Goal: Task Accomplishment & Management: Manage account settings

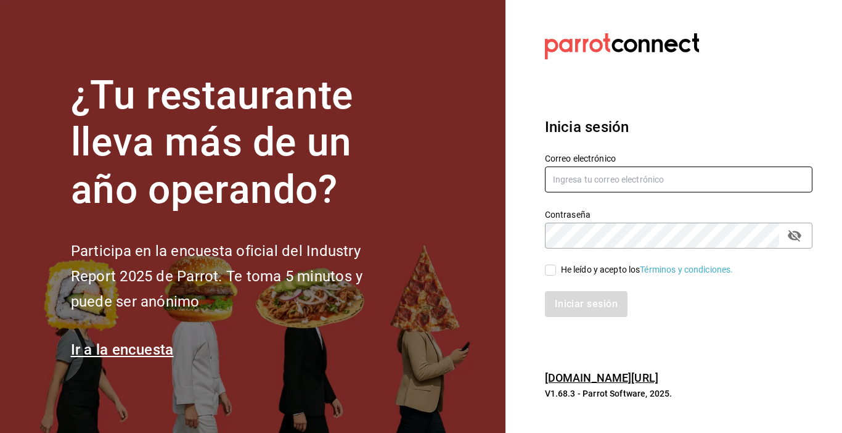
type input "[EMAIL_ADDRESS][DOMAIN_NAME]"
click at [552, 272] on input "He leído y acepto los Términos y condiciones." at bounding box center [550, 270] width 11 height 11
checkbox input "true"
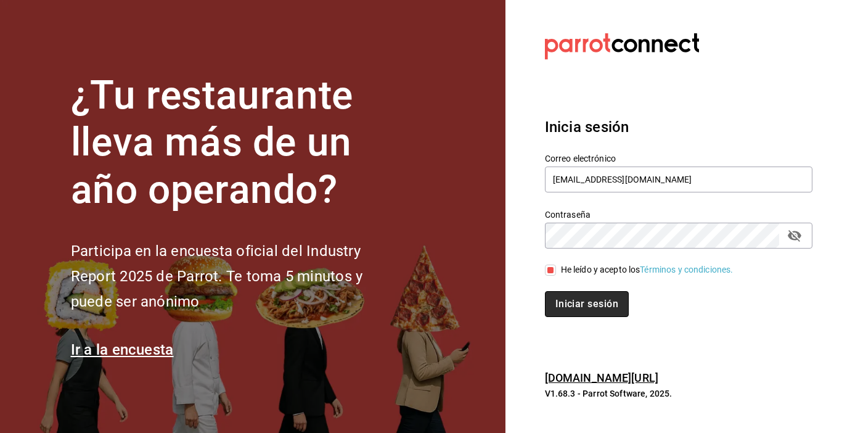
click at [562, 303] on button "Iniciar sesión" at bounding box center [587, 304] width 84 height 26
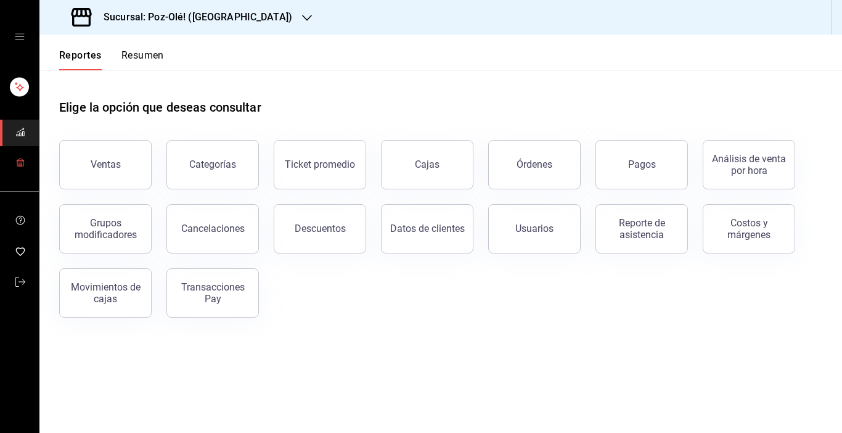
click at [20, 170] on span "mailbox folders" at bounding box center [20, 163] width 10 height 17
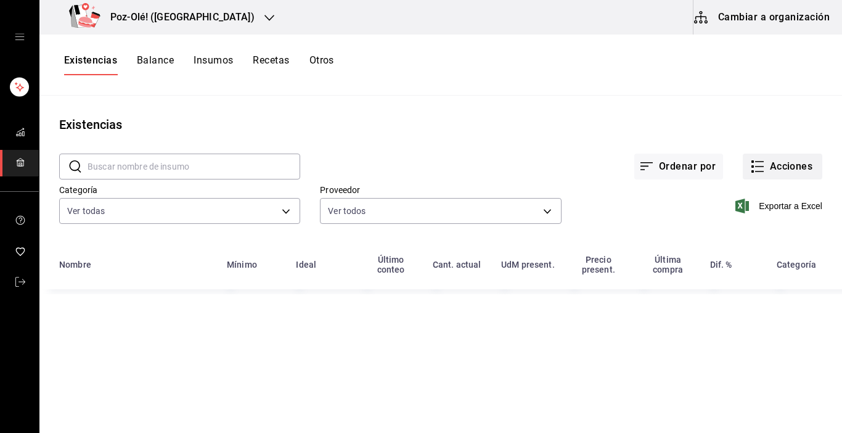
click at [752, 165] on icon "button" at bounding box center [757, 166] width 15 height 15
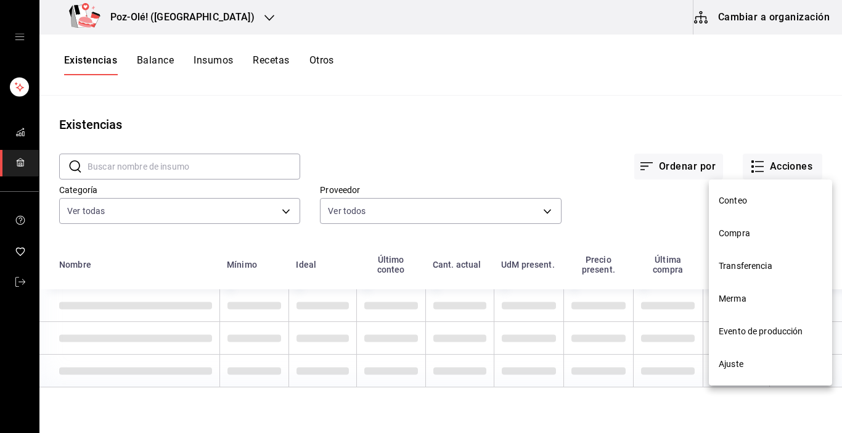
click at [758, 263] on span "Transferencia" at bounding box center [771, 266] width 104 height 13
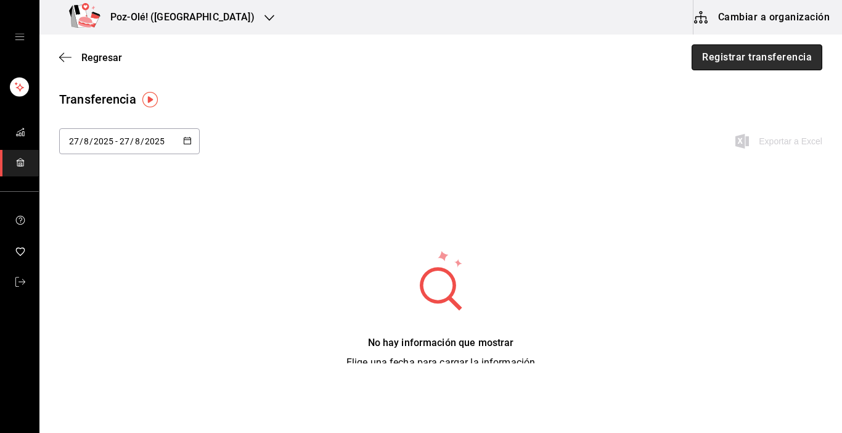
click at [758, 60] on button "Registrar transferencia" at bounding box center [757, 57] width 131 height 26
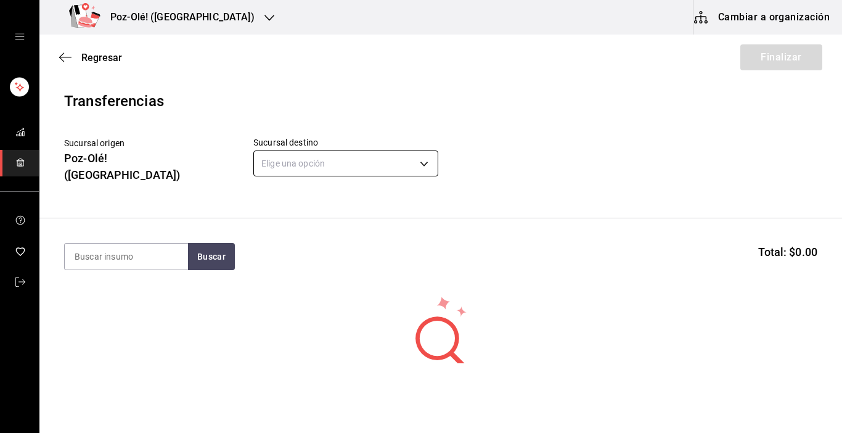
click at [379, 162] on body "Poz-Olé! (La Loma) Cambiar a organización Regresar Finalizar Transferencias Suc…" at bounding box center [421, 181] width 842 height 363
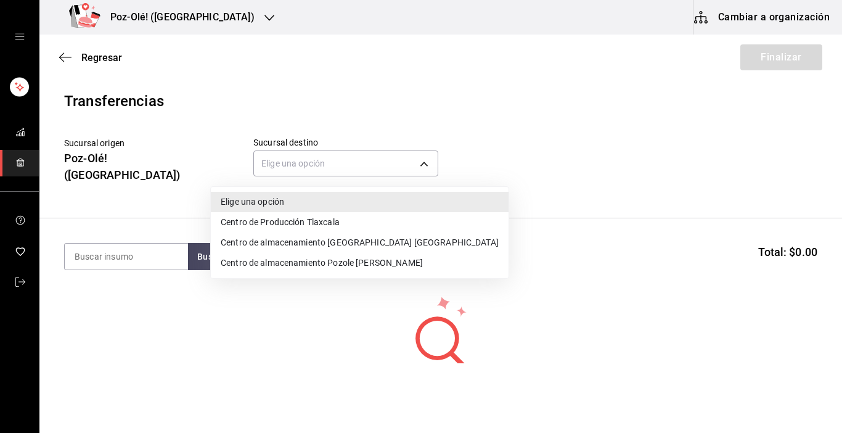
click at [358, 246] on li "Centro de almacenamiento [GEOGRAPHIC_DATA] [GEOGRAPHIC_DATA]" at bounding box center [360, 242] width 298 height 20
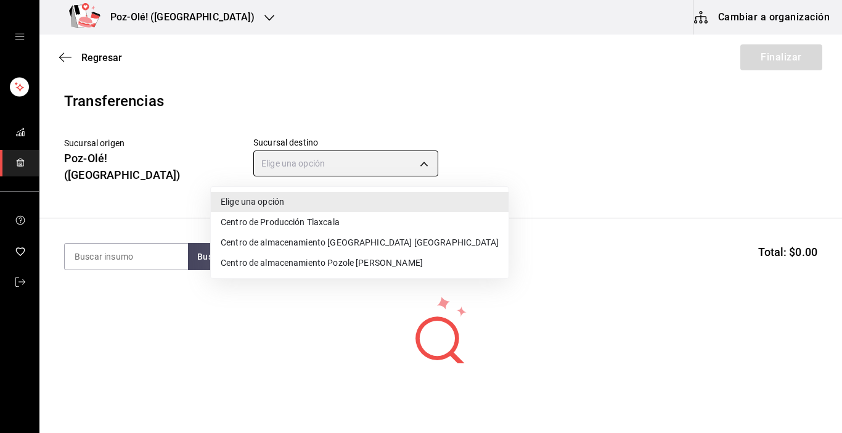
type input "ddc3d7bb-b11d-4e44-bee7-b2d04ff8fb33"
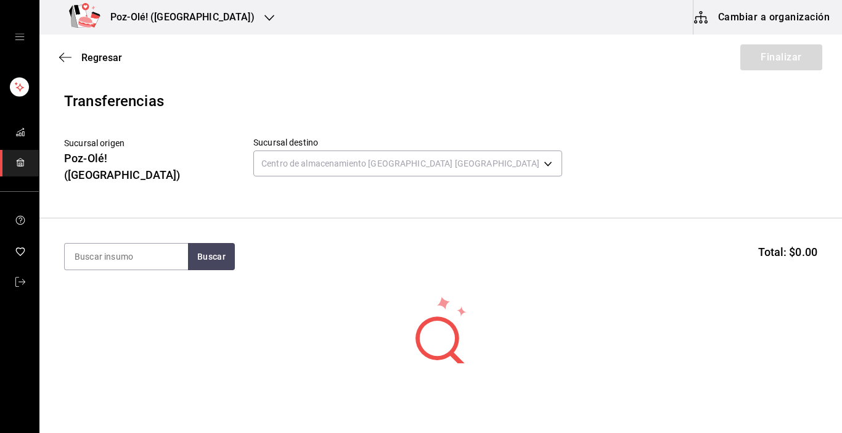
click at [180, 258] on section "Buscar Total: $0.00" at bounding box center [440, 256] width 803 height 76
drag, startPoint x: 169, startPoint y: 266, endPoint x: 172, endPoint y: 261, distance: 6.3
click at [172, 261] on section "Buscar Total: $0.00" at bounding box center [440, 256] width 803 height 76
click at [170, 253] on input at bounding box center [126, 257] width 123 height 26
type input "limon"
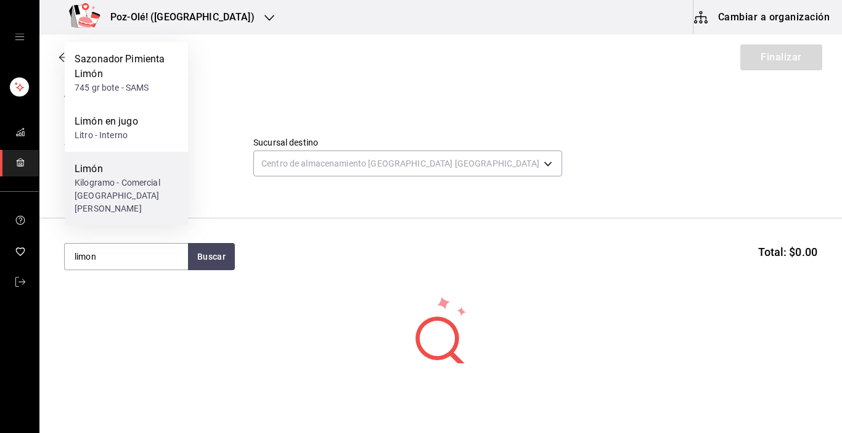
click at [106, 213] on div "Kilogramo - Comercial [GEOGRAPHIC_DATA][PERSON_NAME]" at bounding box center [127, 195] width 104 height 39
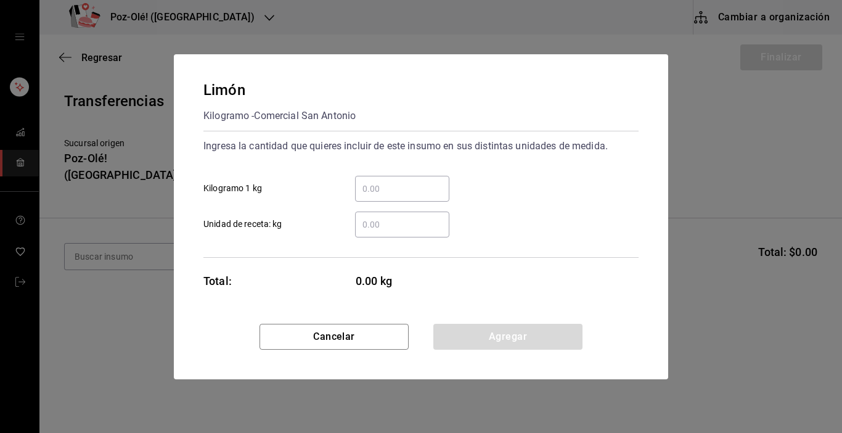
click at [382, 199] on div "​" at bounding box center [402, 189] width 94 height 26
click at [382, 196] on input "​ Kilogramo 1 kg" at bounding box center [402, 188] width 94 height 15
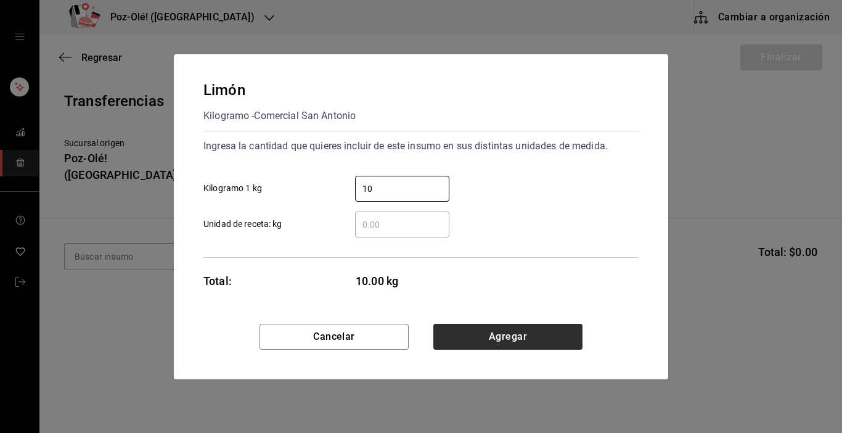
type input "10"
click at [524, 342] on button "Agregar" at bounding box center [507, 337] width 149 height 26
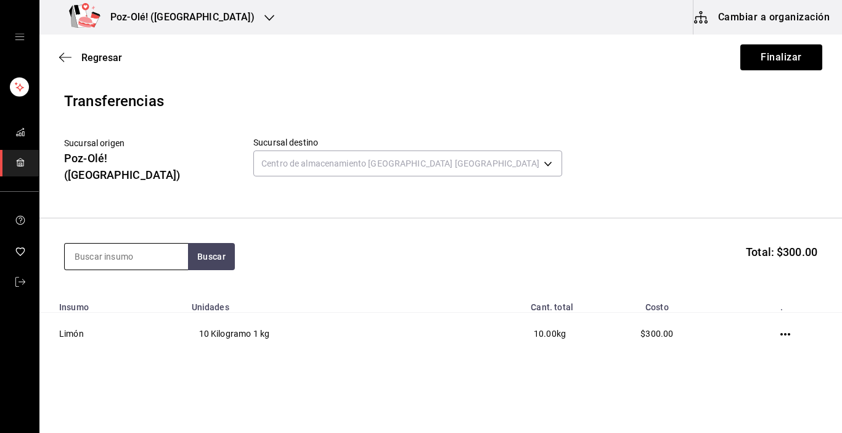
click at [122, 245] on input at bounding box center [126, 257] width 123 height 26
type input "lechuga"
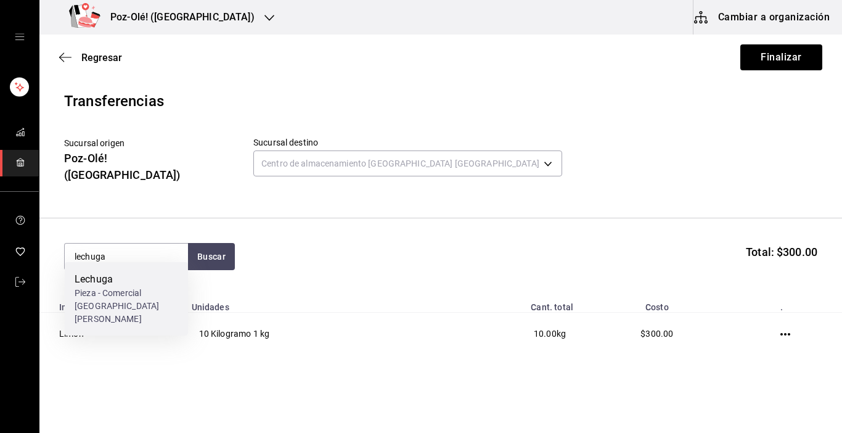
click at [114, 303] on div "Pieza - Comercial [GEOGRAPHIC_DATA][PERSON_NAME]" at bounding box center [127, 306] width 104 height 39
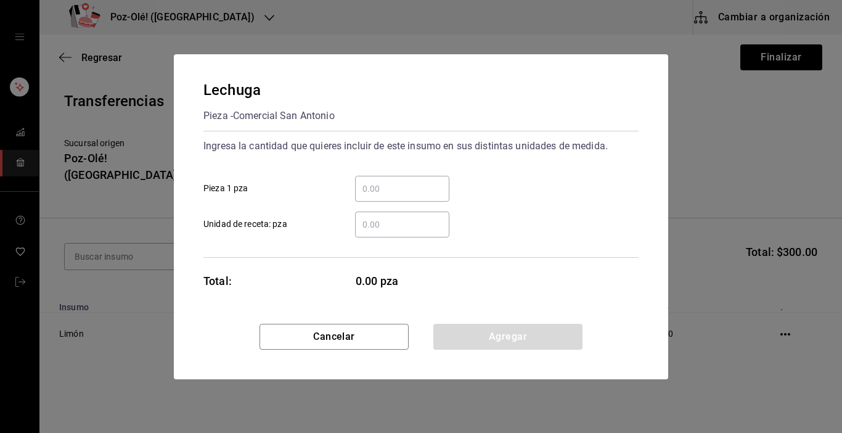
click at [370, 192] on input "​ Pieza 1 pza" at bounding box center [402, 188] width 94 height 15
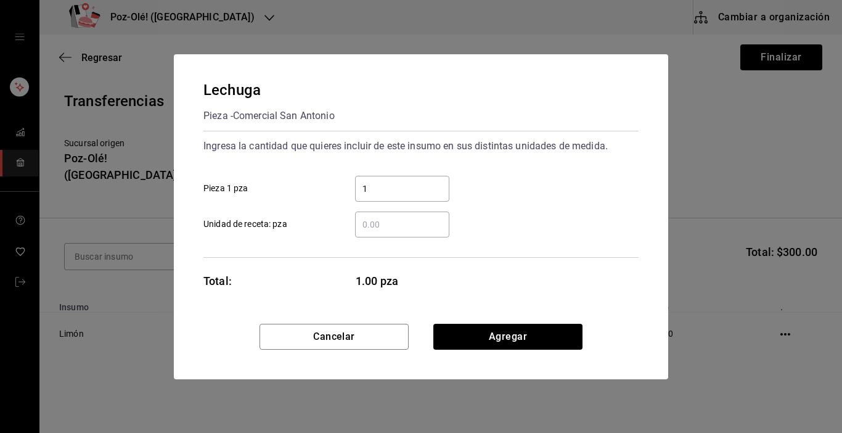
type input "10"
click at [493, 338] on button "Agregar" at bounding box center [507, 337] width 149 height 26
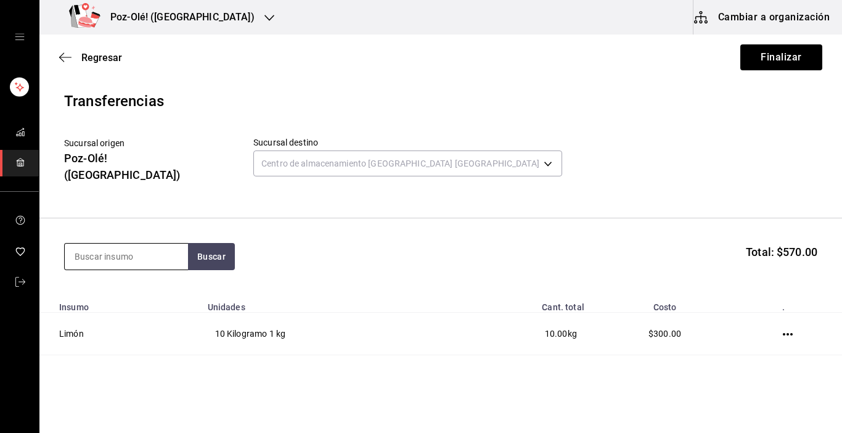
click at [93, 244] on input at bounding box center [126, 257] width 123 height 26
type input "tomate"
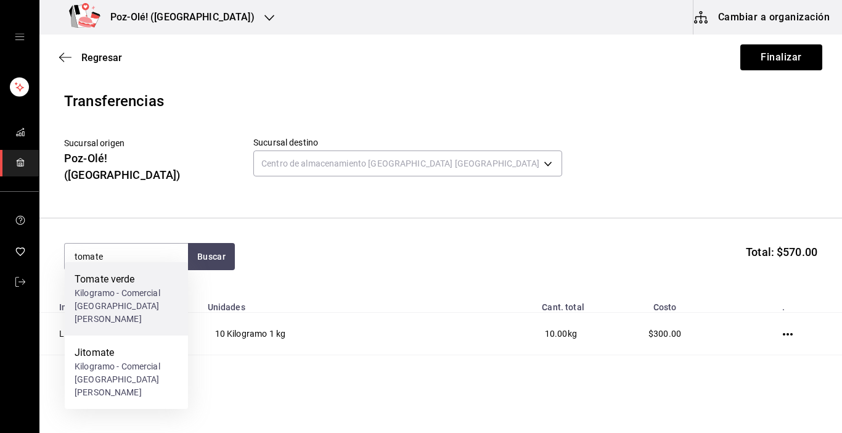
click at [105, 301] on div "Kilogramo - Comercial [GEOGRAPHIC_DATA][PERSON_NAME]" at bounding box center [127, 306] width 104 height 39
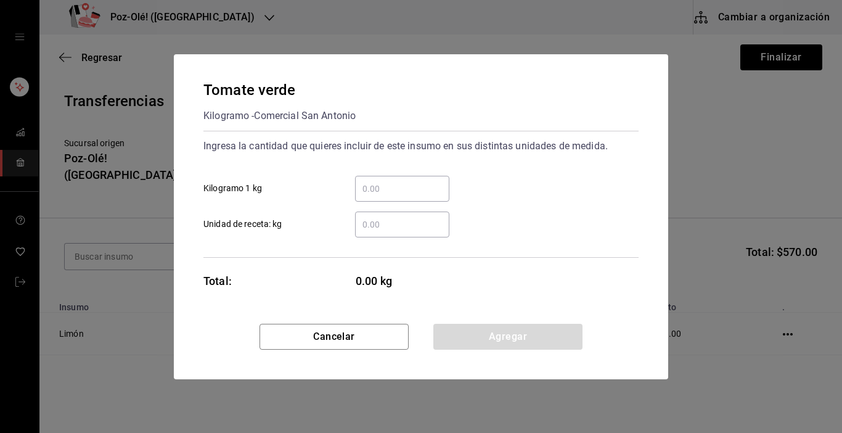
click at [406, 187] on input "​ Kilogramo 1 kg" at bounding box center [402, 188] width 94 height 15
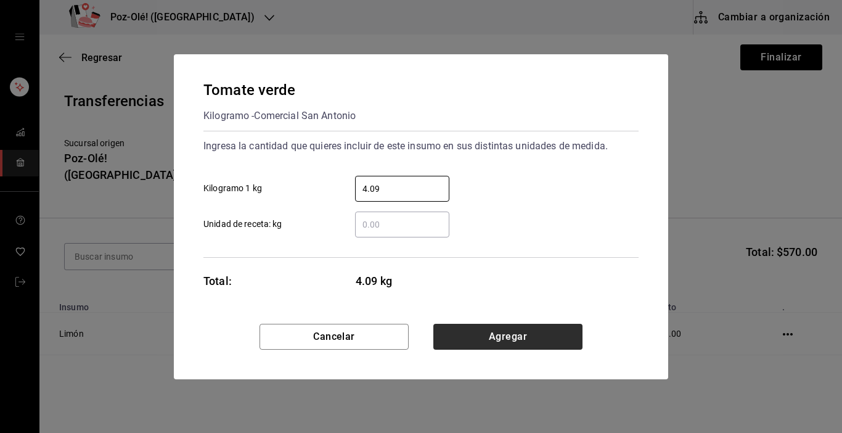
type input "4.09"
click at [457, 341] on button "Agregar" at bounding box center [507, 337] width 149 height 26
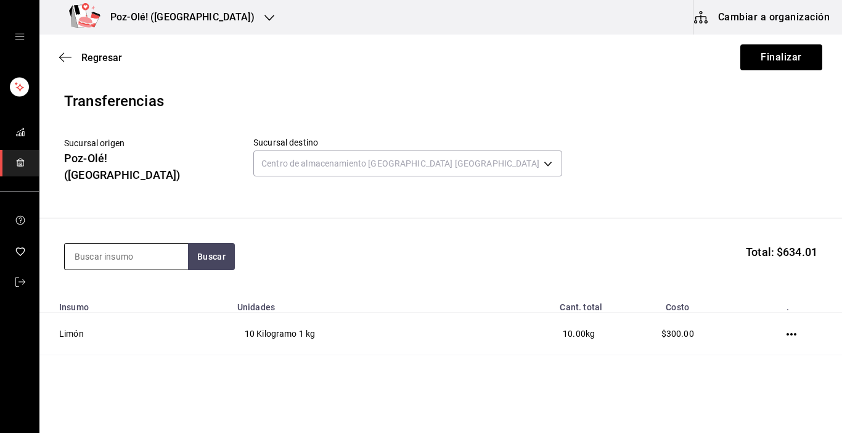
click at [101, 244] on input at bounding box center [126, 257] width 123 height 26
type input "cebolla"
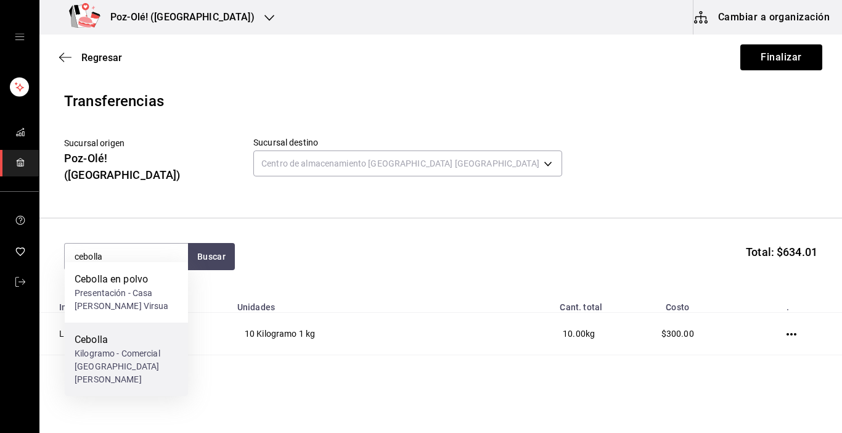
click at [155, 355] on div "Kilogramo - Comercial [GEOGRAPHIC_DATA][PERSON_NAME]" at bounding box center [127, 366] width 104 height 39
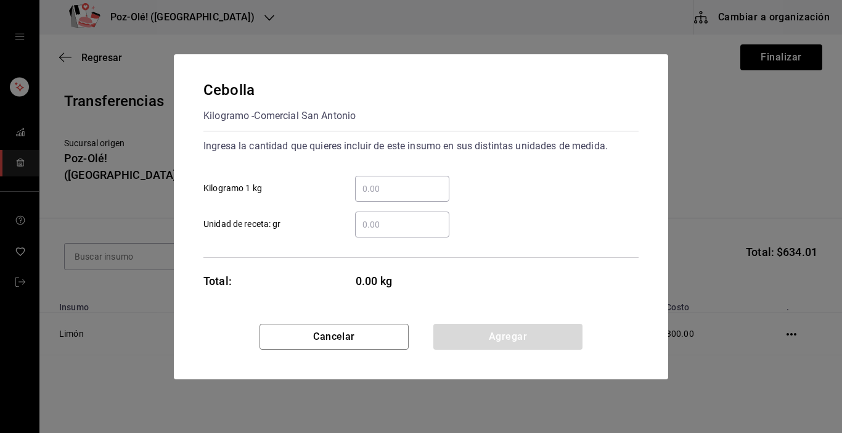
click at [429, 181] on input "​ Kilogramo 1 kg" at bounding box center [402, 188] width 94 height 15
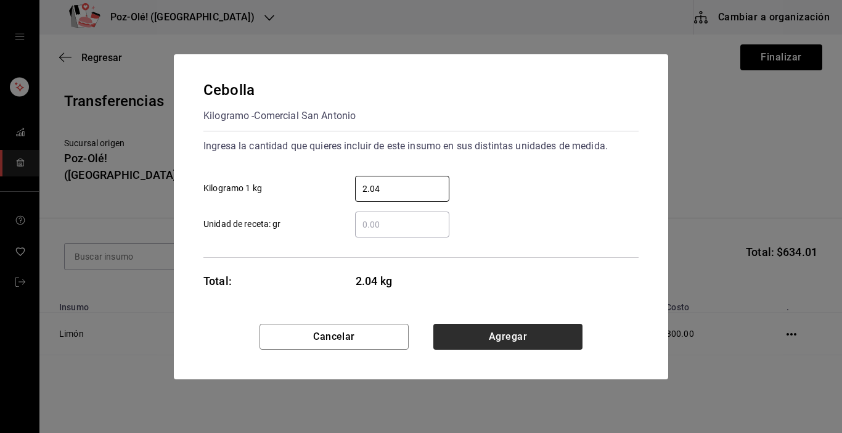
type input "2.04"
click at [523, 326] on button "Agregar" at bounding box center [507, 337] width 149 height 26
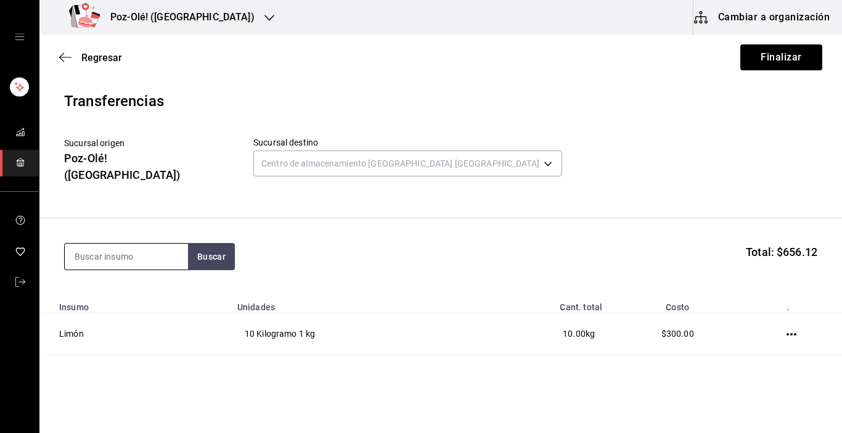
click at [163, 245] on input at bounding box center [126, 257] width 123 height 26
type input "rabano"
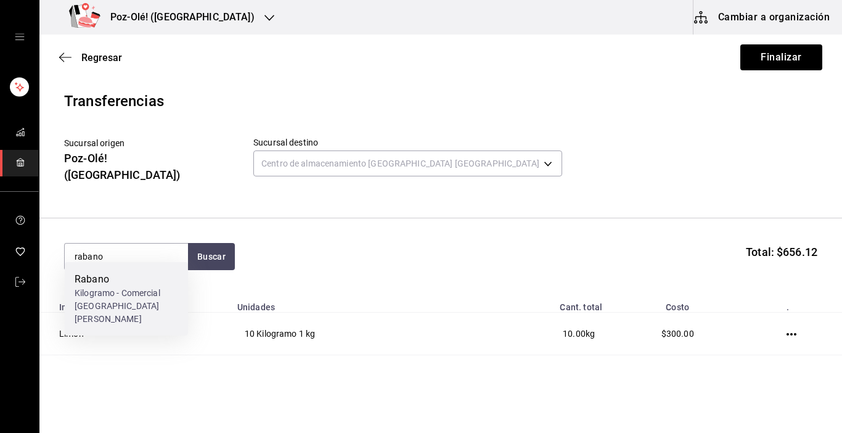
click at [142, 275] on div "Rabano" at bounding box center [127, 279] width 104 height 15
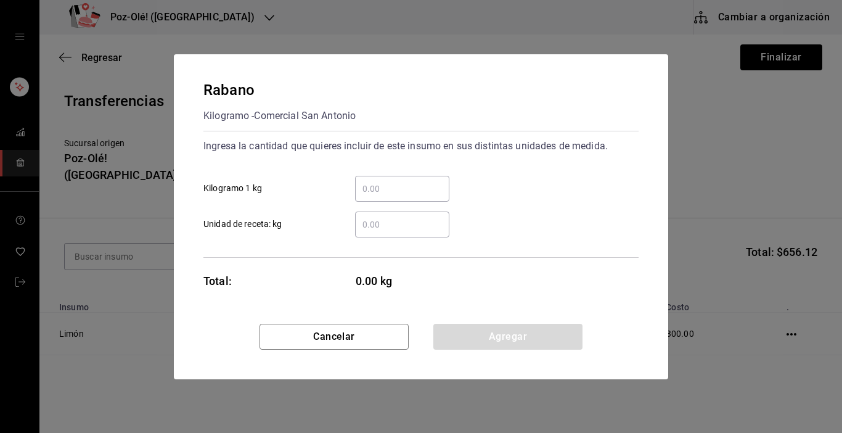
click at [381, 180] on div "​" at bounding box center [402, 189] width 94 height 26
click at [381, 181] on input "​ Kilogramo 1 kg" at bounding box center [402, 188] width 94 height 15
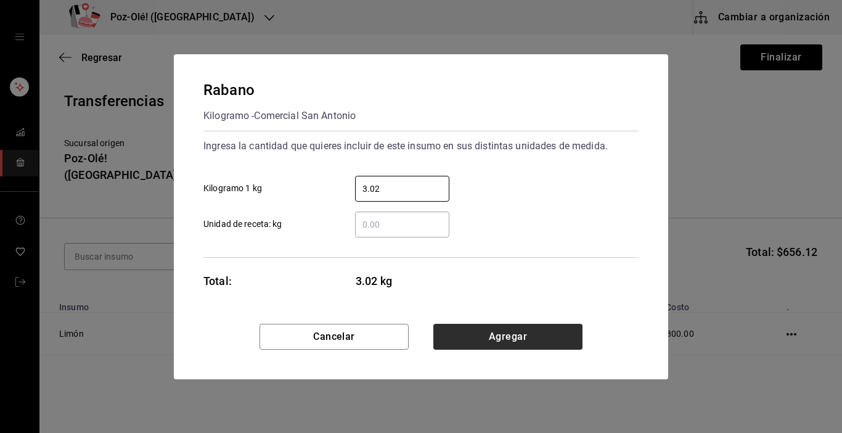
type input "3.02"
click at [516, 338] on button "Agregar" at bounding box center [507, 337] width 149 height 26
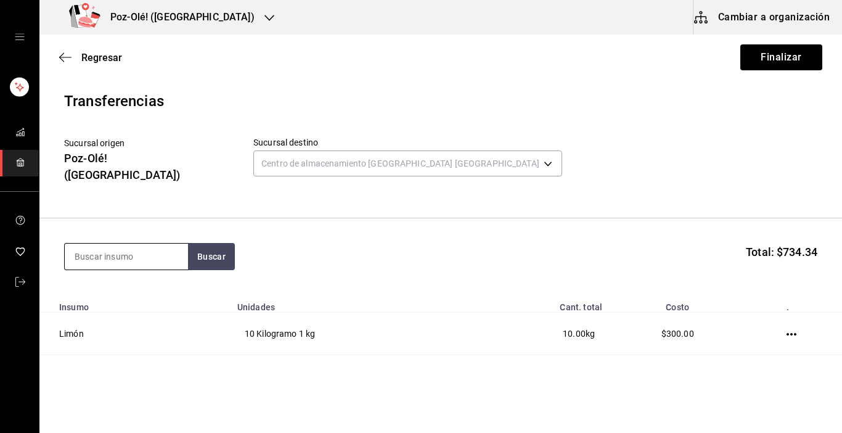
click at [82, 245] on input at bounding box center [126, 257] width 123 height 26
type input "salsa"
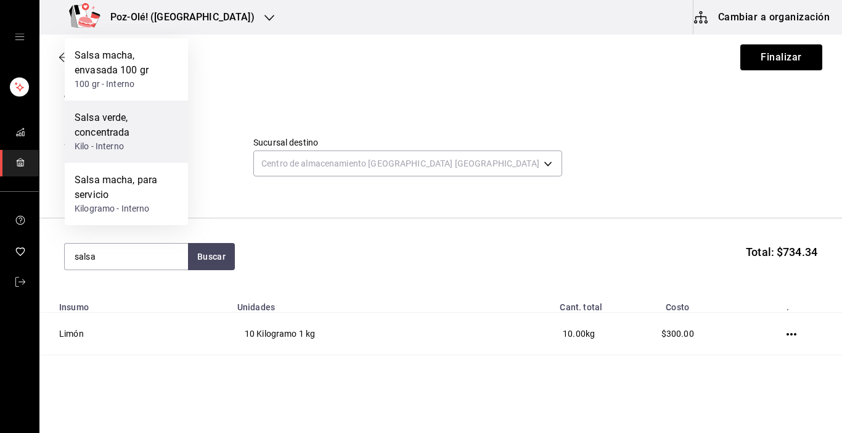
click at [104, 137] on div "Salsa verde, concentrada" at bounding box center [127, 125] width 104 height 30
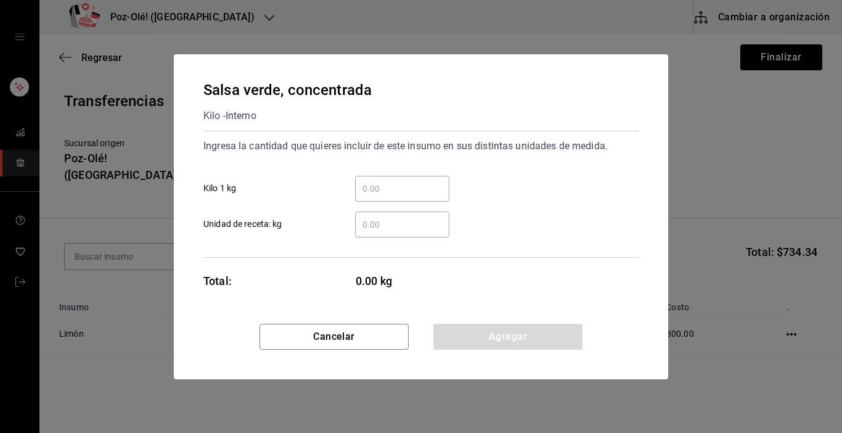
click at [408, 195] on input "​ Kilo 1 kg" at bounding box center [402, 188] width 94 height 15
type input "7"
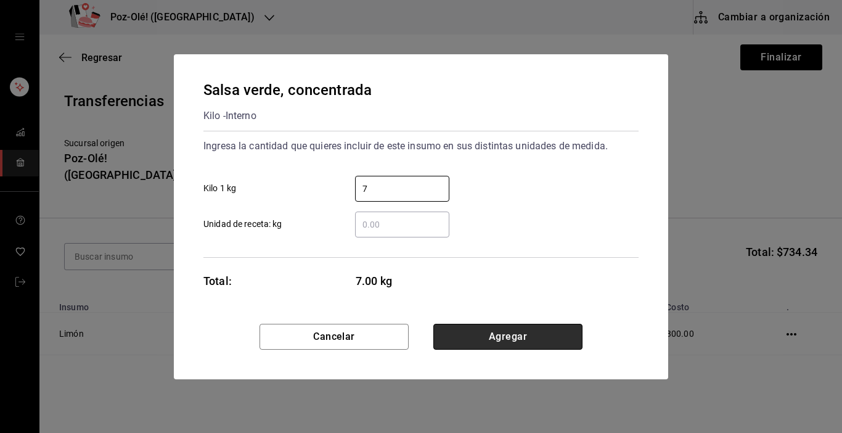
click at [562, 338] on button "Agregar" at bounding box center [507, 337] width 149 height 26
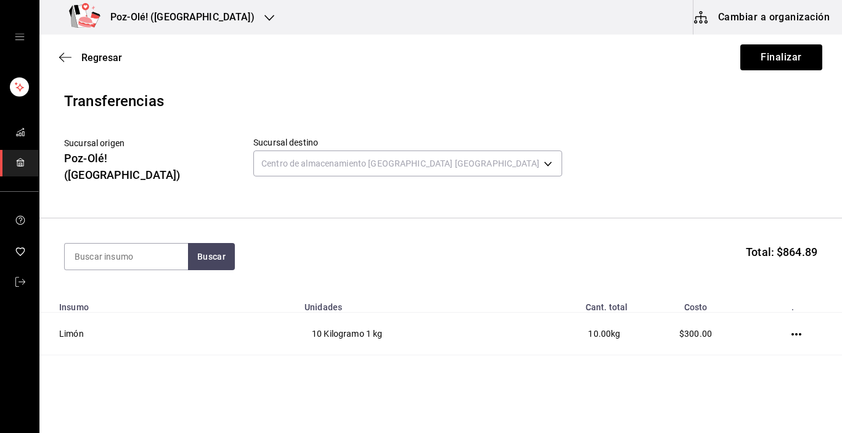
click at [110, 229] on section "Buscar Total: $864.89" at bounding box center [440, 256] width 803 height 76
click at [110, 244] on input at bounding box center [126, 257] width 123 height 26
type input "puerco"
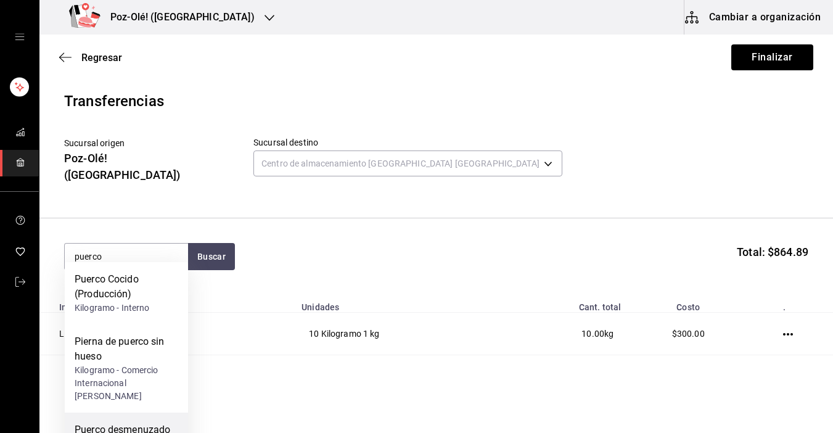
click at [80, 422] on div "Puerco desmenuzado 75 gr" at bounding box center [127, 437] width 104 height 30
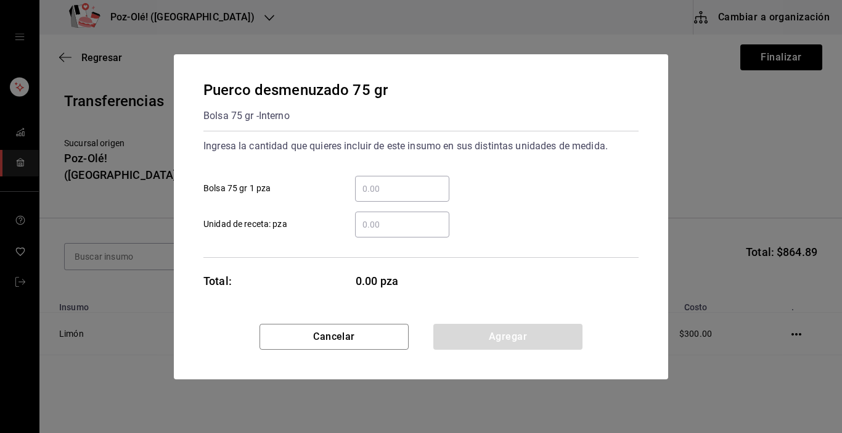
click at [383, 187] on input "​ Bolsa 75 gr 1 pza" at bounding box center [402, 188] width 94 height 15
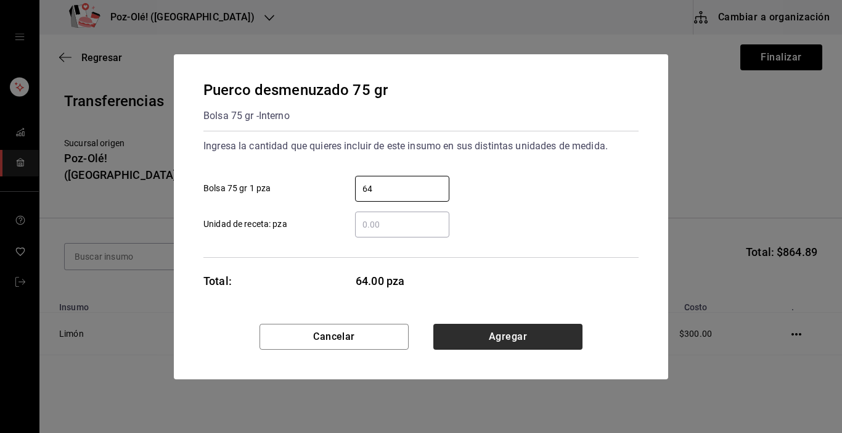
type input "64"
click at [489, 346] on button "Agregar" at bounding box center [507, 337] width 149 height 26
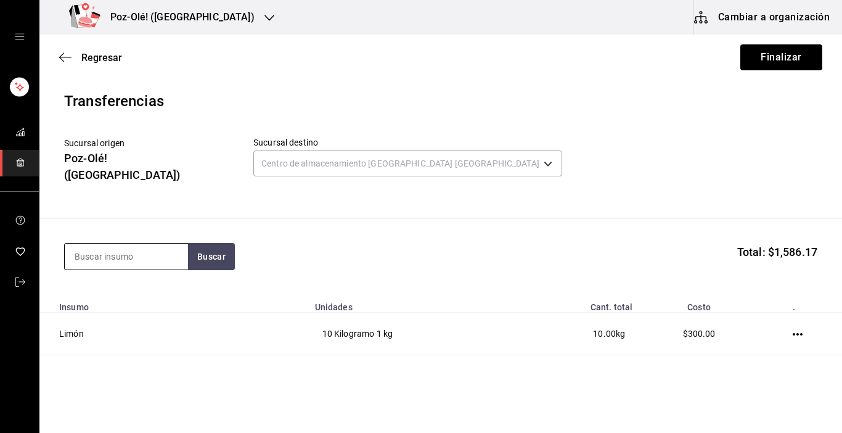
click at [151, 244] on input at bounding box center [126, 257] width 123 height 26
type input "maiz"
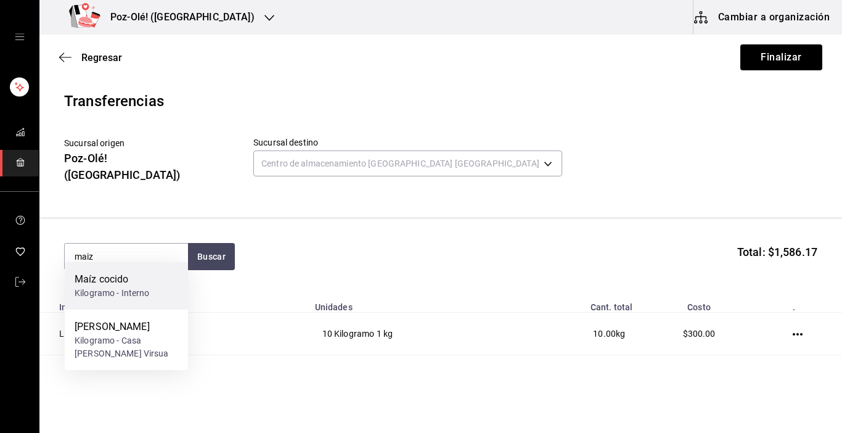
click at [147, 291] on div "Kilogramo - Interno" at bounding box center [112, 293] width 75 height 13
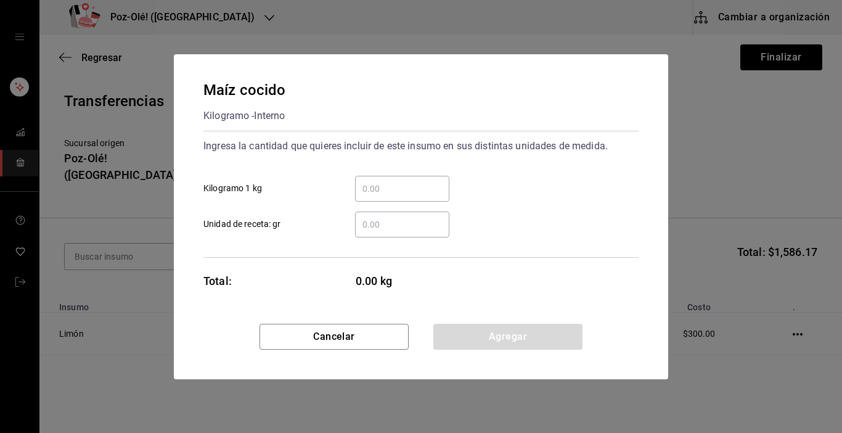
click at [395, 197] on div "​" at bounding box center [402, 189] width 94 height 26
click at [395, 196] on input "​ Kilogramo 1 kg" at bounding box center [402, 188] width 94 height 15
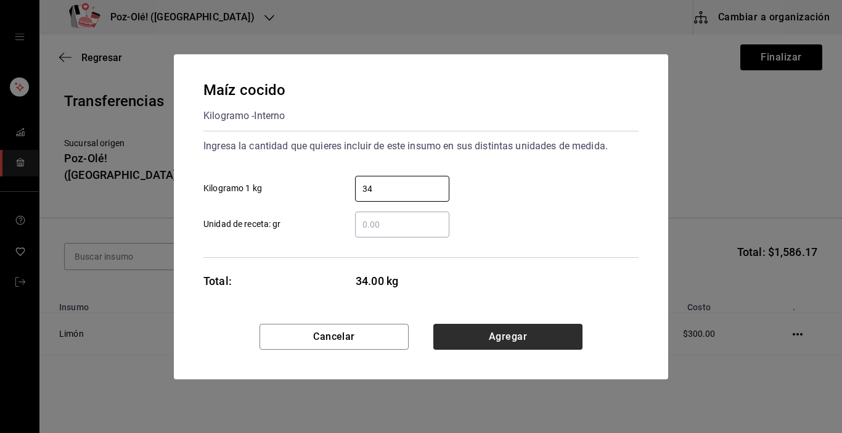
type input "34"
click at [528, 331] on button "Agregar" at bounding box center [507, 337] width 149 height 26
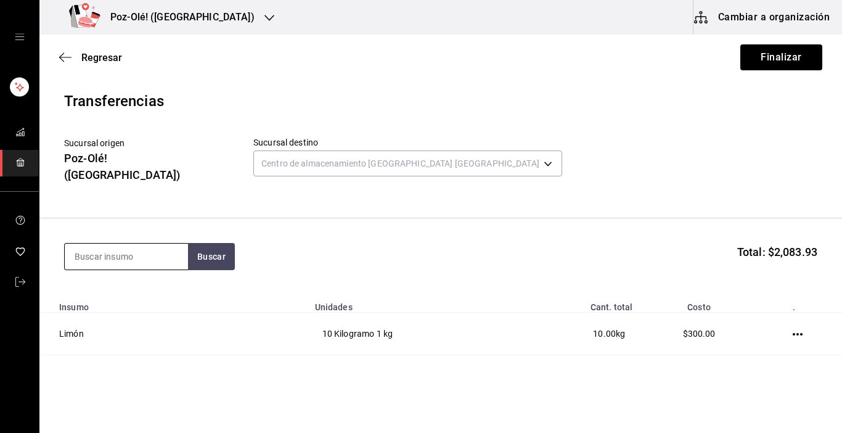
click at [160, 252] on input at bounding box center [126, 257] width 123 height 26
type input "tostada"
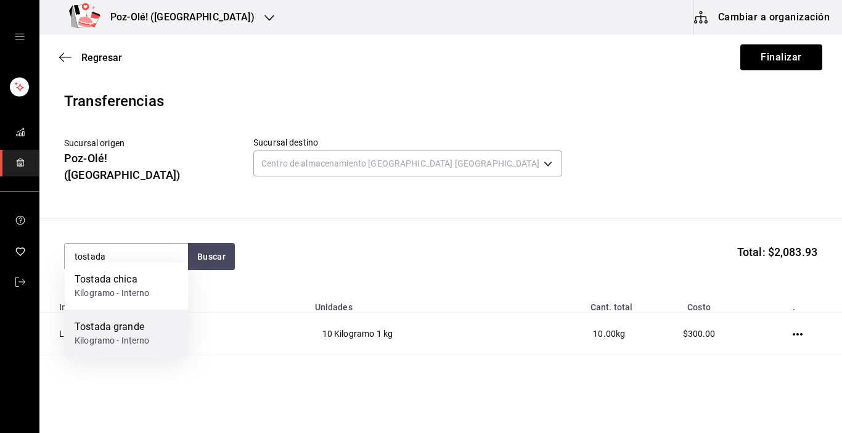
click at [117, 338] on div "Kilogramo - Interno" at bounding box center [112, 340] width 75 height 13
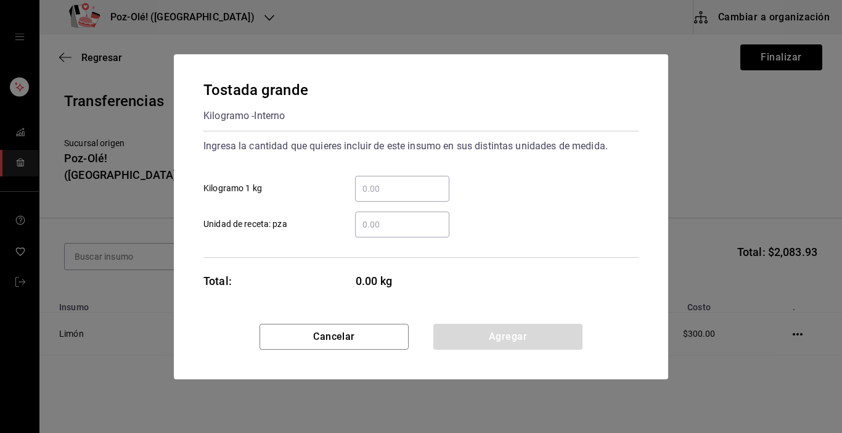
click at [367, 184] on input "​ Kilogramo 1 kg" at bounding box center [402, 188] width 94 height 15
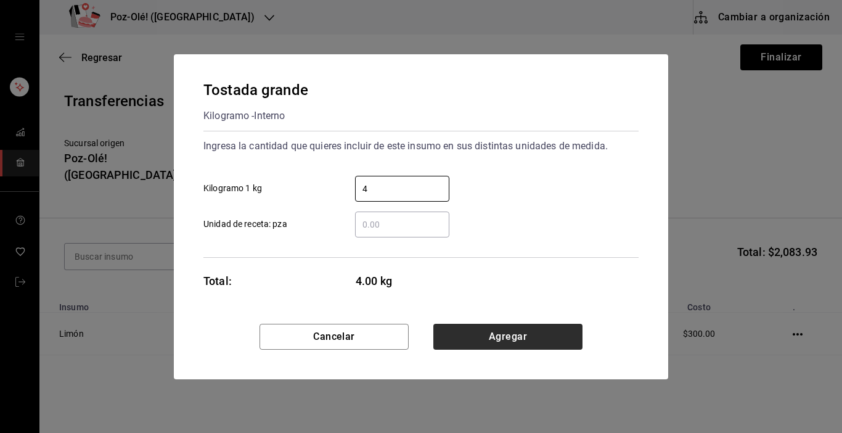
type input "4"
click at [531, 335] on button "Agregar" at bounding box center [507, 337] width 149 height 26
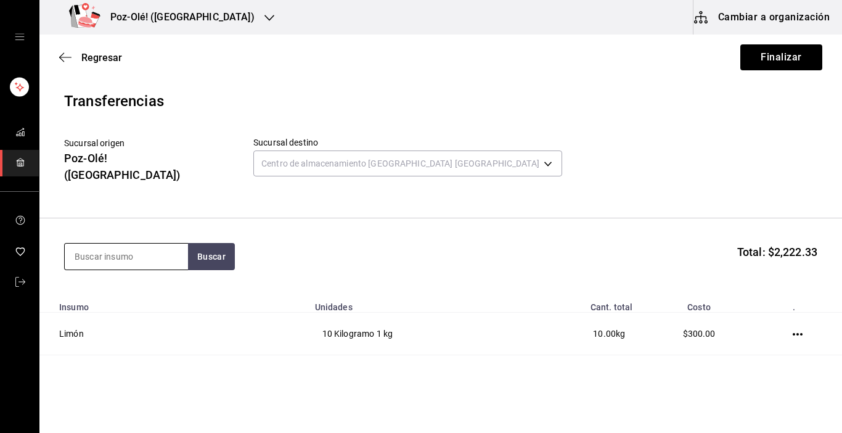
click at [160, 250] on input at bounding box center [126, 257] width 123 height 26
type input "queso"
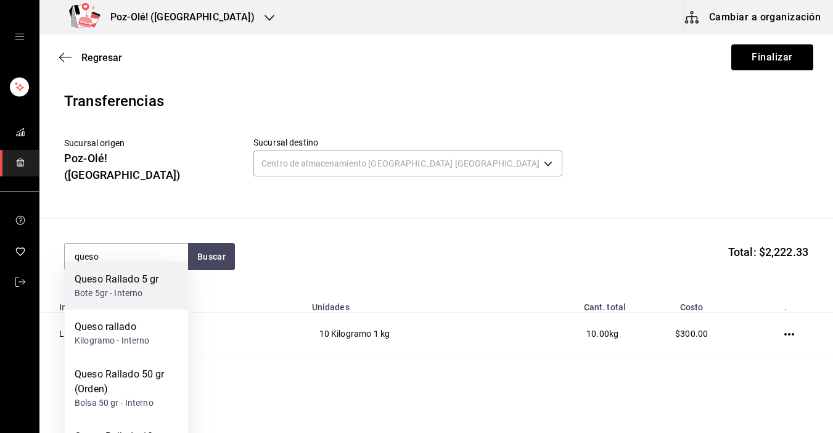
click at [146, 298] on div "Bote 5gr - Interno" at bounding box center [117, 293] width 84 height 13
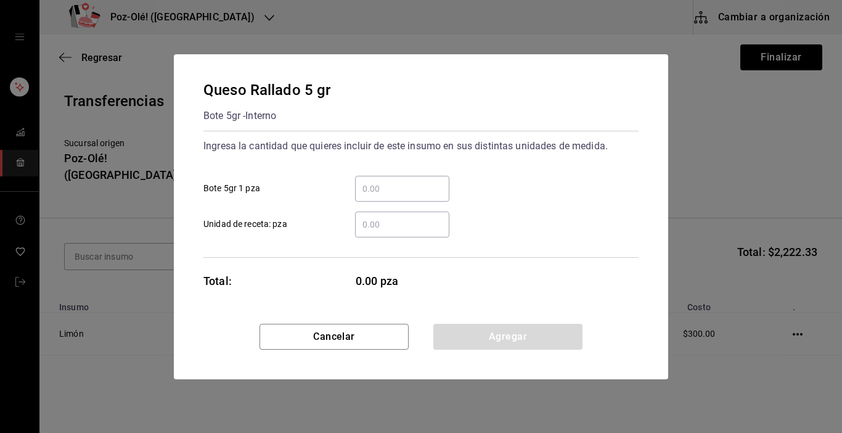
drag, startPoint x: 404, startPoint y: 202, endPoint x: 404, endPoint y: 194, distance: 8.6
click at [404, 194] on div "​ Bote 5gr 1 pza ​ Unidad de receta: pza" at bounding box center [416, 202] width 445 height 72
click at [404, 194] on input "​ Bote 5gr 1 pza" at bounding box center [402, 188] width 94 height 15
click at [388, 184] on input "​ Bote 5gr 1 pza" at bounding box center [402, 188] width 94 height 15
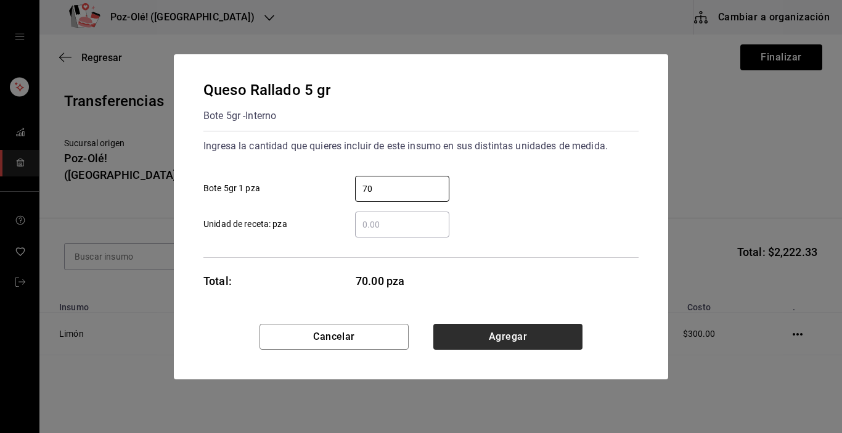
type input "70"
click at [470, 326] on button "Agregar" at bounding box center [507, 337] width 149 height 26
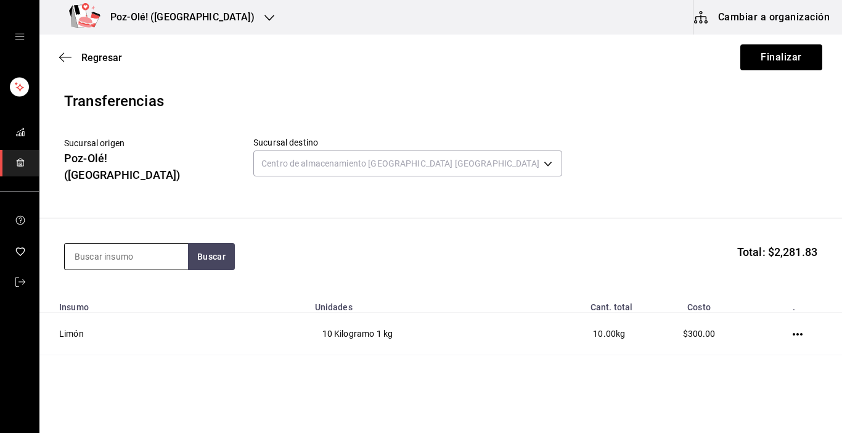
click at [121, 244] on input at bounding box center [126, 257] width 123 height 26
click at [142, 244] on input at bounding box center [126, 257] width 123 height 26
type input "pollo"
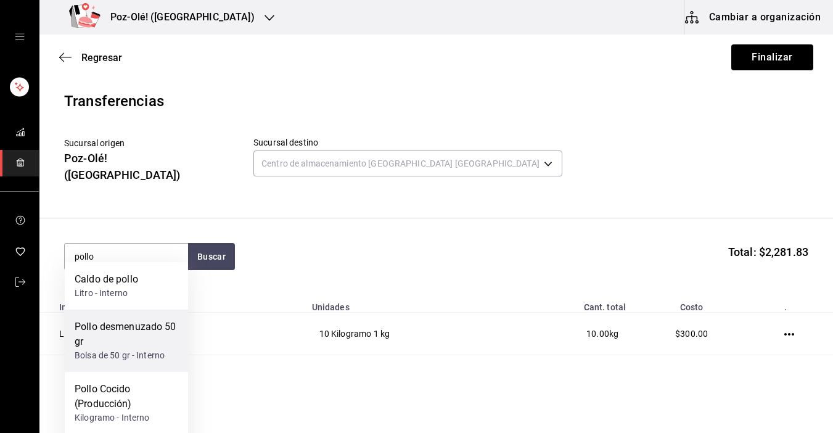
click at [147, 353] on div "Bolsa de 50 gr - Interno" at bounding box center [127, 355] width 104 height 13
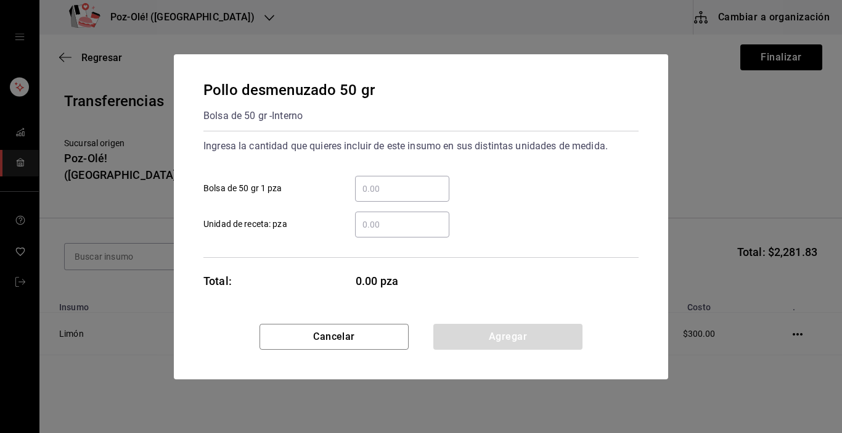
click at [382, 179] on div "​" at bounding box center [402, 189] width 94 height 26
click at [382, 181] on input "​ Bolsa de 50 gr 1 pza" at bounding box center [402, 188] width 94 height 15
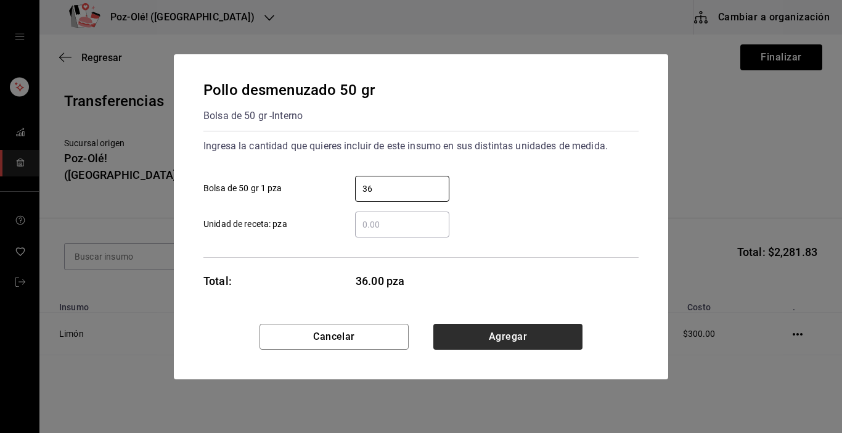
type input "36"
drag, startPoint x: 506, startPoint y: 349, endPoint x: 492, endPoint y: 346, distance: 13.9
click at [506, 347] on button "Agregar" at bounding box center [507, 337] width 149 height 26
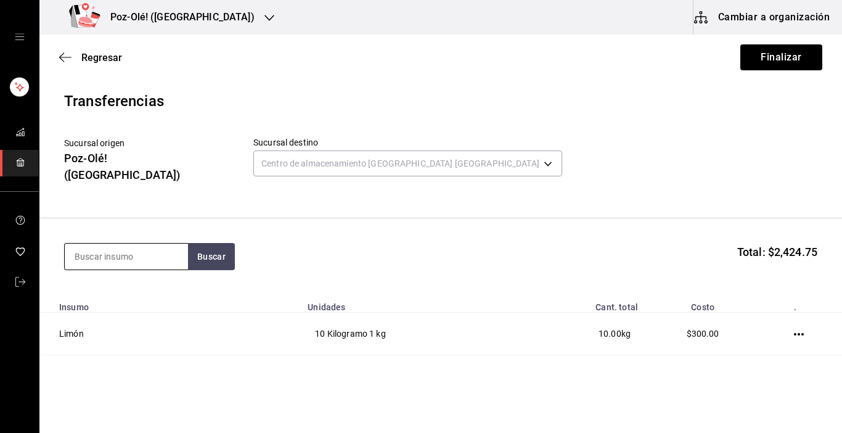
click at [162, 244] on input at bounding box center [126, 257] width 123 height 26
type input "caldo"
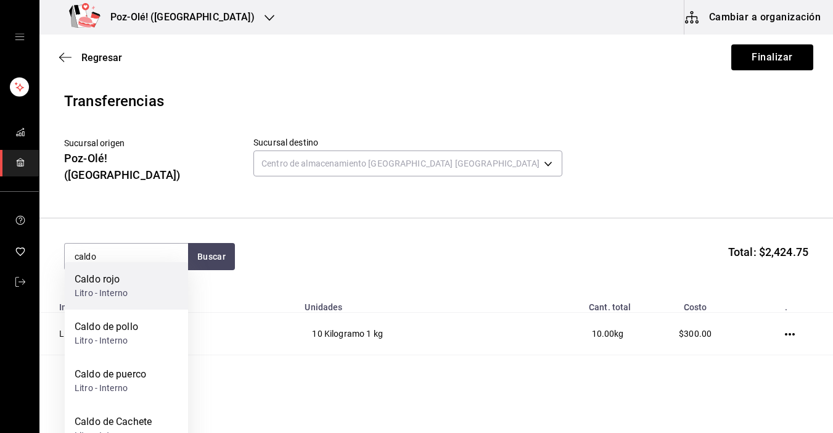
click at [149, 279] on div "Caldo rojo Litro - Interno" at bounding box center [126, 285] width 123 height 47
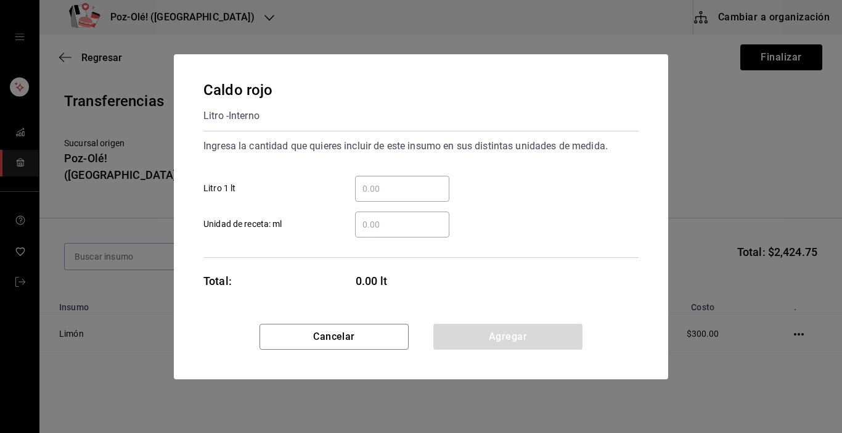
click at [393, 190] on input "​ Litro 1 lt" at bounding box center [402, 188] width 94 height 15
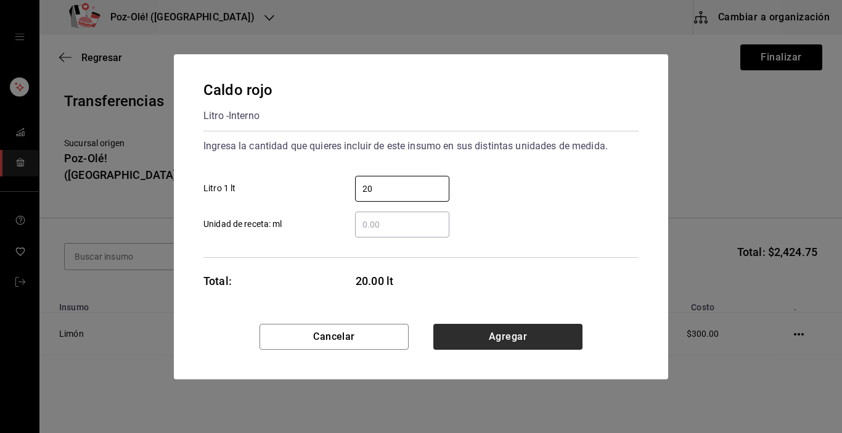
type input "20"
click at [549, 339] on button "Agregar" at bounding box center [507, 337] width 149 height 26
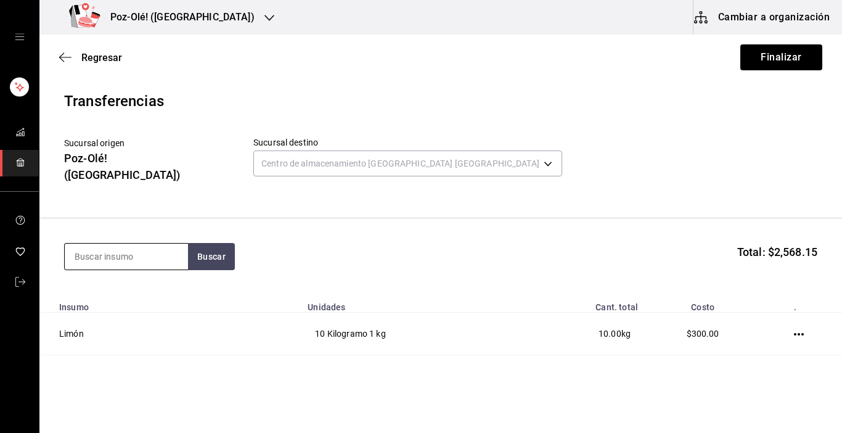
click at [128, 244] on input at bounding box center [126, 257] width 123 height 26
type input "caldo"
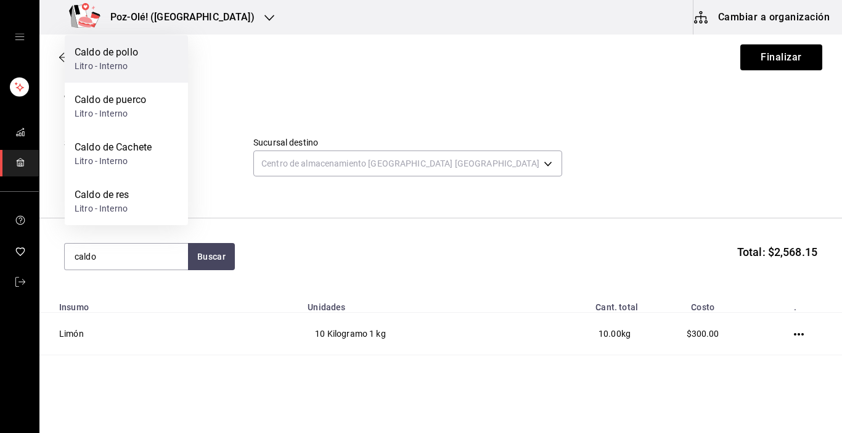
click at [122, 66] on div "Litro - Interno" at bounding box center [107, 66] width 64 height 13
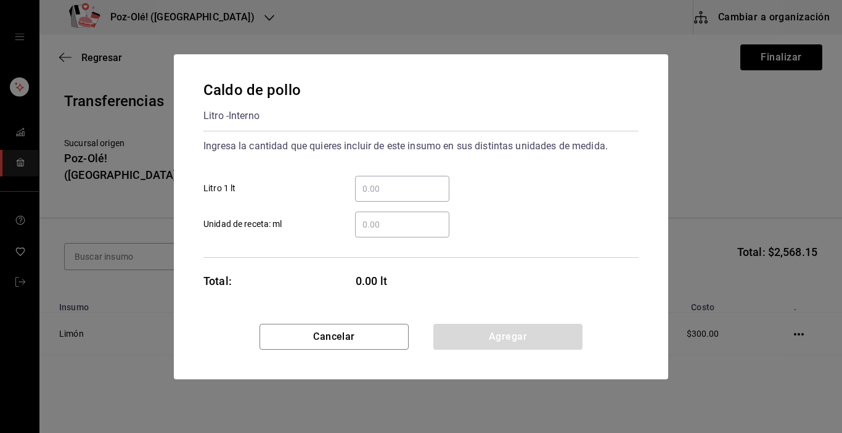
click at [412, 186] on input "​ Litro 1 lt" at bounding box center [402, 188] width 94 height 15
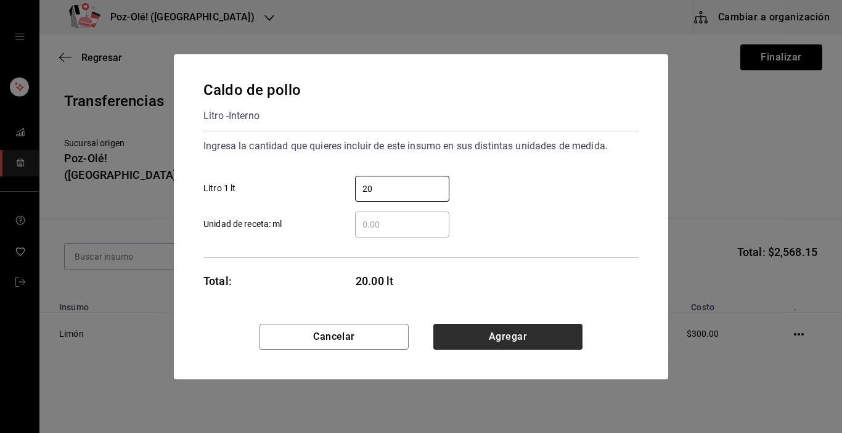
type input "20"
click at [526, 327] on button "Agregar" at bounding box center [507, 337] width 149 height 26
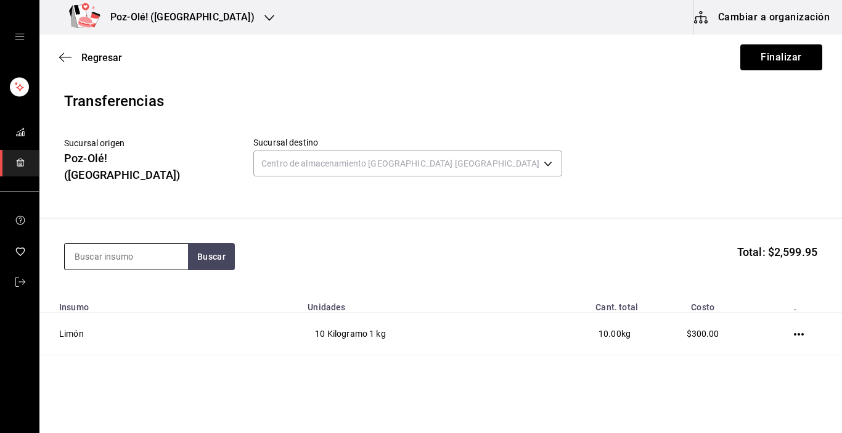
click at [118, 244] on input at bounding box center [126, 257] width 123 height 26
type input "caldo"
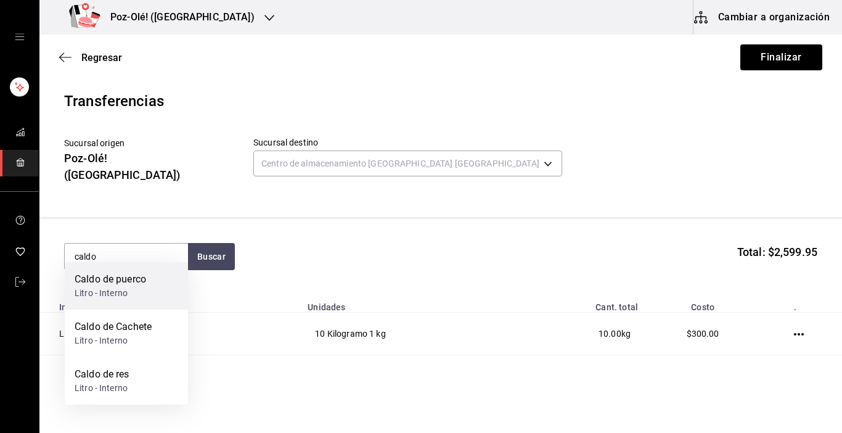
click at [112, 273] on div "Caldo de puerco" at bounding box center [111, 279] width 72 height 15
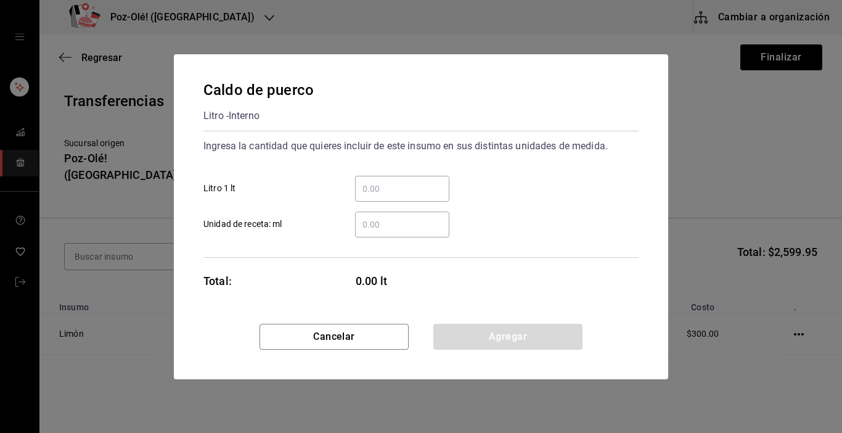
click at [420, 190] on input "​ Litro 1 lt" at bounding box center [402, 188] width 94 height 15
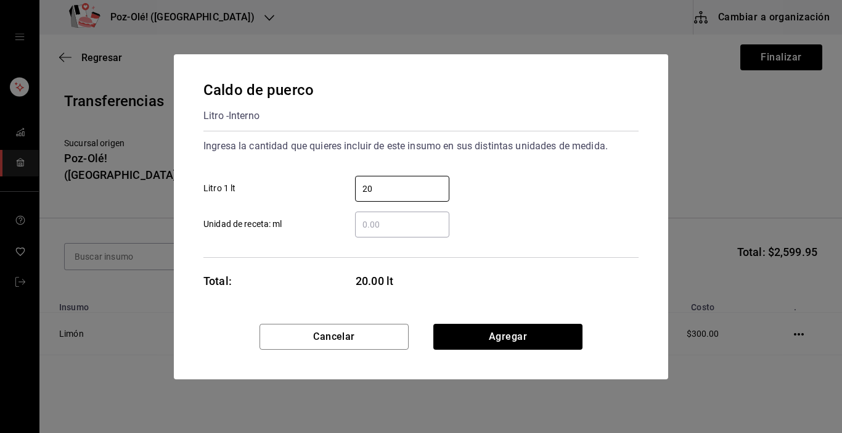
type input "20"
click at [539, 354] on div "Cancelar Agregar" at bounding box center [421, 351] width 494 height 55
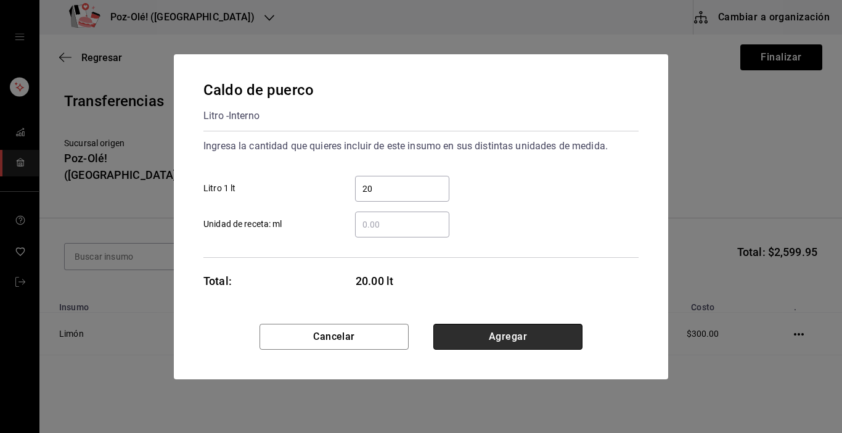
click at [533, 338] on button "Agregar" at bounding box center [507, 337] width 149 height 26
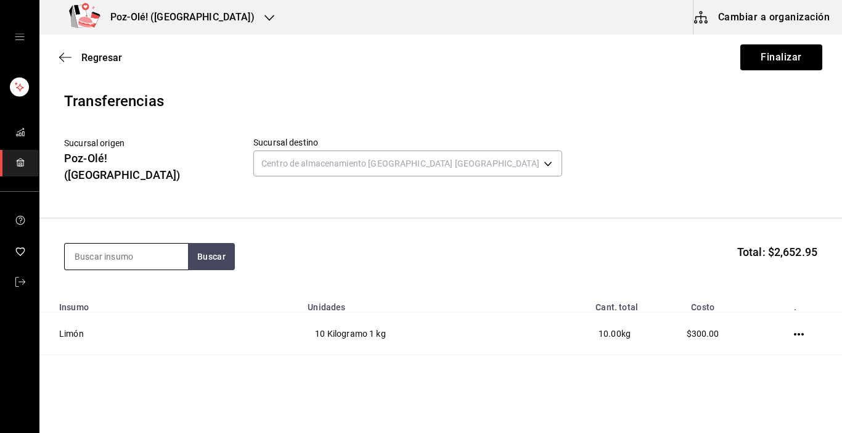
click at [171, 254] on input at bounding box center [126, 257] width 123 height 26
type input "aguacate"
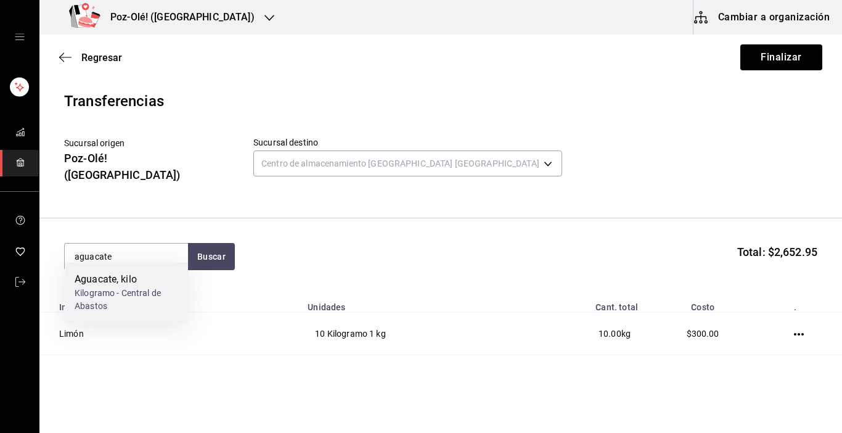
click at [131, 290] on div "Kilogramo - Central de Abastos" at bounding box center [127, 300] width 104 height 26
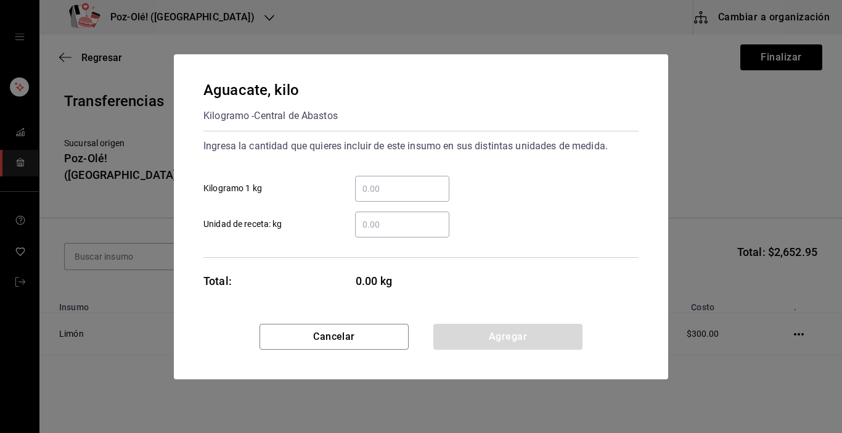
click at [385, 189] on input "​ Kilogramo 1 kg" at bounding box center [402, 188] width 94 height 15
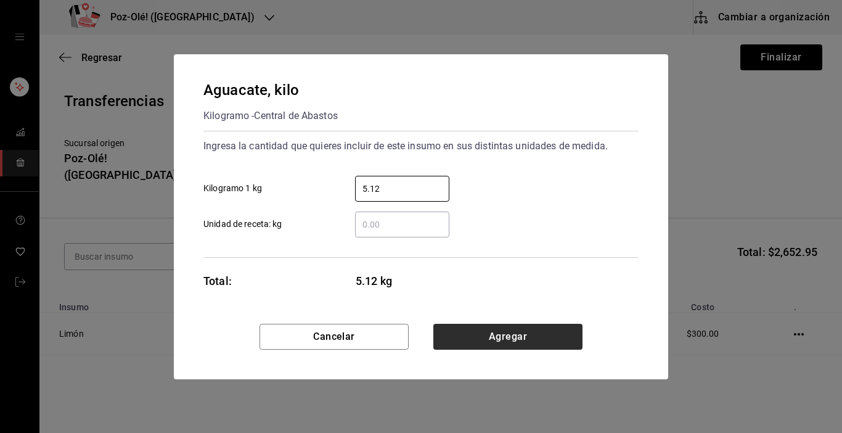
type input "5.12"
click at [465, 342] on button "Agregar" at bounding box center [507, 337] width 149 height 26
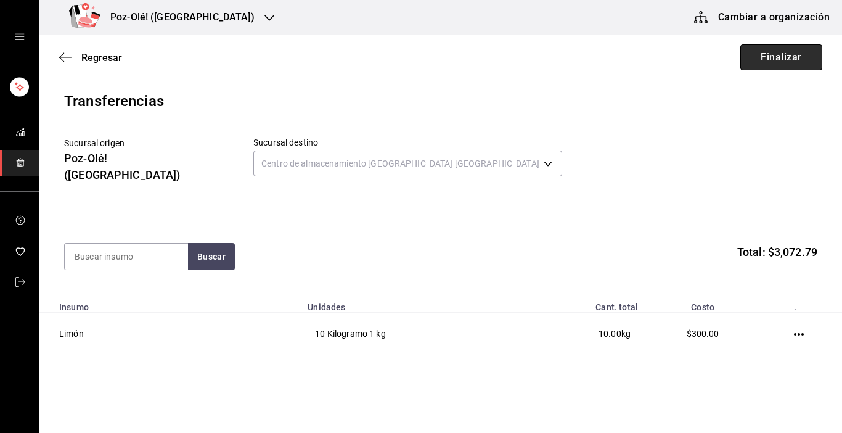
click at [765, 50] on button "Finalizar" at bounding box center [781, 57] width 82 height 26
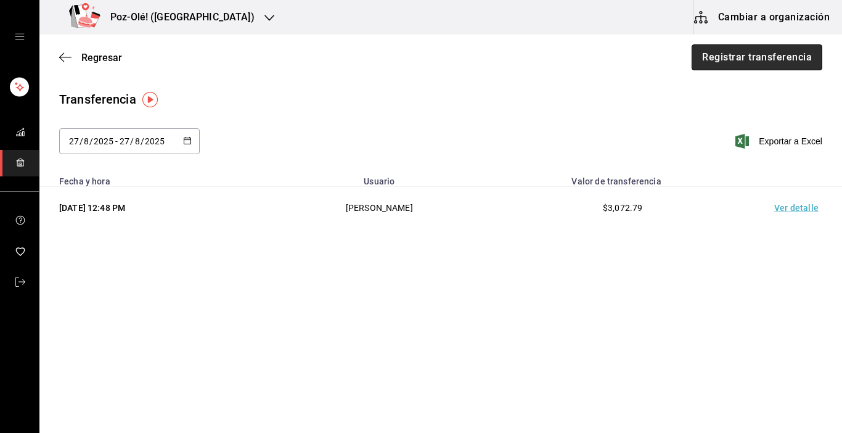
click at [766, 51] on button "Registrar transferencia" at bounding box center [757, 57] width 131 height 26
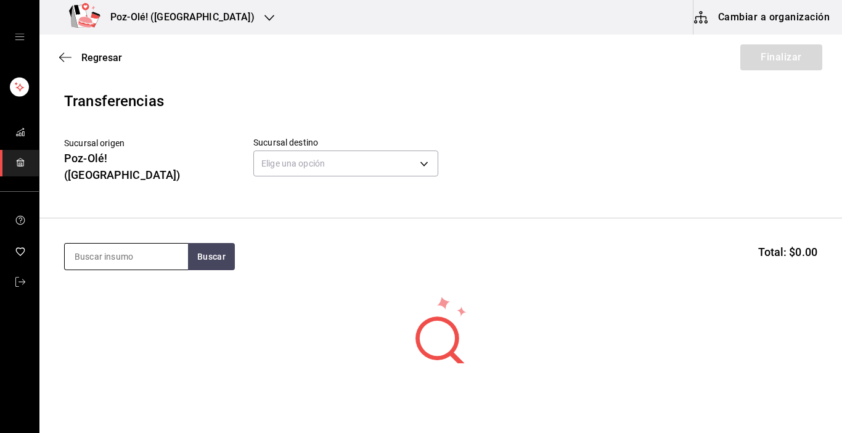
click at [107, 244] on input at bounding box center [126, 257] width 123 height 26
type input "tostada"
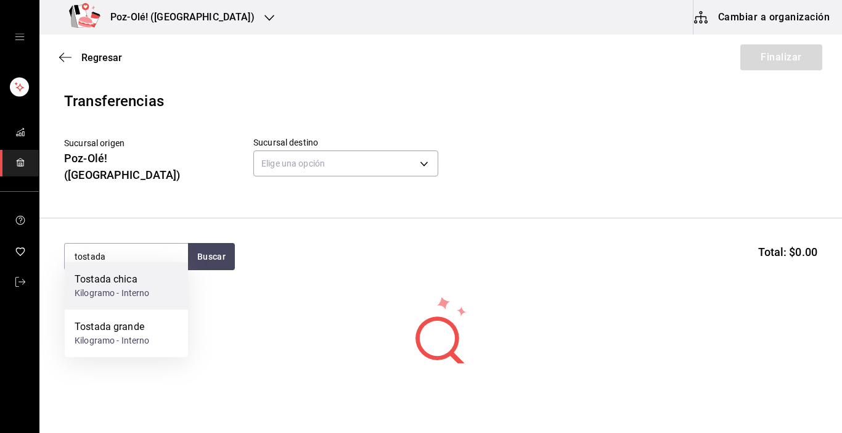
click at [110, 270] on div "Tostada chica Kilogramo - Interno" at bounding box center [126, 285] width 123 height 47
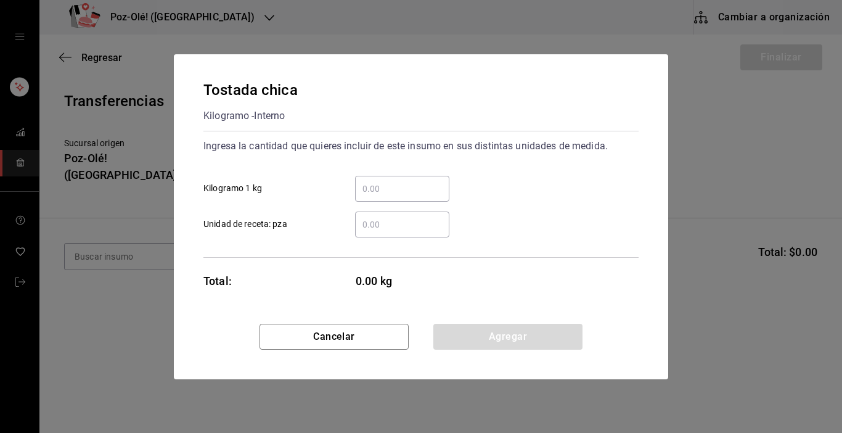
click at [357, 198] on div "​" at bounding box center [402, 189] width 94 height 26
click at [357, 196] on input "​ Kilogramo 1 kg" at bounding box center [402, 188] width 94 height 15
type input "6"
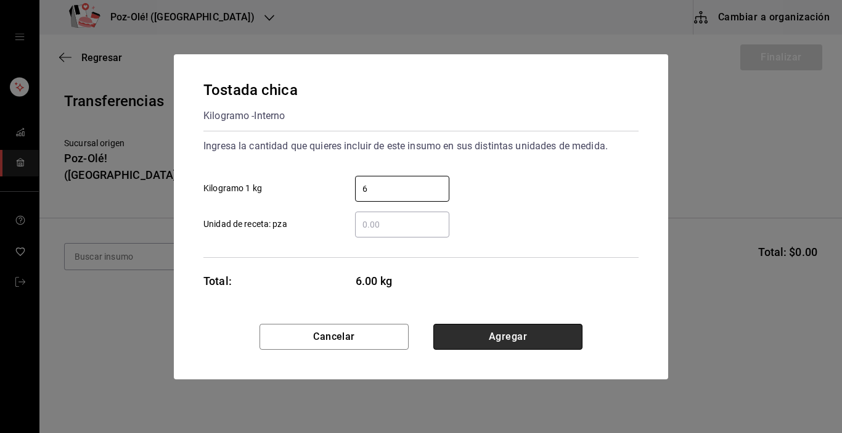
click at [559, 335] on button "Agregar" at bounding box center [507, 337] width 149 height 26
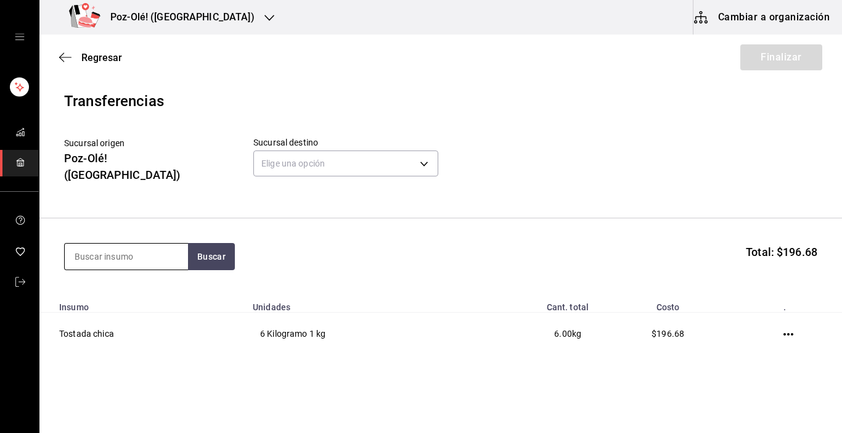
click at [182, 244] on input at bounding box center [126, 257] width 123 height 26
type input "manteca"
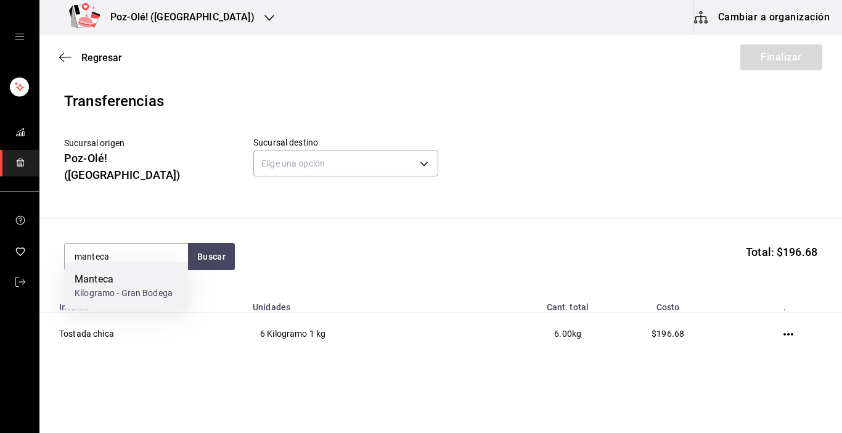
click at [175, 268] on div "Manteca Kilogramo - Gran Bodega" at bounding box center [126, 285] width 123 height 47
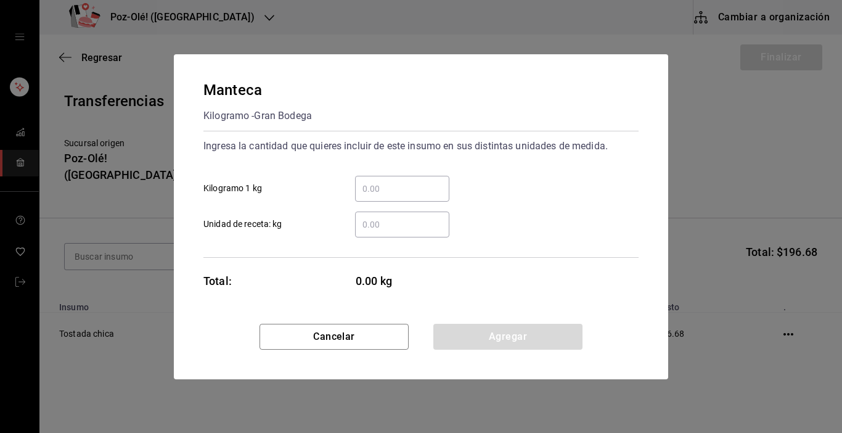
click at [378, 192] on input "​ Kilogramo 1 kg" at bounding box center [402, 188] width 94 height 15
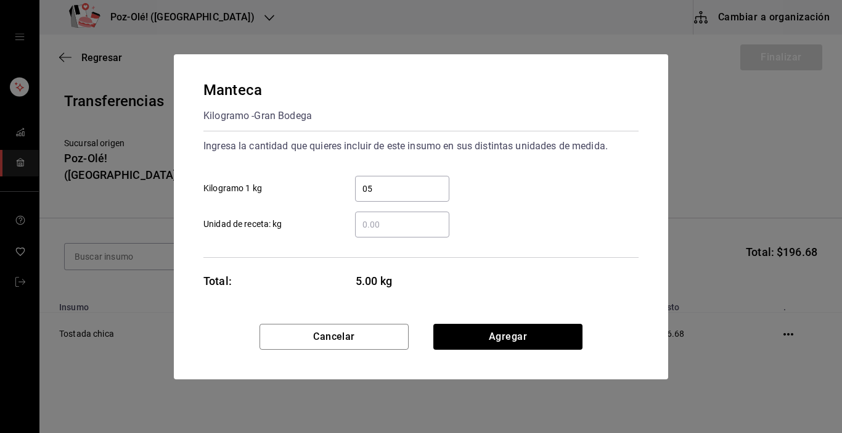
type input "0"
type input "0.50"
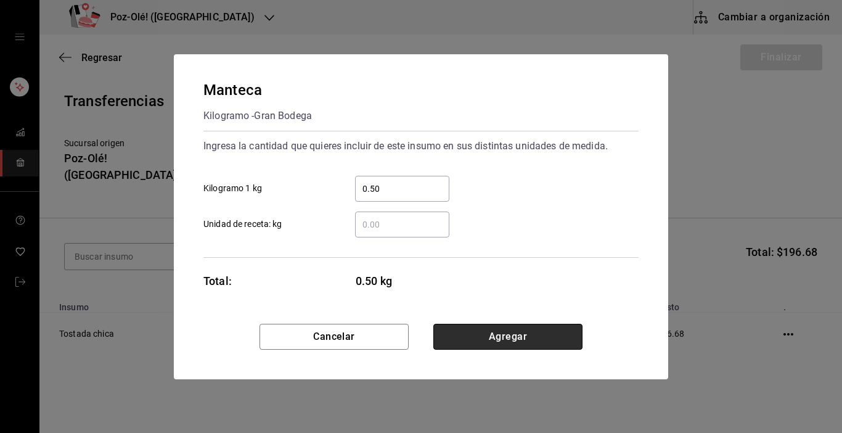
click at [469, 335] on button "Agregar" at bounding box center [507, 337] width 149 height 26
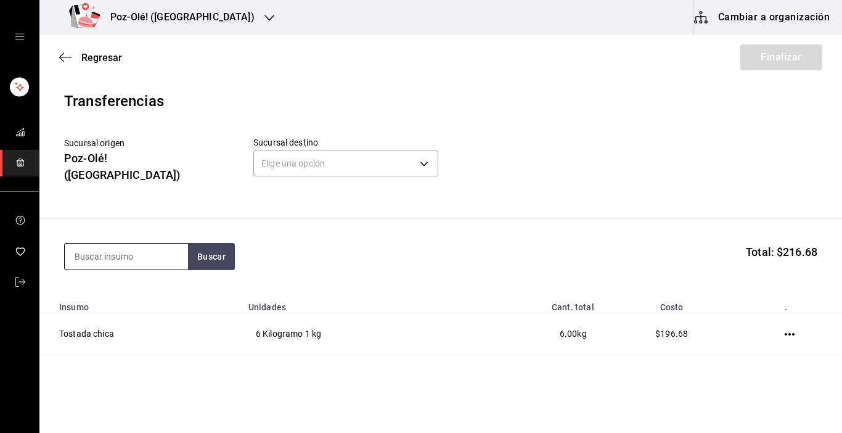
click at [137, 252] on input at bounding box center [126, 257] width 123 height 26
type input "[GEOGRAPHIC_DATA]"
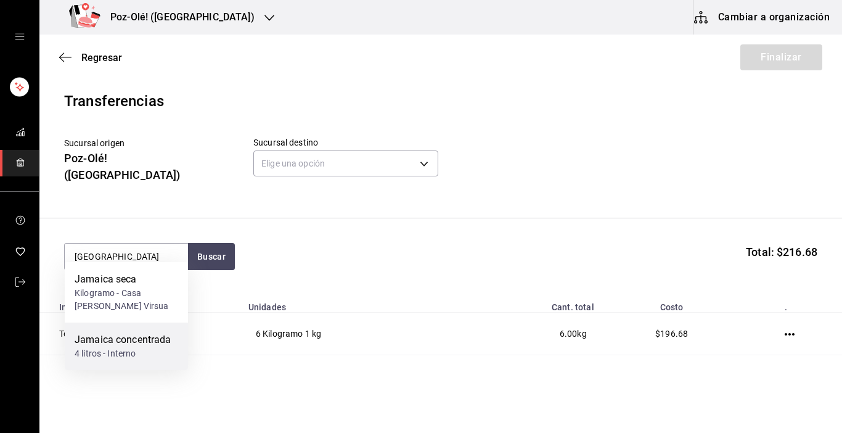
click at [137, 348] on div "4 litros - Interno" at bounding box center [123, 353] width 97 height 13
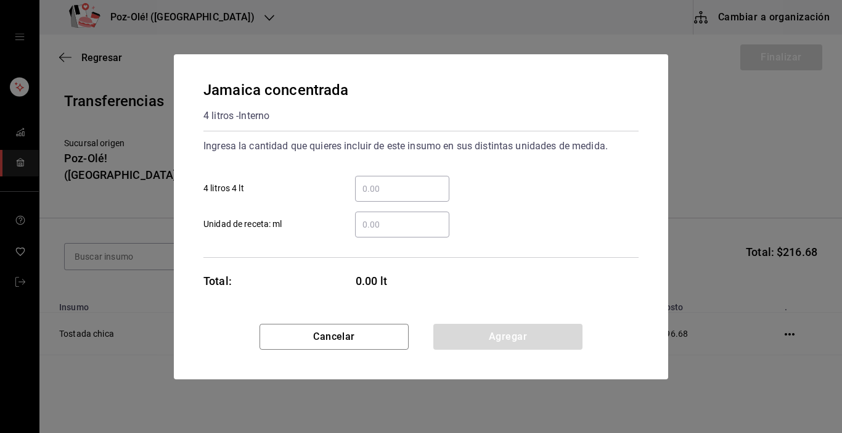
click at [383, 196] on div "​" at bounding box center [402, 189] width 94 height 26
click at [383, 196] on input "​ 4 litros 4 lt" at bounding box center [402, 188] width 94 height 15
type input "1"
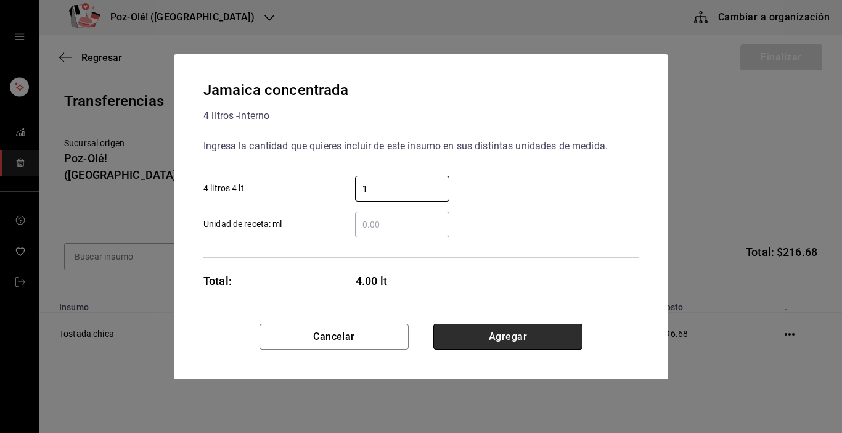
click at [557, 345] on button "Agregar" at bounding box center [507, 337] width 149 height 26
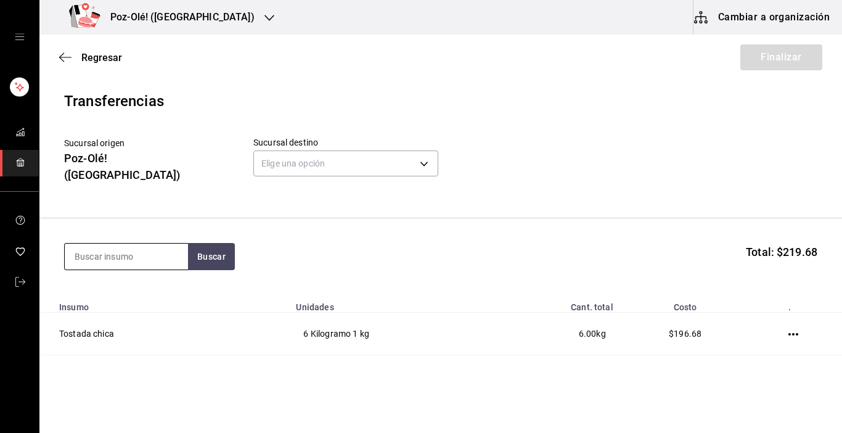
click at [130, 244] on input at bounding box center [126, 257] width 123 height 26
click at [127, 244] on input at bounding box center [126, 257] width 123 height 26
type input "salsa"
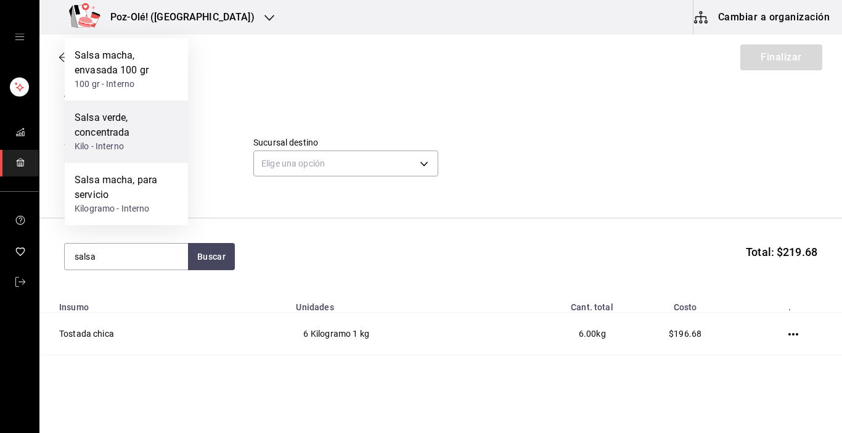
click at [108, 123] on div "Salsa verde, concentrada" at bounding box center [127, 125] width 104 height 30
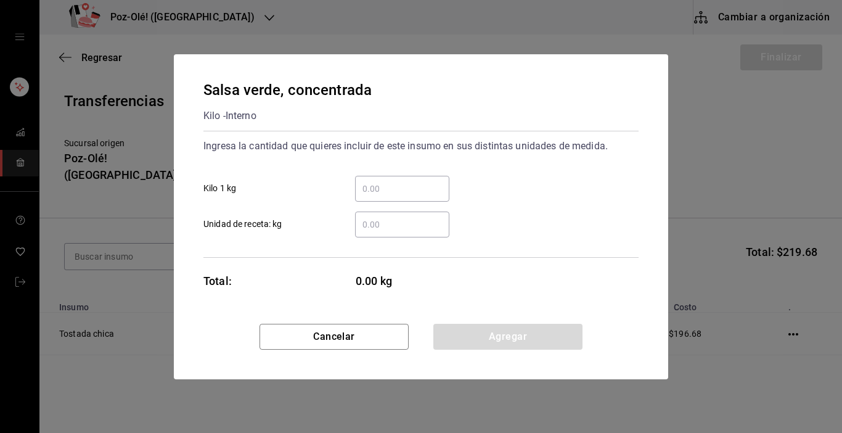
click at [392, 191] on input "​ Kilo 1 kg" at bounding box center [402, 188] width 94 height 15
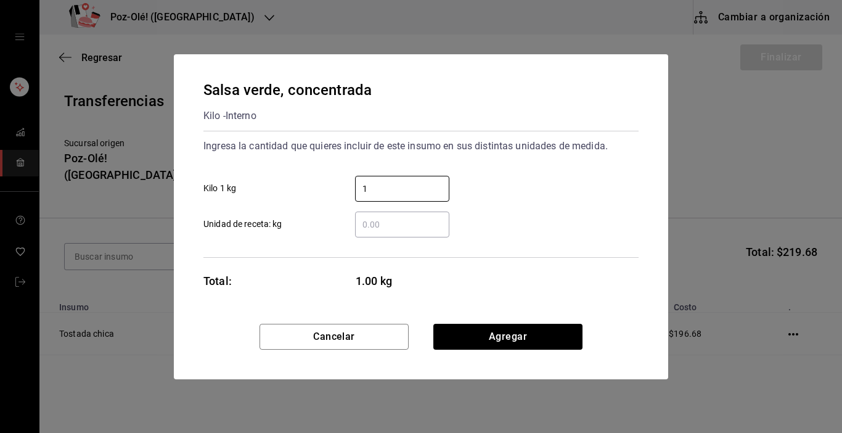
type input "1"
click at [512, 350] on div "Cancelar Agregar" at bounding box center [421, 351] width 494 height 55
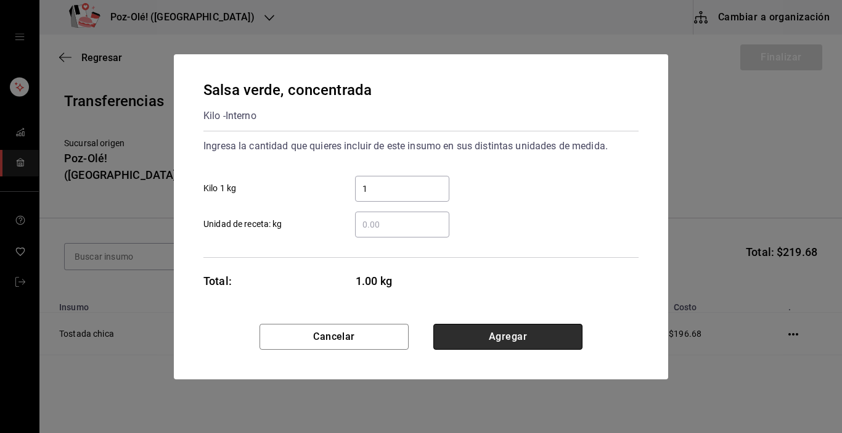
click at [511, 337] on button "Agregar" at bounding box center [507, 337] width 149 height 26
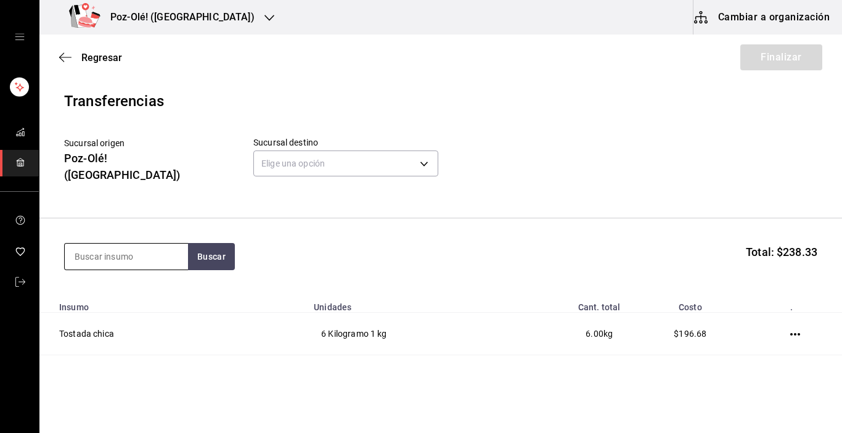
click at [112, 252] on input at bounding box center [126, 257] width 123 height 26
type input "frijoles"
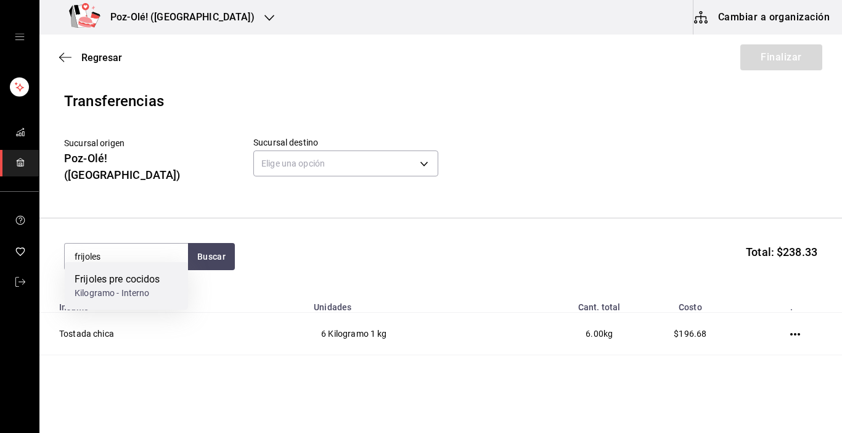
click at [105, 273] on div "Frijoles pre cocidos" at bounding box center [118, 279] width 86 height 15
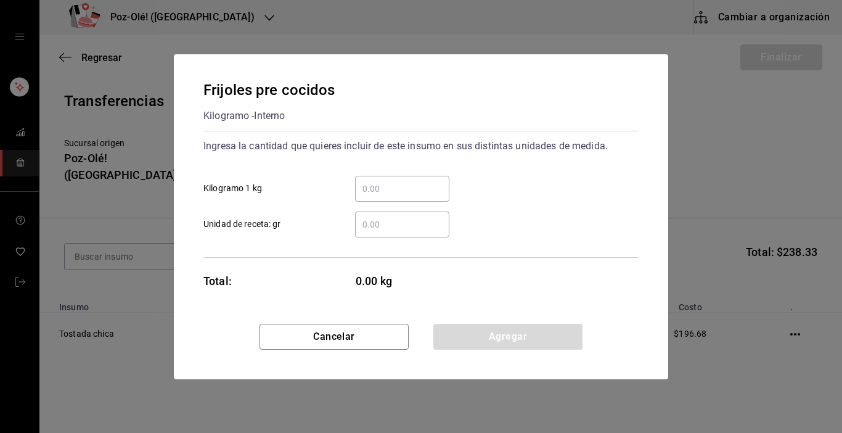
click at [395, 194] on input "​ Kilogramo 1 kg" at bounding box center [402, 188] width 94 height 15
type input "1"
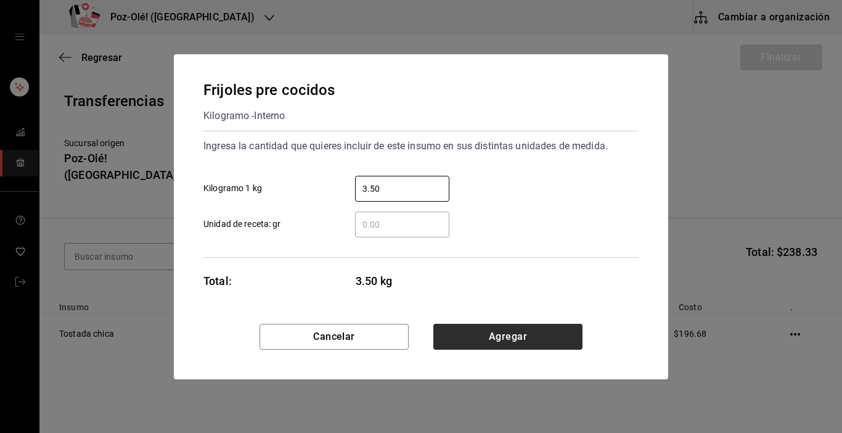
type input "3.50"
click at [500, 341] on button "Agregar" at bounding box center [507, 337] width 149 height 26
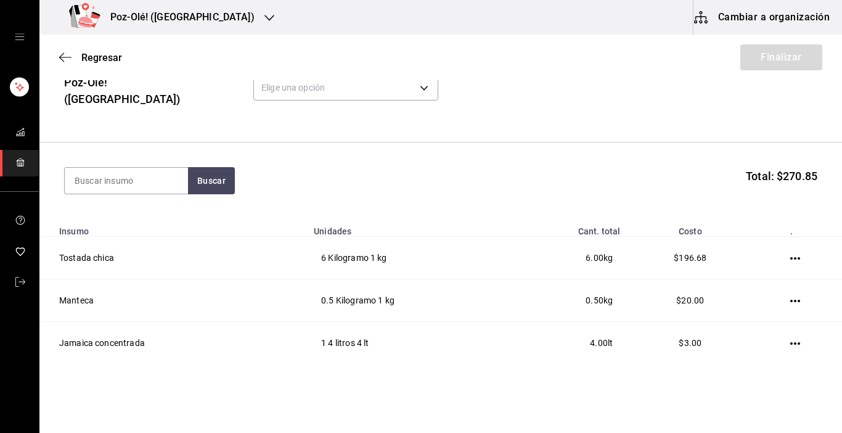
scroll to position [99, 0]
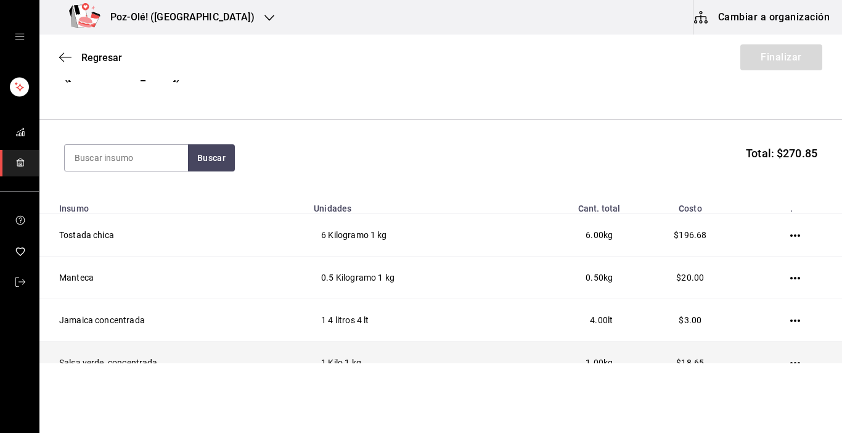
click at [790, 358] on icon "button" at bounding box center [795, 363] width 10 height 10
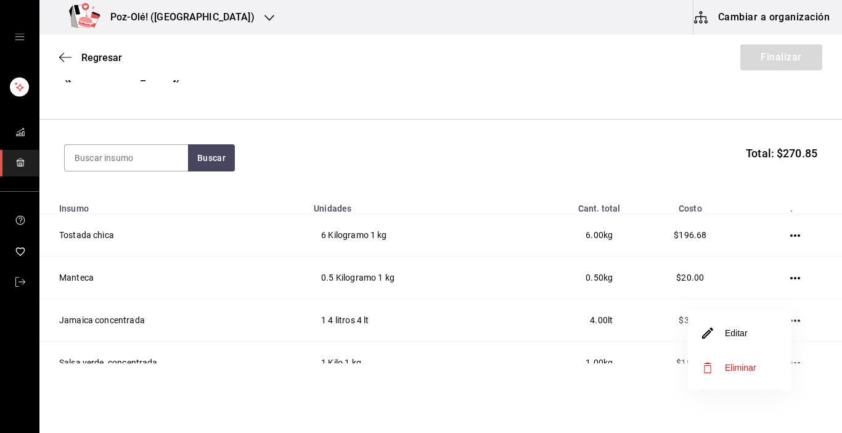
click at [761, 342] on li "Editar" at bounding box center [740, 333] width 104 height 35
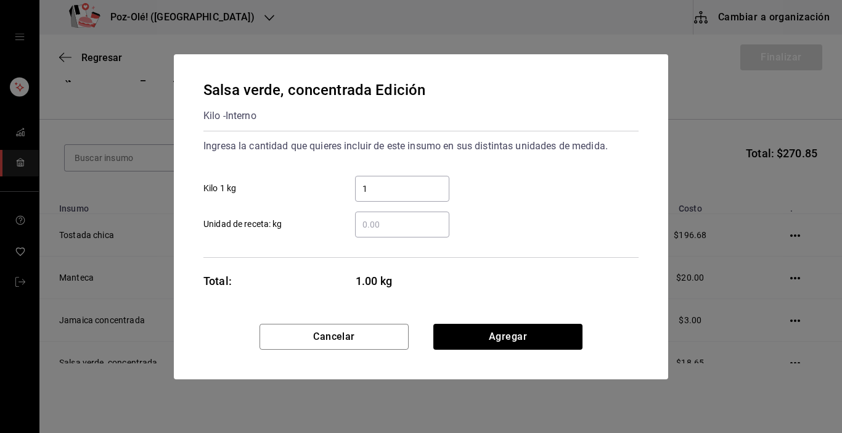
click at [372, 194] on input "1" at bounding box center [402, 188] width 94 height 15
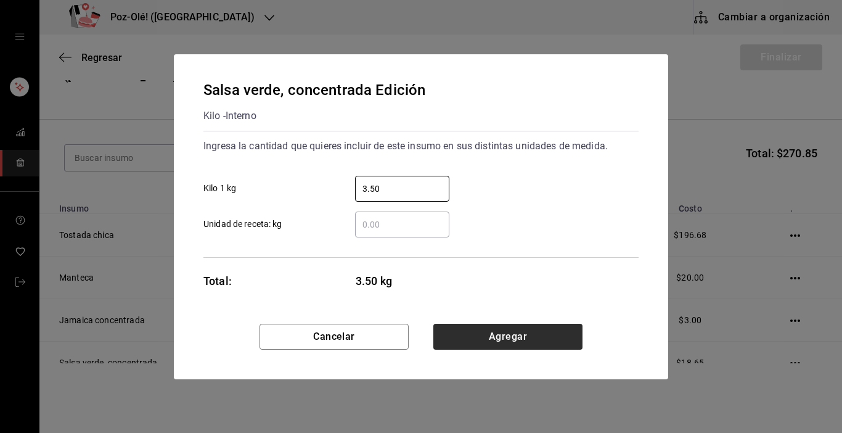
type input "3.50"
click at [454, 329] on button "Agregar" at bounding box center [507, 337] width 149 height 26
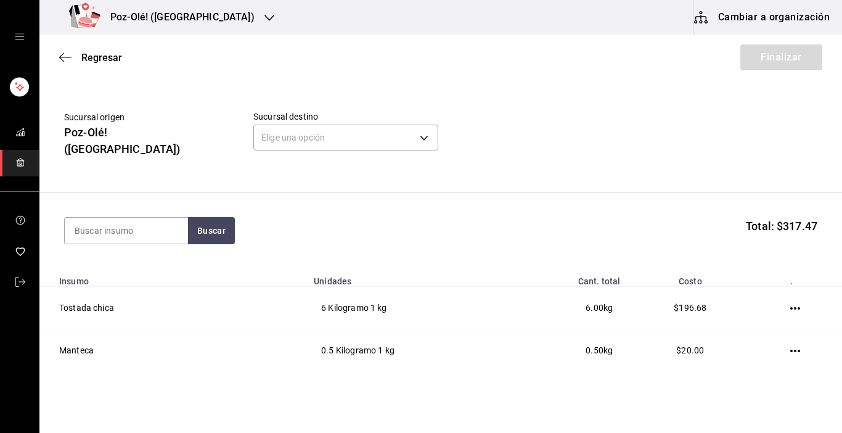
scroll to position [25, 0]
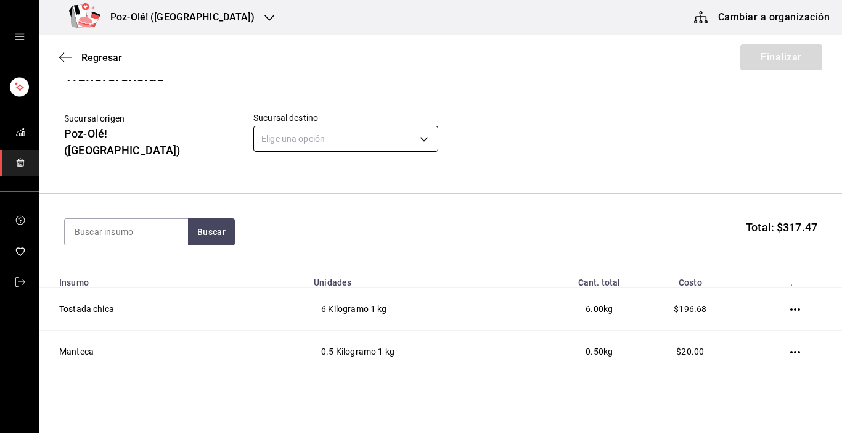
click at [382, 140] on body "Poz-Olé! (La Loma) Cambiar a organización Regresar Finalizar Transferencias Suc…" at bounding box center [421, 181] width 842 height 363
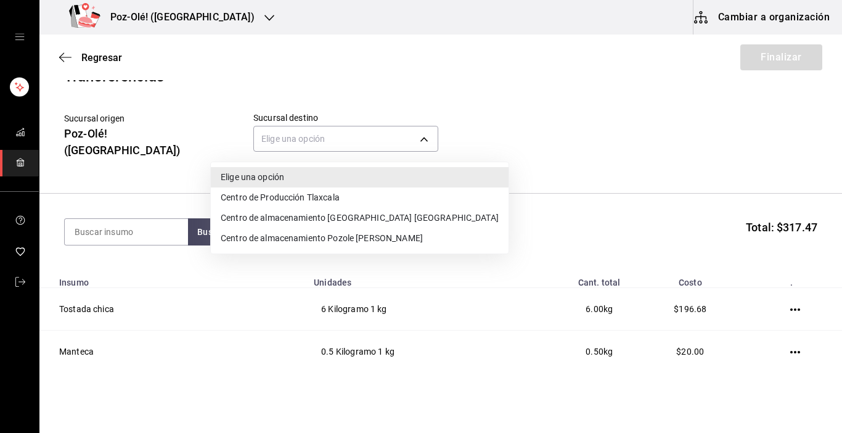
click at [356, 213] on li "Centro de almacenamiento [GEOGRAPHIC_DATA] [GEOGRAPHIC_DATA]" at bounding box center [360, 218] width 298 height 20
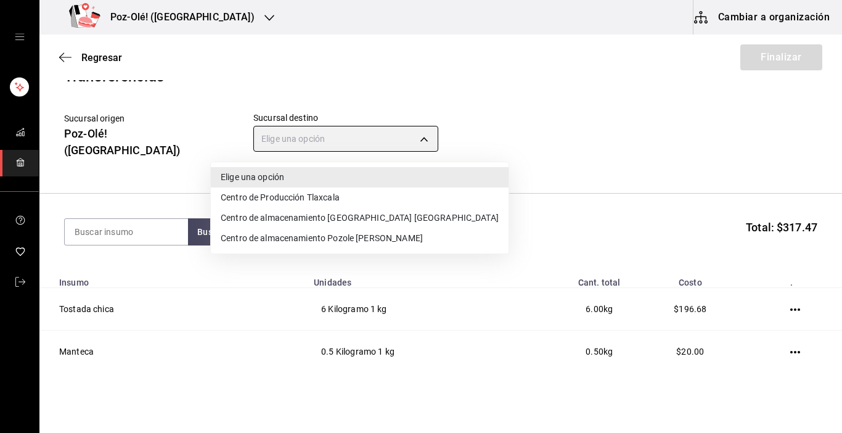
type input "ddc3d7bb-b11d-4e44-bee7-b2d04ff8fb33"
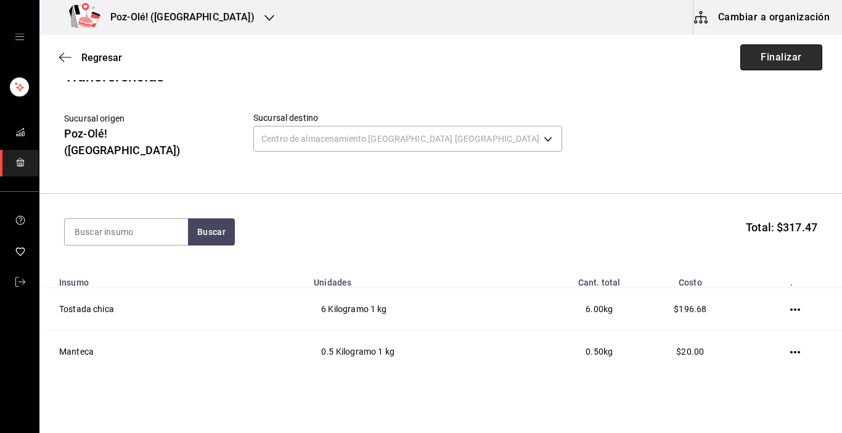
click at [789, 57] on button "Finalizar" at bounding box center [781, 57] width 82 height 26
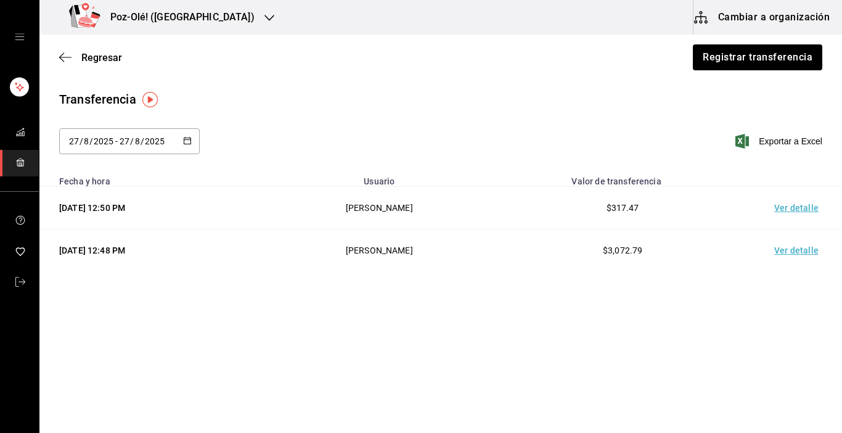
drag, startPoint x: 803, startPoint y: 246, endPoint x: 494, endPoint y: 136, distance: 328.0
click at [494, 136] on div "[DATE] [DATE] - [DATE] [DATE] Exportar a Excel" at bounding box center [440, 148] width 803 height 41
click at [801, 12] on button "Cambiar a organización" at bounding box center [763, 17] width 139 height 35
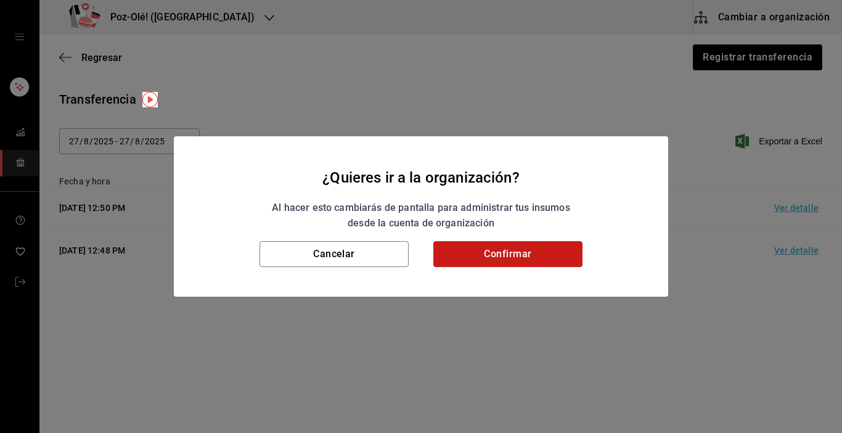
click at [548, 246] on button "Confirmar" at bounding box center [507, 254] width 149 height 26
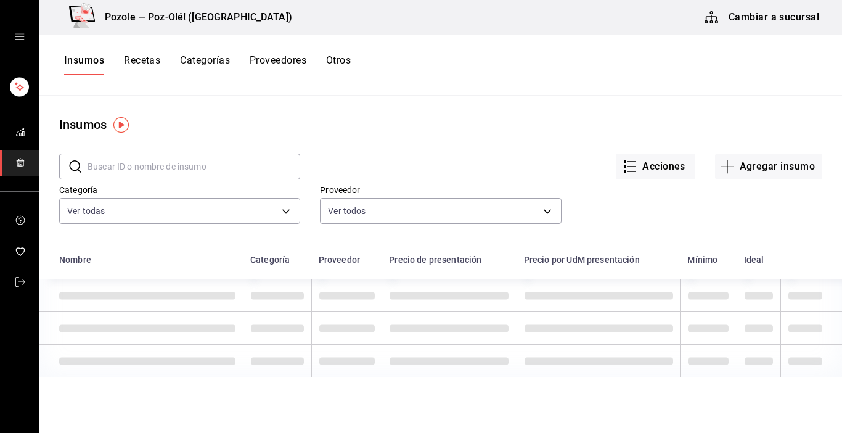
click at [344, 60] on button "Otros" at bounding box center [338, 64] width 25 height 21
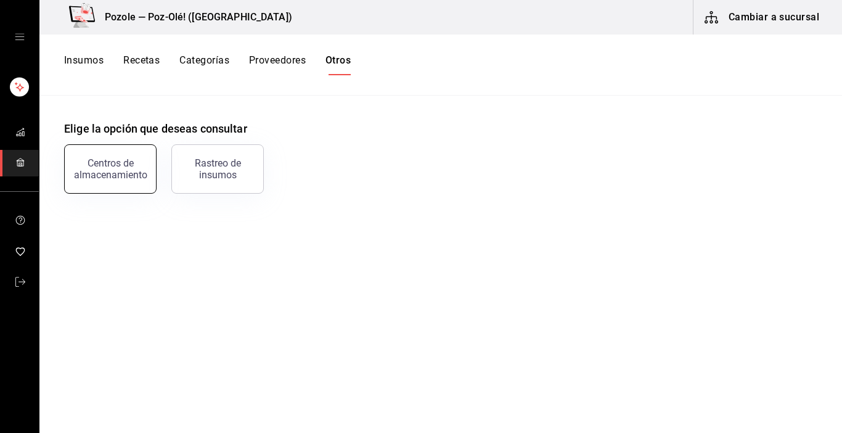
click at [98, 175] on div "Centros de almacenamiento" at bounding box center [110, 168] width 76 height 23
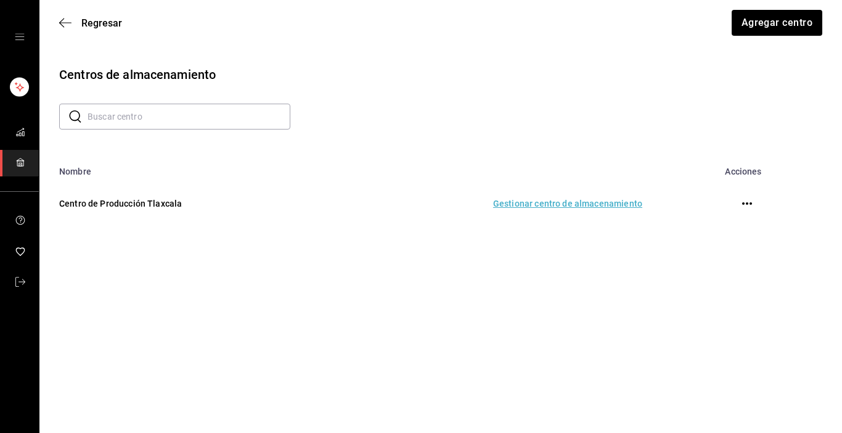
click at [520, 203] on td "Gestionar centro de almacenamiento" at bounding box center [493, 203] width 329 height 54
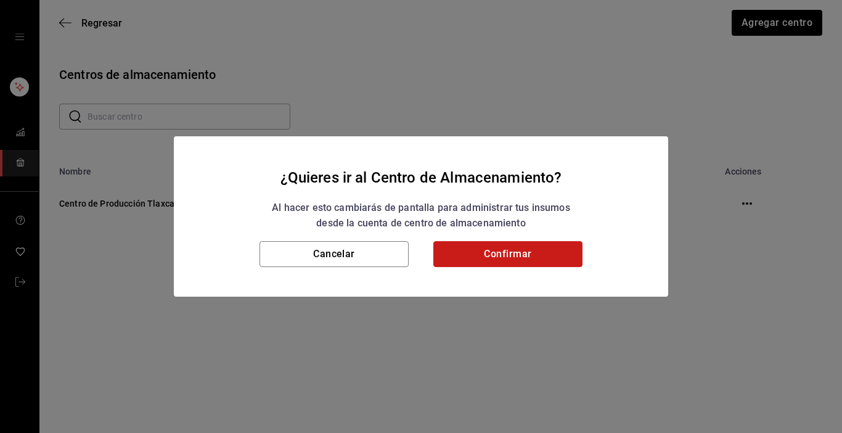
click at [519, 258] on button "Confirmar" at bounding box center [507, 254] width 149 height 26
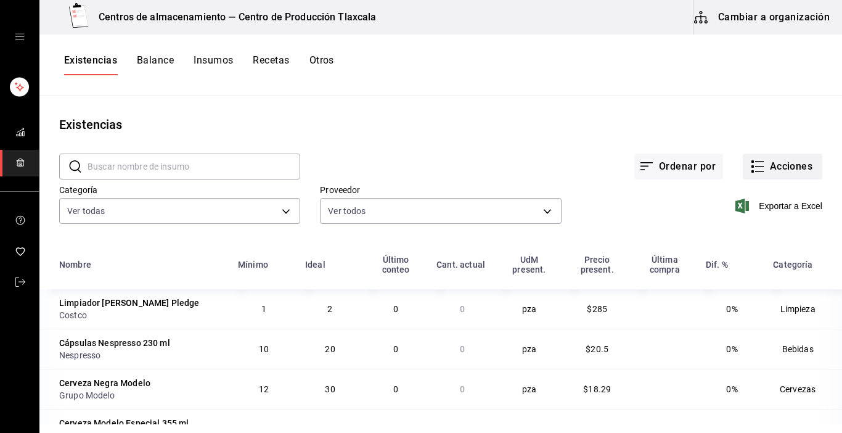
click at [750, 168] on icon "button" at bounding box center [757, 166] width 15 height 15
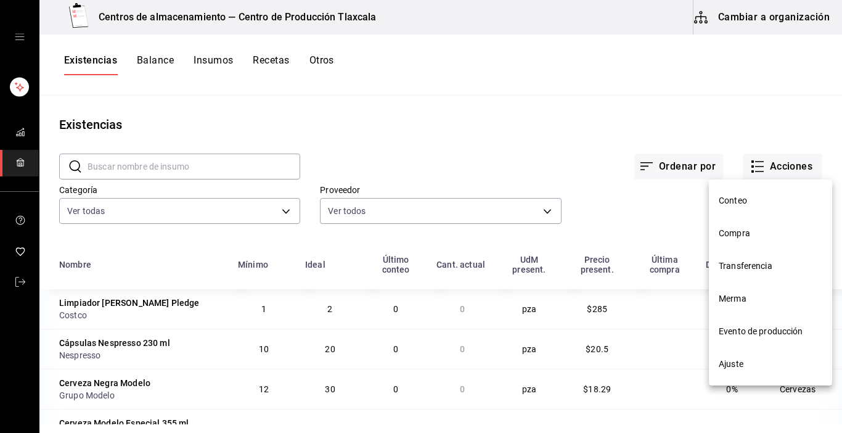
click at [759, 270] on span "Transferencia" at bounding box center [771, 266] width 104 height 13
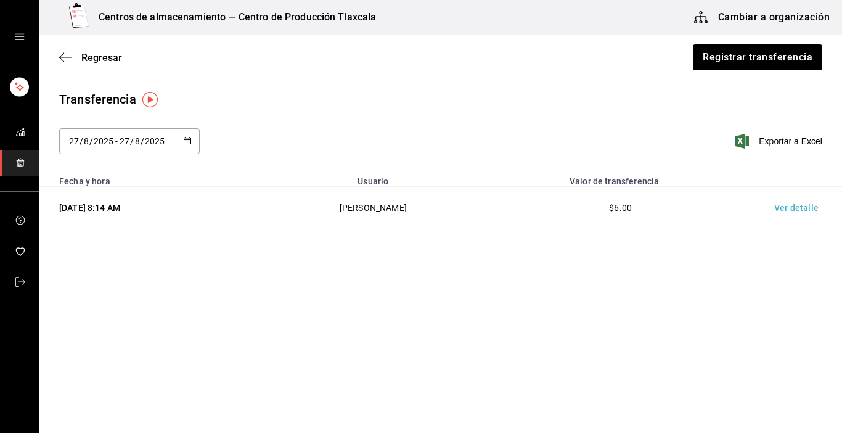
click at [806, 214] on td "Ver detalle" at bounding box center [799, 208] width 86 height 43
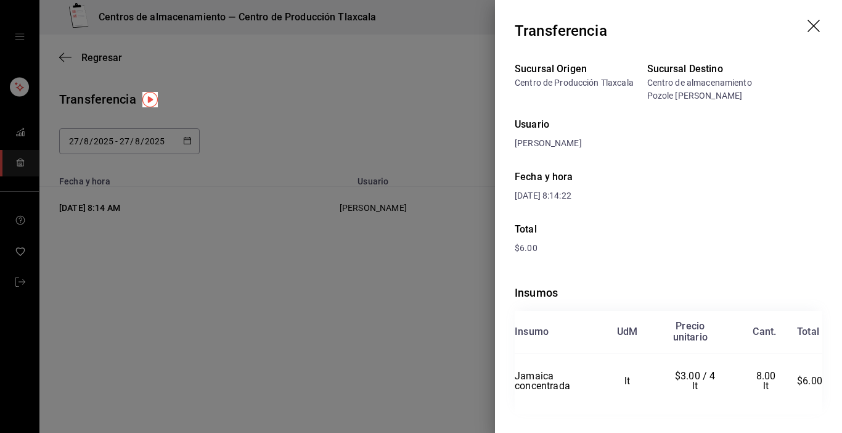
click at [798, 31] on header "Transferencia" at bounding box center [668, 31] width 347 height 62
click at [808, 26] on icon "drag" at bounding box center [815, 27] width 15 height 15
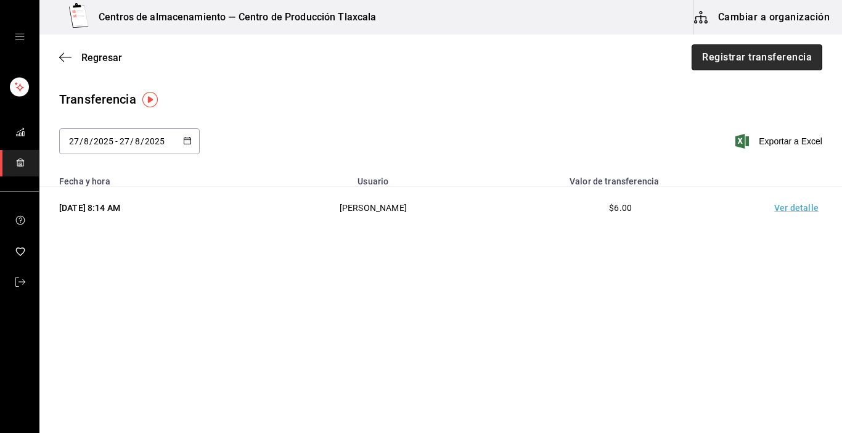
click at [755, 60] on button "Registrar transferencia" at bounding box center [757, 57] width 131 height 26
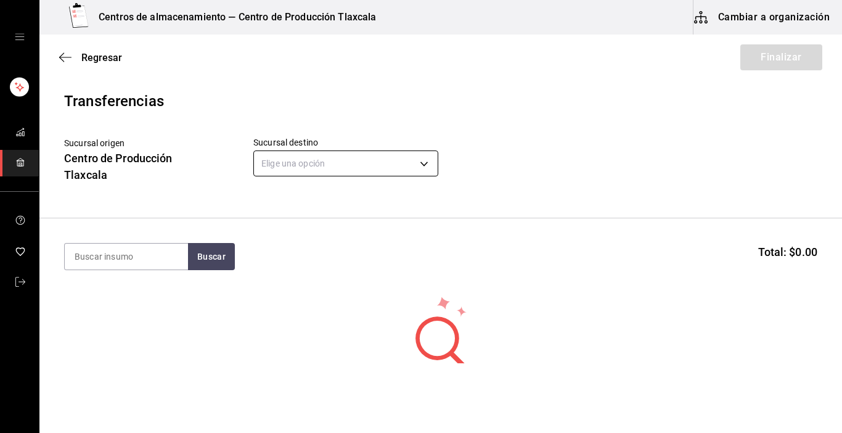
click at [429, 162] on body "Centros de almacenamiento — Centro de Producción Tlaxcala Cambiar a organizació…" at bounding box center [421, 181] width 842 height 363
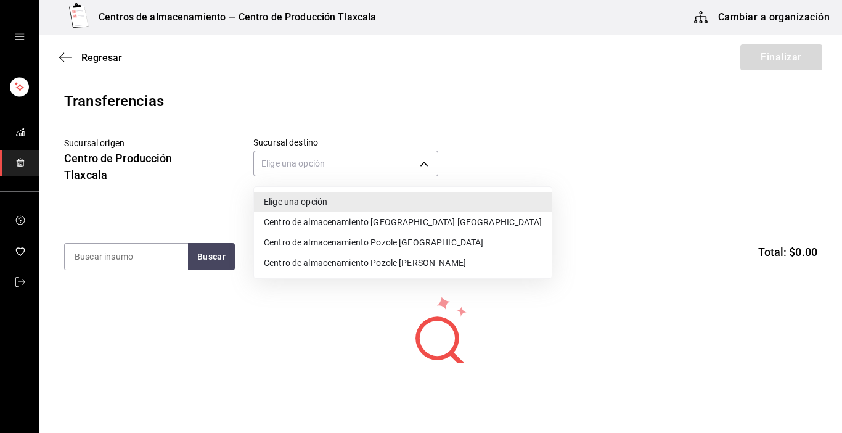
click at [428, 227] on li "Centro de almacenamiento [GEOGRAPHIC_DATA] [GEOGRAPHIC_DATA]" at bounding box center [403, 222] width 298 height 20
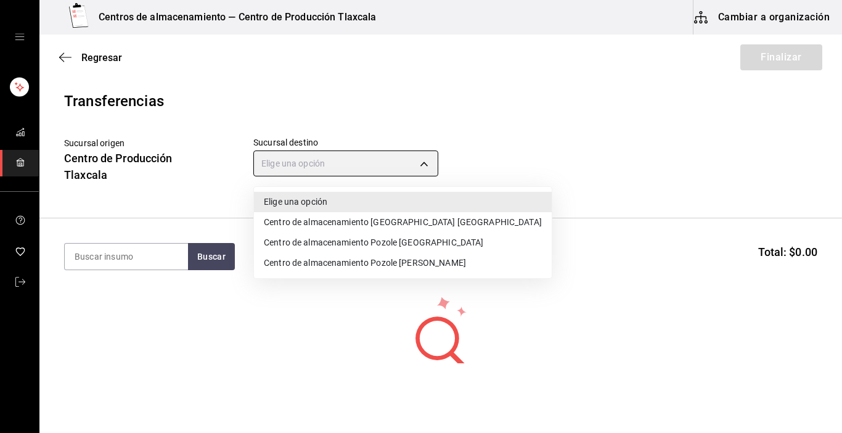
type input "ddc3d7bb-b11d-4e44-bee7-b2d04ff8fb33"
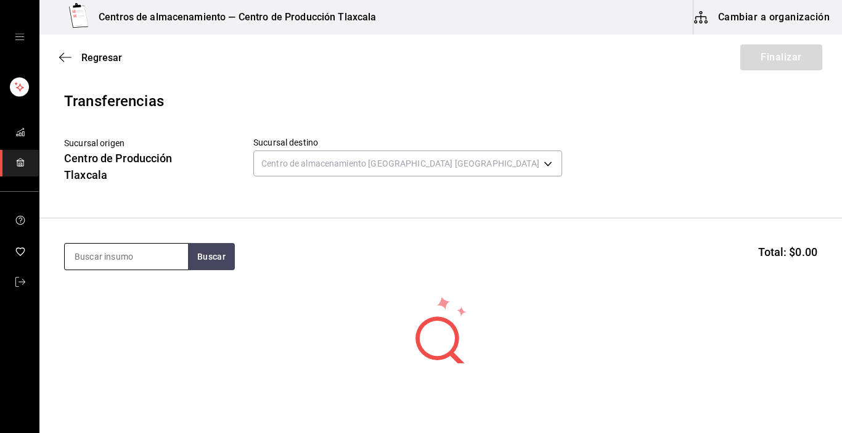
click at [158, 245] on input at bounding box center [126, 257] width 123 height 26
type input "limon"
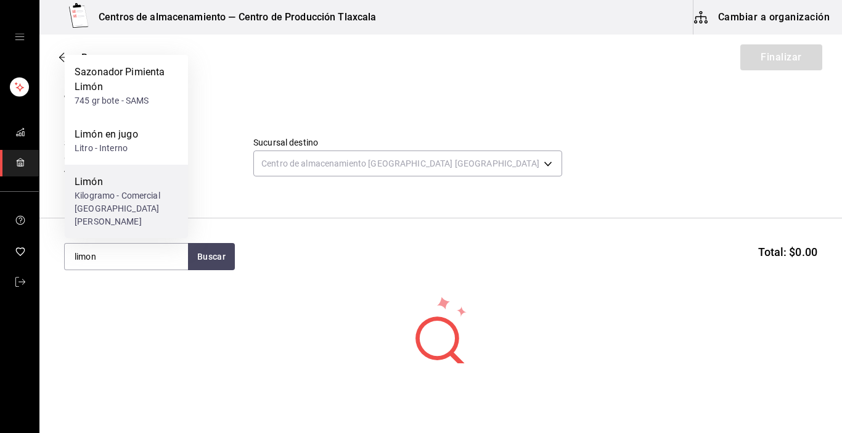
click at [103, 227] on div "Kilogramo - Comercial [GEOGRAPHIC_DATA][PERSON_NAME]" at bounding box center [127, 208] width 104 height 39
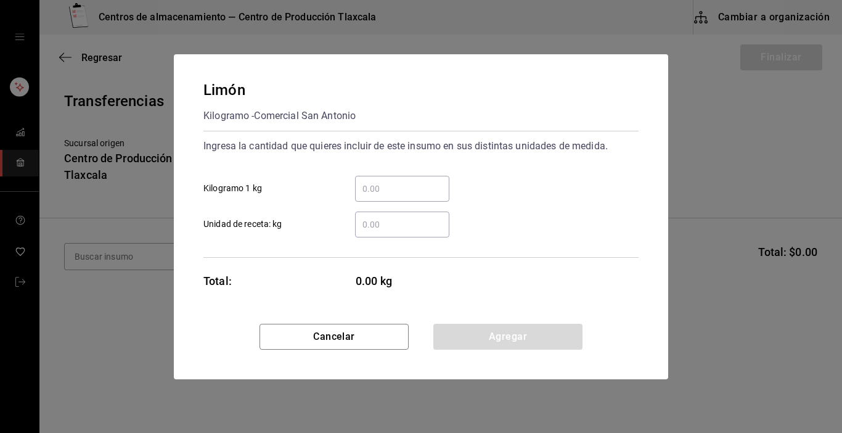
click at [410, 200] on div "​" at bounding box center [402, 189] width 94 height 26
click at [410, 196] on input "​ Kilogramo 1 kg" at bounding box center [402, 188] width 94 height 15
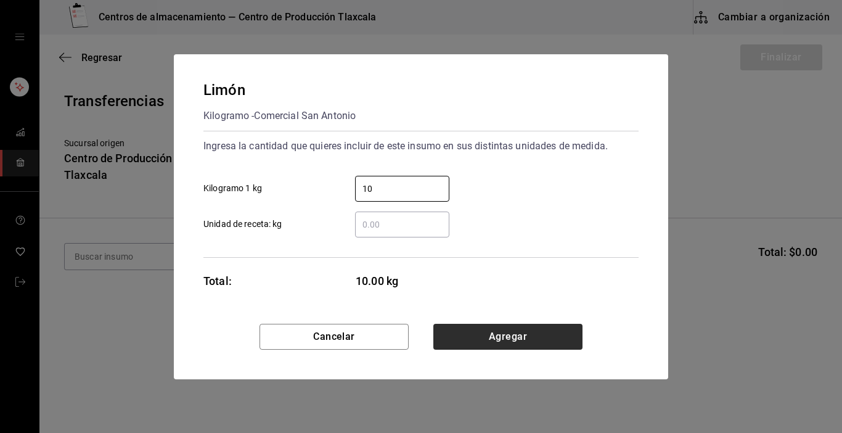
type input "10"
click at [544, 339] on button "Agregar" at bounding box center [507, 337] width 149 height 26
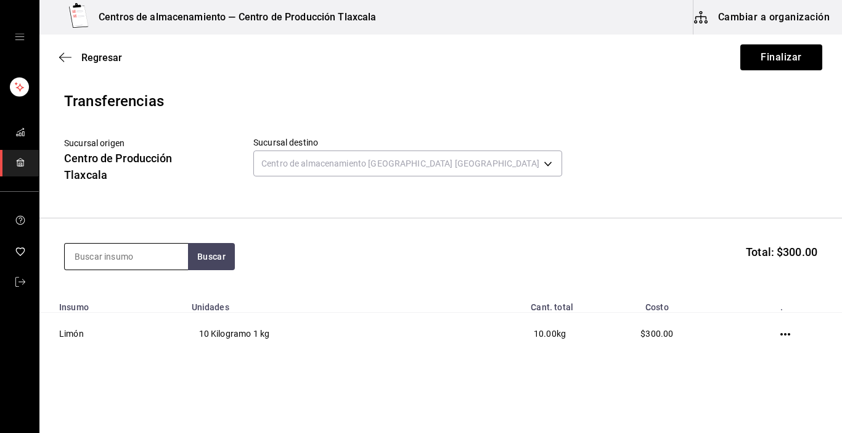
click at [89, 264] on input at bounding box center [126, 257] width 123 height 26
type input "lechuga"
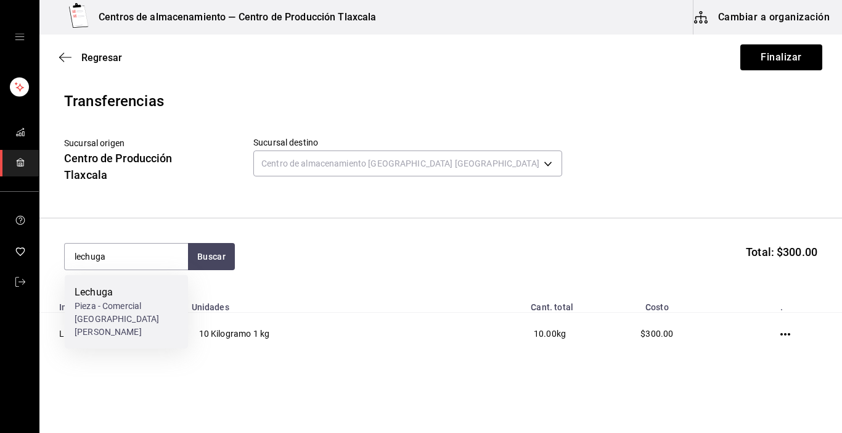
click at [113, 302] on div "Pieza - Comercial [GEOGRAPHIC_DATA][PERSON_NAME]" at bounding box center [127, 319] width 104 height 39
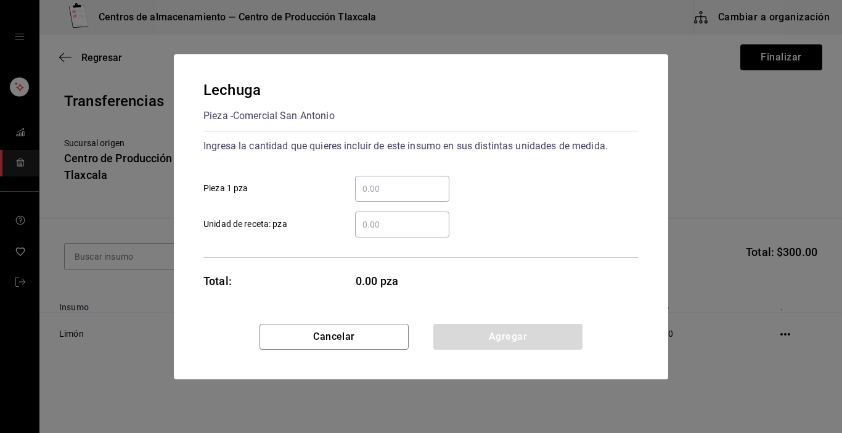
click at [376, 188] on input "​ Pieza 1 pza" at bounding box center [402, 188] width 94 height 15
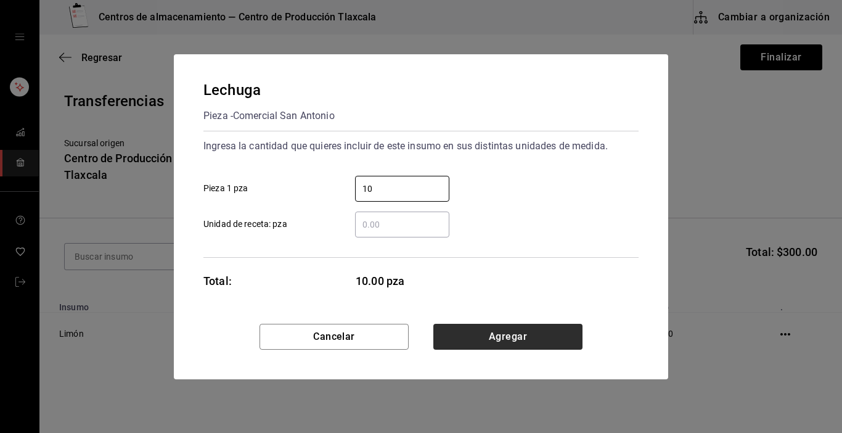
type input "10"
click at [546, 339] on button "Agregar" at bounding box center [507, 337] width 149 height 26
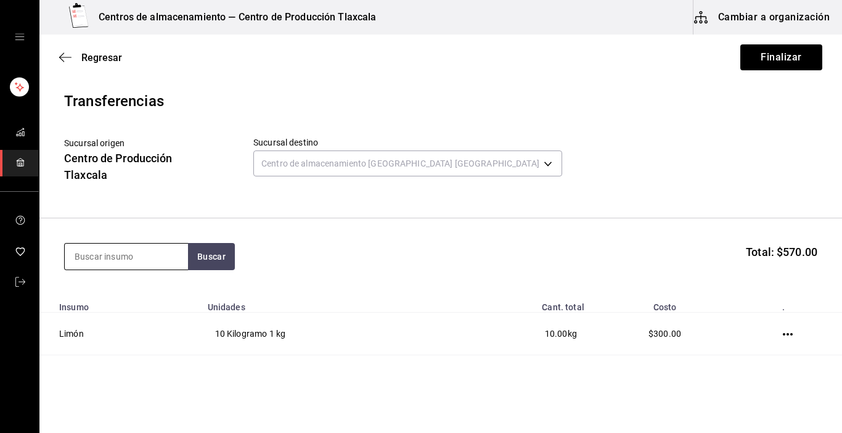
click at [94, 261] on input at bounding box center [126, 257] width 123 height 26
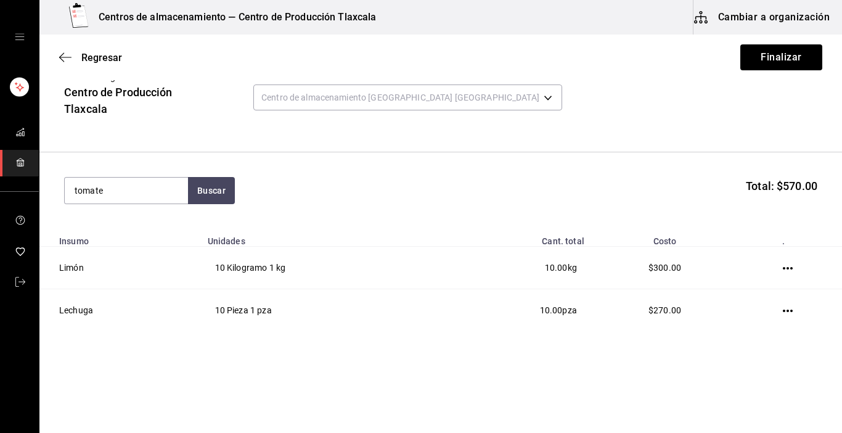
scroll to position [74, 0]
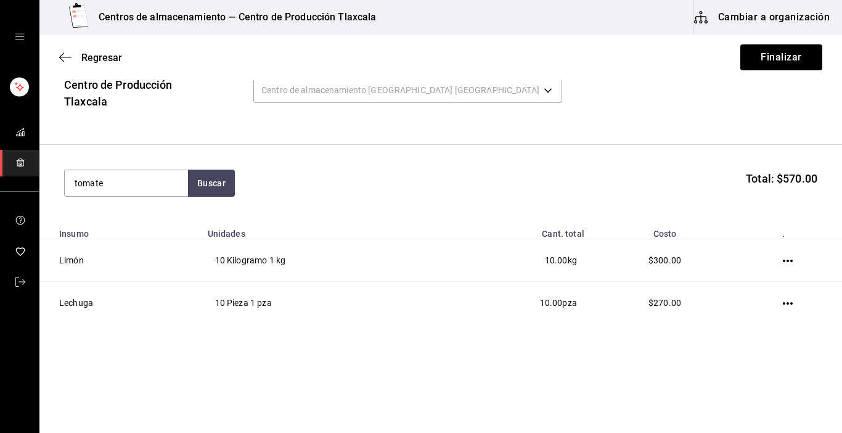
type input "tomate"
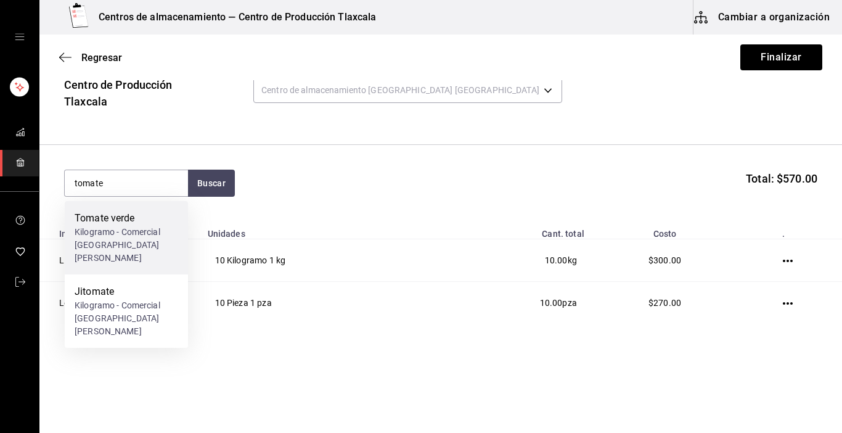
click at [147, 248] on div "Kilogramo - Comercial [GEOGRAPHIC_DATA][PERSON_NAME]" at bounding box center [127, 245] width 104 height 39
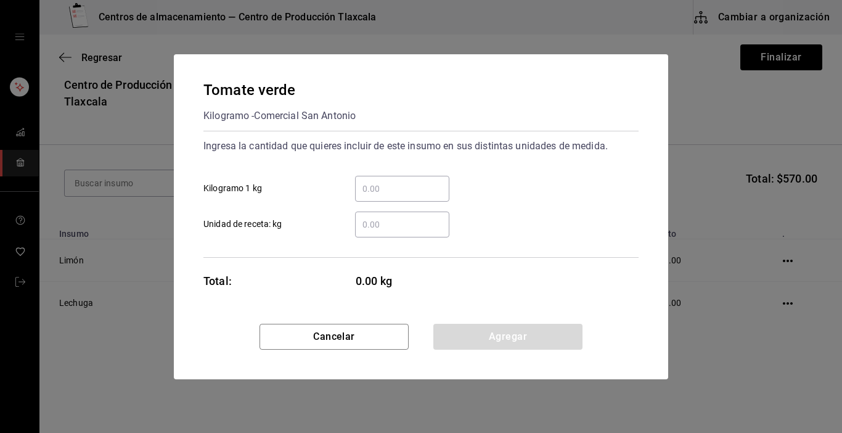
click at [403, 182] on input "​ Kilogramo 1 kg" at bounding box center [402, 188] width 94 height 15
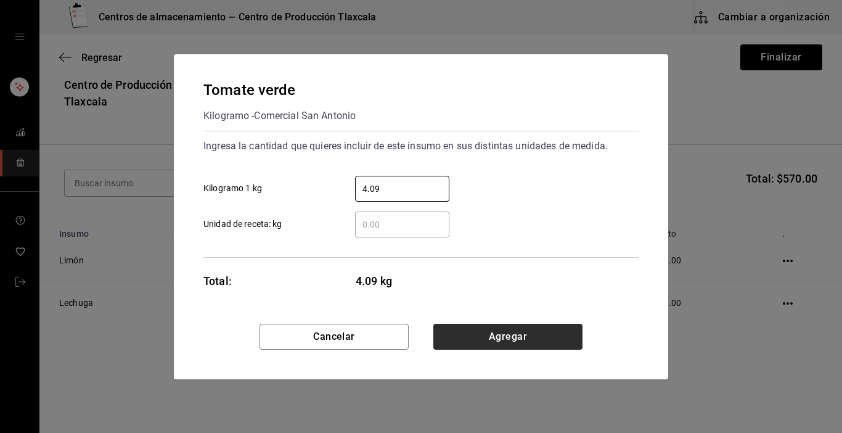
type input "4.09"
click at [450, 344] on button "Agregar" at bounding box center [507, 337] width 149 height 26
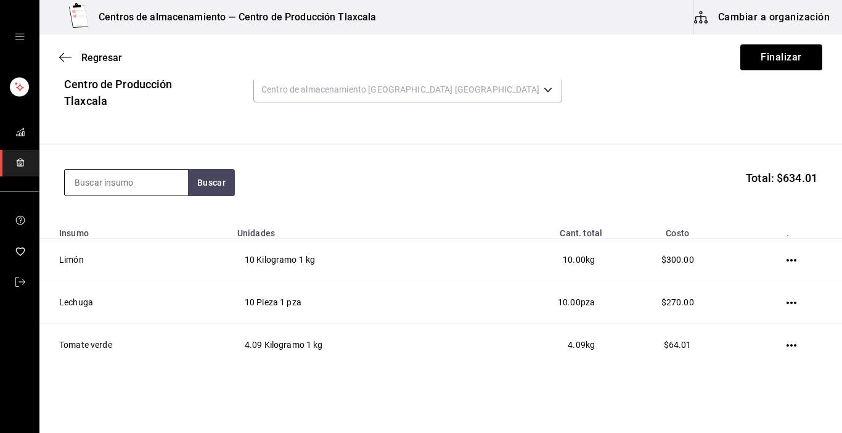
click at [118, 176] on input at bounding box center [126, 183] width 123 height 26
type input "cebolla"
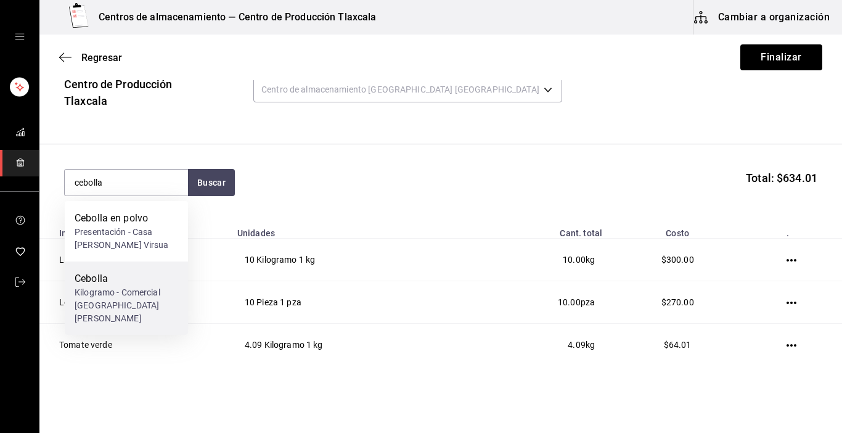
click at [102, 297] on div "Kilogramo - Comercial [GEOGRAPHIC_DATA][PERSON_NAME]" at bounding box center [127, 305] width 104 height 39
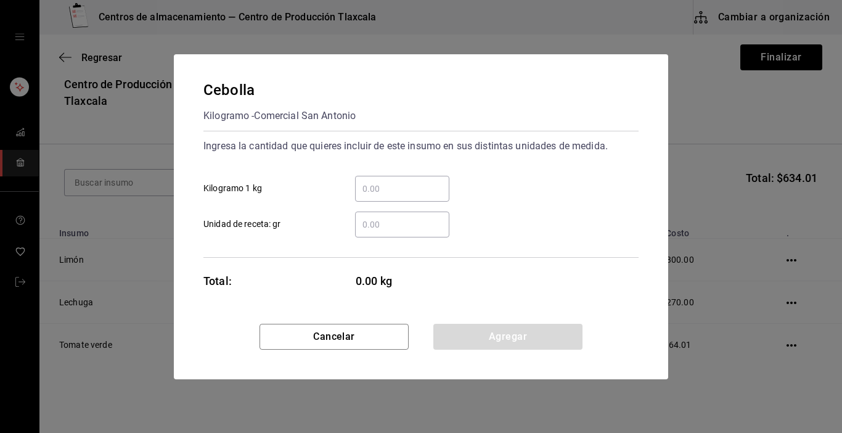
click at [395, 180] on div "​" at bounding box center [402, 189] width 94 height 26
click at [395, 181] on input "​ Kilogramo 1 kg" at bounding box center [402, 188] width 94 height 15
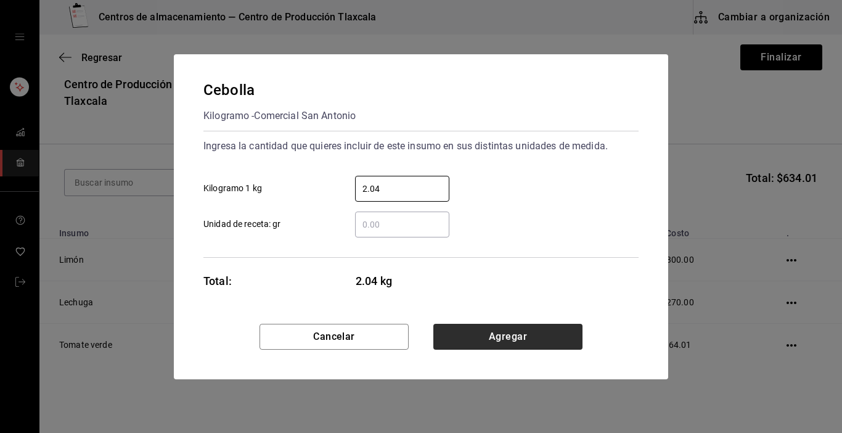
type input "2.04"
click at [450, 345] on button "Agregar" at bounding box center [507, 337] width 149 height 26
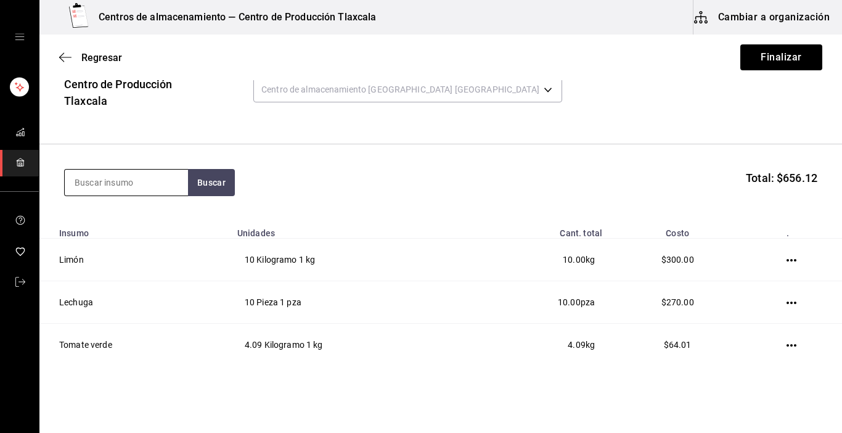
click at [137, 179] on input at bounding box center [126, 183] width 123 height 26
type input "rabano"
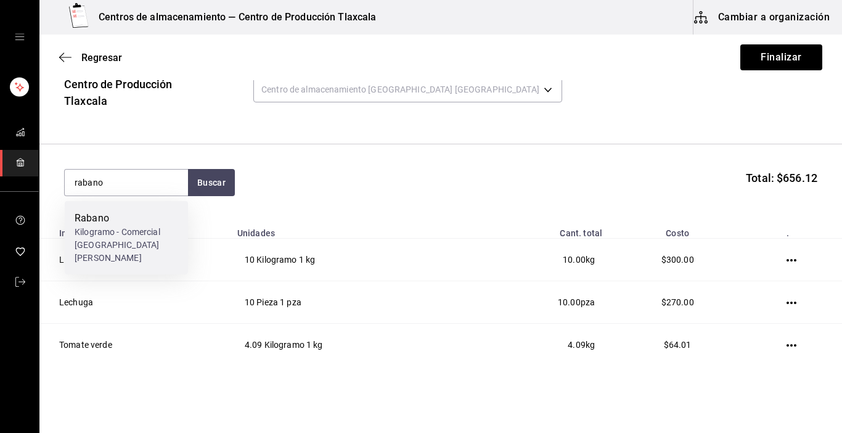
click at [122, 213] on div "Rabano" at bounding box center [127, 218] width 104 height 15
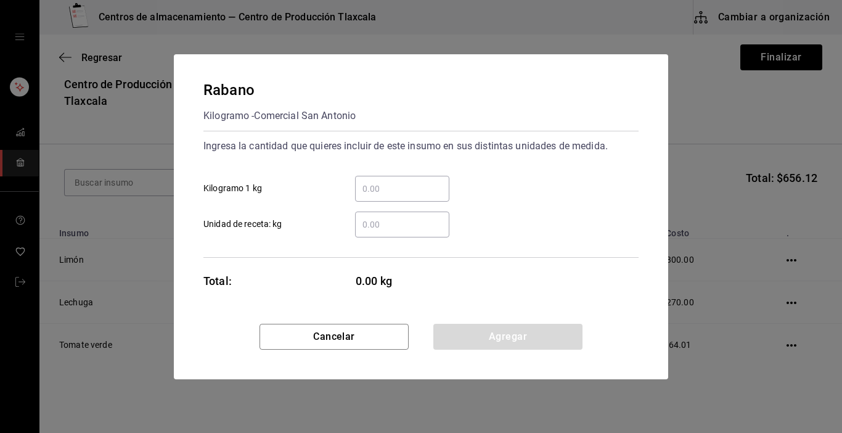
click at [383, 187] on input "​ Kilogramo 1 kg" at bounding box center [402, 188] width 94 height 15
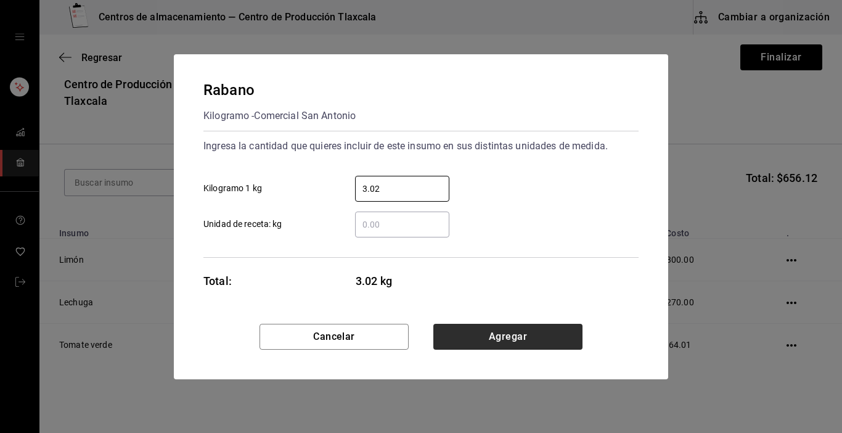
type input "3.02"
click at [486, 331] on button "Agregar" at bounding box center [507, 337] width 149 height 26
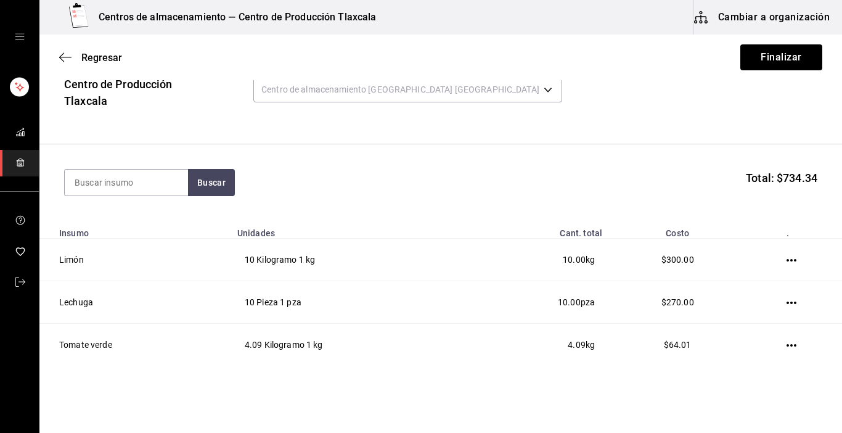
click at [139, 199] on section "Buscar Total: $734.34" at bounding box center [440, 182] width 803 height 76
click at [140, 185] on input at bounding box center [126, 183] width 123 height 26
type input "a"
type input "salsa"
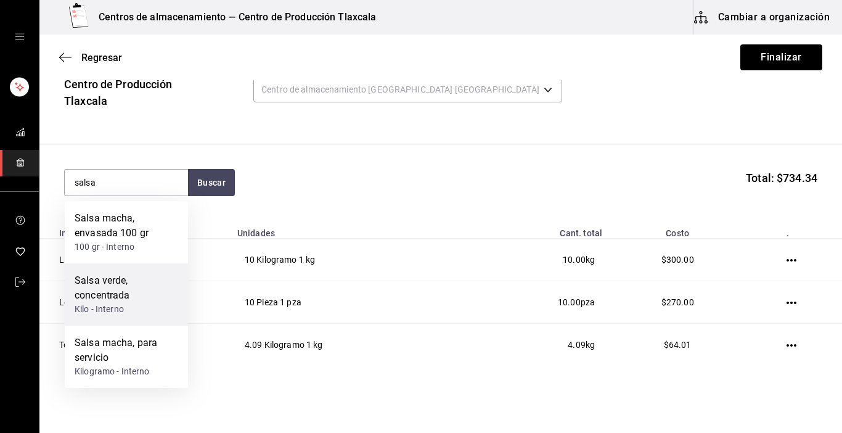
click at [97, 302] on div "Salsa verde, concentrada" at bounding box center [127, 288] width 104 height 30
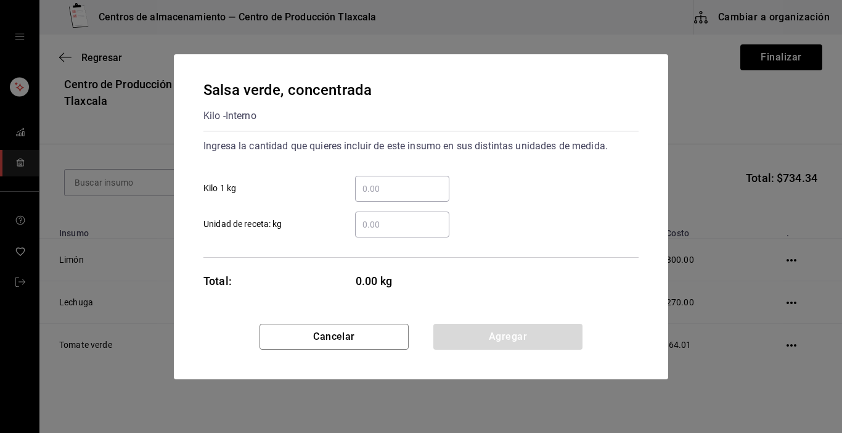
click at [353, 181] on div "​" at bounding box center [392, 189] width 114 height 26
click at [355, 181] on input "​ Kilo 1 kg" at bounding box center [402, 188] width 94 height 15
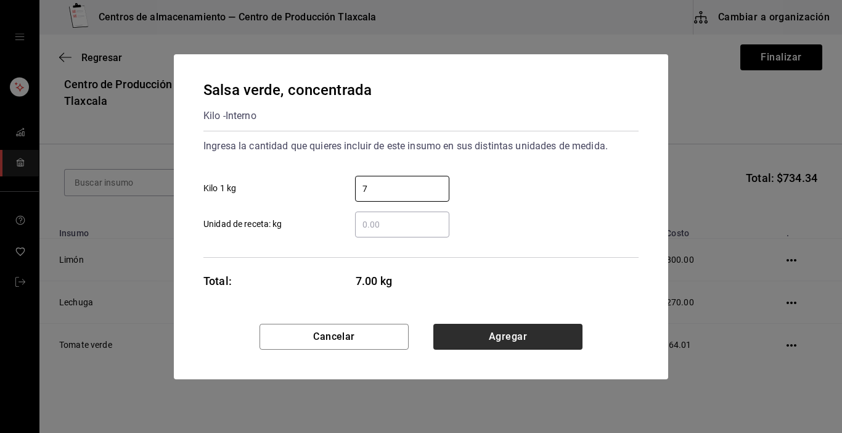
type input "7"
click at [544, 330] on button "Agregar" at bounding box center [507, 337] width 149 height 26
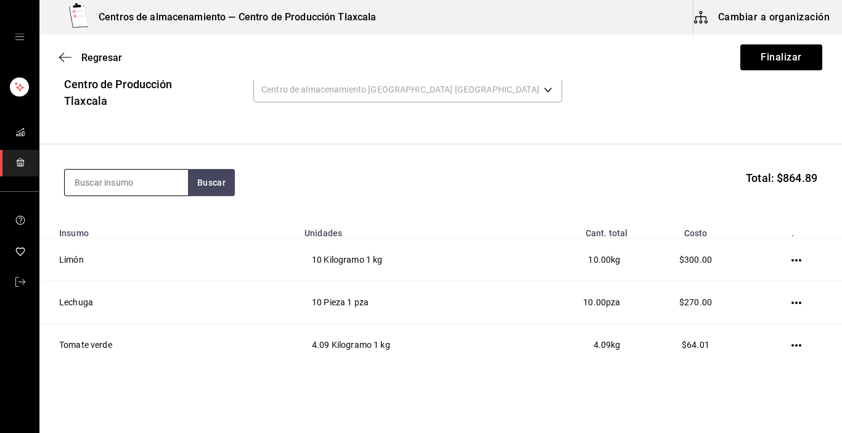
click at [183, 191] on input at bounding box center [126, 183] width 123 height 26
type input "puerco"
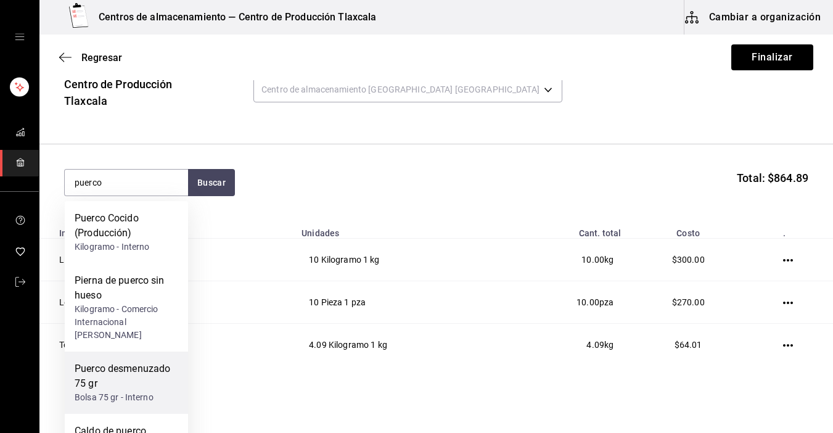
click at [144, 363] on div "Puerco desmenuzado 75 gr" at bounding box center [127, 376] width 104 height 30
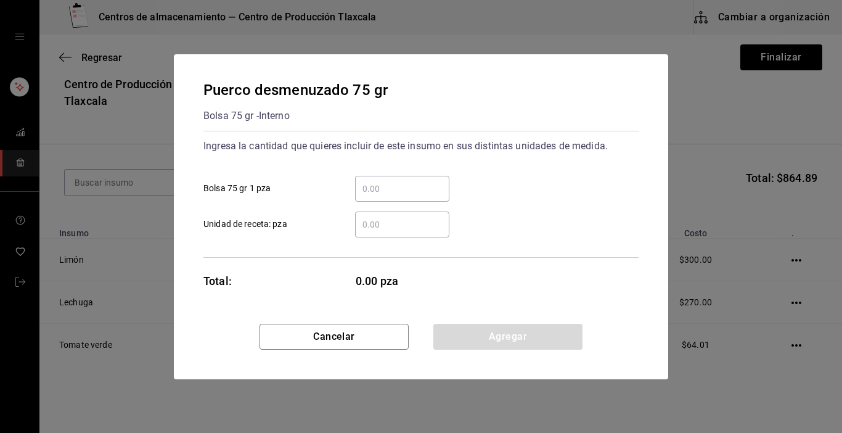
click at [396, 187] on input "​ Bolsa 75 gr 1 pza" at bounding box center [402, 188] width 94 height 15
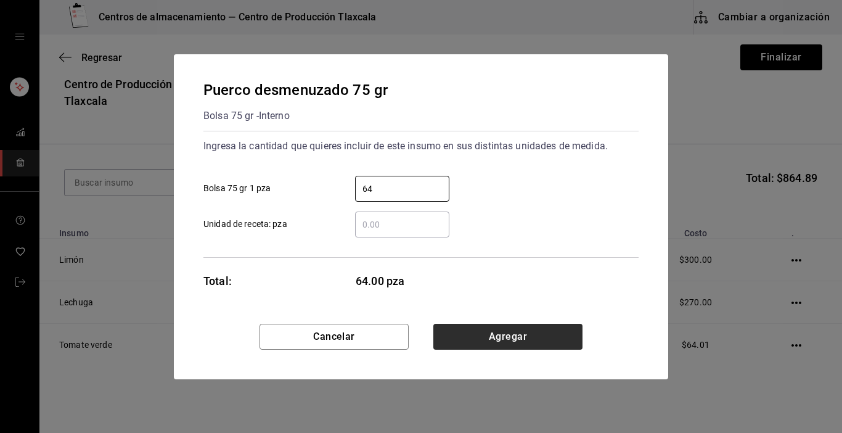
type input "64"
click at [456, 342] on button "Agregar" at bounding box center [507, 337] width 149 height 26
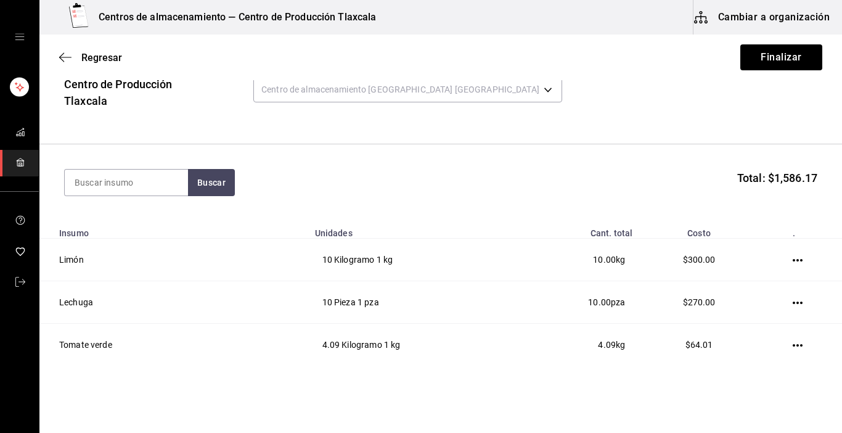
click at [151, 156] on section "Buscar Total: $1,586.17" at bounding box center [440, 182] width 803 height 76
click at [150, 163] on section "Buscar Total: $1,586.17" at bounding box center [440, 182] width 803 height 76
click at [146, 179] on input at bounding box center [126, 183] width 123 height 26
type input "maiz"
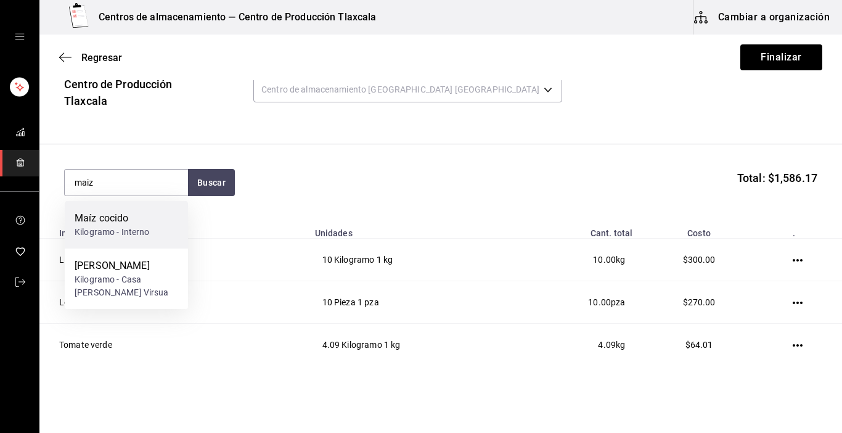
click at [131, 210] on div "Maíz cocido Kilogramo - Interno" at bounding box center [126, 224] width 123 height 47
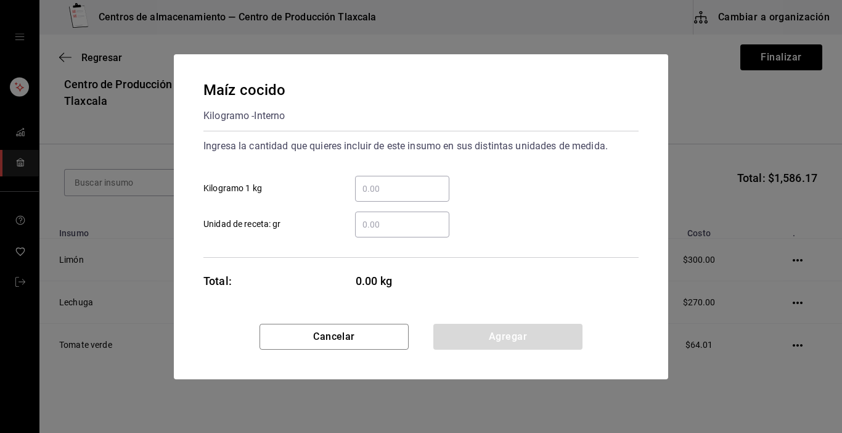
click at [374, 195] on input "​ Kilogramo 1 kg" at bounding box center [402, 188] width 94 height 15
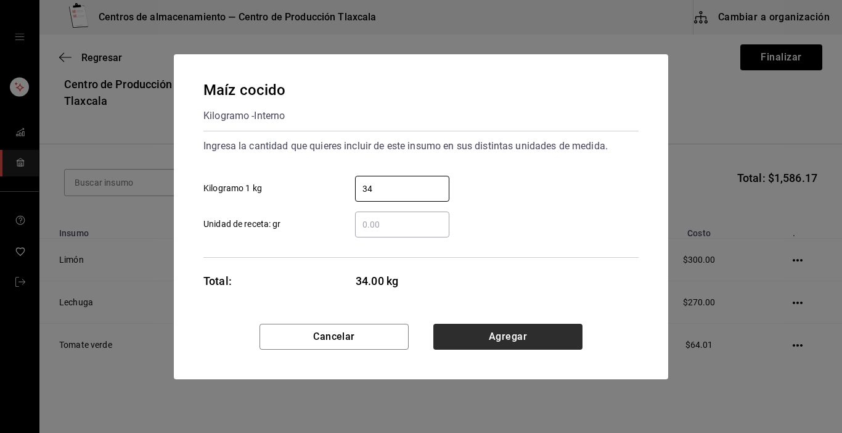
type input "34"
click at [494, 326] on button "Agregar" at bounding box center [507, 337] width 149 height 26
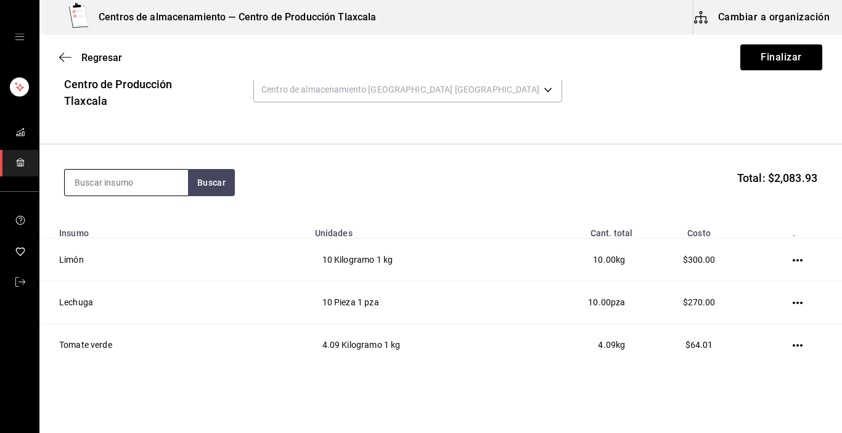
click at [97, 173] on input at bounding box center [126, 183] width 123 height 26
type input "tostada"
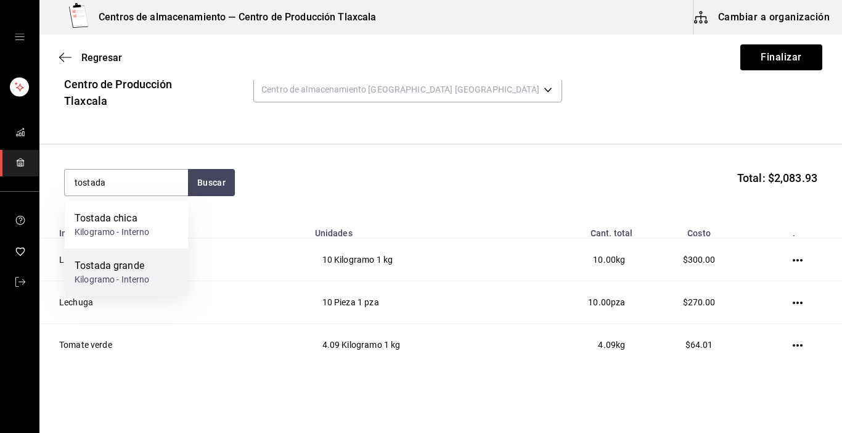
click at [102, 284] on div "Tostada grande Kilogramo - Interno" at bounding box center [126, 271] width 123 height 47
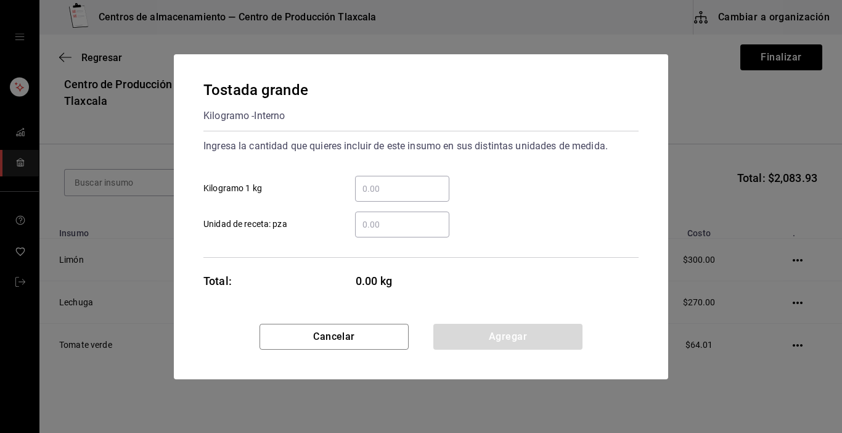
click at [372, 188] on input "​ Kilogramo 1 kg" at bounding box center [402, 188] width 94 height 15
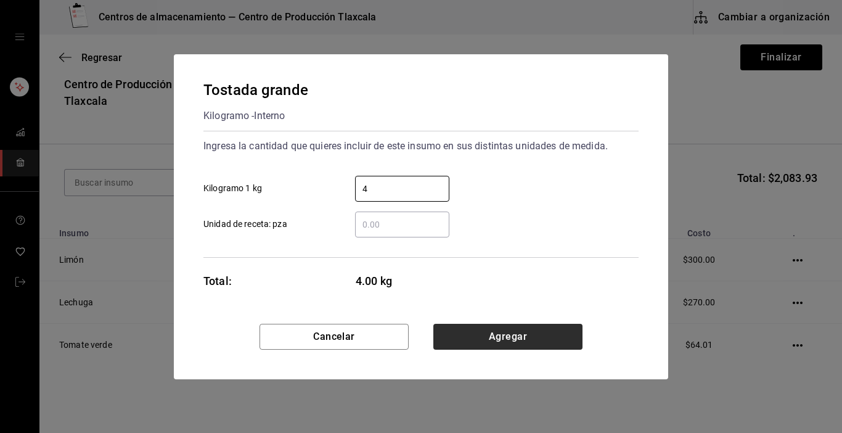
type input "4"
click at [522, 340] on button "Agregar" at bounding box center [507, 337] width 149 height 26
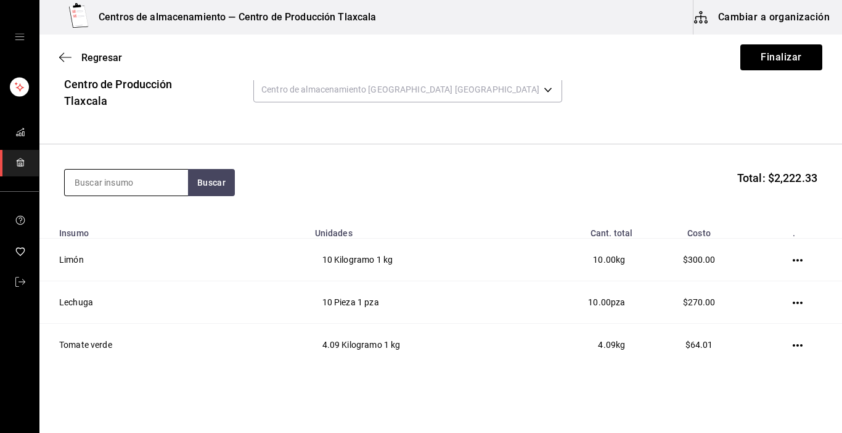
click at [142, 179] on input at bounding box center [126, 183] width 123 height 26
type input "queso"
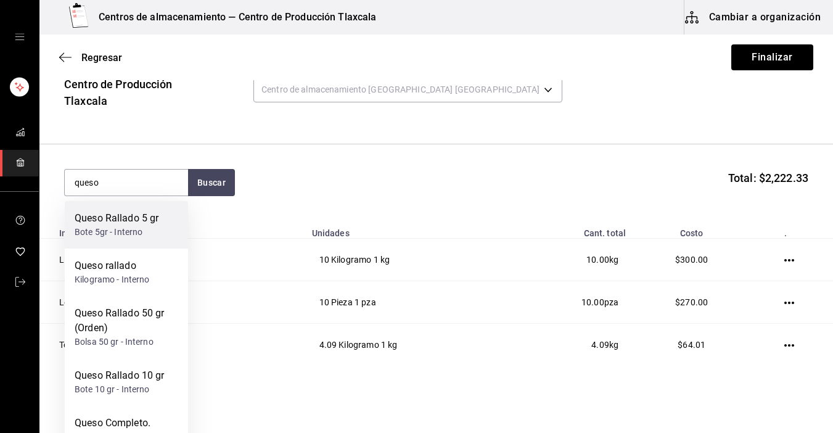
click at [157, 226] on div "Bote 5gr - Interno" at bounding box center [117, 232] width 84 height 13
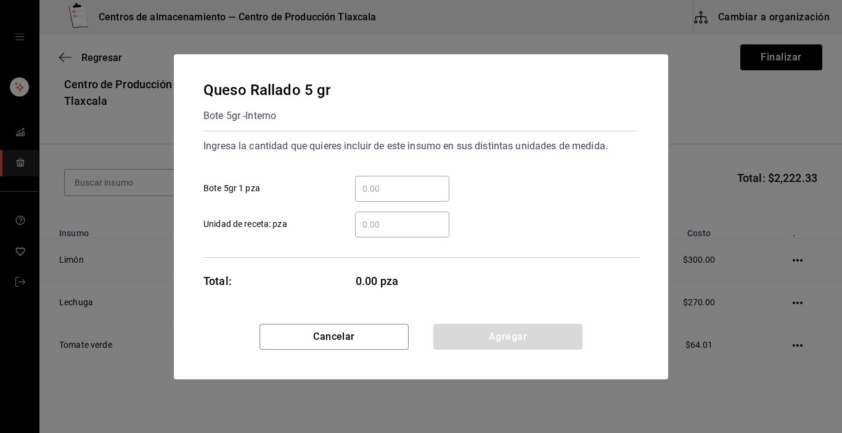
click at [375, 191] on input "​ Bote 5gr 1 pza" at bounding box center [402, 188] width 94 height 15
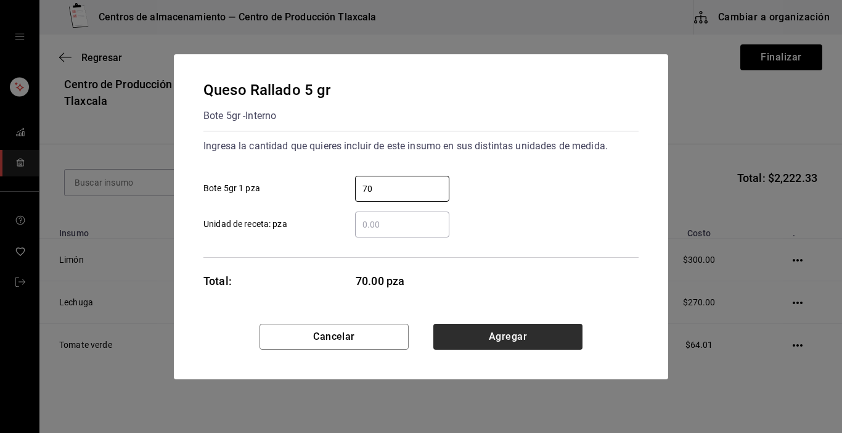
type input "70"
click at [509, 339] on button "Agregar" at bounding box center [507, 337] width 149 height 26
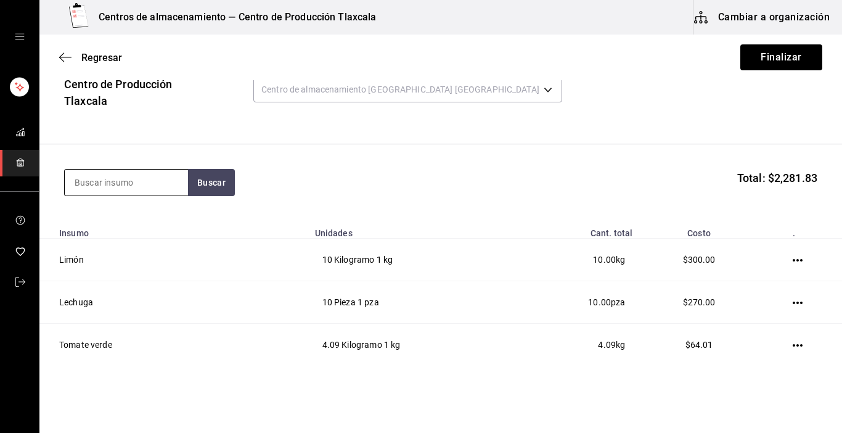
click at [178, 189] on input at bounding box center [126, 183] width 123 height 26
type input "pollo"
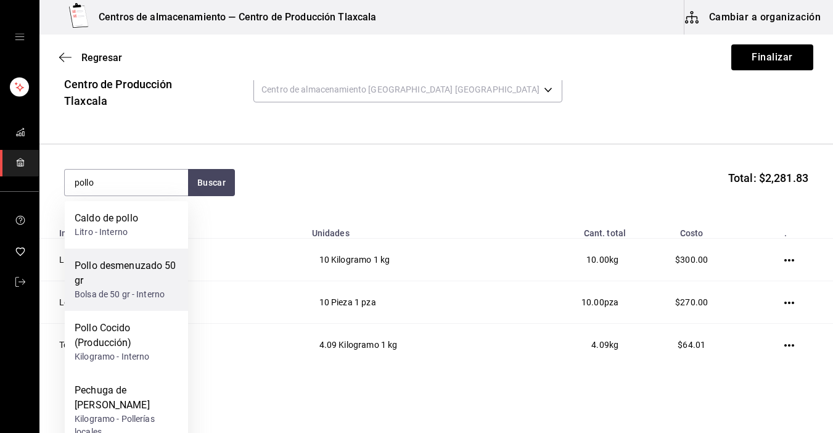
drag, startPoint x: 113, startPoint y: 270, endPoint x: 149, endPoint y: 265, distance: 36.1
click at [149, 265] on div "Pollo desmenuzado 50 gr" at bounding box center [127, 273] width 104 height 30
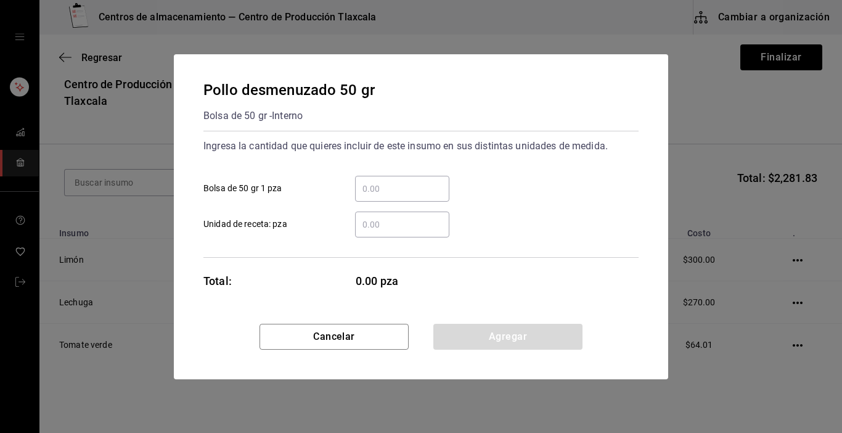
click at [374, 191] on input "​ Bolsa de 50 gr 1 pza" at bounding box center [402, 188] width 94 height 15
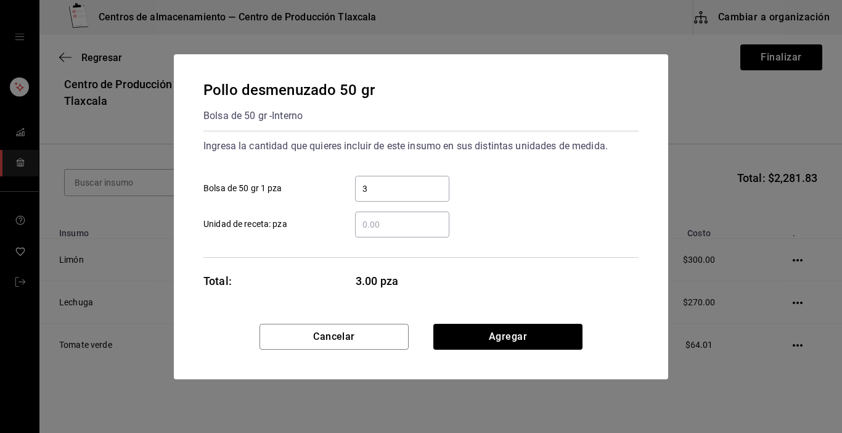
type input "36"
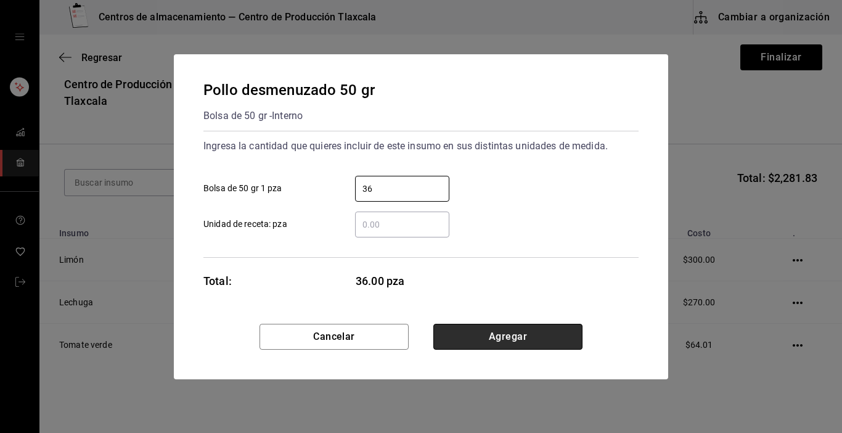
click at [458, 340] on button "Agregar" at bounding box center [507, 337] width 149 height 26
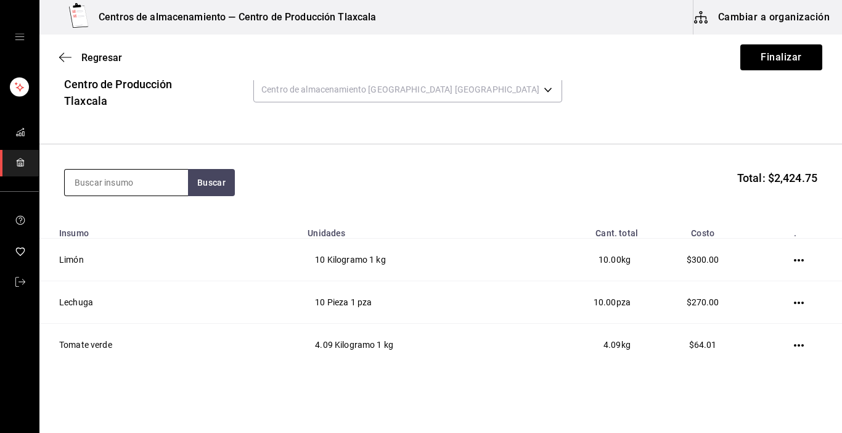
click at [88, 183] on input at bounding box center [126, 183] width 123 height 26
type input "caldo"
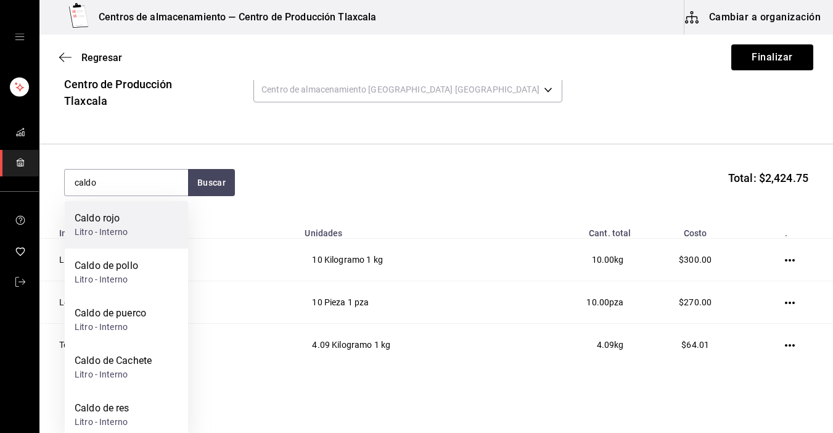
click at [157, 239] on div "Caldo rojo Litro - Interno" at bounding box center [126, 224] width 123 height 47
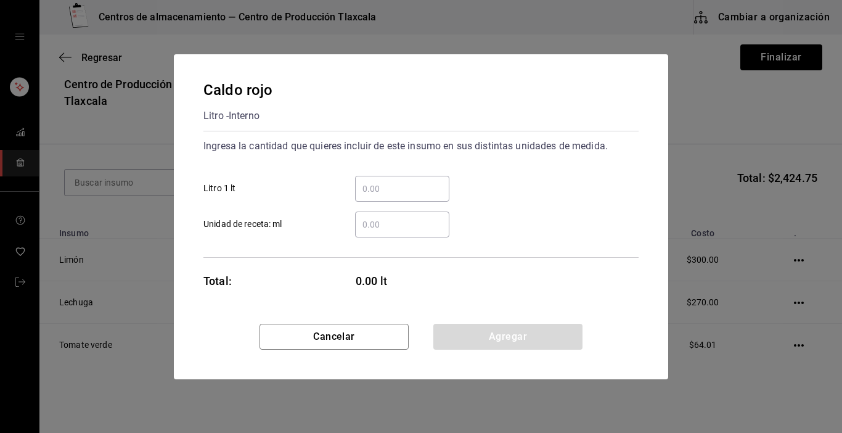
click at [371, 191] on input "​ Litro 1 lt" at bounding box center [402, 188] width 94 height 15
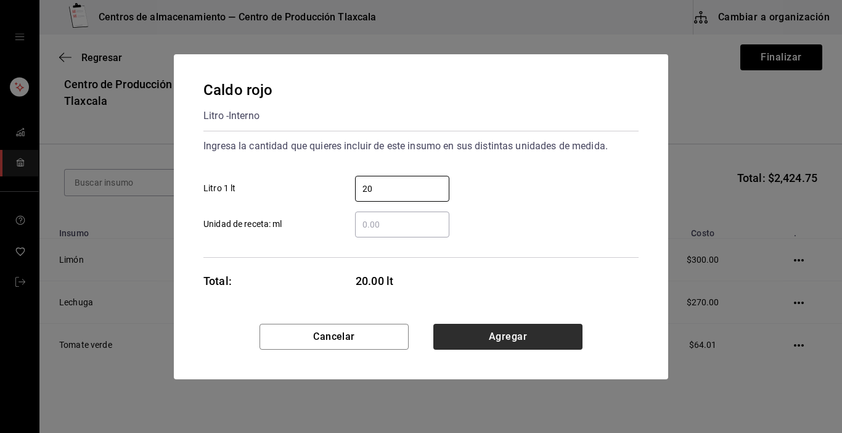
type input "20"
click at [498, 326] on button "Agregar" at bounding box center [507, 337] width 149 height 26
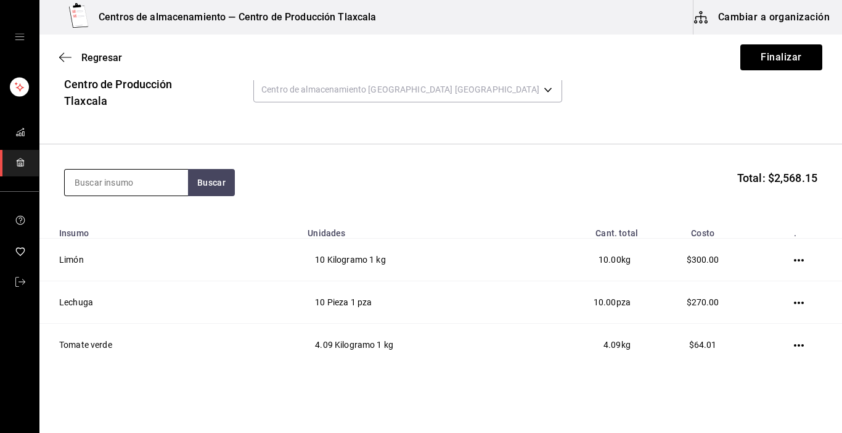
click at [118, 182] on input at bounding box center [126, 183] width 123 height 26
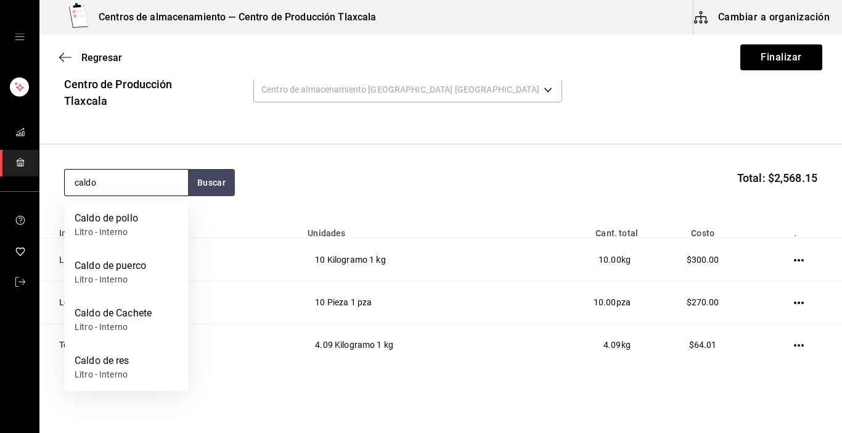
type input "caldo"
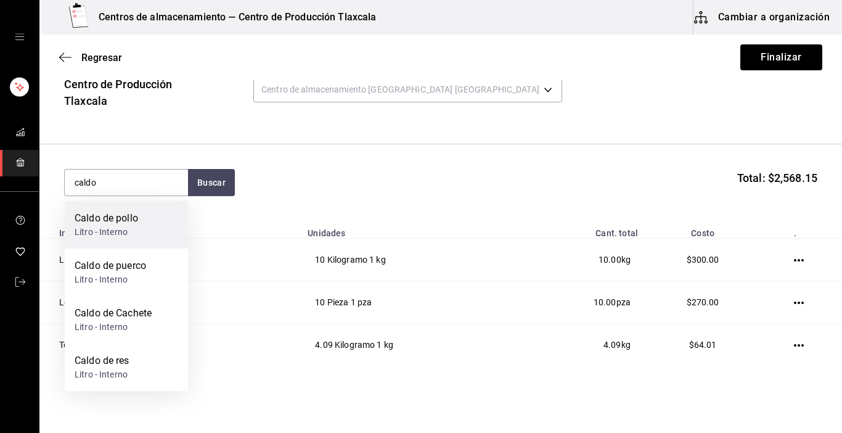
click at [133, 215] on div "Caldo de pollo" at bounding box center [107, 218] width 64 height 15
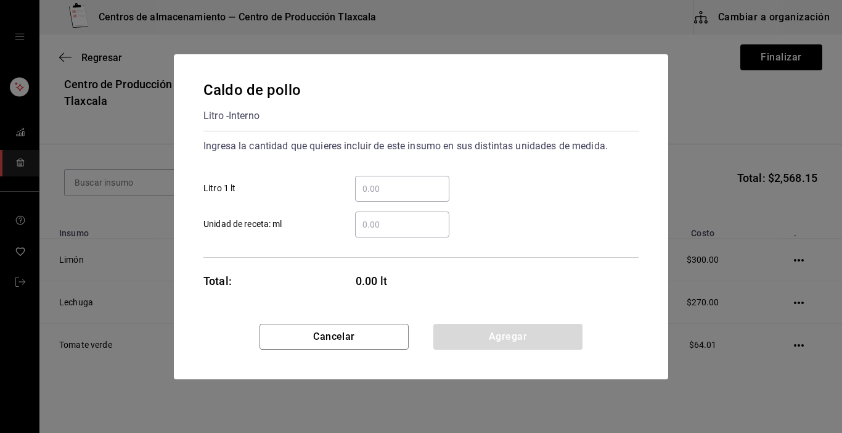
click at [438, 194] on input "​ Litro 1 lt" at bounding box center [402, 188] width 94 height 15
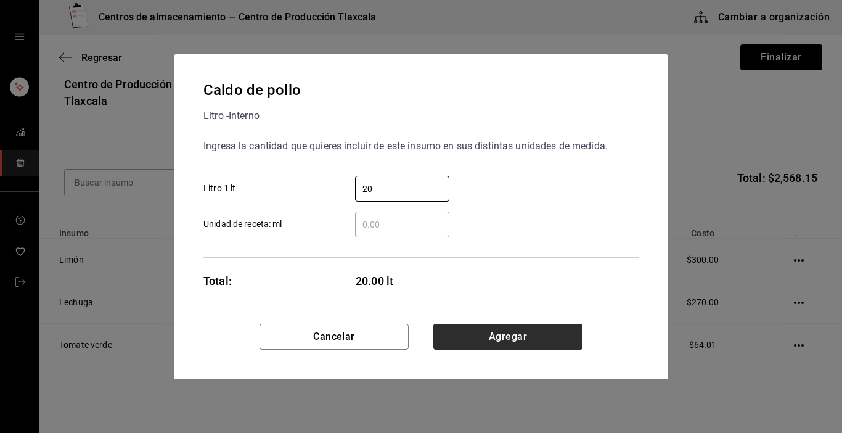
type input "20"
click at [515, 328] on button "Agregar" at bounding box center [507, 337] width 149 height 26
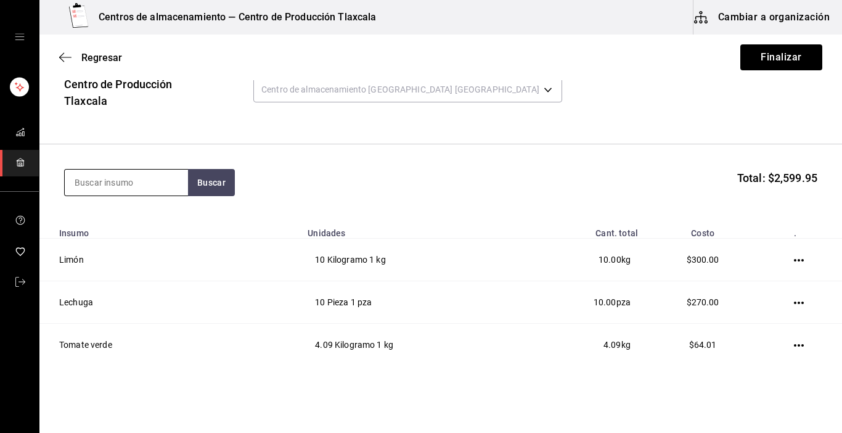
click at [112, 186] on input at bounding box center [126, 183] width 123 height 26
type input "caldo"
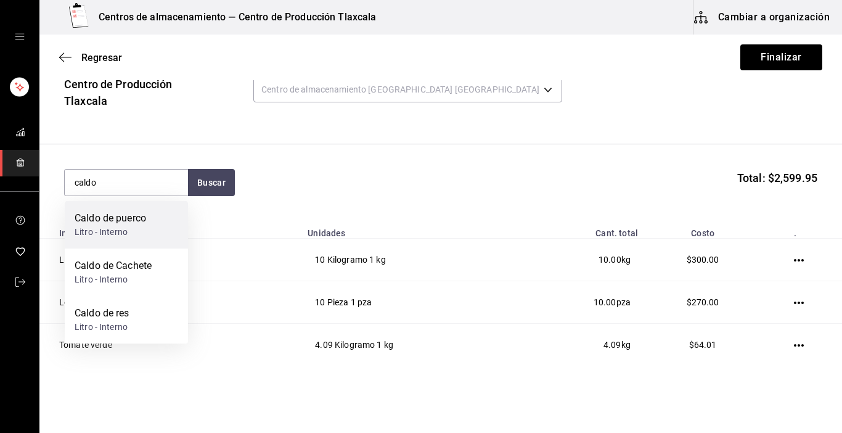
click at [122, 215] on div "Caldo de puerco" at bounding box center [111, 218] width 72 height 15
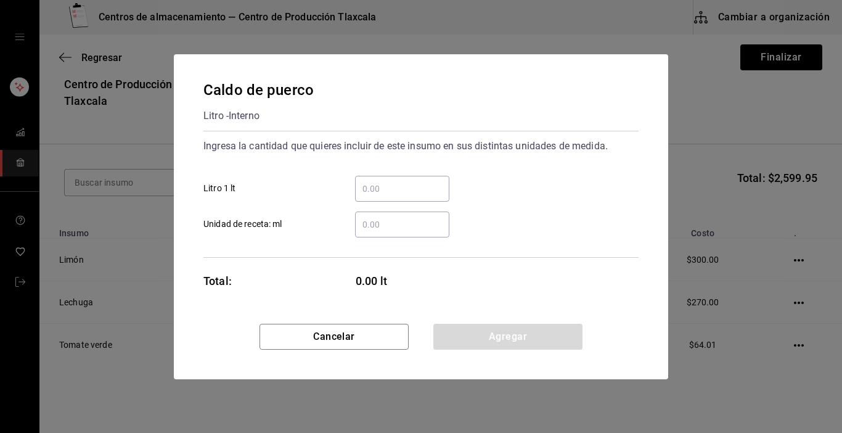
click at [364, 179] on div "​" at bounding box center [402, 189] width 94 height 26
click at [364, 181] on input "​ Litro 1 lt" at bounding box center [402, 188] width 94 height 15
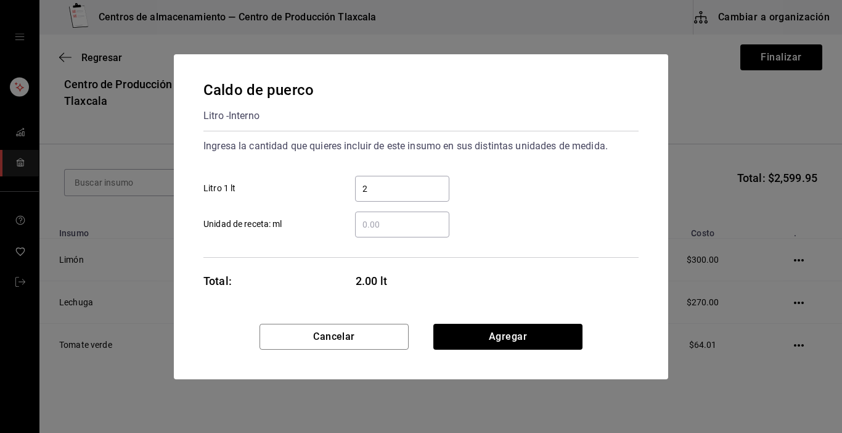
type input "20"
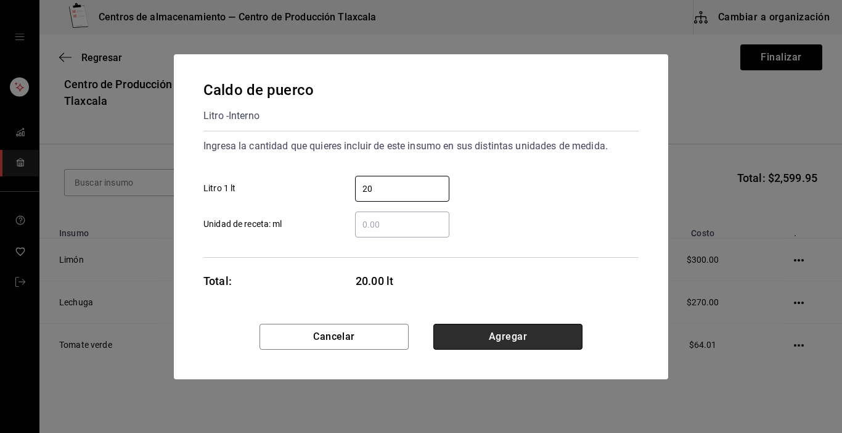
click at [563, 341] on button "Agregar" at bounding box center [507, 337] width 149 height 26
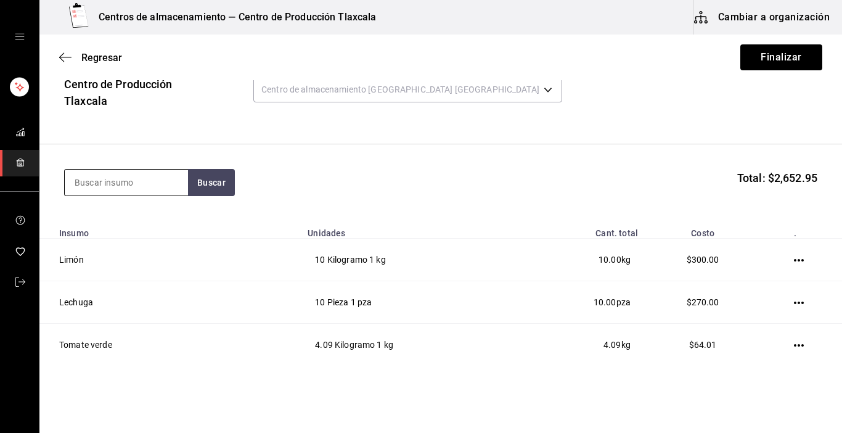
click at [150, 175] on input at bounding box center [126, 183] width 123 height 26
type input "aguacate"
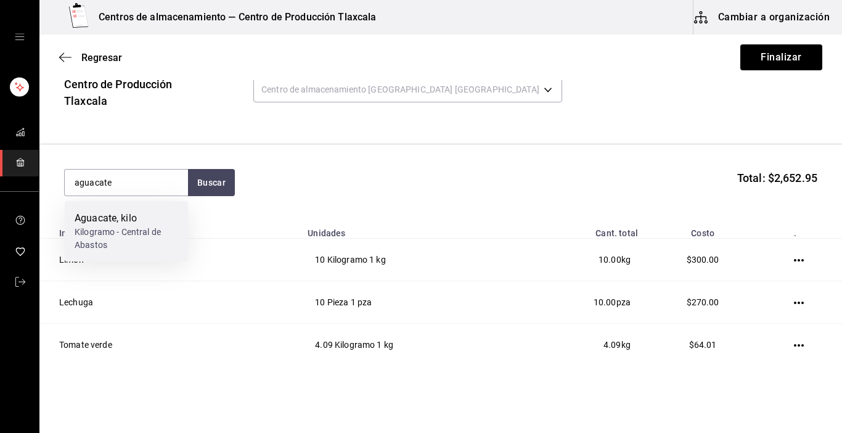
click at [110, 232] on div "Kilogramo - Central de Abastos" at bounding box center [127, 239] width 104 height 26
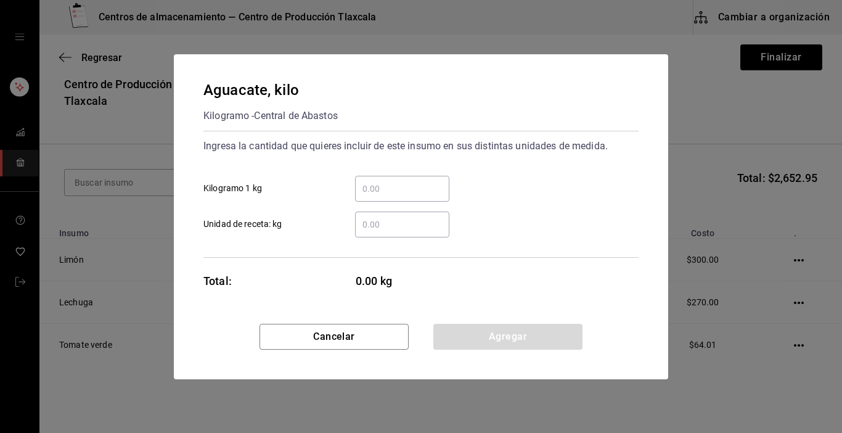
click at [410, 188] on input "​ Kilogramo 1 kg" at bounding box center [402, 188] width 94 height 15
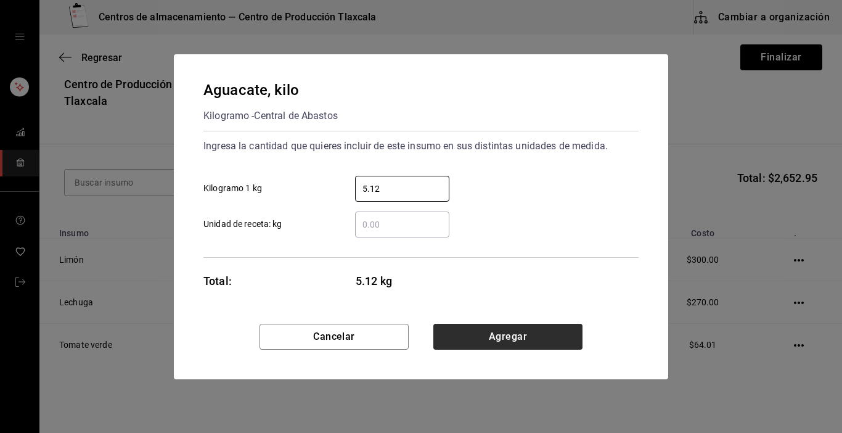
type input "5.12"
click at [560, 347] on button "Agregar" at bounding box center [507, 337] width 149 height 26
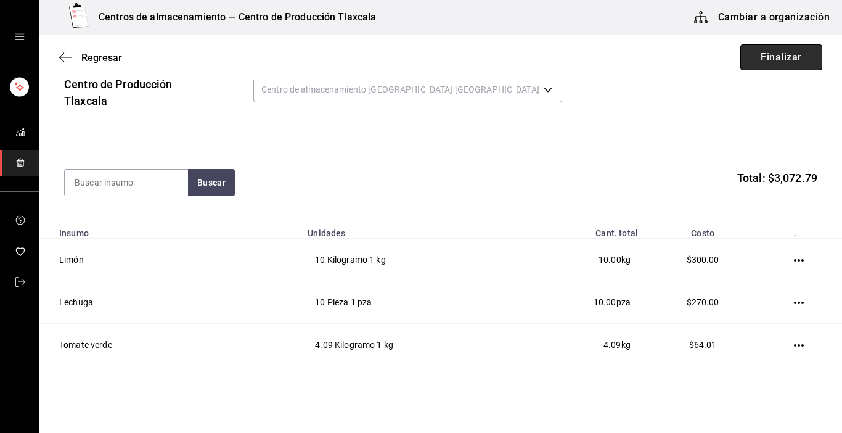
click at [760, 58] on button "Finalizar" at bounding box center [781, 57] width 82 height 26
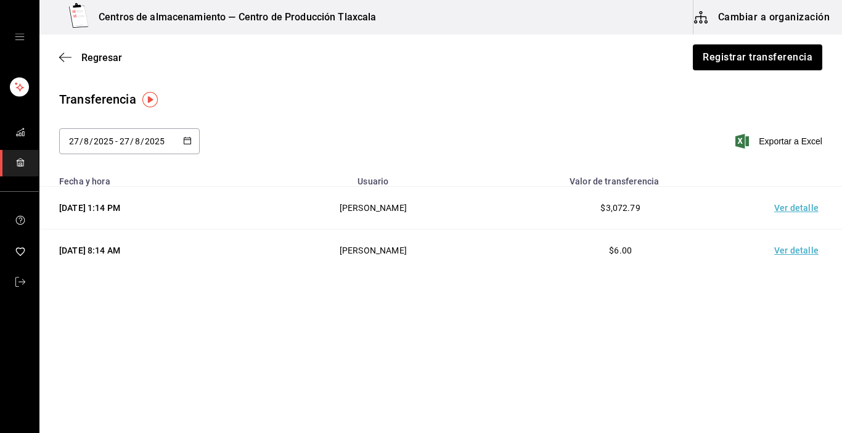
click at [803, 248] on td "Ver detalle" at bounding box center [799, 250] width 86 height 43
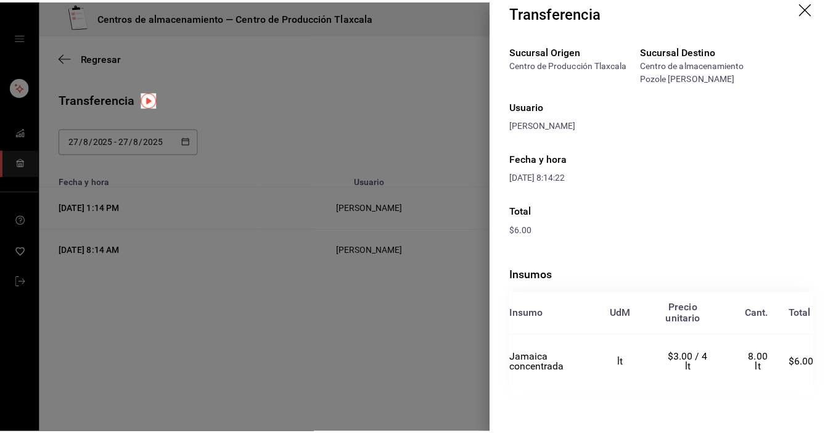
scroll to position [20, 0]
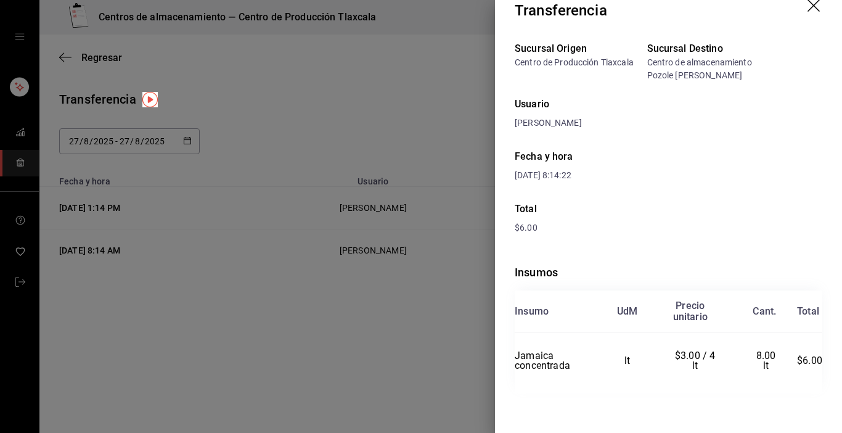
drag, startPoint x: 362, startPoint y: 351, endPoint x: 370, endPoint y: 347, distance: 9.1
click at [367, 350] on div at bounding box center [421, 216] width 842 height 433
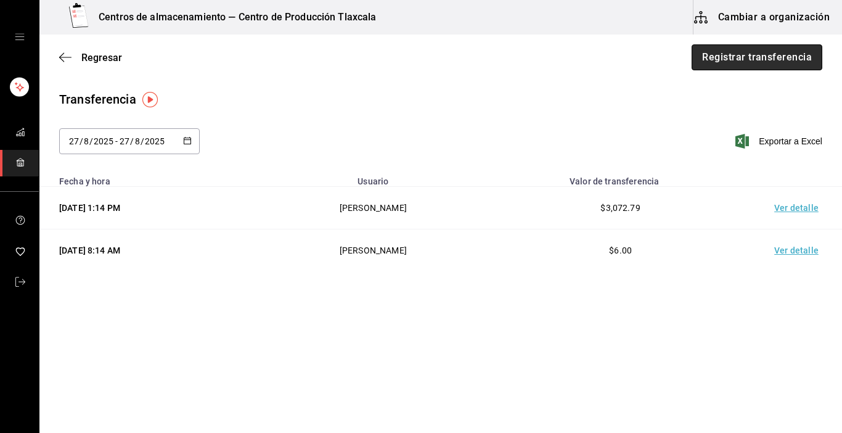
click at [718, 60] on button "Registrar transferencia" at bounding box center [757, 57] width 131 height 26
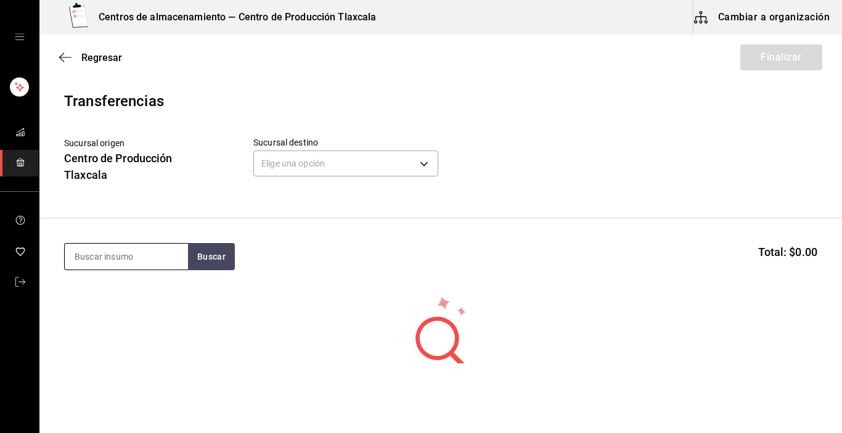
drag, startPoint x: 163, startPoint y: 263, endPoint x: 168, endPoint y: 256, distance: 7.5
click at [166, 261] on input at bounding box center [126, 257] width 123 height 26
type input "tostada"
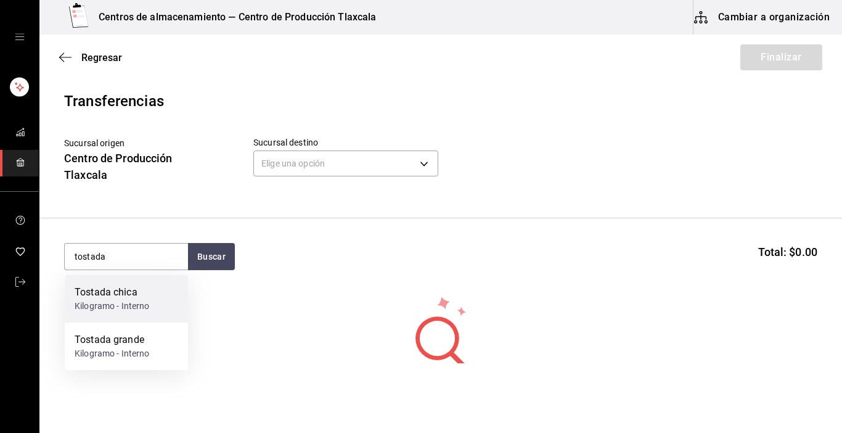
click at [146, 302] on div "Kilogramo - Interno" at bounding box center [112, 306] width 75 height 13
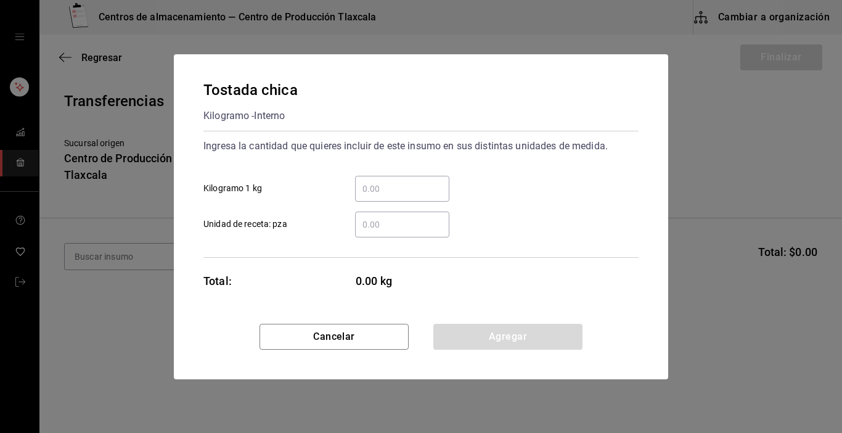
click at [390, 189] on input "​ Kilogramo 1 kg" at bounding box center [402, 188] width 94 height 15
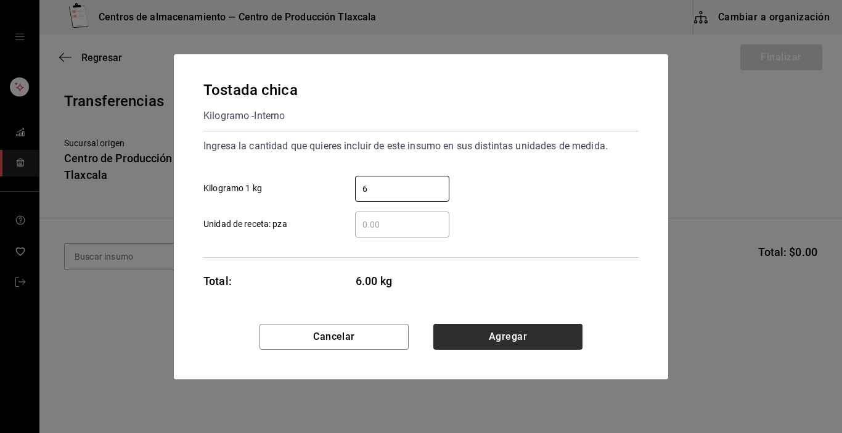
type input "6"
click at [568, 340] on button "Agregar" at bounding box center [507, 337] width 149 height 26
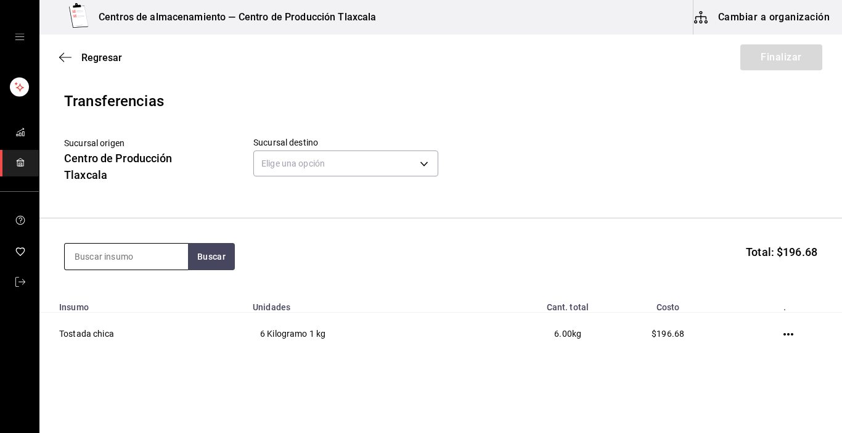
click at [130, 255] on input at bounding box center [126, 257] width 123 height 26
type input "manteca"
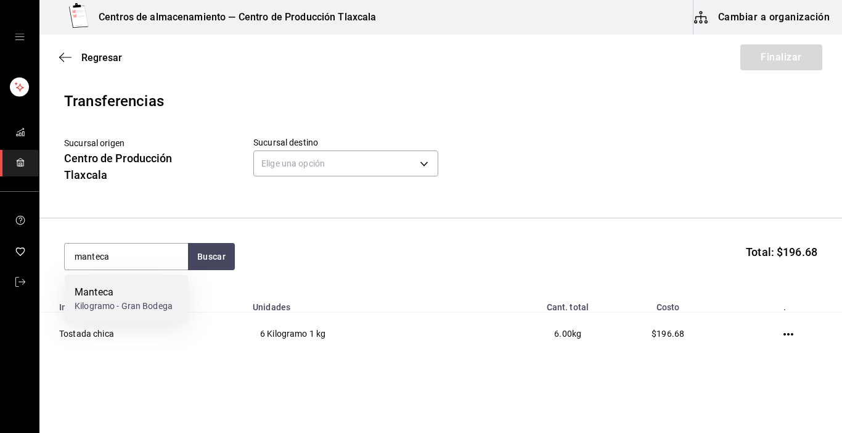
click at [116, 309] on div "Kilogramo - Gran Bodega" at bounding box center [124, 306] width 98 height 13
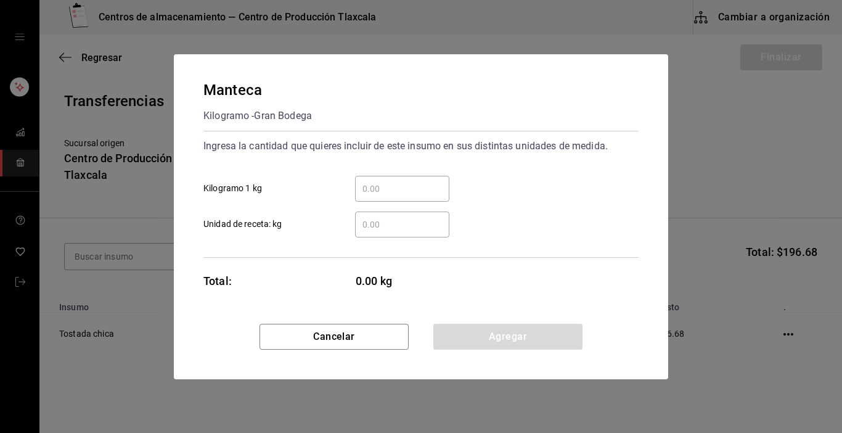
click at [381, 195] on input "​ Kilogramo 1 kg" at bounding box center [402, 188] width 94 height 15
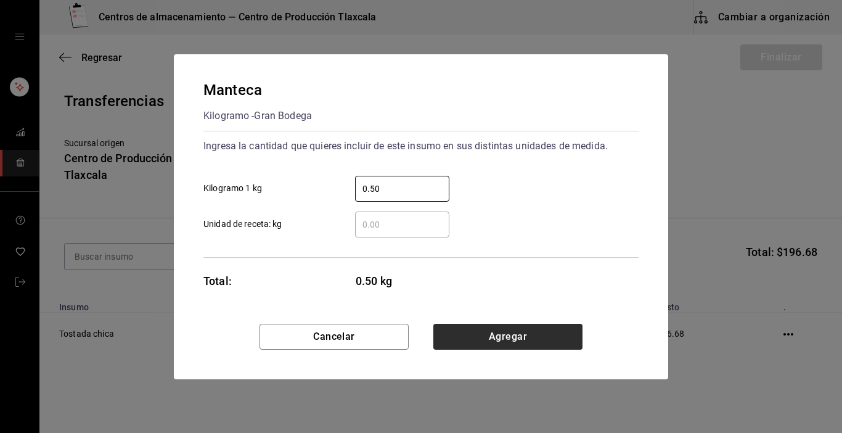
type input "0.50"
click at [507, 332] on button "Agregar" at bounding box center [507, 337] width 149 height 26
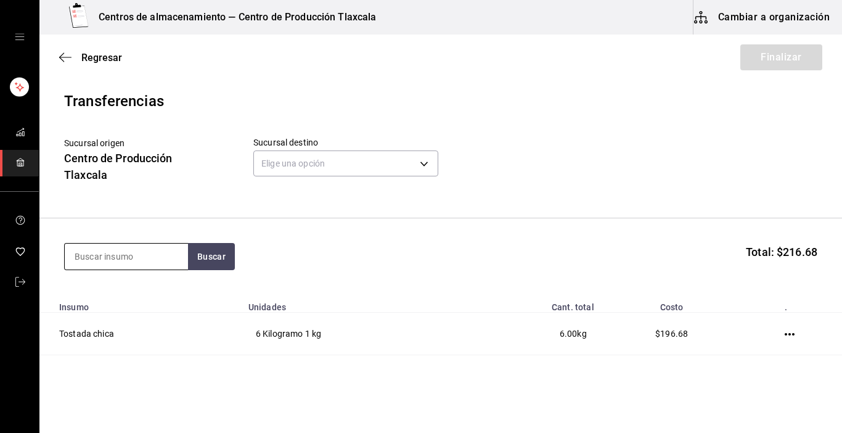
click at [140, 256] on input at bounding box center [126, 257] width 123 height 26
type input "frijol"
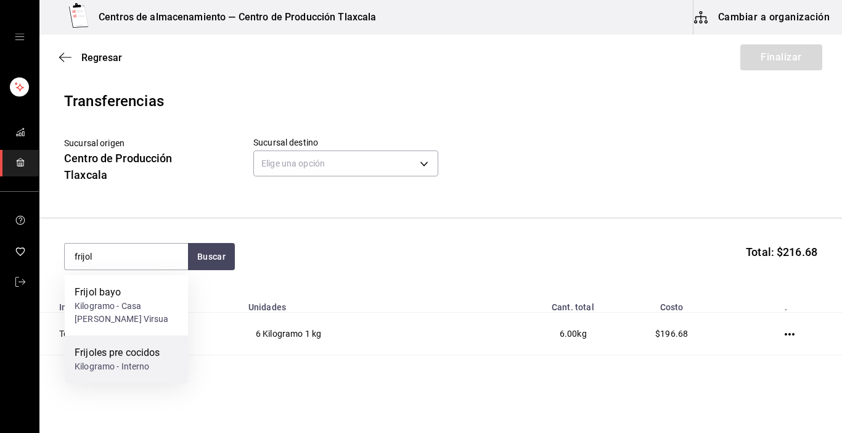
click at [116, 344] on div "Frijoles pre cocidos Kilogramo - Interno" at bounding box center [126, 358] width 123 height 47
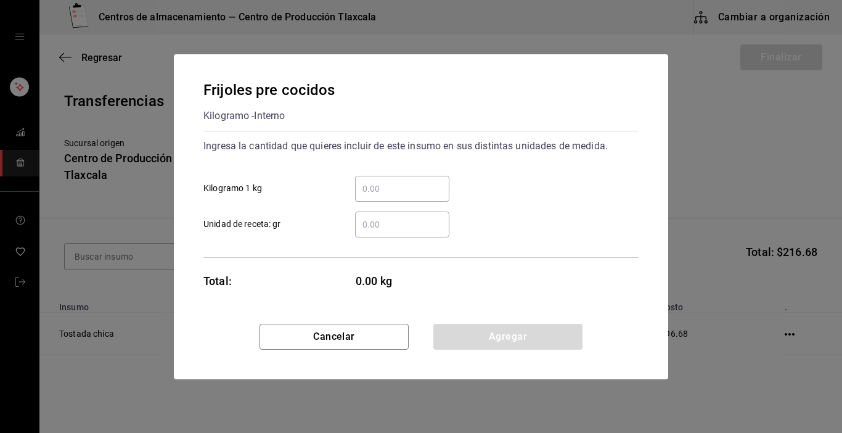
click at [394, 189] on input "​ Kilogramo 1 kg" at bounding box center [402, 188] width 94 height 15
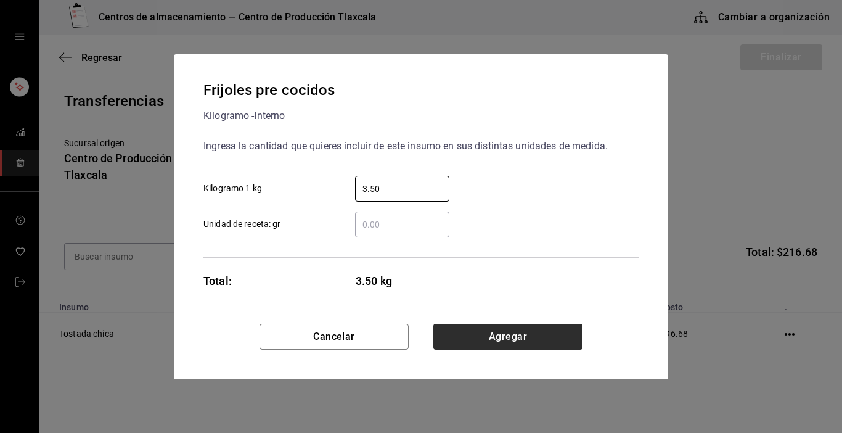
type input "3.50"
click at [479, 337] on button "Agregar" at bounding box center [507, 337] width 149 height 26
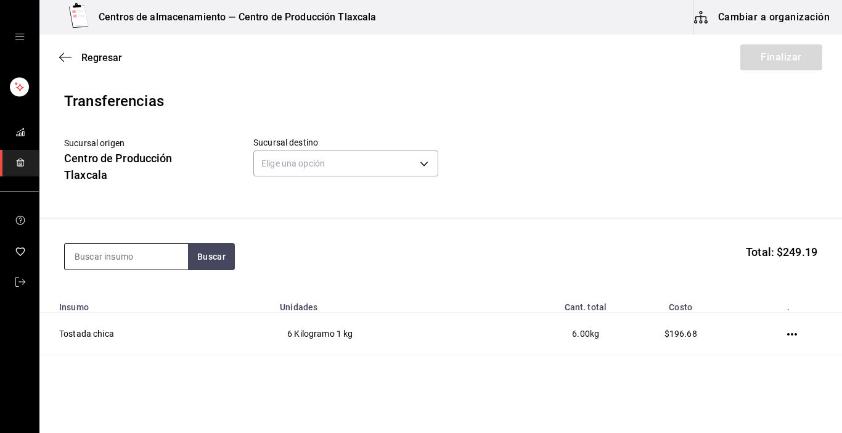
click at [179, 258] on input at bounding box center [126, 257] width 123 height 26
type input "salsa"
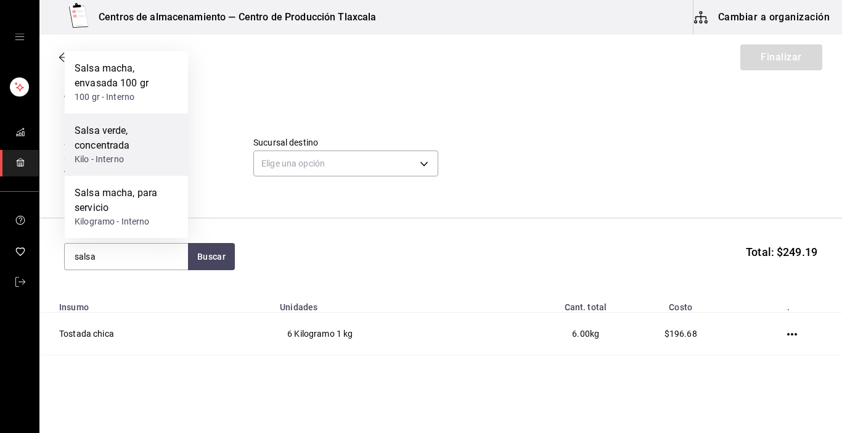
click at [129, 168] on div "Salsa verde, concentrada Kilo - Interno" at bounding box center [126, 144] width 123 height 62
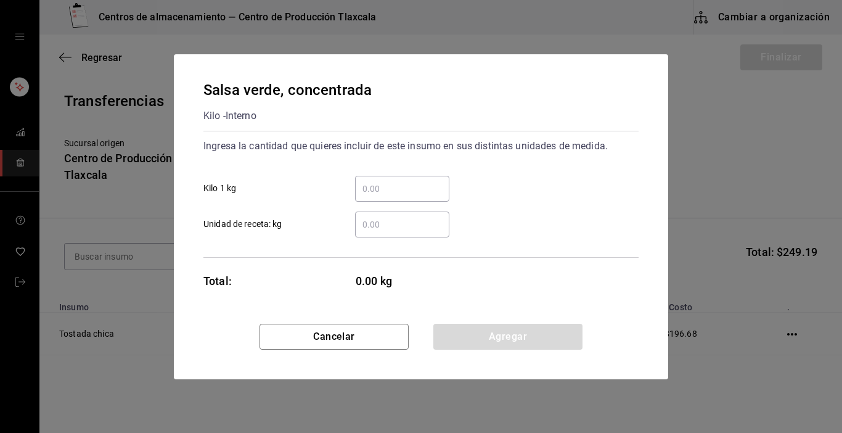
click at [402, 191] on input "​ Kilo 1 kg" at bounding box center [402, 188] width 94 height 15
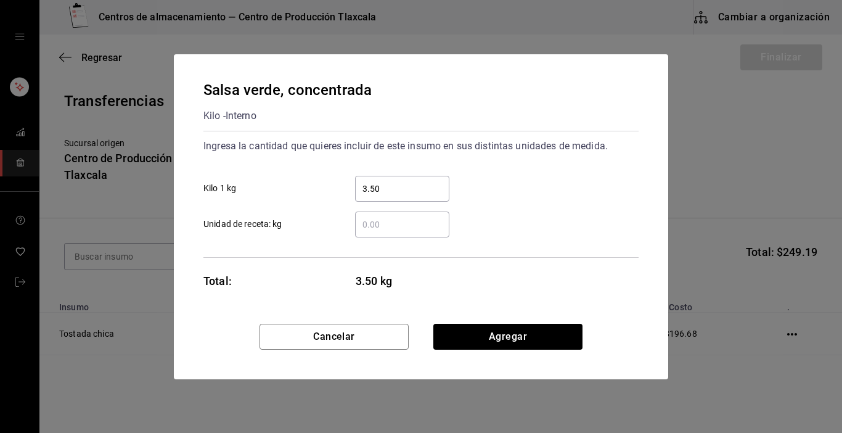
type input "3.50"
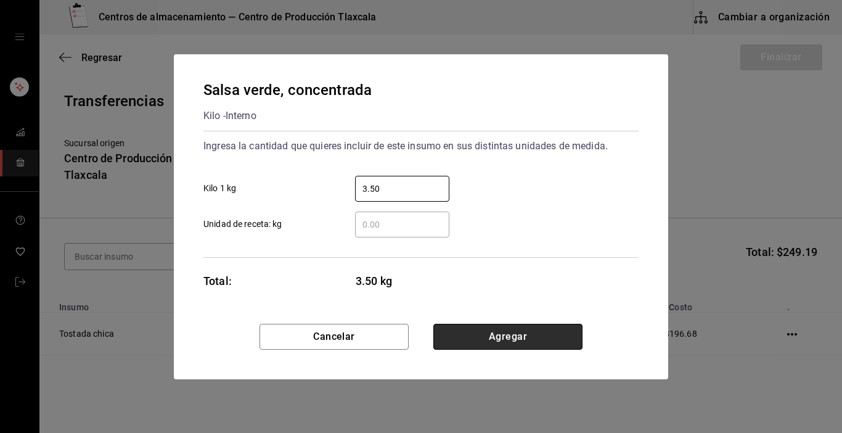
click at [448, 332] on button "Agregar" at bounding box center [507, 337] width 149 height 26
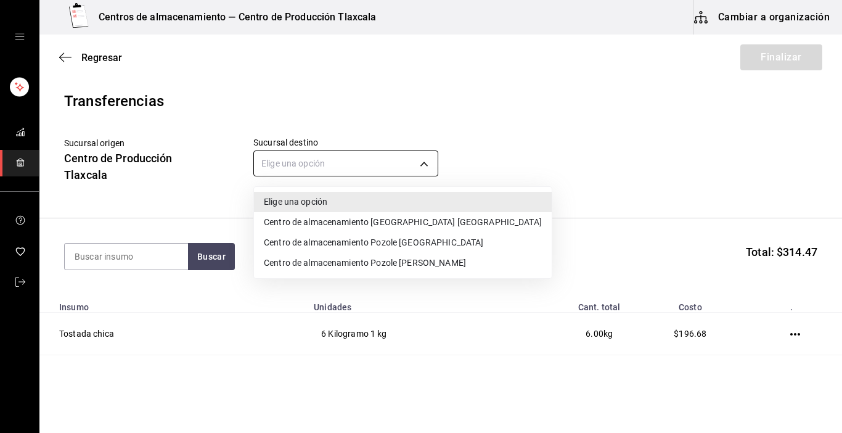
click at [426, 169] on body "Centros de almacenamiento — Centro de Producción Tlaxcala Cambiar a organizació…" at bounding box center [421, 181] width 842 height 363
click at [417, 226] on li "Centro de almacenamiento [GEOGRAPHIC_DATA] [GEOGRAPHIC_DATA]" at bounding box center [403, 222] width 298 height 20
type input "ddc3d7bb-b11d-4e44-bee7-b2d04ff8fb33"
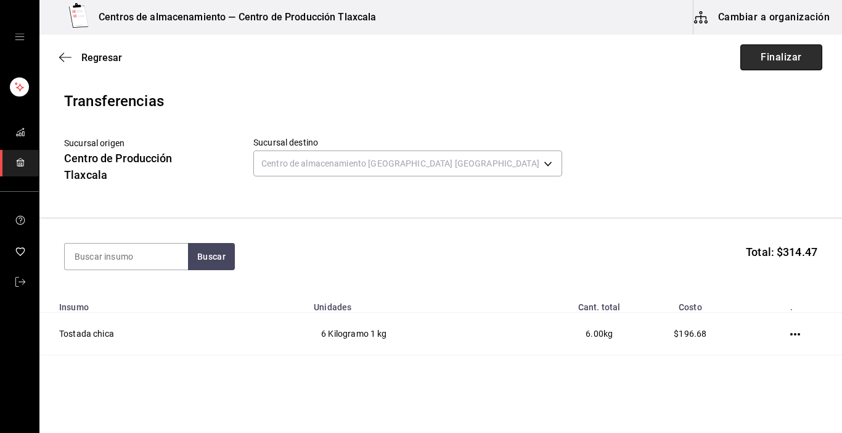
click at [774, 60] on button "Finalizar" at bounding box center [781, 57] width 82 height 26
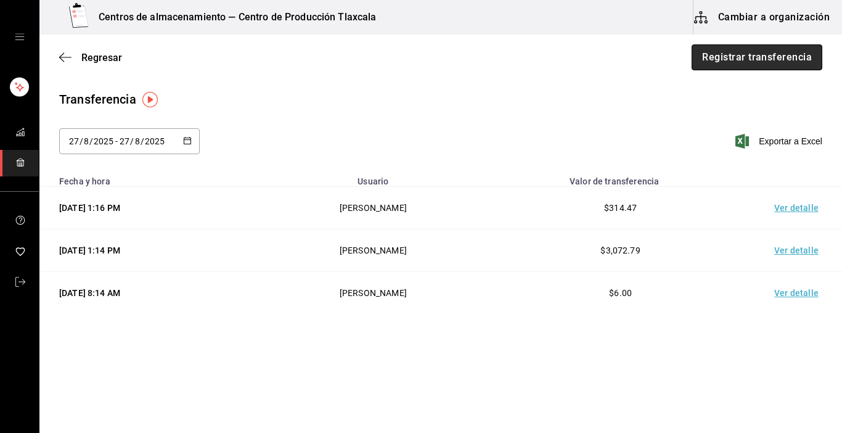
click at [784, 53] on button "Registrar transferencia" at bounding box center [757, 57] width 131 height 26
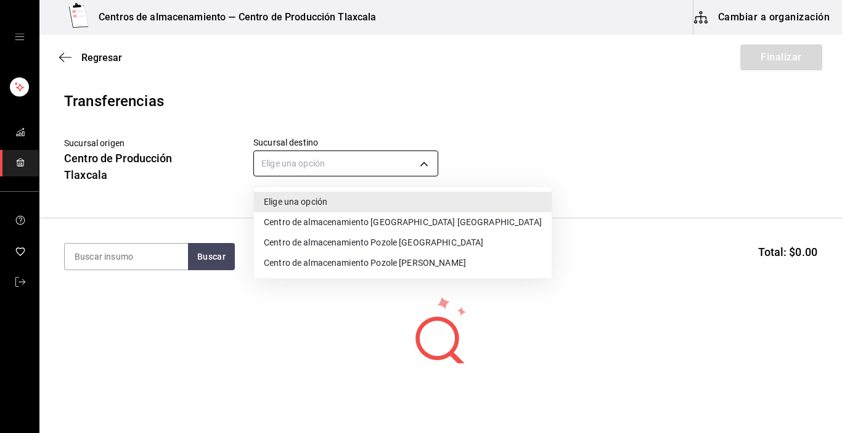
click at [424, 170] on body "Centros de almacenamiento — Centro de Producción Tlaxcala Cambiar a organizació…" at bounding box center [421, 181] width 842 height 363
click at [424, 219] on li "Centro de almacenamiento [GEOGRAPHIC_DATA] [GEOGRAPHIC_DATA]" at bounding box center [403, 222] width 298 height 20
type input "ddc3d7bb-b11d-4e44-bee7-b2d04ff8fb33"
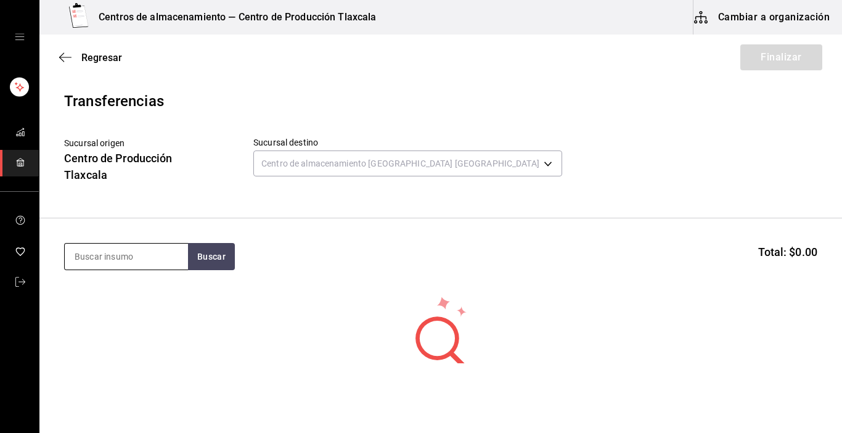
click at [153, 246] on input at bounding box center [126, 257] width 123 height 26
click at [136, 265] on input at bounding box center [126, 257] width 123 height 26
type input "aguacate"
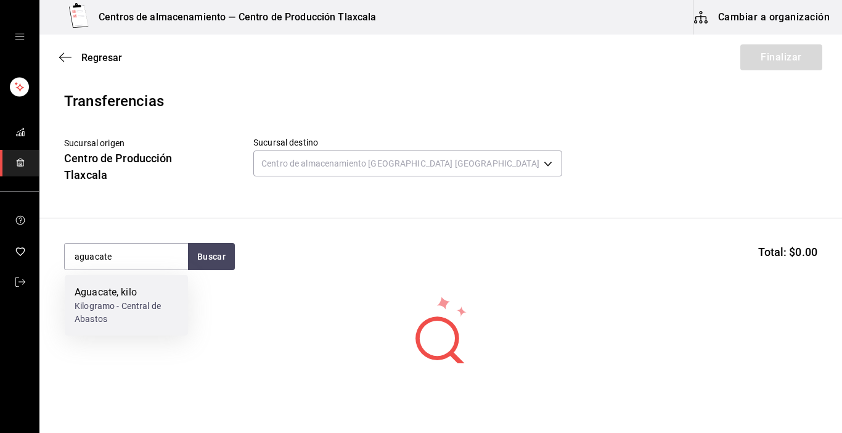
click at [104, 319] on div "Kilogramo - Central de Abastos" at bounding box center [127, 313] width 104 height 26
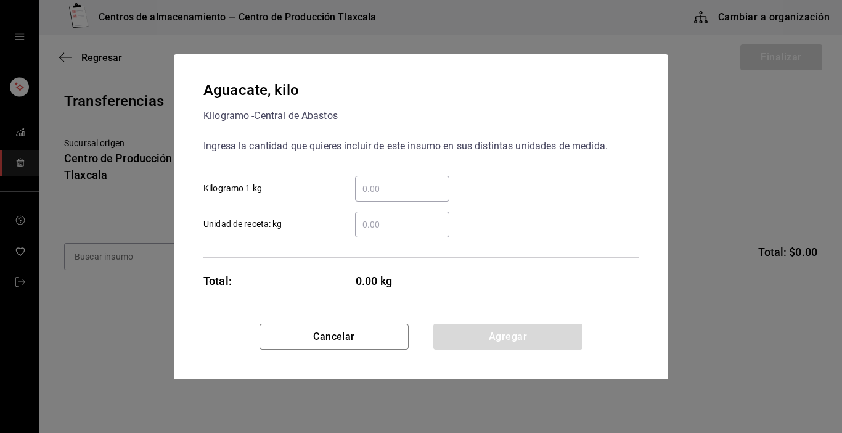
click at [405, 186] on input "​ Kilogramo 1 kg" at bounding box center [402, 188] width 94 height 15
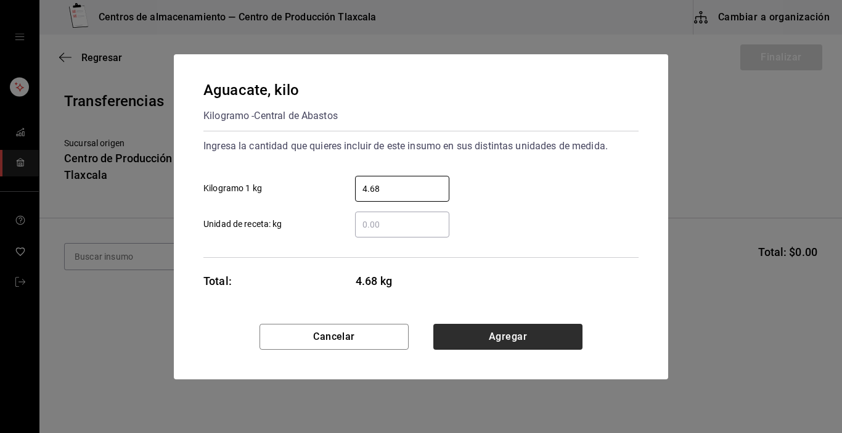
type input "4.68"
click at [544, 345] on button "Agregar" at bounding box center [507, 337] width 149 height 26
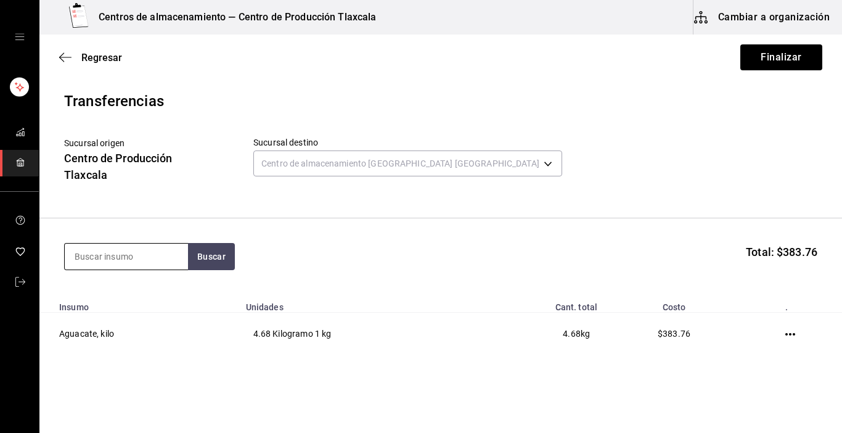
click at [86, 265] on input at bounding box center [126, 257] width 123 height 26
type input "rabano"
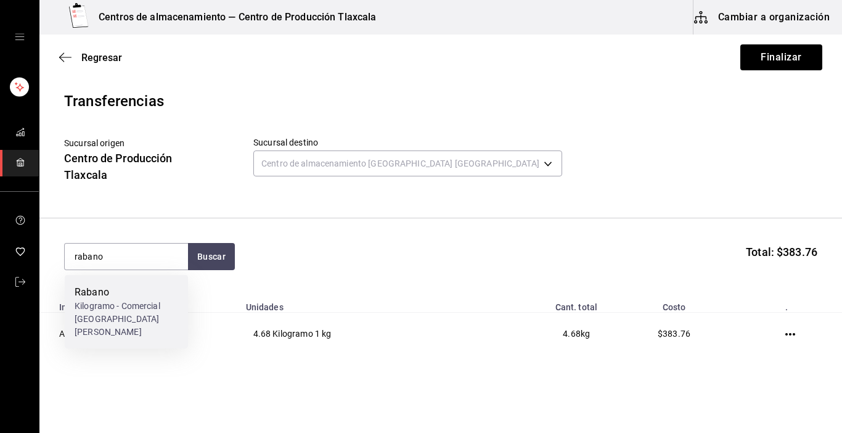
click at [98, 299] on div "Rabano" at bounding box center [127, 292] width 104 height 15
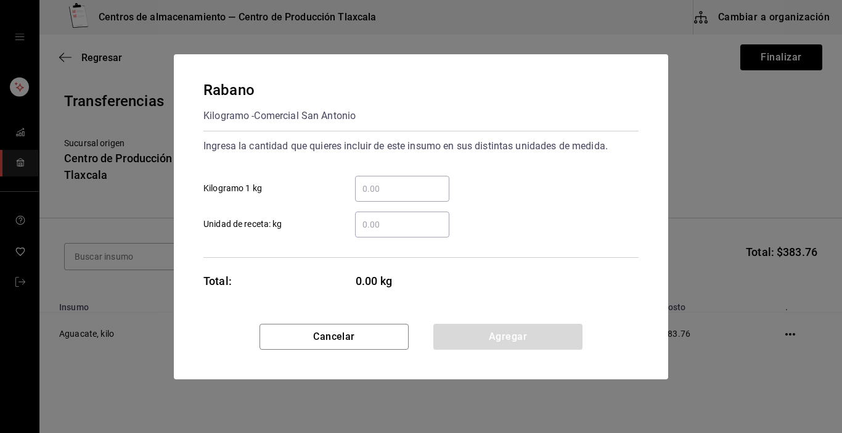
click at [369, 192] on input "​ Kilogramo 1 kg" at bounding box center [402, 188] width 94 height 15
type input "2"
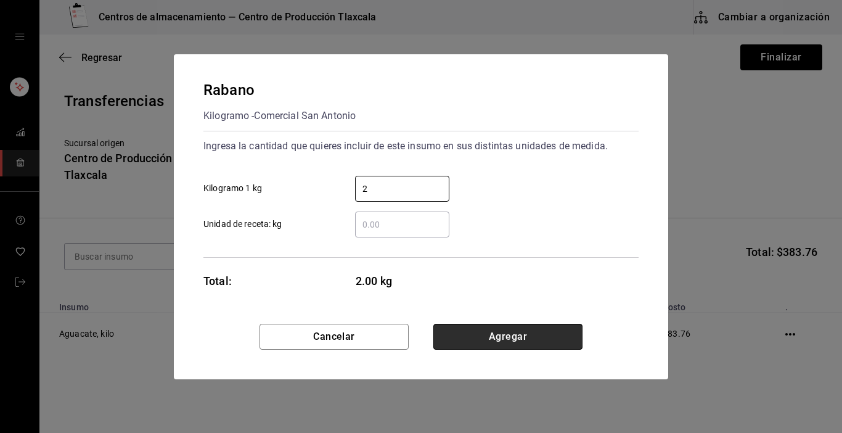
click at [511, 335] on button "Agregar" at bounding box center [507, 337] width 149 height 26
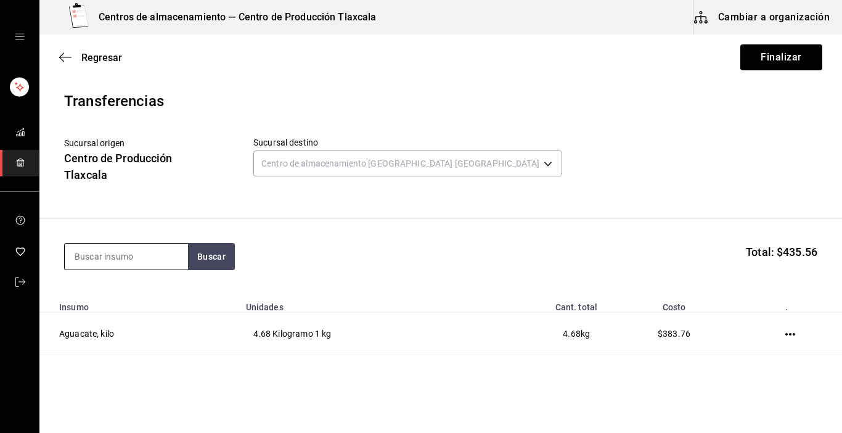
click at [88, 258] on input at bounding box center [126, 257] width 123 height 26
type input "lechuga"
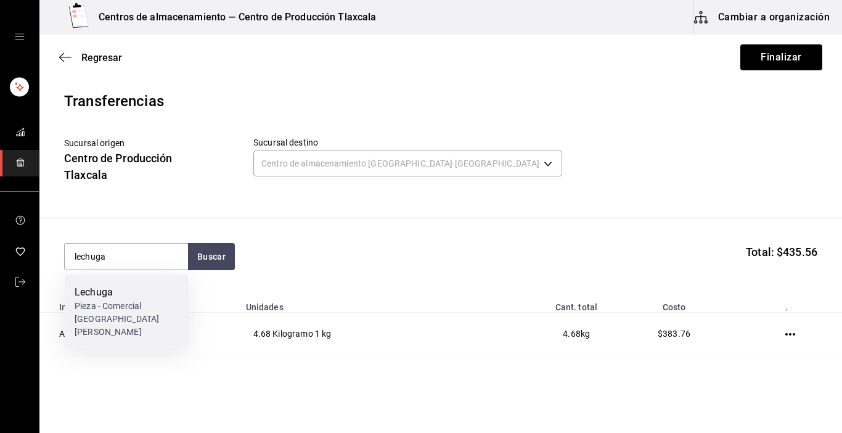
click at [106, 301] on div "Pieza - Comercial [GEOGRAPHIC_DATA][PERSON_NAME]" at bounding box center [127, 319] width 104 height 39
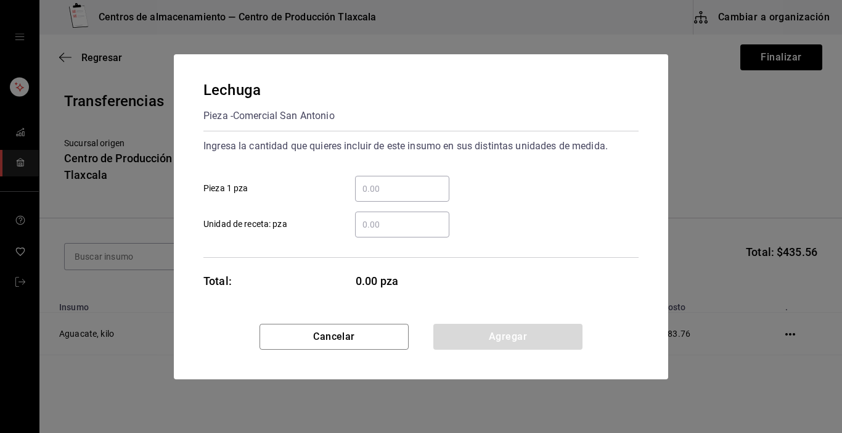
click at [403, 181] on input "​ Pieza 1 pza" at bounding box center [402, 188] width 94 height 15
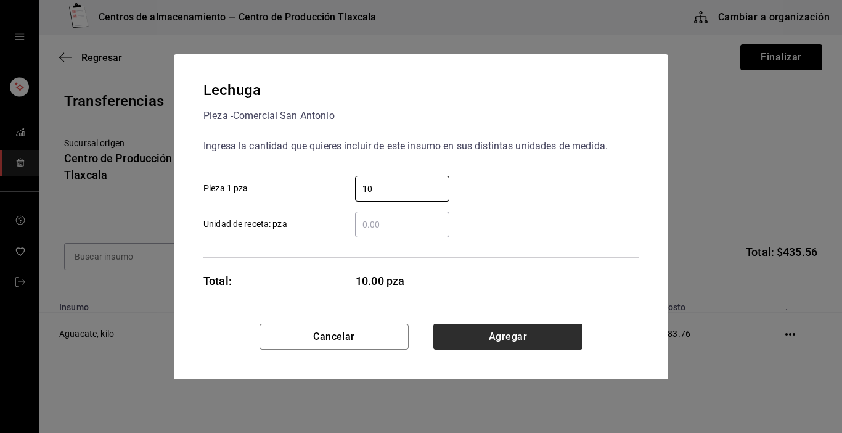
type input "10"
click at [535, 334] on button "Agregar" at bounding box center [507, 337] width 149 height 26
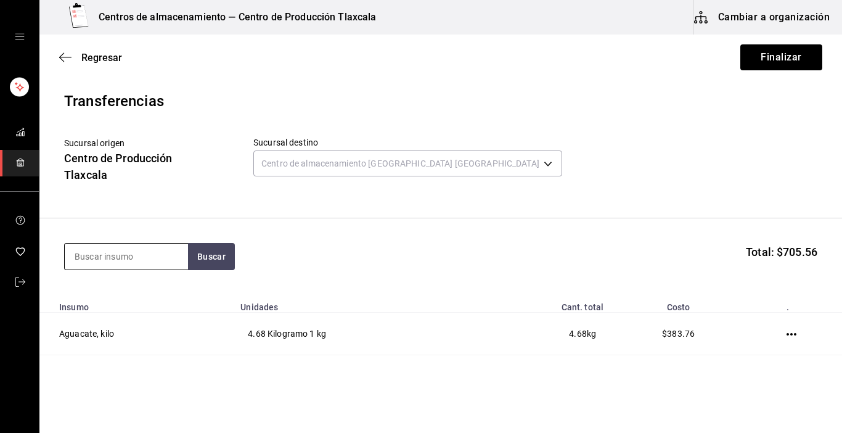
click at [159, 257] on input at bounding box center [126, 257] width 123 height 26
type input "limon"
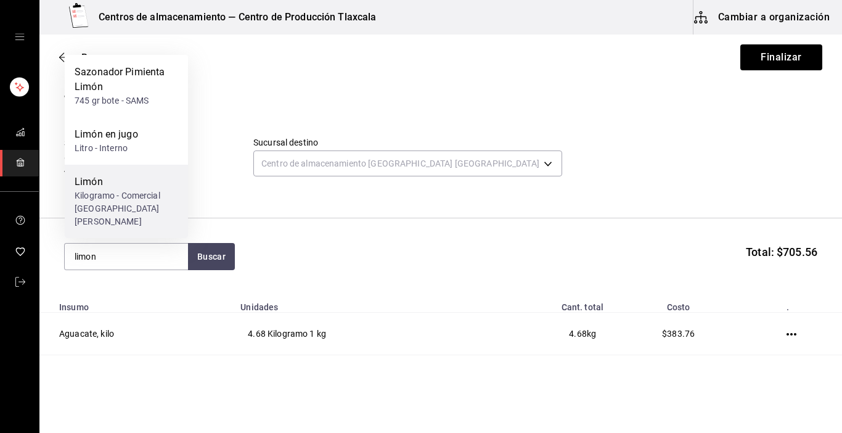
click at [123, 208] on div "Kilogramo - Comercial [GEOGRAPHIC_DATA][PERSON_NAME]" at bounding box center [127, 208] width 104 height 39
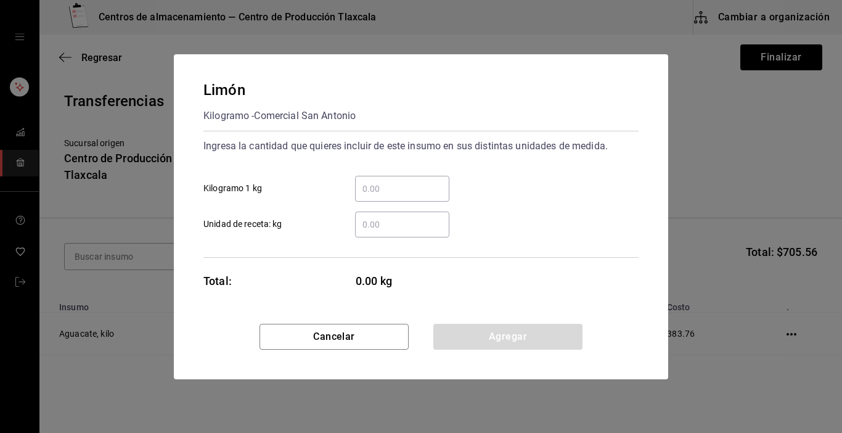
click at [385, 199] on div "​" at bounding box center [402, 189] width 94 height 26
click at [385, 196] on input "​ Kilogramo 1 kg" at bounding box center [402, 188] width 94 height 15
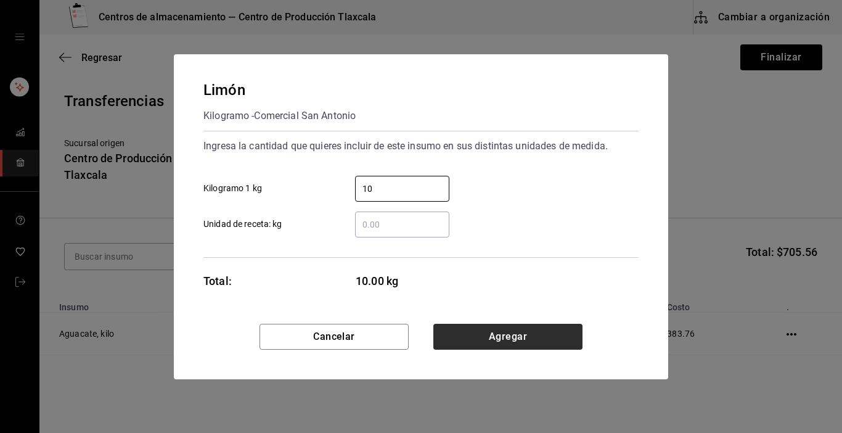
type input "10"
click at [506, 342] on button "Agregar" at bounding box center [507, 337] width 149 height 26
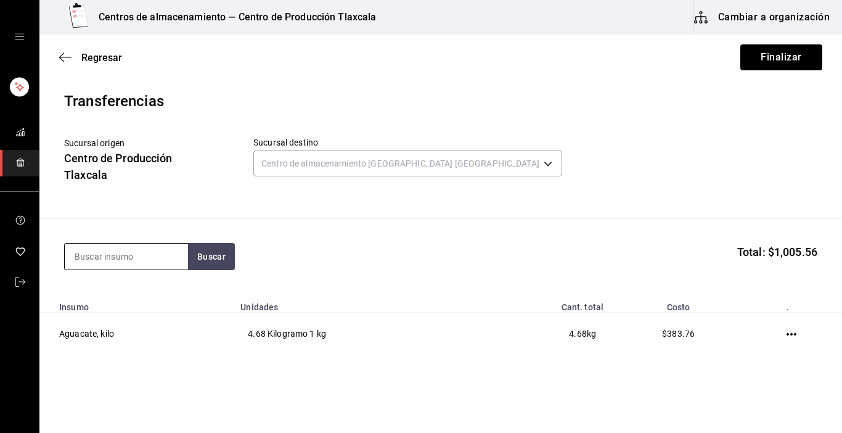
click at [150, 266] on input at bounding box center [126, 257] width 123 height 26
type input "cebolla"
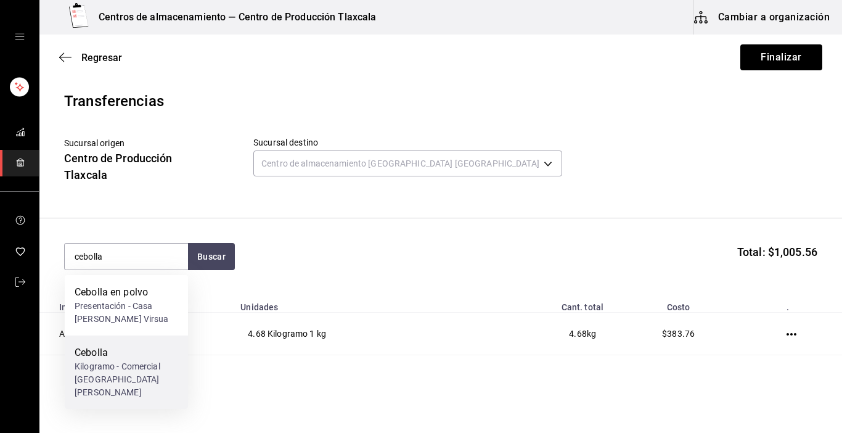
click at [120, 384] on div "Kilogramo - Comercial [GEOGRAPHIC_DATA][PERSON_NAME]" at bounding box center [127, 379] width 104 height 39
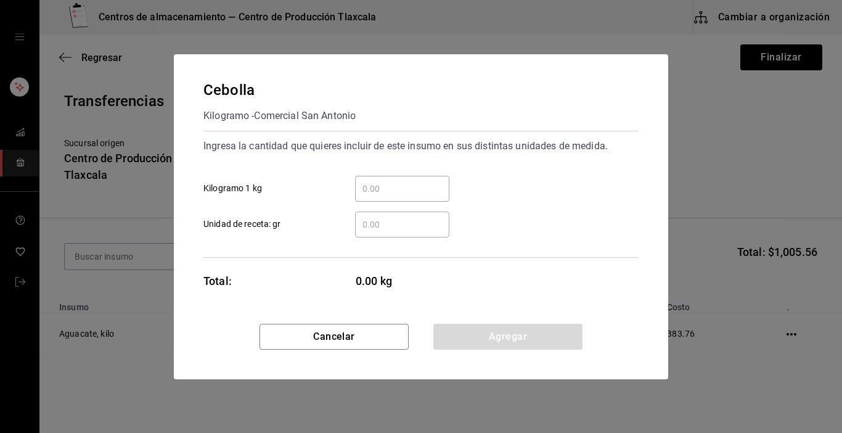
click at [369, 192] on input "​ Kilogramo 1 kg" at bounding box center [402, 188] width 94 height 15
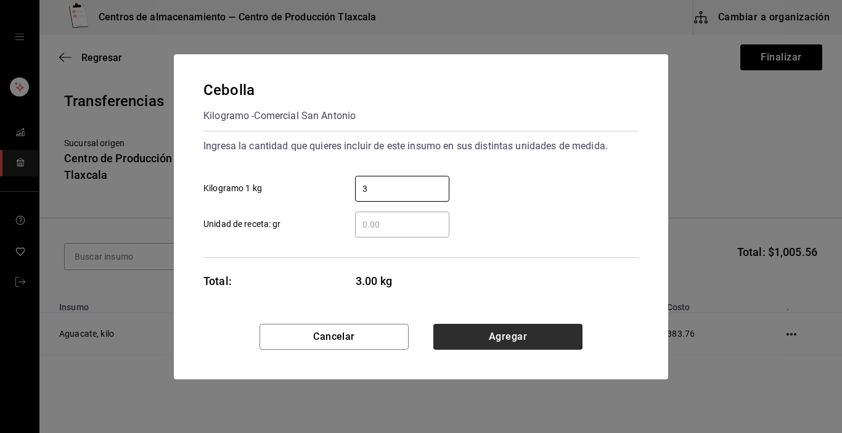
type input "3"
click at [539, 344] on button "Agregar" at bounding box center [507, 337] width 149 height 26
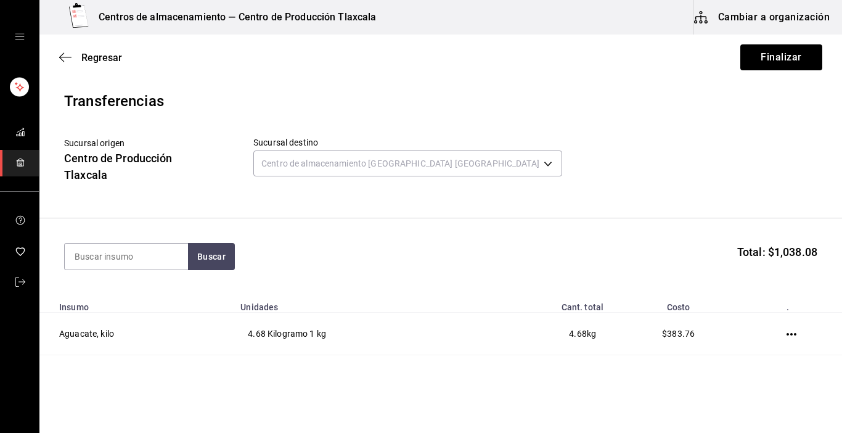
click at [62, 260] on section "Buscar Total: $1,038.08" at bounding box center [440, 256] width 803 height 76
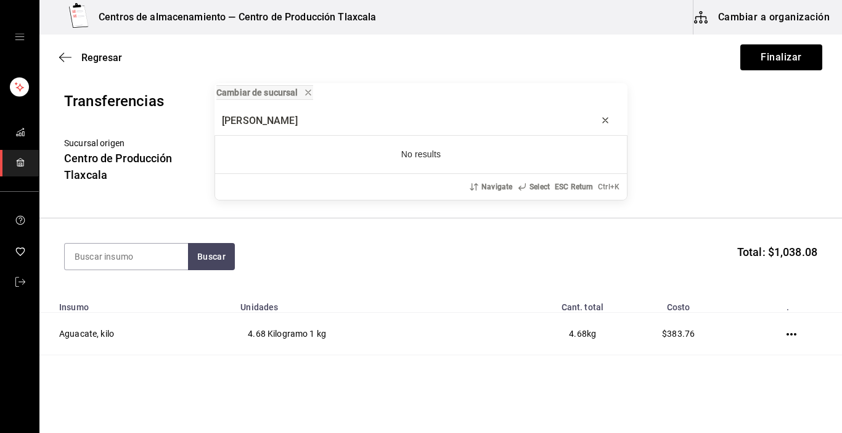
type input "[PERSON_NAME]"
click at [605, 117] on icon "progress bar" at bounding box center [606, 120] width 10 height 10
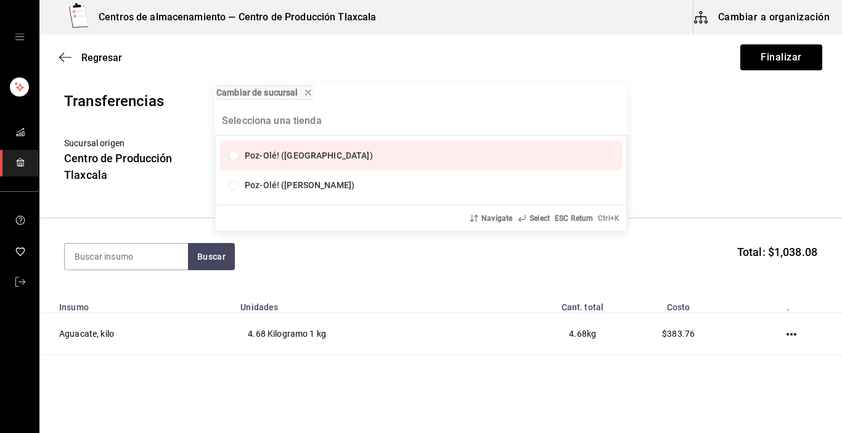
click at [339, 51] on div "Cambiar de sucursal Poz-Olé! ([GEOGRAPHIC_DATA]) Poz-Olé! ([PERSON_NAME]) Navig…" at bounding box center [421, 216] width 842 height 433
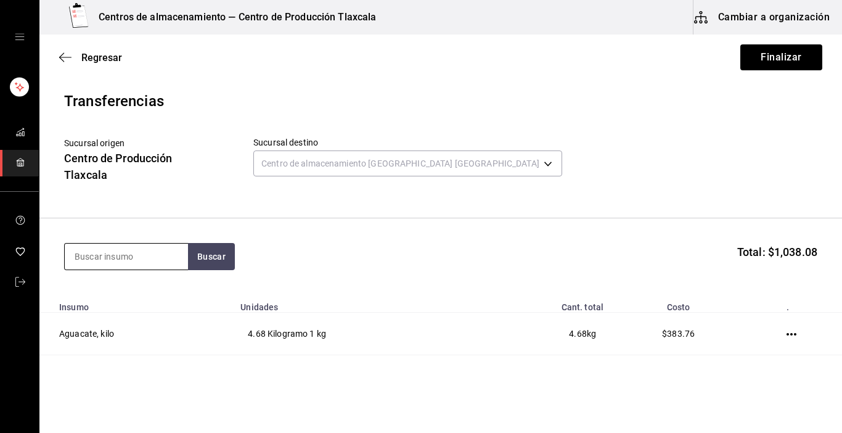
click at [111, 263] on input at bounding box center [126, 257] width 123 height 26
type input "cachete"
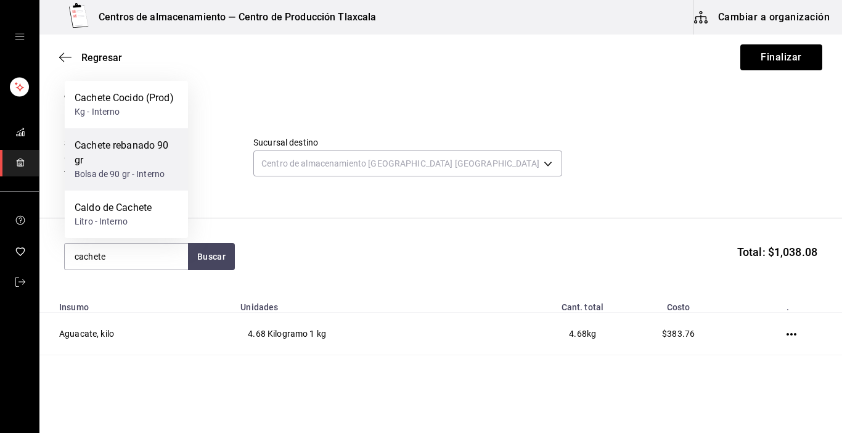
click at [115, 166] on div "Cachete rebanado 90 gr" at bounding box center [127, 153] width 104 height 30
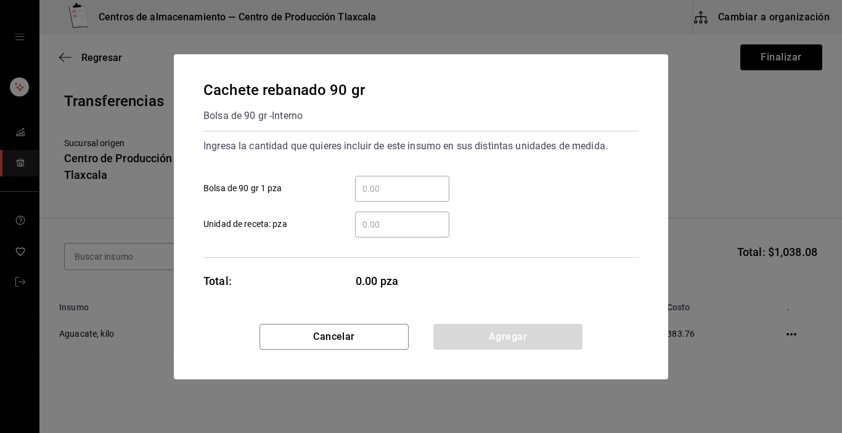
click at [385, 186] on input "​ Bolsa de 90 gr 1 pza" at bounding box center [402, 188] width 94 height 15
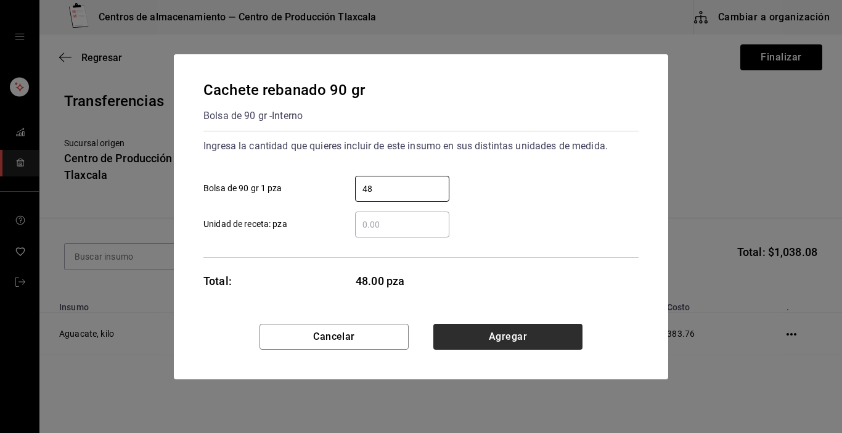
type input "48"
click at [438, 347] on button "Agregar" at bounding box center [507, 337] width 149 height 26
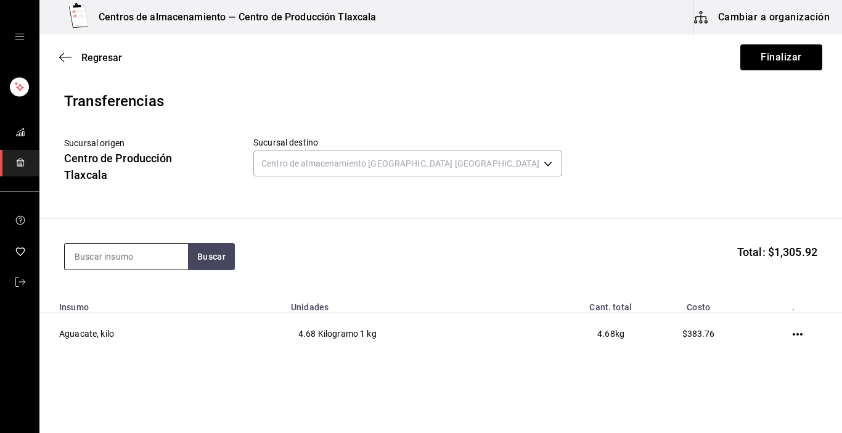
click at [112, 259] on input at bounding box center [126, 257] width 123 height 26
type input "caldo"
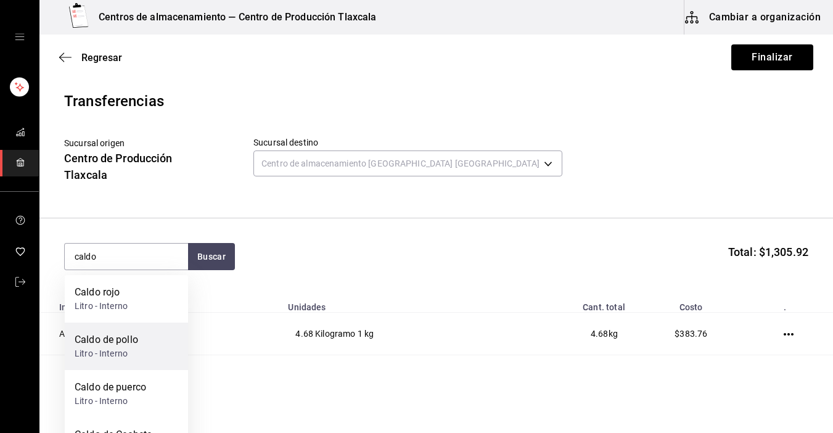
click at [120, 345] on div "Caldo de pollo" at bounding box center [107, 339] width 64 height 15
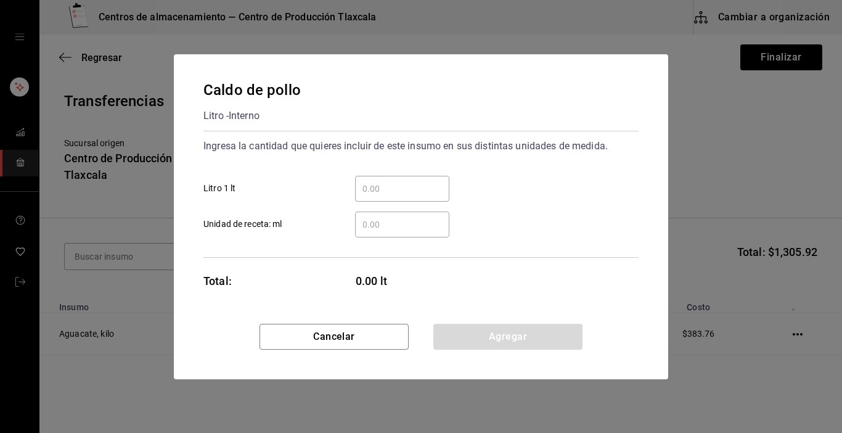
click at [373, 191] on input "​ Litro 1 lt" at bounding box center [402, 188] width 94 height 15
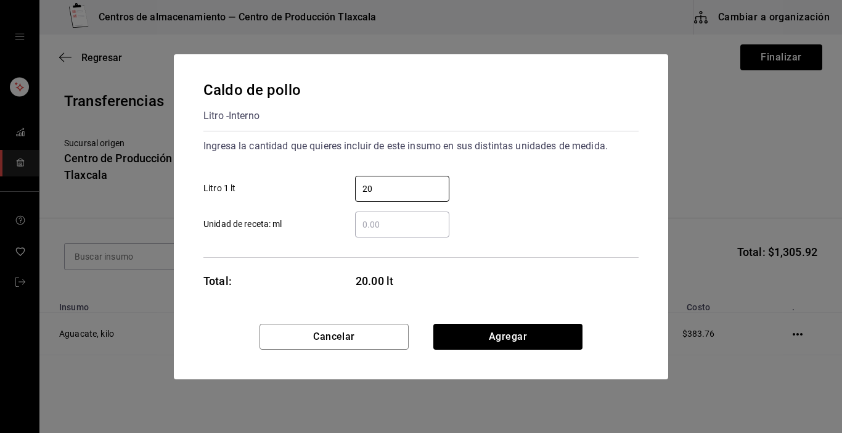
type input "20"
click at [525, 351] on div "Cancelar Agregar" at bounding box center [421, 351] width 494 height 55
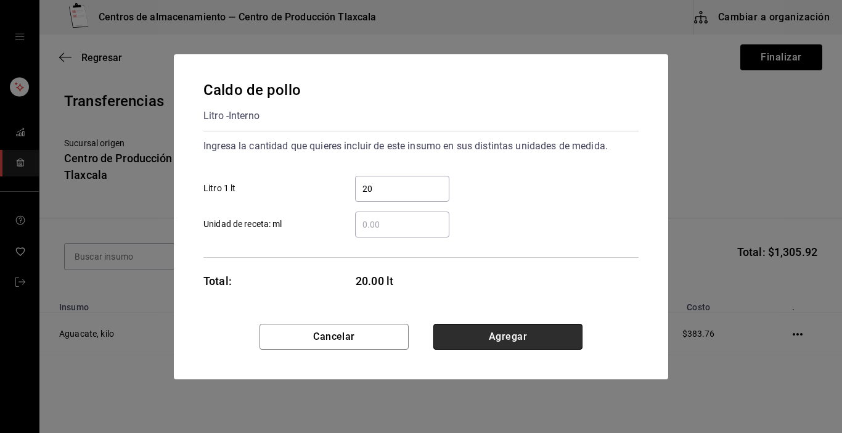
click at [522, 339] on button "Agregar" at bounding box center [507, 337] width 149 height 26
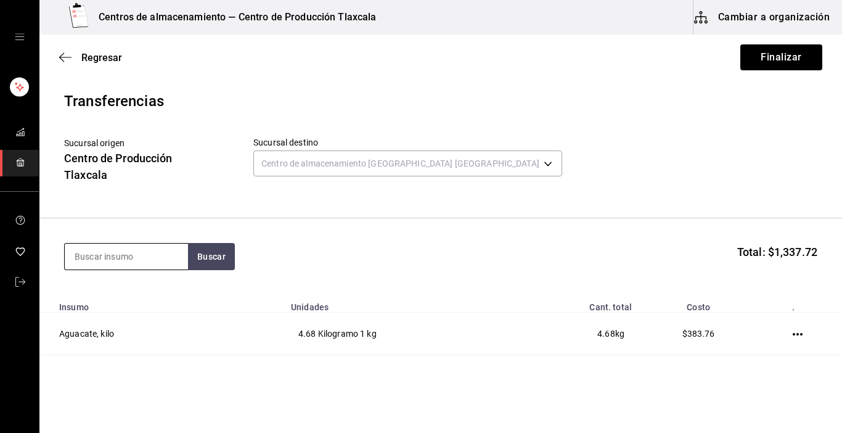
click at [102, 258] on input at bounding box center [126, 257] width 123 height 26
type input "caldo"
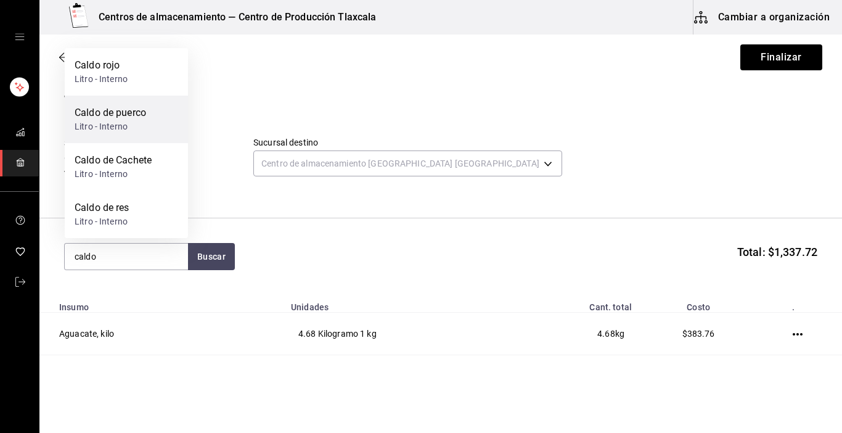
click at [101, 126] on div "Litro - Interno" at bounding box center [111, 126] width 72 height 13
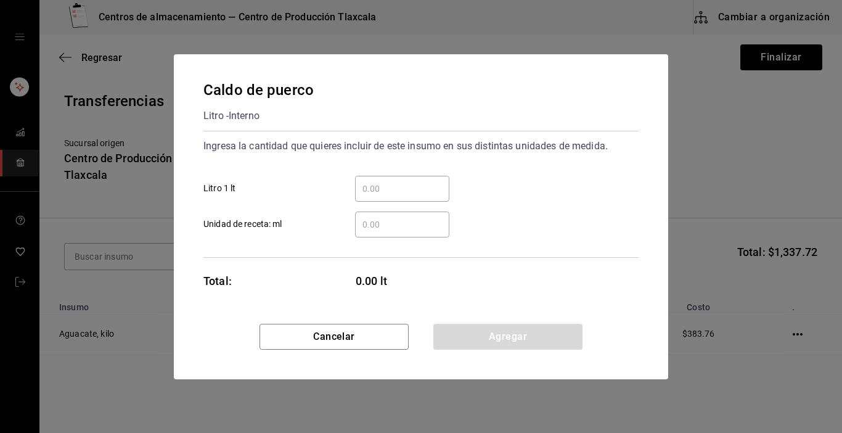
click at [409, 188] on input "​ Litro 1 lt" at bounding box center [402, 188] width 94 height 15
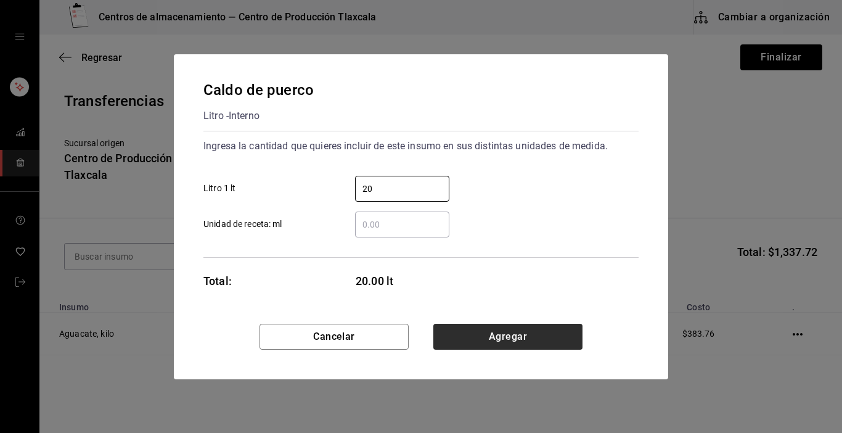
type input "20"
click at [493, 327] on button "Agregar" at bounding box center [507, 337] width 149 height 26
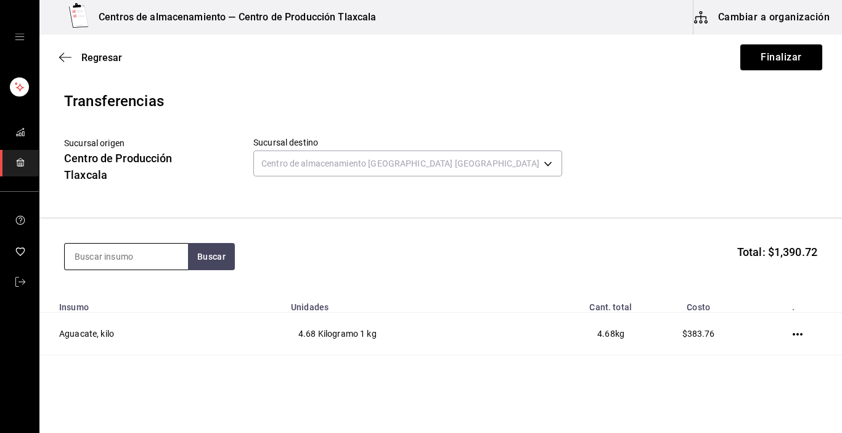
click at [112, 261] on input at bounding box center [126, 257] width 123 height 26
type input "caldo"
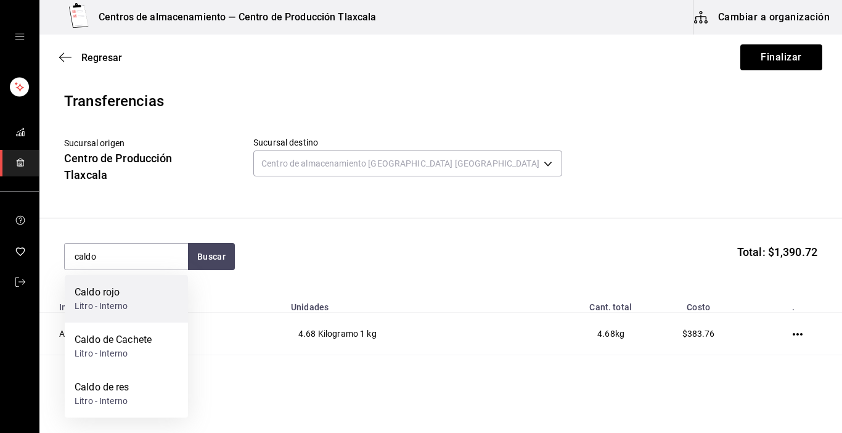
click at [110, 287] on div "Caldo rojo" at bounding box center [101, 292] width 53 height 15
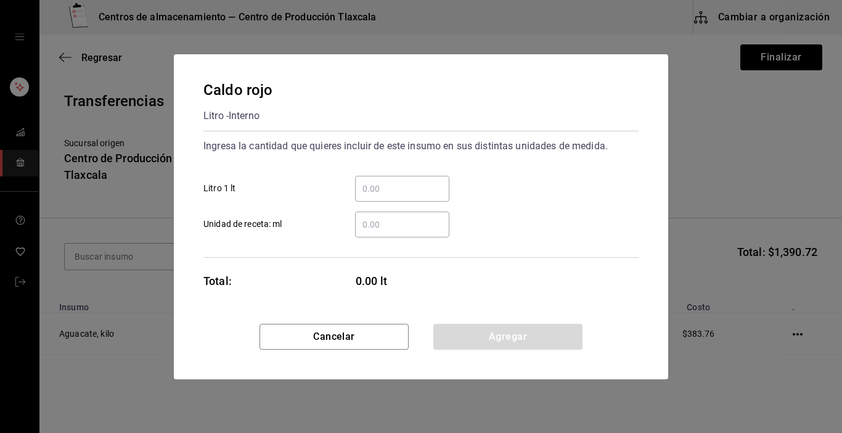
click at [396, 193] on input "​ Litro 1 lt" at bounding box center [402, 188] width 94 height 15
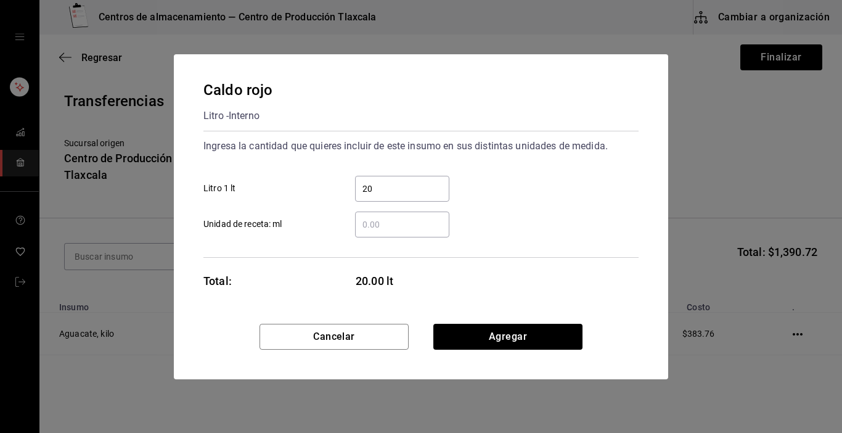
type input "20"
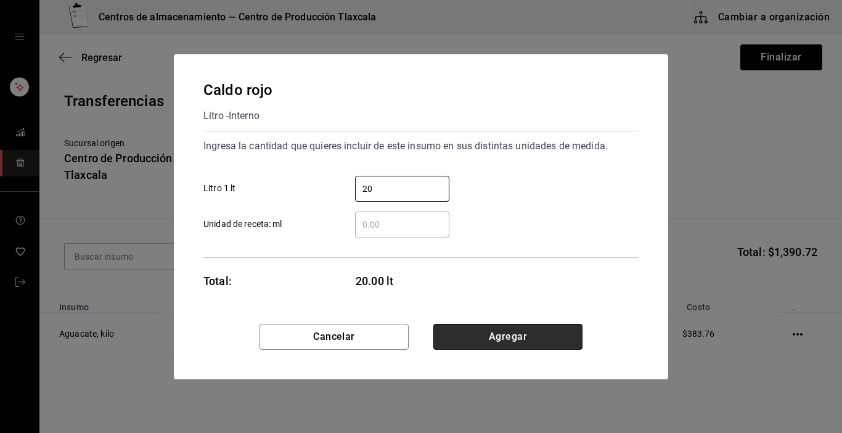
click at [570, 337] on button "Agregar" at bounding box center [507, 337] width 149 height 26
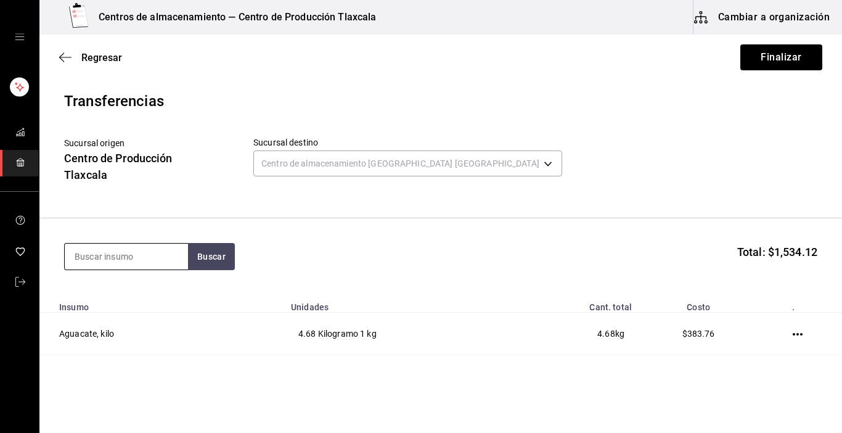
click at [105, 262] on input at bounding box center [126, 257] width 123 height 26
type input "carne"
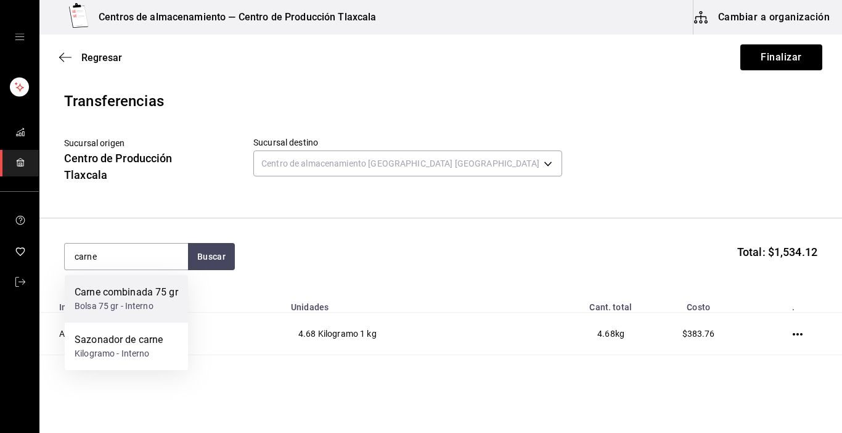
click at [105, 300] on div "Carne combinada 75 gr" at bounding box center [127, 292] width 104 height 15
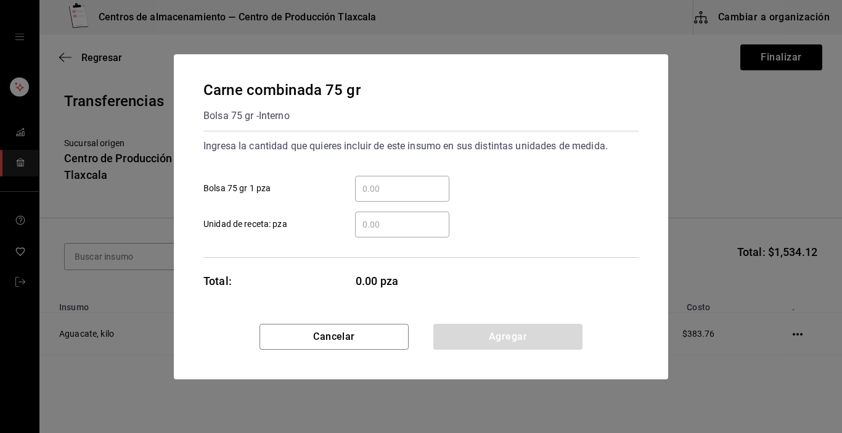
click at [412, 189] on input "​ Bolsa 75 gr 1 pza" at bounding box center [402, 188] width 94 height 15
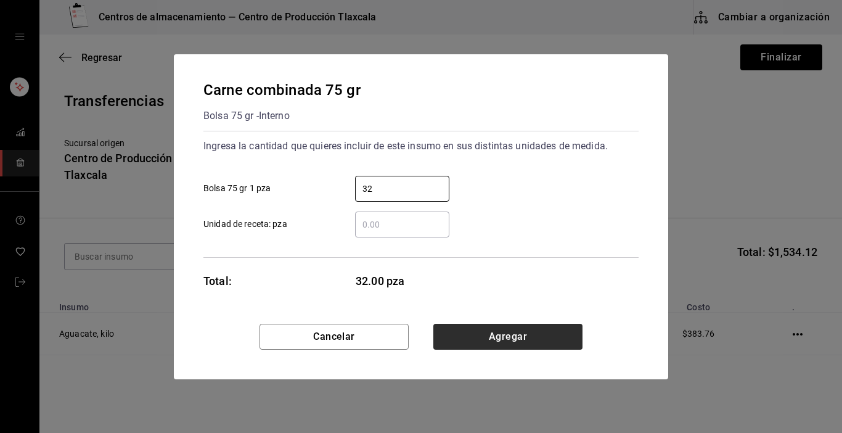
type input "32"
click at [535, 338] on button "Agregar" at bounding box center [507, 337] width 149 height 26
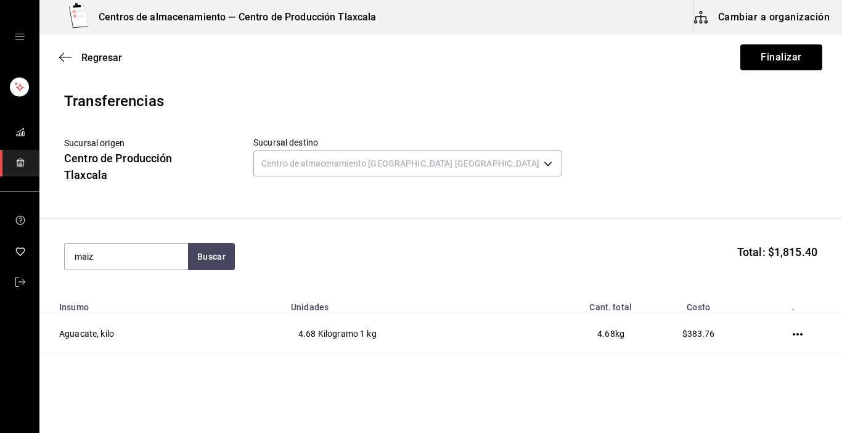
type input "maiz"
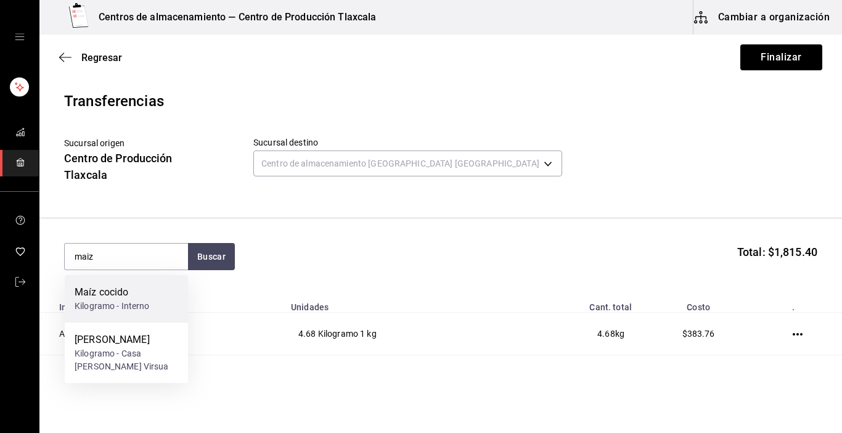
click at [131, 302] on div "Kilogramo - Interno" at bounding box center [112, 306] width 75 height 13
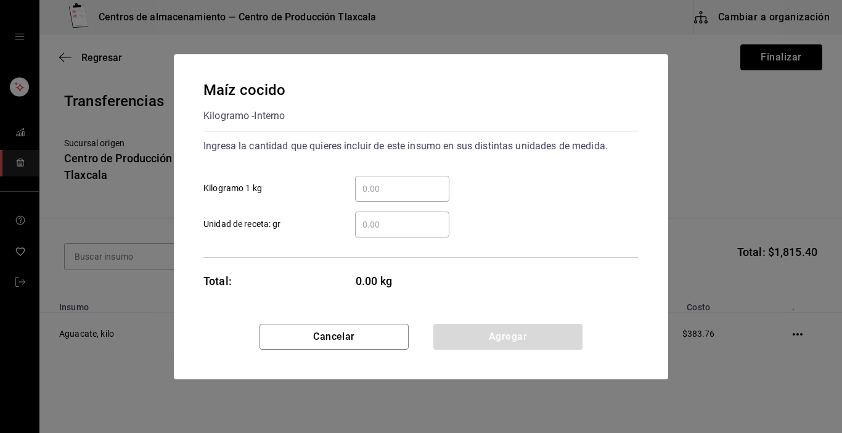
click at [402, 196] on div "​" at bounding box center [402, 189] width 94 height 26
click at [402, 196] on input "​ Kilogramo 1 kg" at bounding box center [402, 188] width 94 height 15
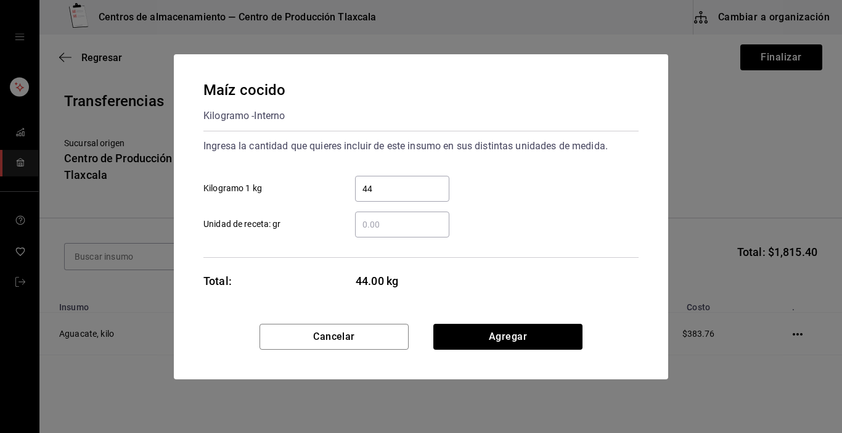
type input "4"
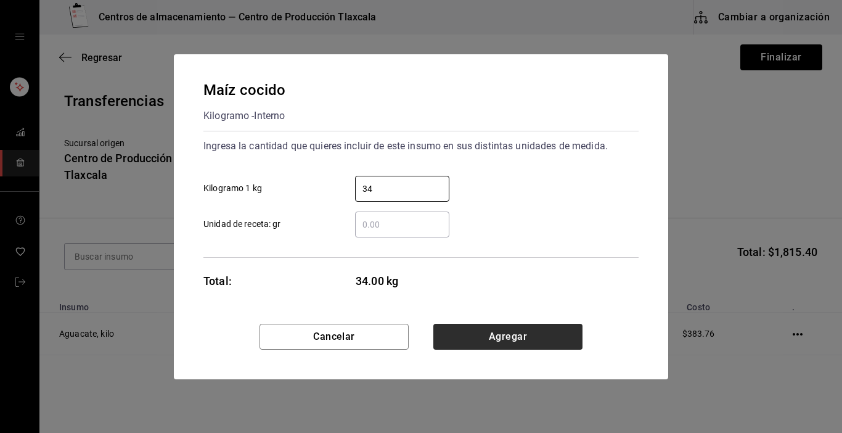
type input "34"
click at [477, 342] on button "Agregar" at bounding box center [507, 337] width 149 height 26
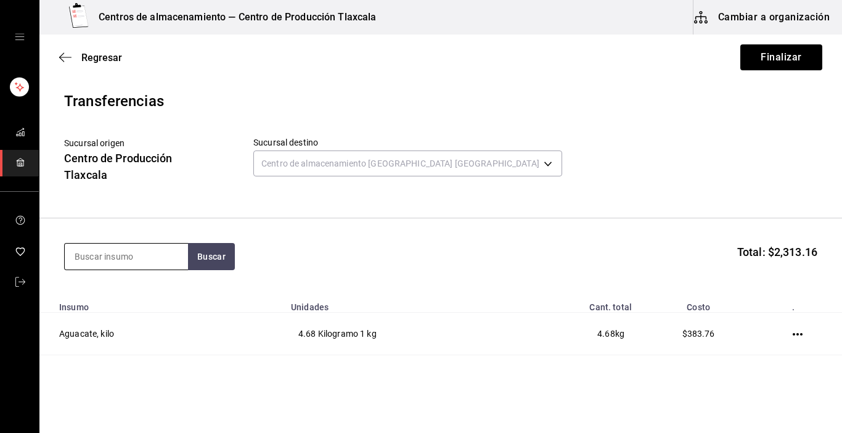
click at [154, 259] on input at bounding box center [126, 257] width 123 height 26
type input "puerco"
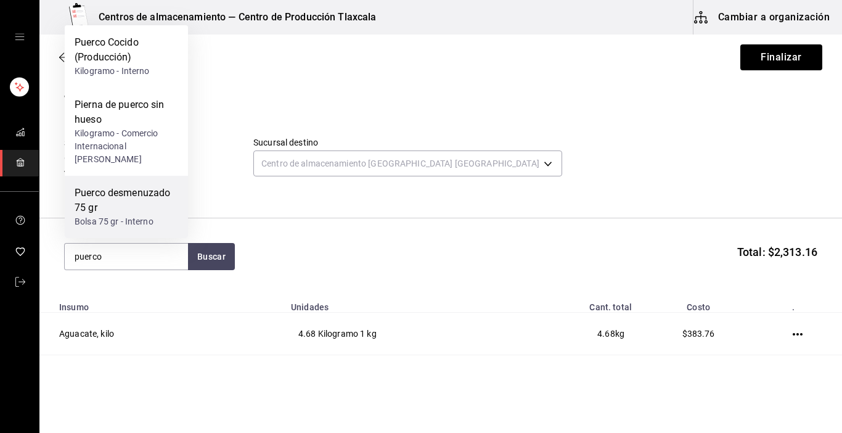
click at [158, 193] on div "Puerco desmenuzado 75 gr" at bounding box center [127, 201] width 104 height 30
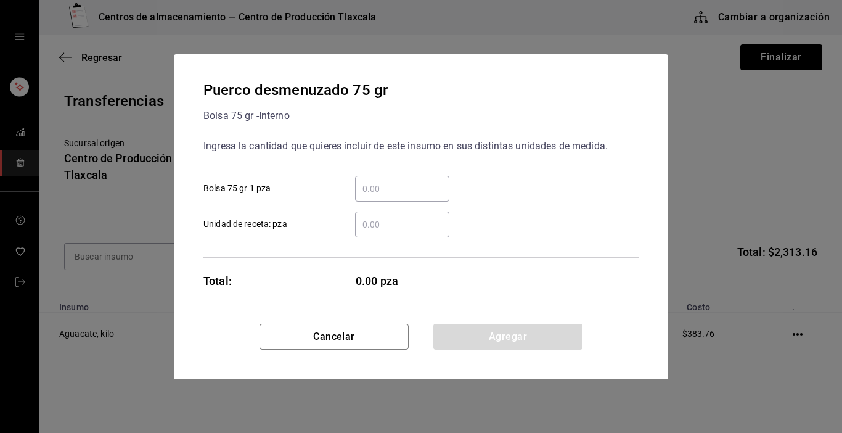
click at [381, 189] on input "​ Bolsa 75 gr 1 pza" at bounding box center [402, 188] width 94 height 15
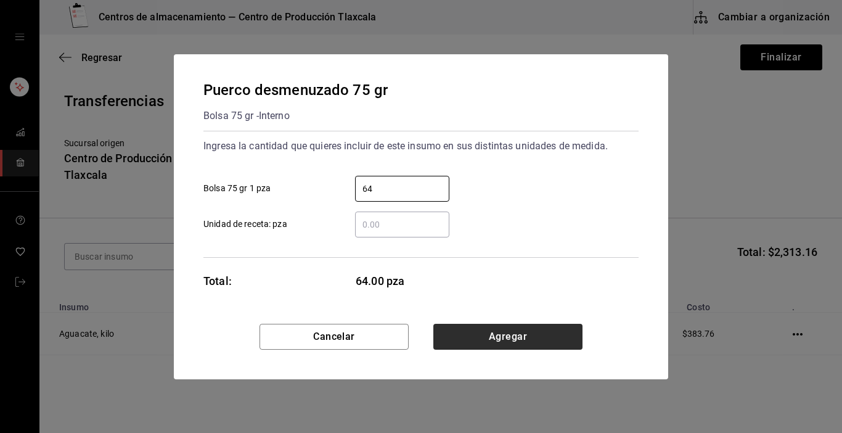
type input "64"
click at [465, 344] on button "Agregar" at bounding box center [507, 337] width 149 height 26
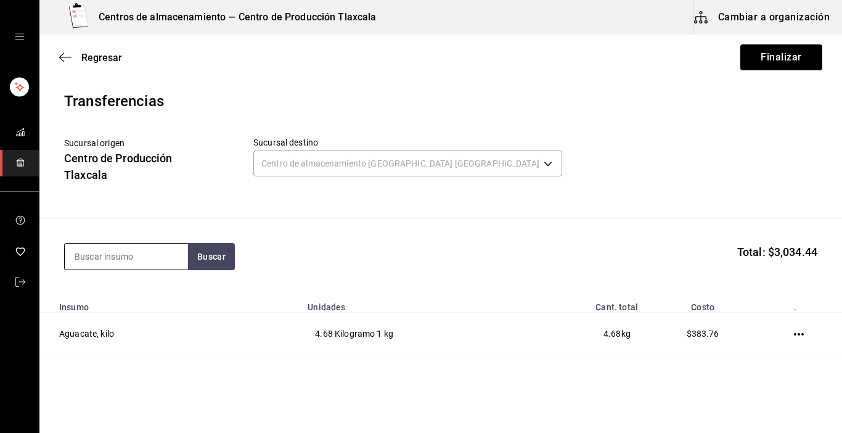
click at [129, 263] on input at bounding box center [126, 257] width 123 height 26
type input "pollo"
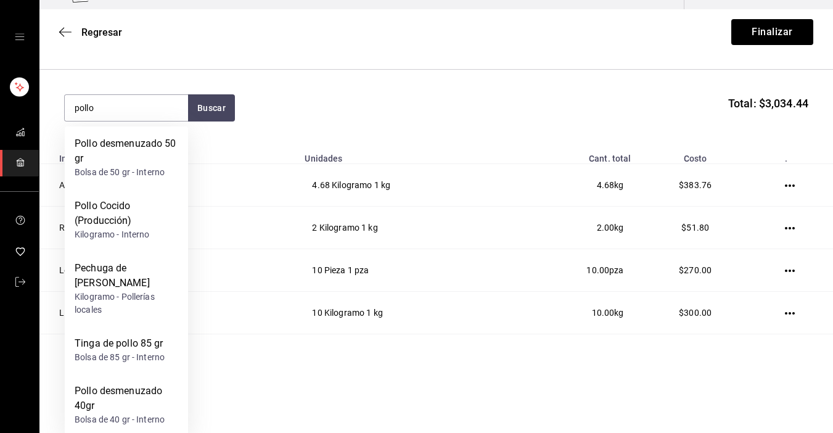
scroll to position [33, 0]
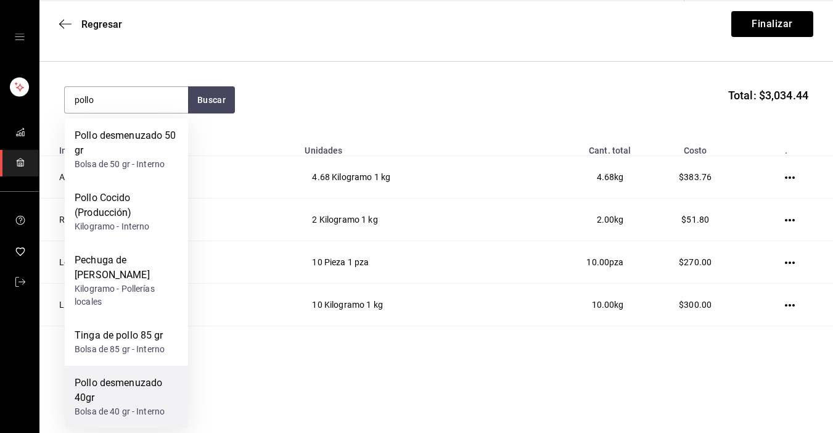
click at [94, 400] on div "Pollo desmenuzado 40gr" at bounding box center [127, 390] width 104 height 30
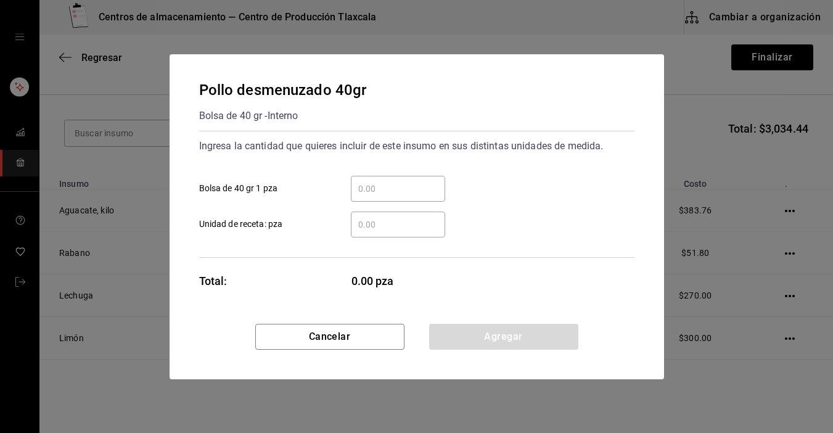
scroll to position [0, 0]
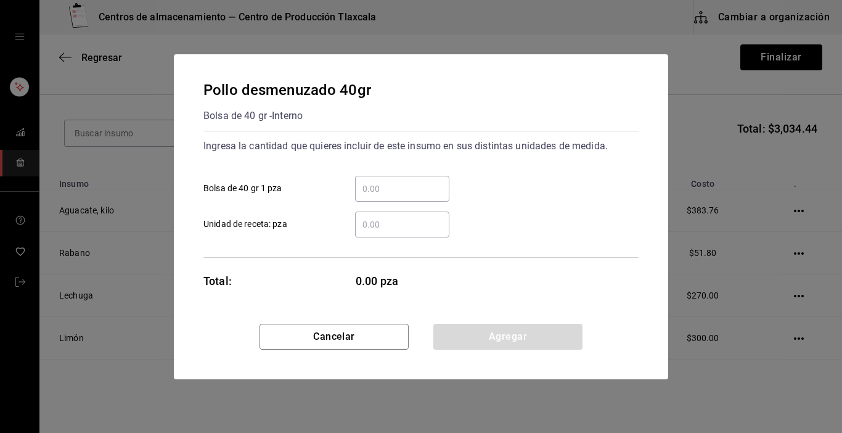
click at [392, 200] on div "​" at bounding box center [402, 189] width 94 height 26
click at [392, 196] on input "​ Bolsa de 40 gr 1 pza" at bounding box center [402, 188] width 94 height 15
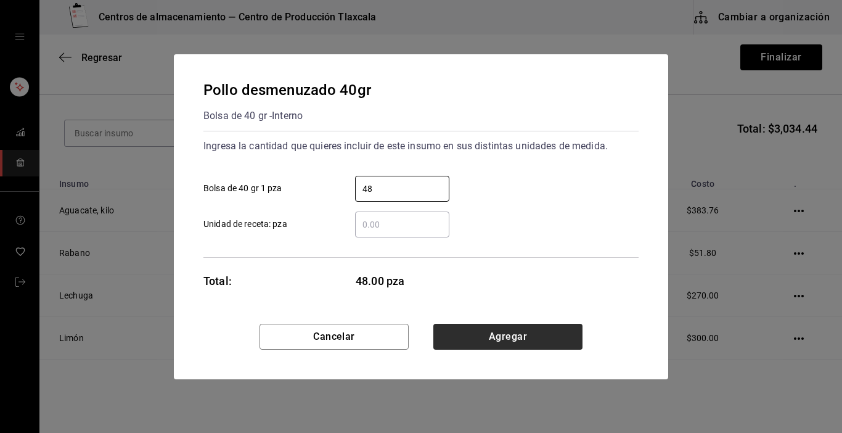
type input "48"
click at [528, 337] on button "Agregar" at bounding box center [507, 337] width 149 height 26
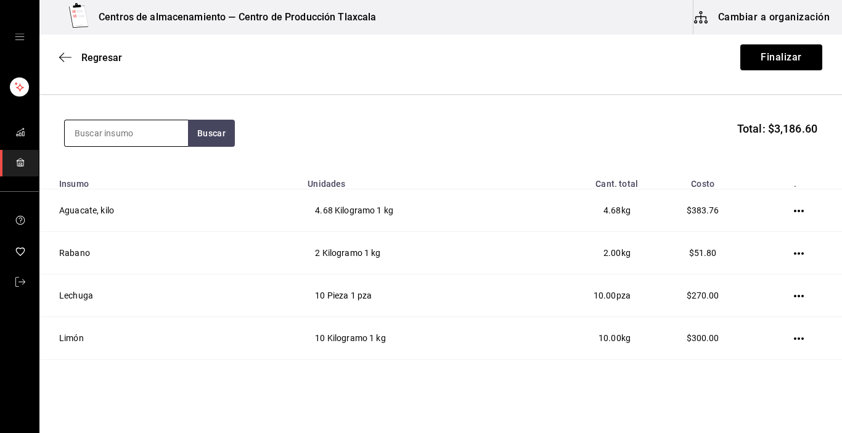
click at [114, 133] on input at bounding box center [126, 133] width 123 height 26
type input "totopo"
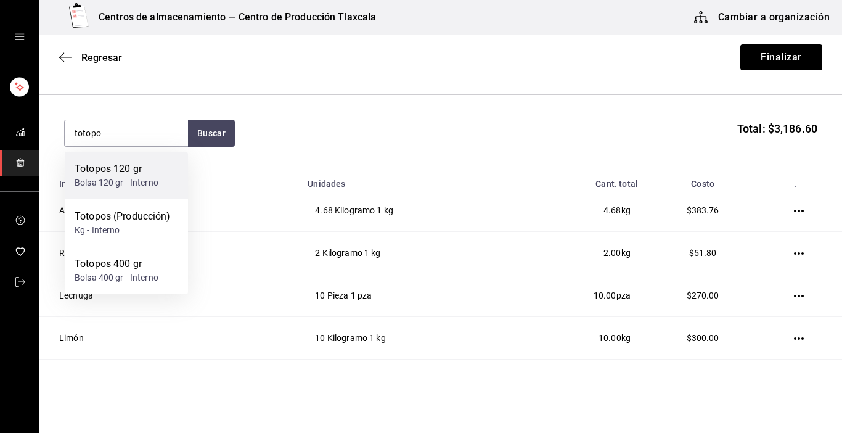
click at [112, 164] on div "Totopos 120 gr" at bounding box center [117, 169] width 84 height 15
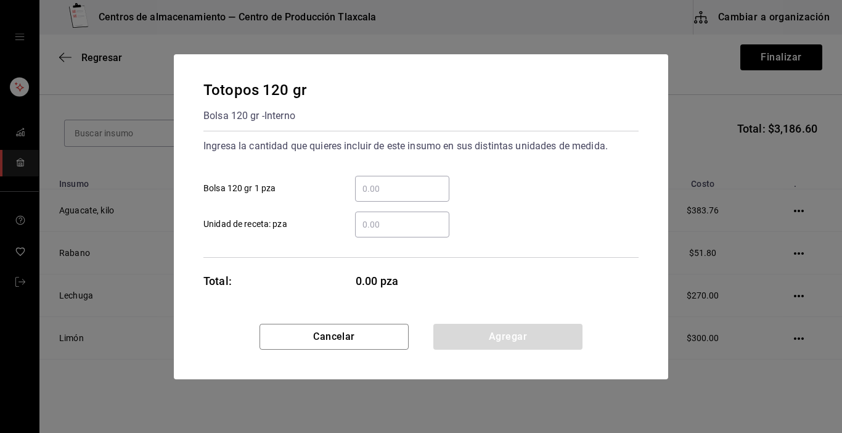
click at [401, 186] on input "​ Bolsa 120 gr 1 pza" at bounding box center [402, 188] width 94 height 15
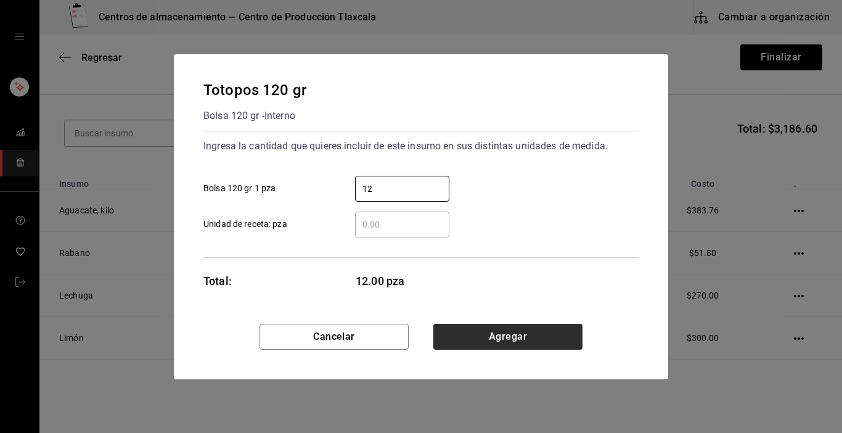
type input "12"
click at [580, 335] on button "Agregar" at bounding box center [507, 337] width 149 height 26
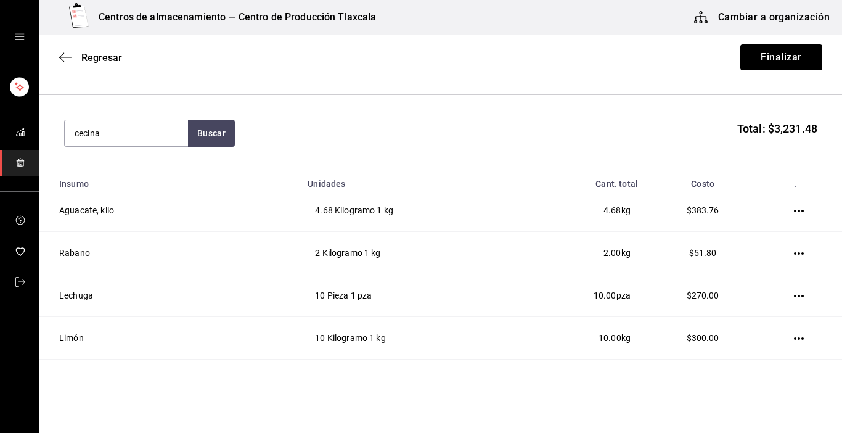
type input "cecina"
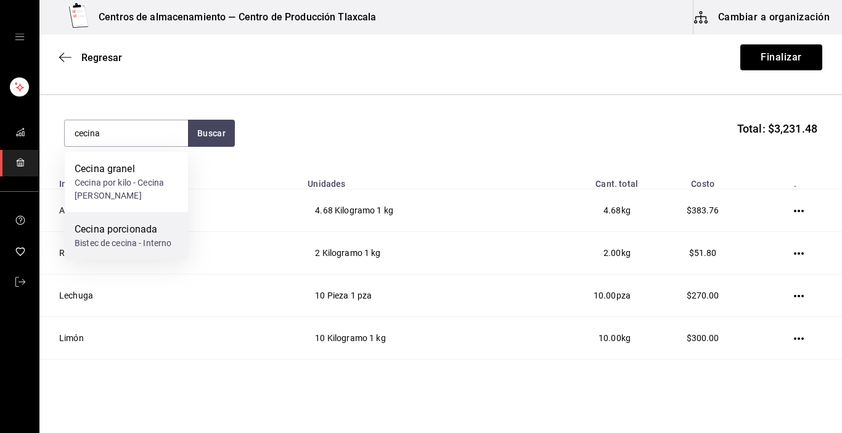
click at [121, 237] on div "Bistec de cecina - Interno" at bounding box center [123, 243] width 97 height 13
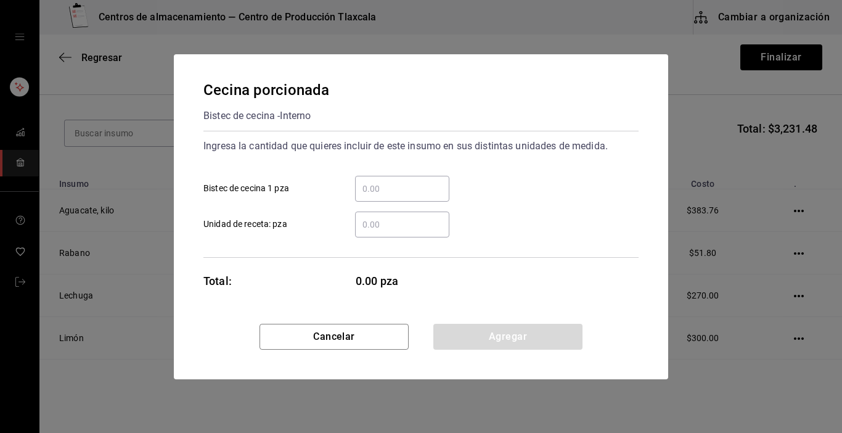
click at [363, 184] on input "​ Bistec de cecina 1 pza" at bounding box center [402, 188] width 94 height 15
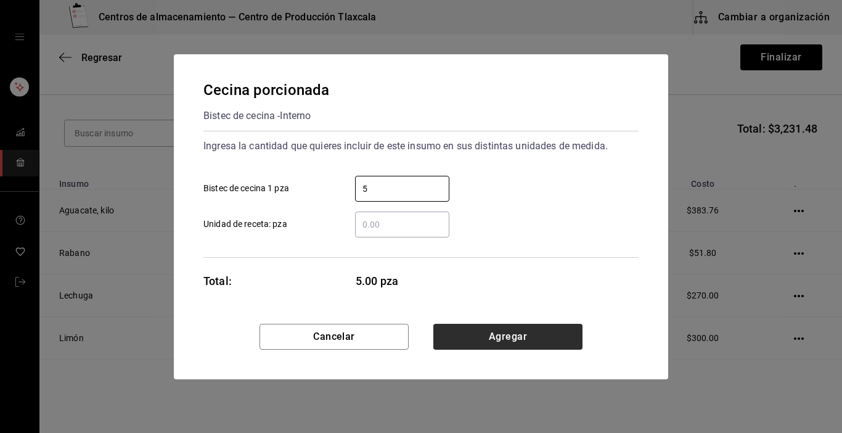
type input "5"
click at [571, 340] on button "Agregar" at bounding box center [507, 337] width 149 height 26
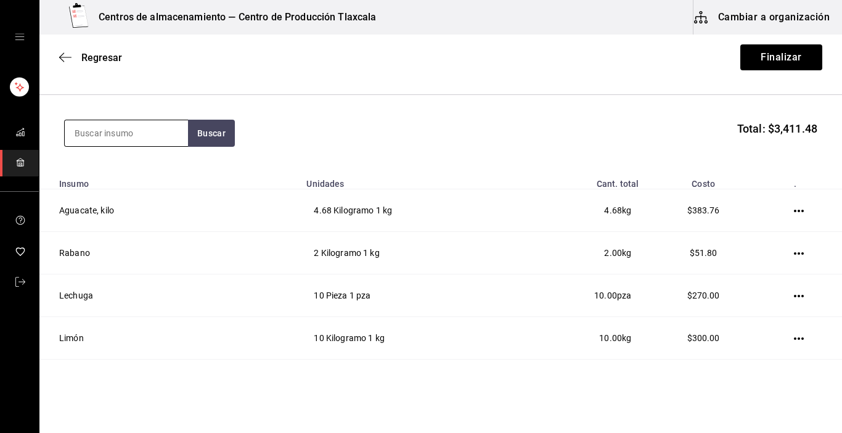
click at [99, 129] on input at bounding box center [126, 133] width 123 height 26
type input "costilla"
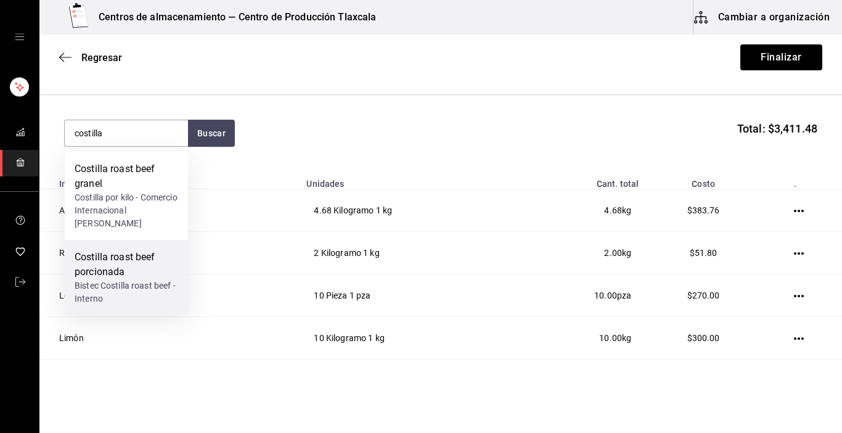
click at [92, 268] on div "Costilla roast beef porcionada" at bounding box center [127, 265] width 104 height 30
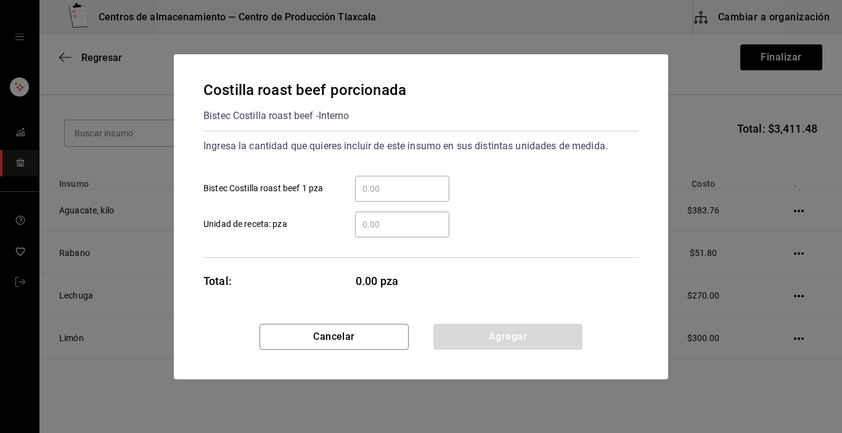
click at [375, 187] on input "​ Bistec Costilla roast beef 1 pza" at bounding box center [402, 188] width 94 height 15
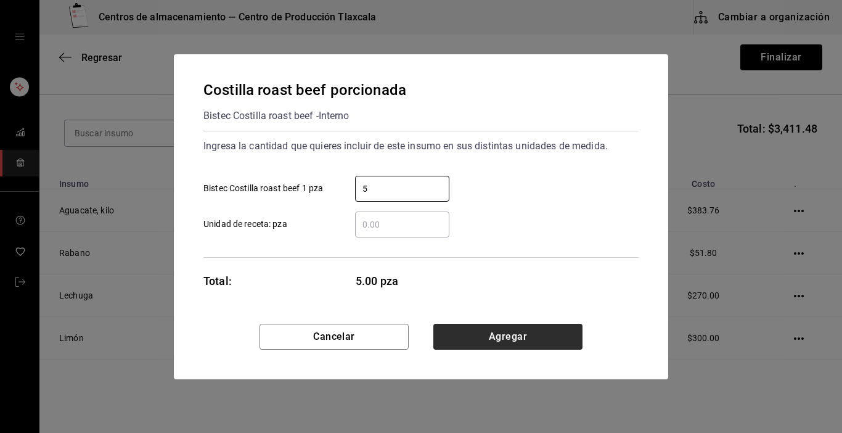
type input "5"
click at [578, 338] on button "Agregar" at bounding box center [507, 337] width 149 height 26
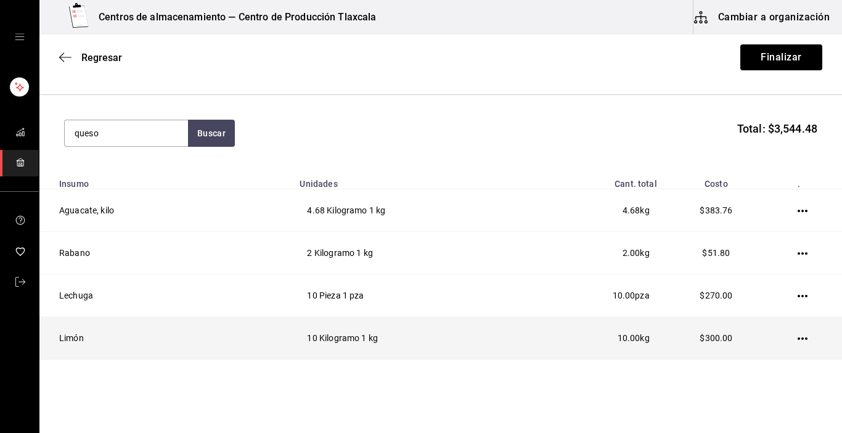
type input "queso"
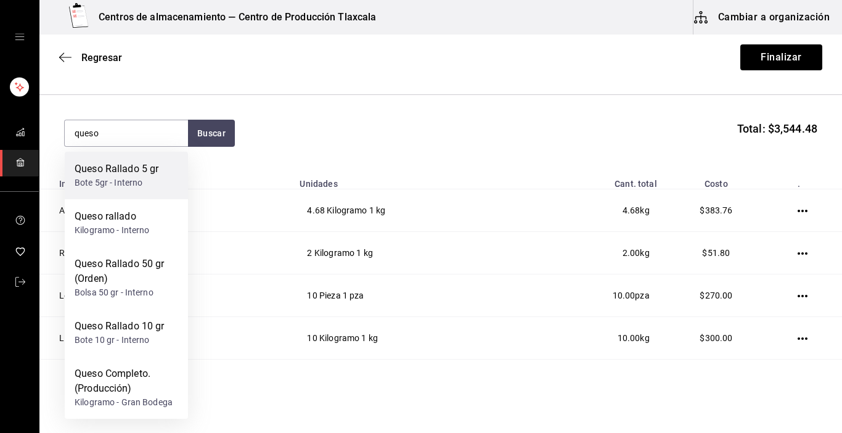
click at [160, 173] on div "Queso Rallado 5 gr Bote 5gr - Interno" at bounding box center [126, 175] width 123 height 47
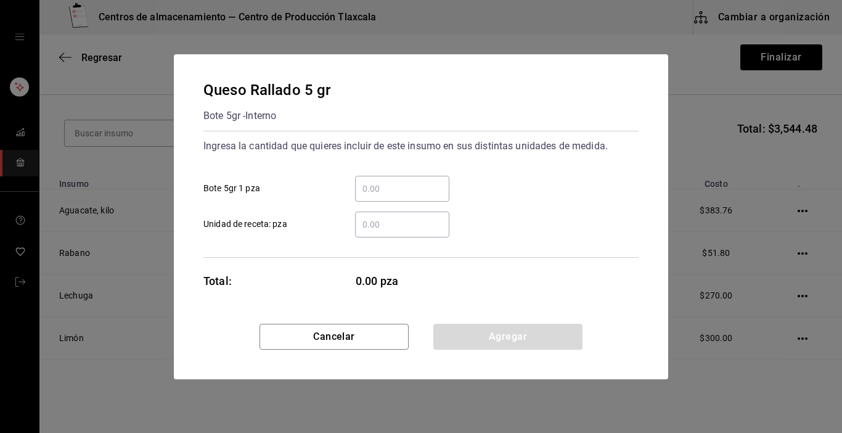
click at [361, 193] on input "​ Bote 5gr 1 pza" at bounding box center [402, 188] width 94 height 15
type input "8"
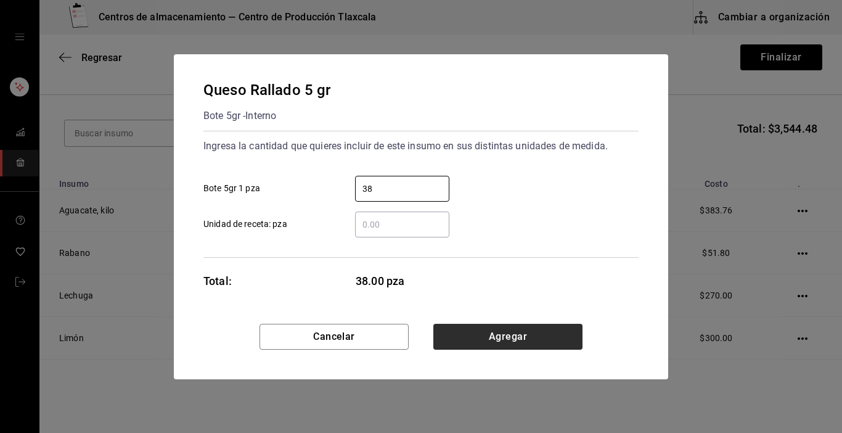
type input "38"
click at [489, 335] on button "Agregar" at bounding box center [507, 337] width 149 height 26
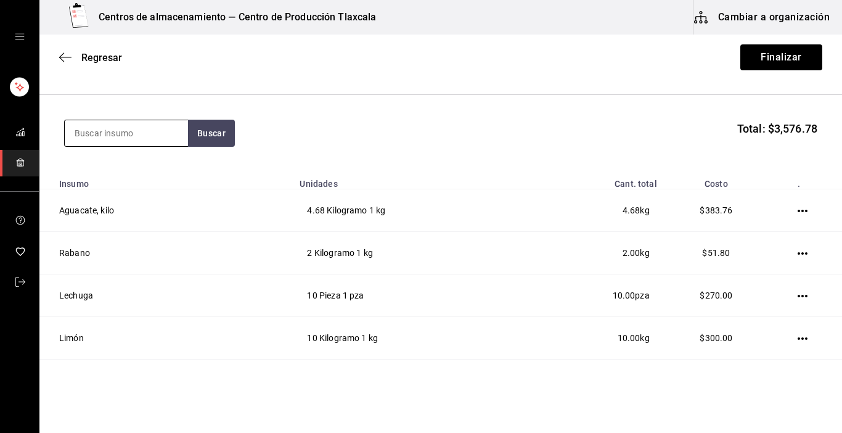
click at [127, 137] on input at bounding box center [126, 133] width 123 height 26
type input "queso"
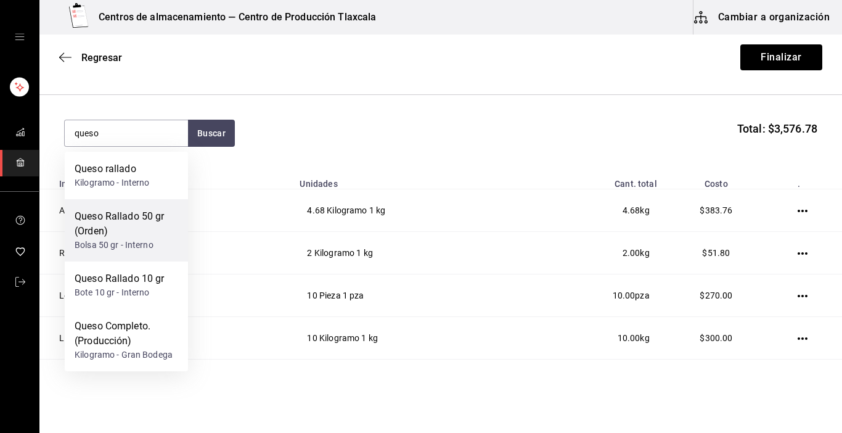
click at [137, 260] on div "Queso rallado Kilogramo - Interno Queso Rallado 50 gr (Orden) Bolsa 50 gr - Int…" at bounding box center [126, 261] width 123 height 219
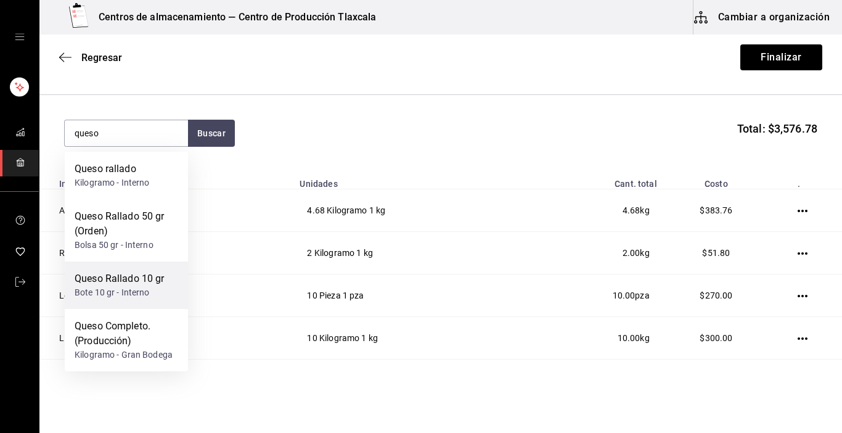
click at [94, 291] on div "Bote 10 gr - Interno" at bounding box center [120, 292] width 90 height 13
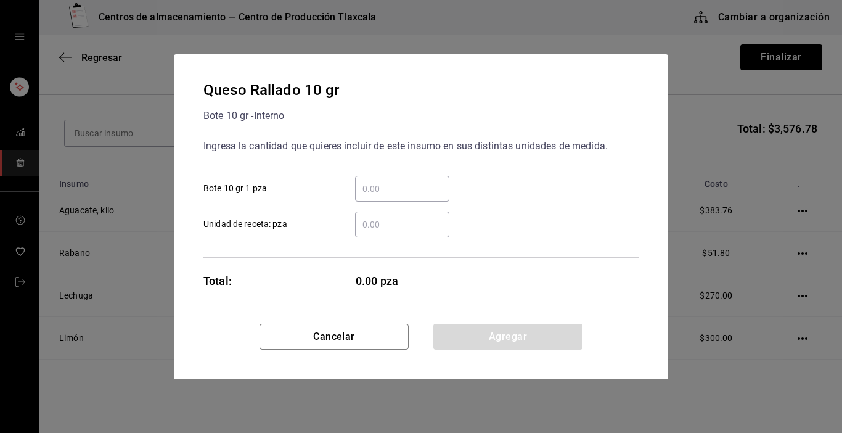
click at [361, 182] on input "​ Bote 10 gr 1 pza" at bounding box center [402, 188] width 94 height 15
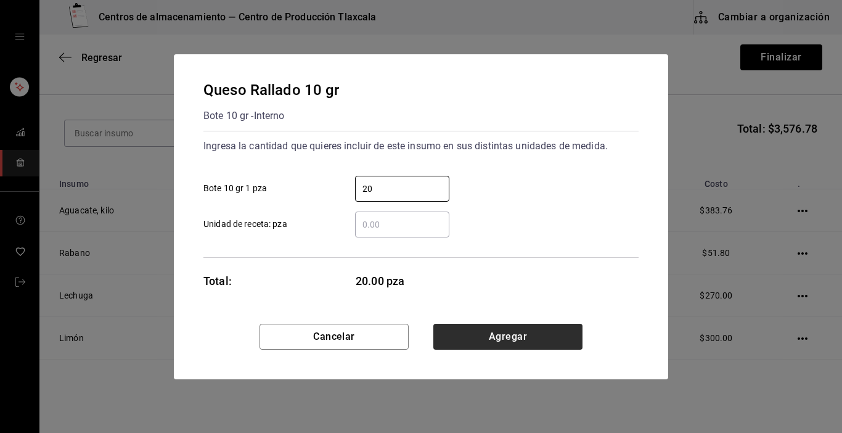
type input "20"
click at [531, 343] on button "Agregar" at bounding box center [507, 337] width 149 height 26
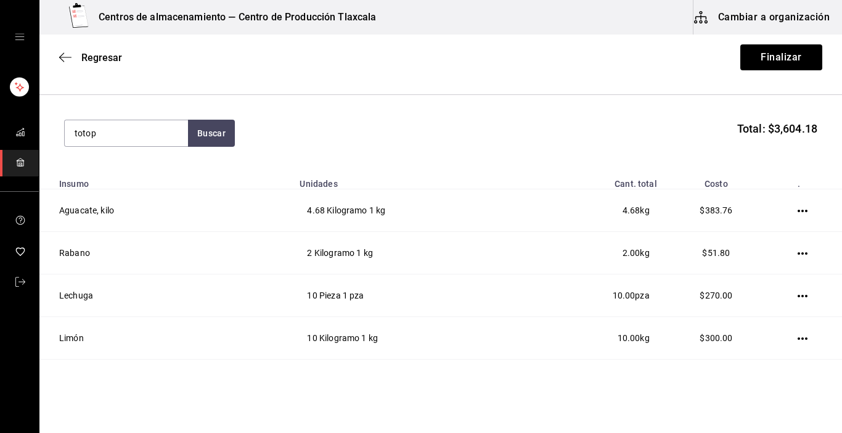
type input "totopo"
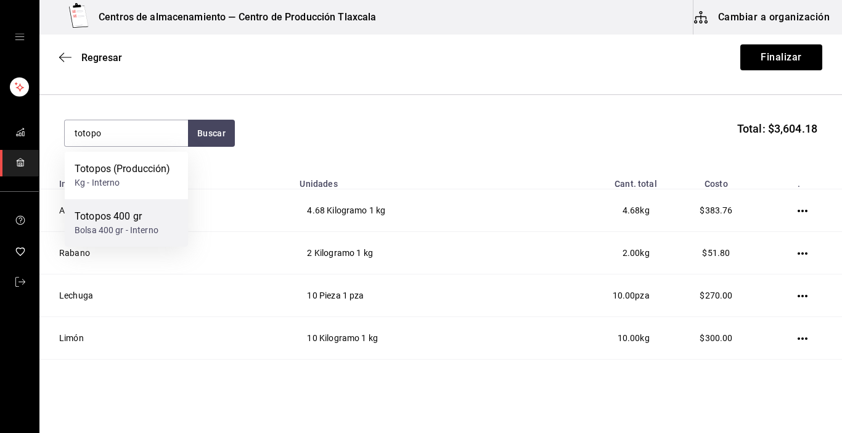
click at [137, 219] on div "Totopos 400 gr" at bounding box center [117, 216] width 84 height 15
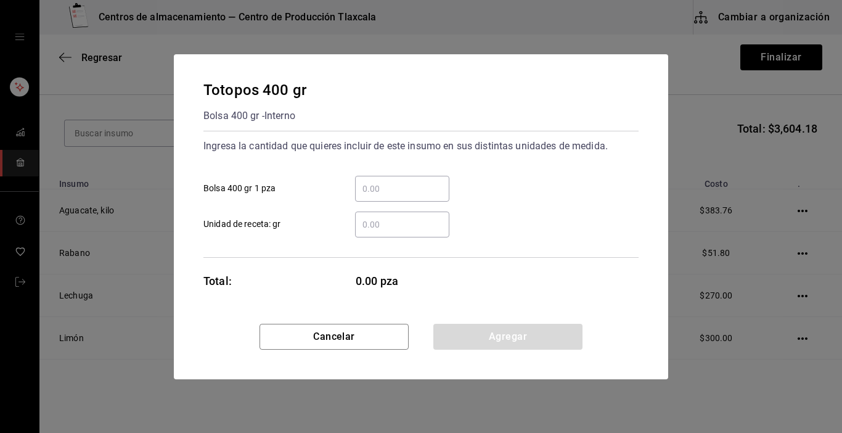
click at [394, 178] on div "​" at bounding box center [402, 189] width 94 height 26
click at [394, 181] on input "​ Bolsa 400 gr 1 pza" at bounding box center [402, 188] width 94 height 15
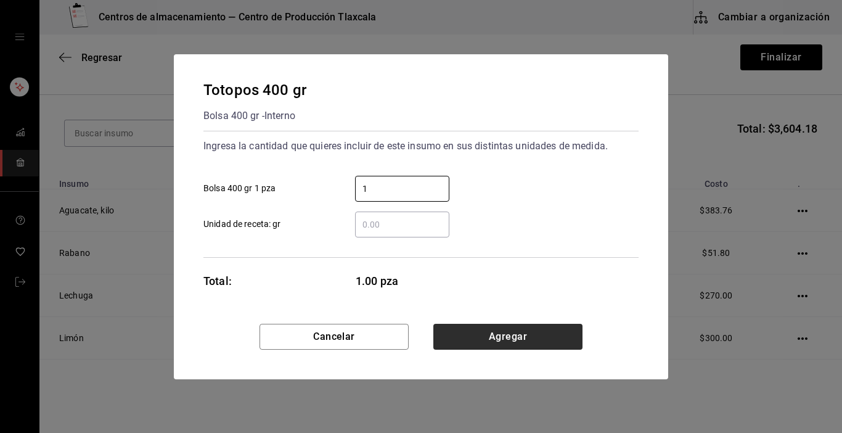
type input "1"
click at [514, 334] on button "Agregar" at bounding box center [507, 337] width 149 height 26
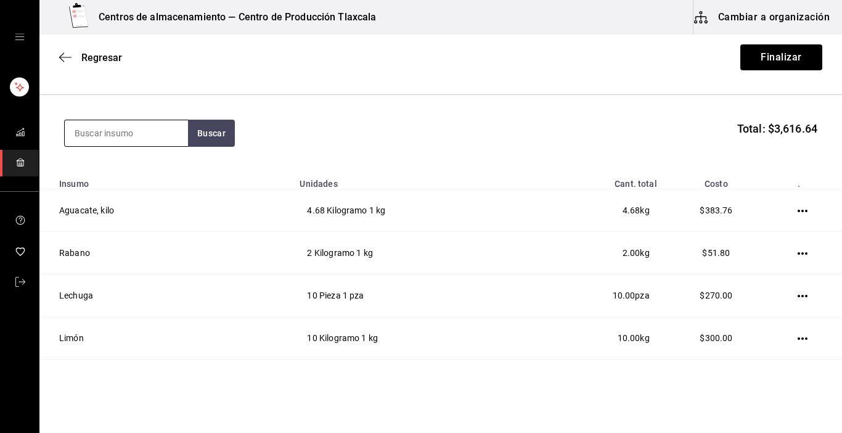
click at [171, 137] on input at bounding box center [126, 133] width 123 height 26
click at [154, 138] on input at bounding box center [126, 133] width 123 height 26
type input "bolsa"
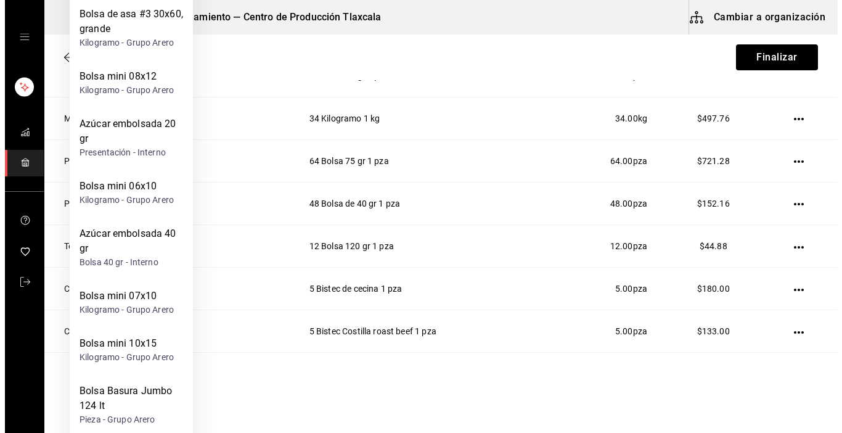
scroll to position [641, 0]
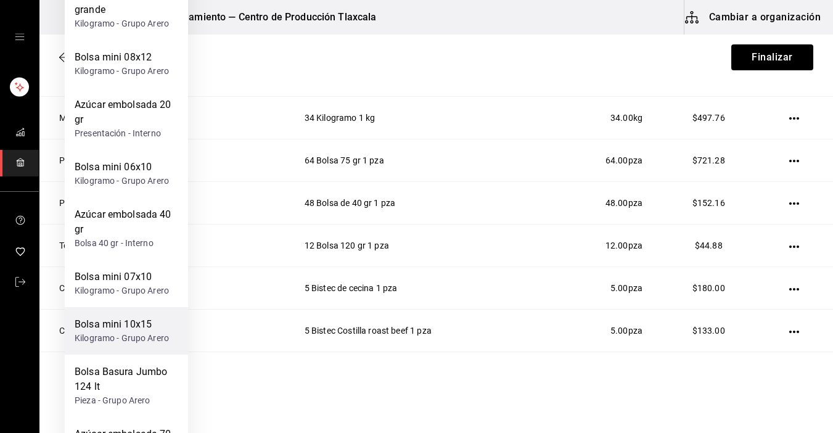
click at [139, 329] on div "Bolsa mini 10x15" at bounding box center [122, 324] width 94 height 15
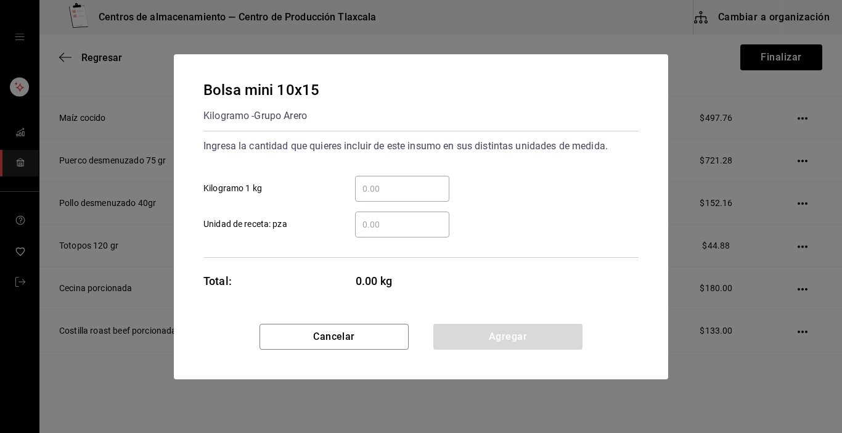
click at [403, 195] on input "​ Kilogramo 1 kg" at bounding box center [402, 188] width 94 height 15
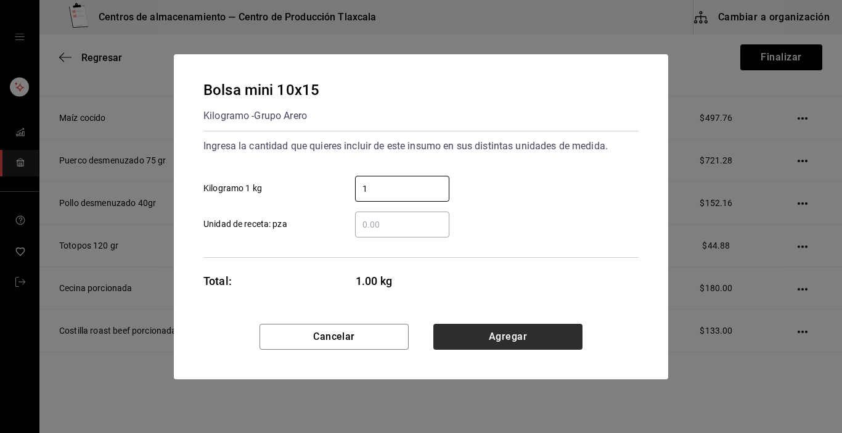
type input "1"
click at [514, 347] on button "Agregar" at bounding box center [507, 337] width 149 height 26
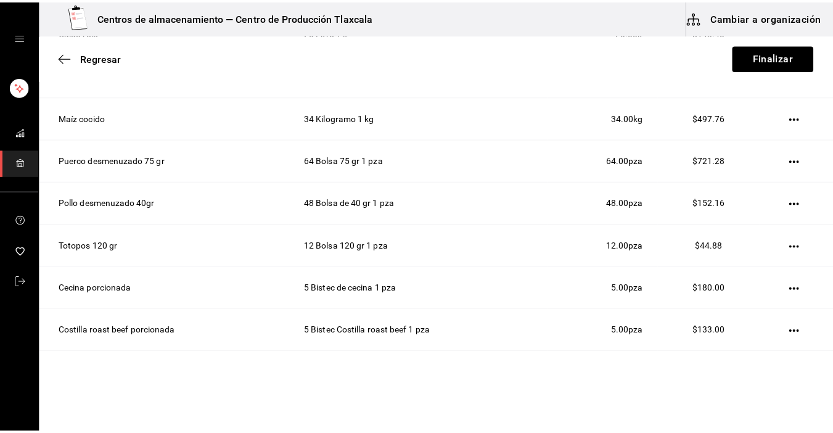
scroll to position [58, 0]
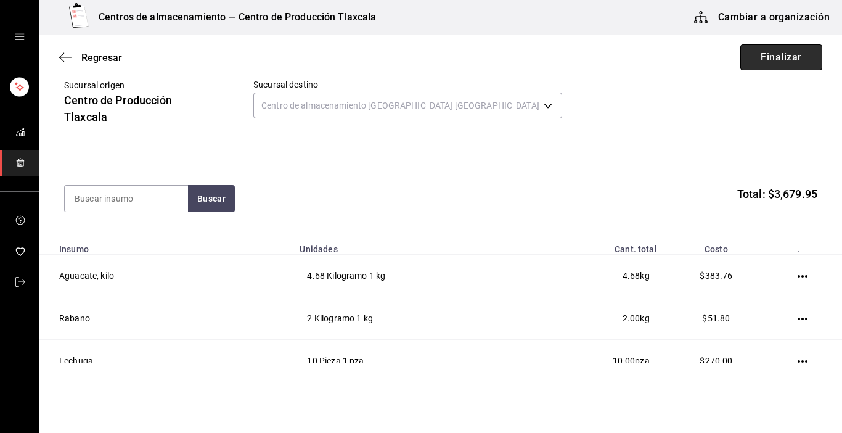
click at [740, 55] on button "Finalizar" at bounding box center [781, 57] width 82 height 26
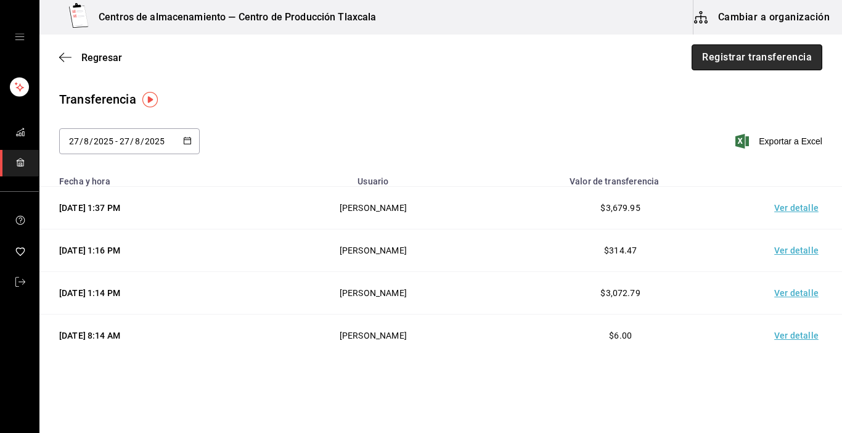
click at [752, 59] on button "Registrar transferencia" at bounding box center [757, 57] width 131 height 26
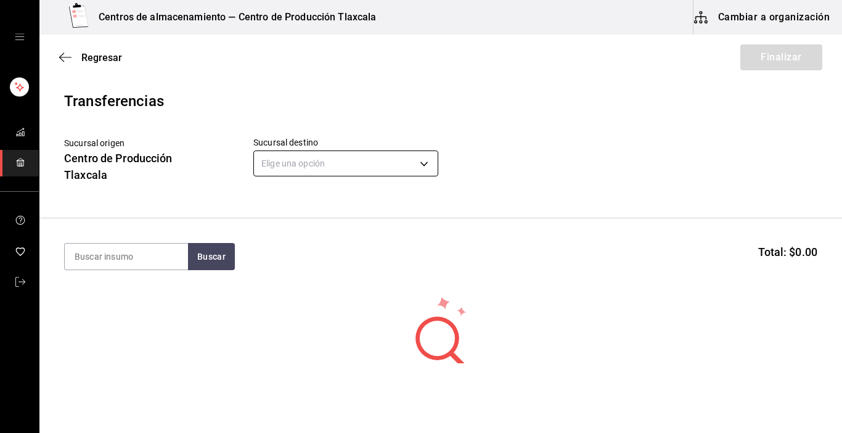
click at [424, 163] on body "Centros de almacenamiento — Centro de Producción Tlaxcala Cambiar a organizació…" at bounding box center [421, 181] width 842 height 363
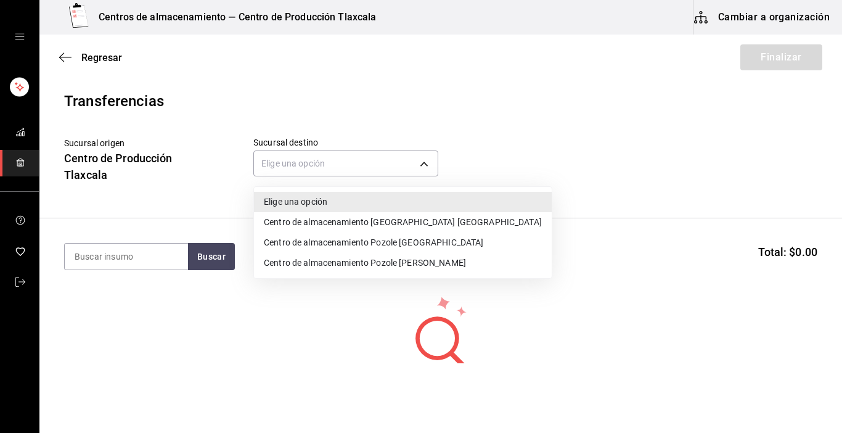
click at [439, 247] on li "Centro de almacenamiento Pozole [GEOGRAPHIC_DATA]" at bounding box center [403, 242] width 298 height 20
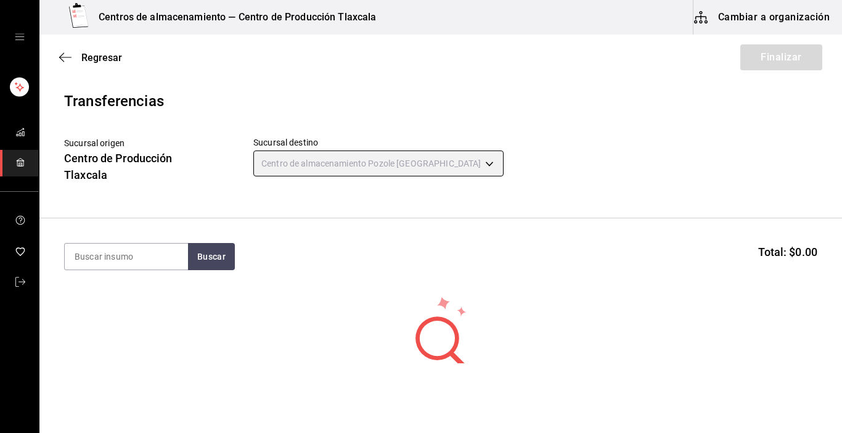
type input "0bfff8ad-012c-48ff-9825-602ff9520d61"
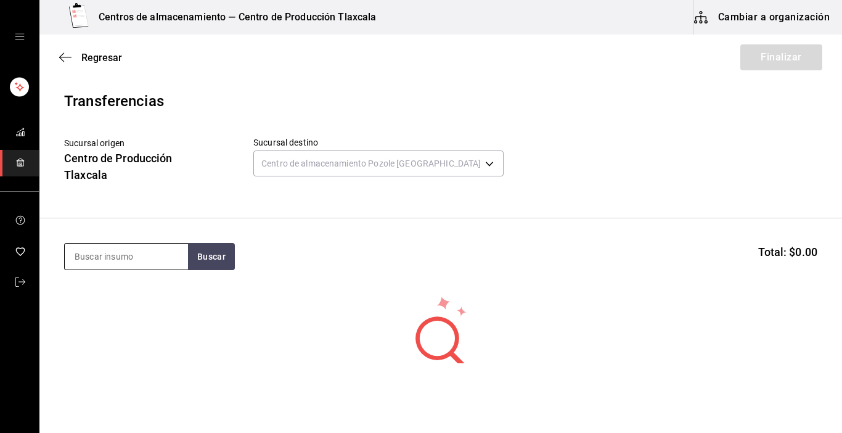
click at [142, 260] on input at bounding box center [126, 257] width 123 height 26
type input "caldo"
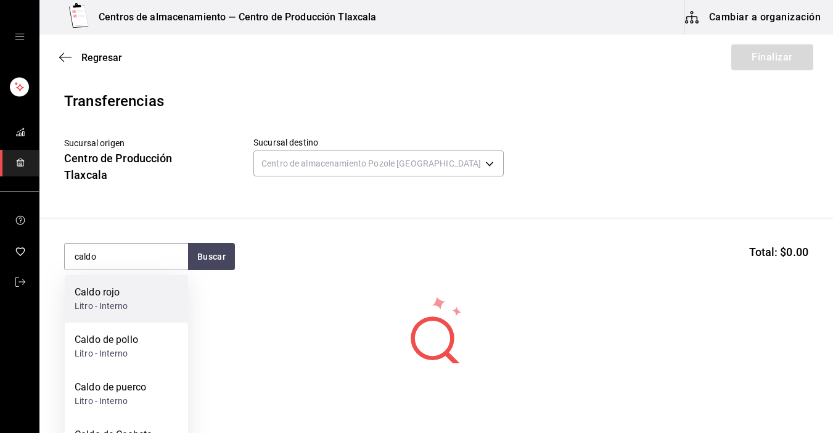
click at [94, 290] on div "Caldo rojo" at bounding box center [101, 292] width 53 height 15
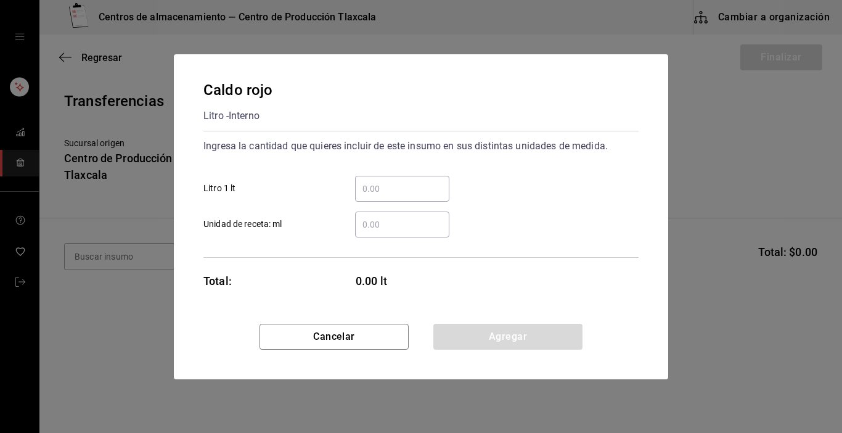
click at [422, 195] on input "​ Litro 1 lt" at bounding box center [402, 188] width 94 height 15
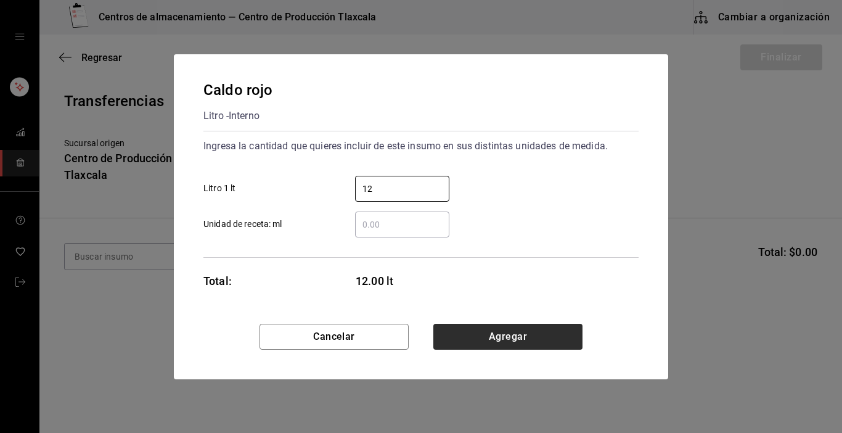
type input "12"
click at [528, 340] on button "Agregar" at bounding box center [507, 337] width 149 height 26
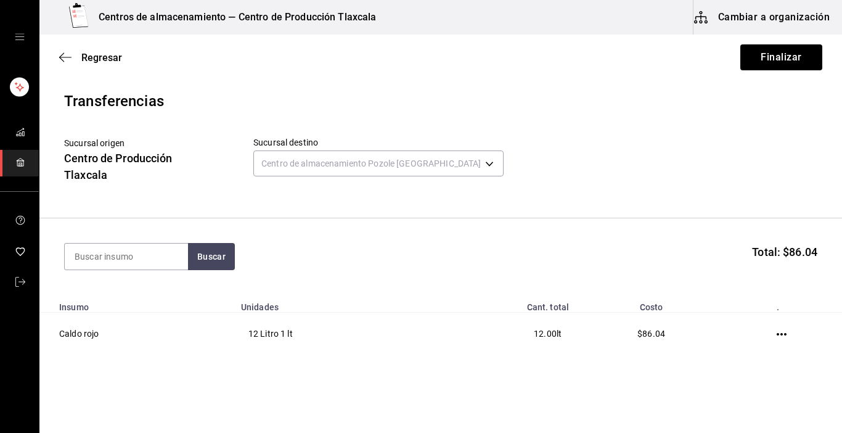
click at [125, 223] on section "Buscar Total: $86.04" at bounding box center [440, 256] width 803 height 76
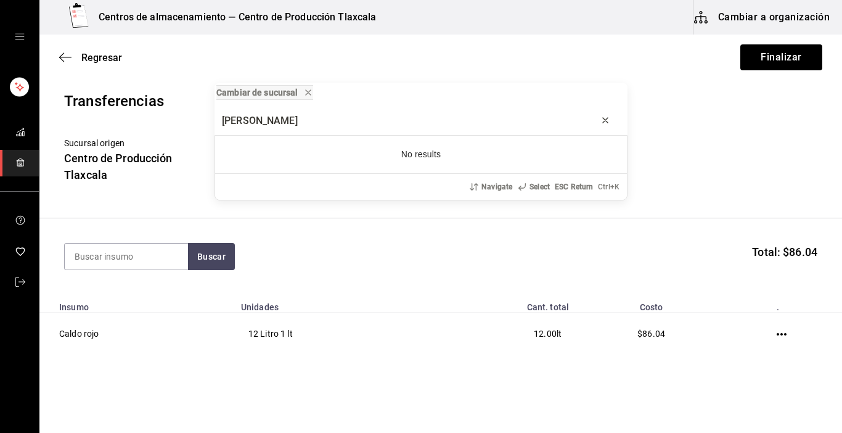
type input "[PERSON_NAME]"
click at [601, 124] on icon "progress bar" at bounding box center [606, 120] width 10 height 10
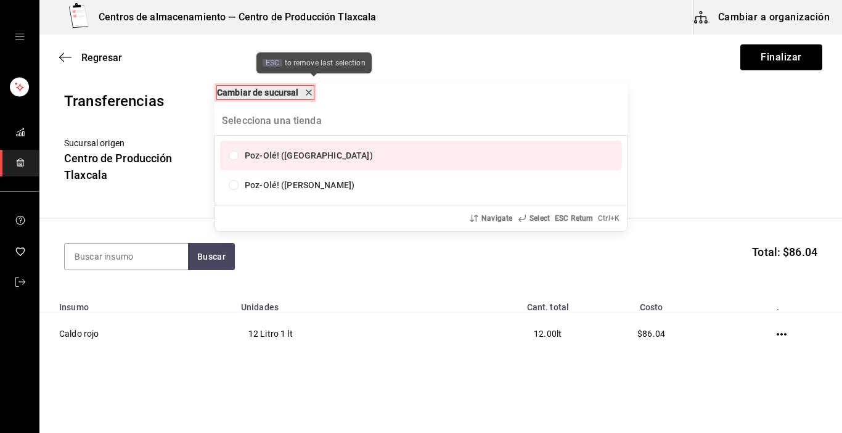
click at [311, 92] on icon "remove-block-cambiar-de sucursal" at bounding box center [308, 92] width 5 height 5
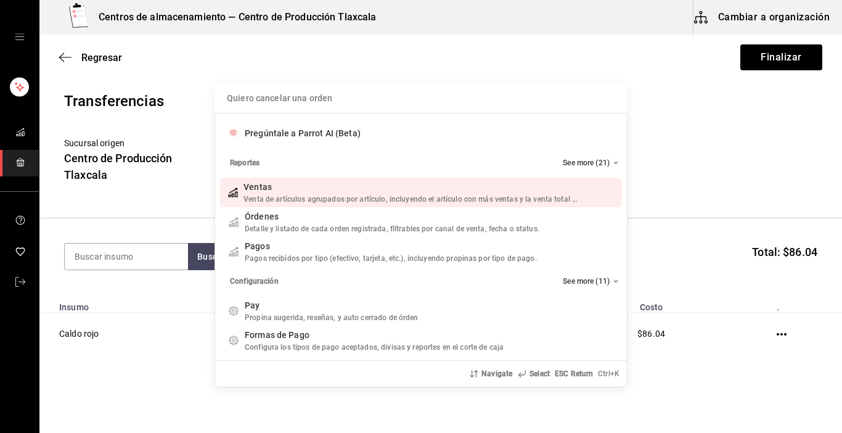
click at [372, 43] on div "Quiero cancelar una orden Pregúntale a Parrot AI (Beta) Reportes See more (21) …" at bounding box center [421, 216] width 842 height 433
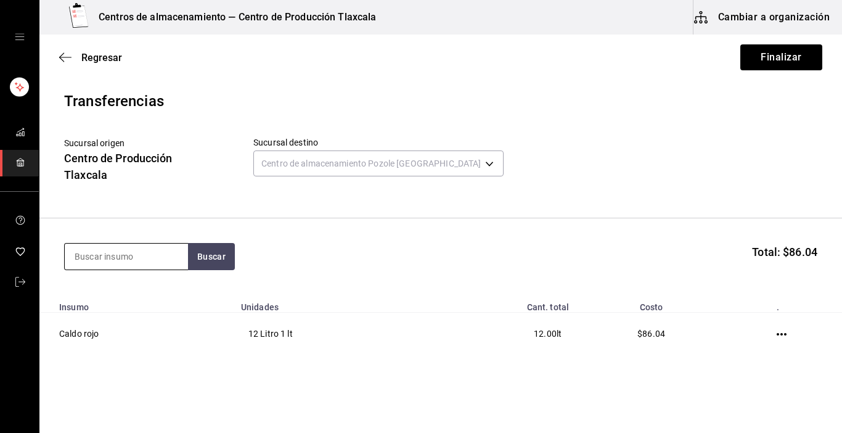
click at [117, 260] on input at bounding box center [126, 257] width 123 height 26
type input "caldo"
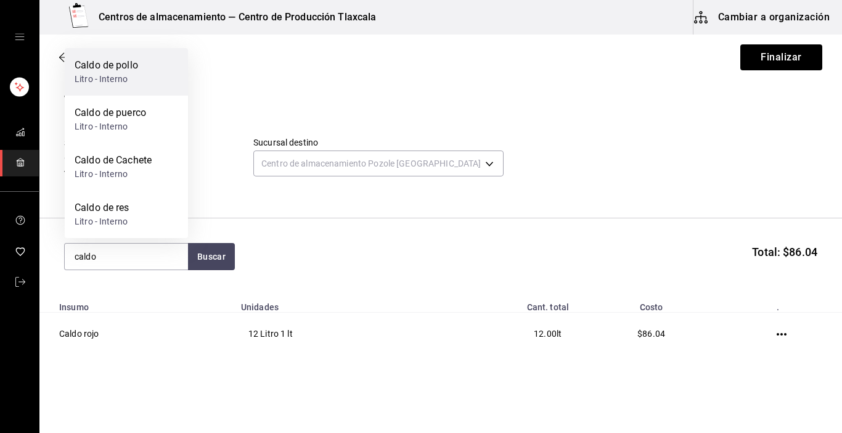
click at [76, 72] on div "Caldo de pollo" at bounding box center [107, 65] width 64 height 15
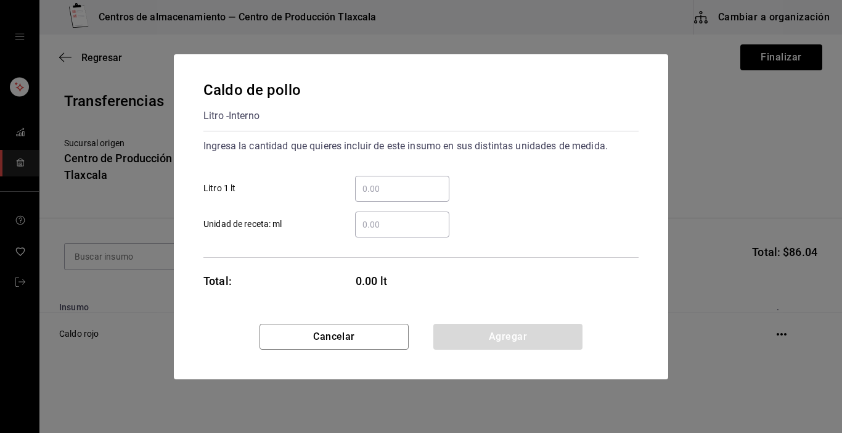
click at [376, 193] on input "​ Litro 1 lt" at bounding box center [402, 188] width 94 height 15
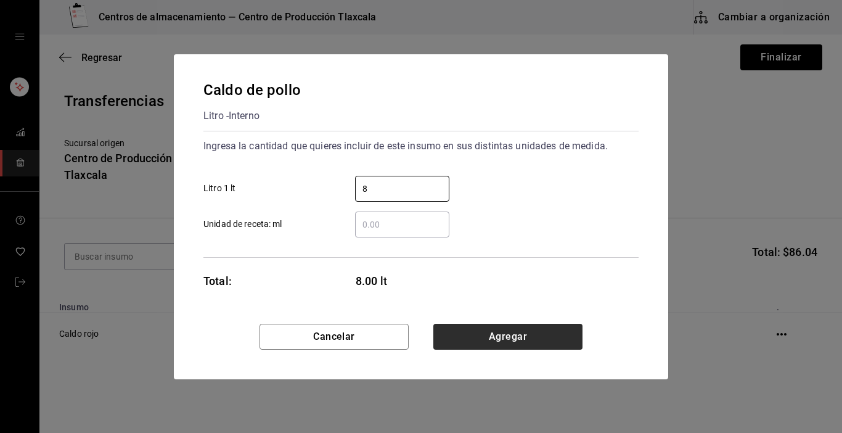
type input "8"
click at [536, 329] on button "Agregar" at bounding box center [507, 337] width 149 height 26
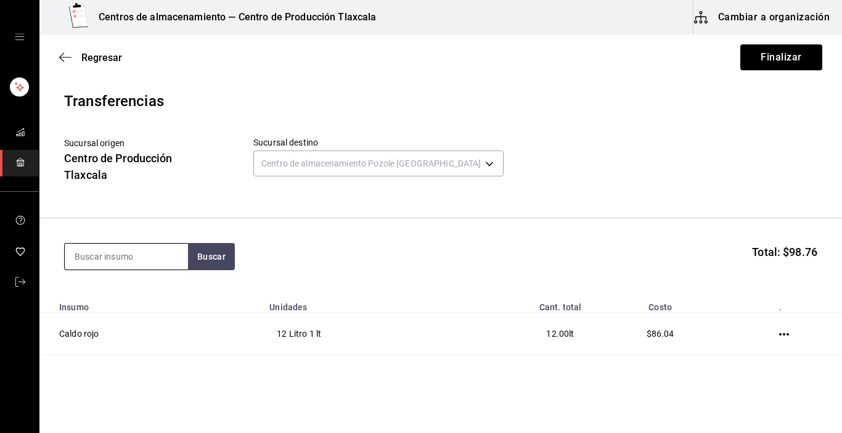
click at [123, 261] on input at bounding box center [126, 257] width 123 height 26
type input "caldo"
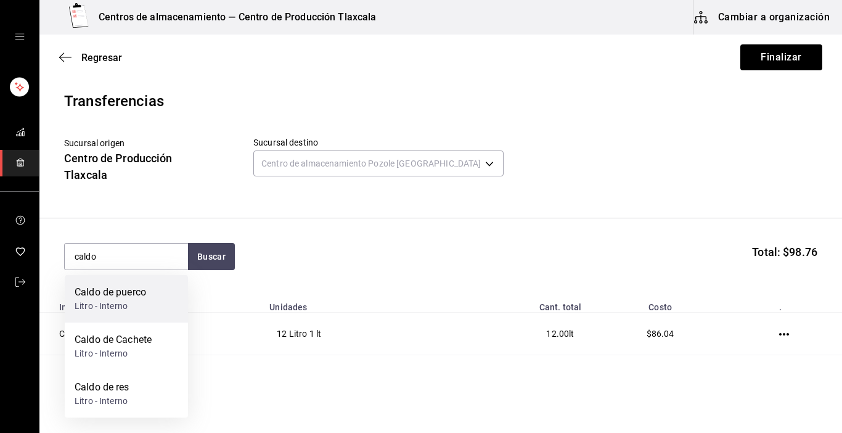
click at [114, 292] on div "Caldo de puerco" at bounding box center [111, 292] width 72 height 15
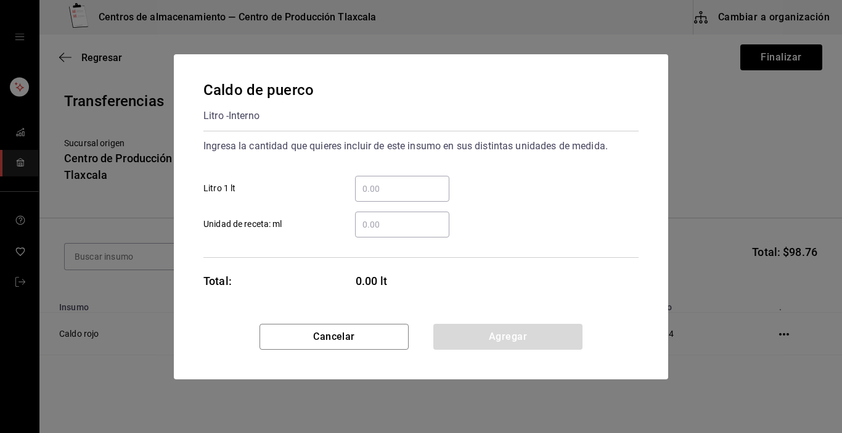
click at [361, 184] on input "​ Litro 1 lt" at bounding box center [402, 188] width 94 height 15
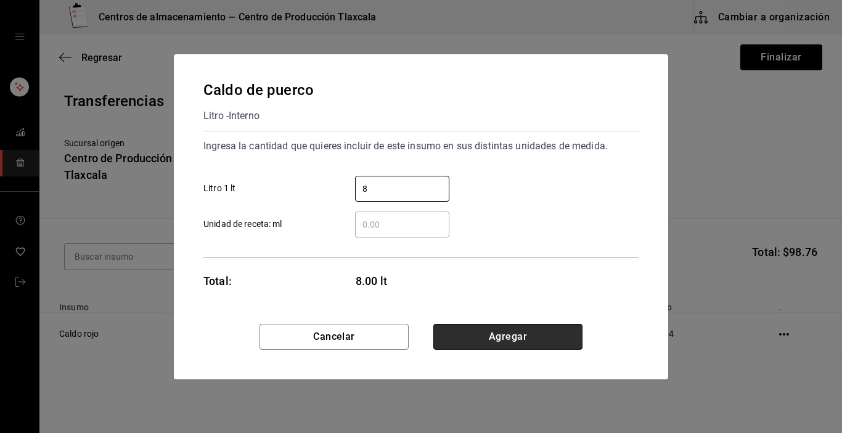
click at [511, 343] on button "Agregar" at bounding box center [507, 337] width 149 height 26
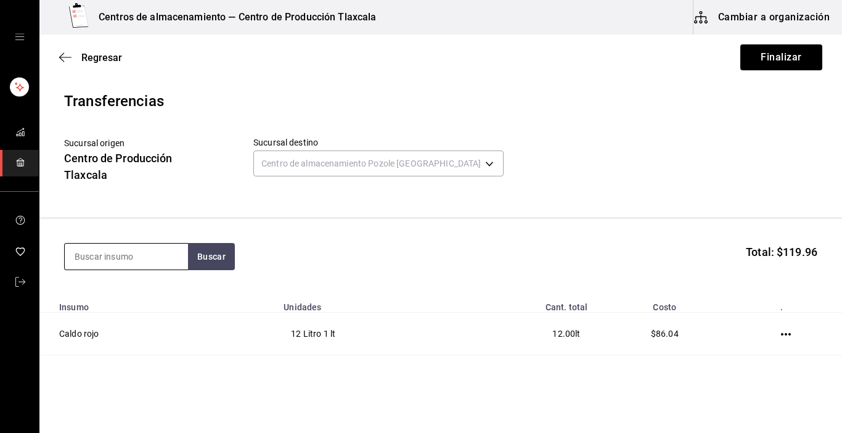
click at [102, 258] on input at bounding box center [126, 257] width 123 height 26
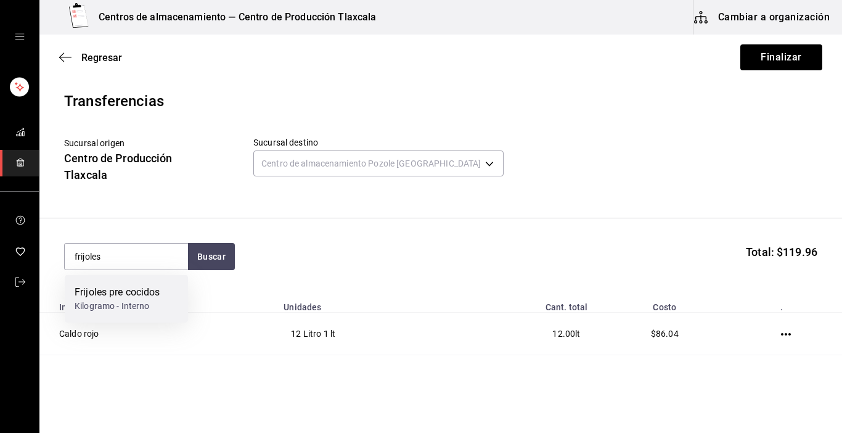
click at [100, 285] on div "Frijoles pre cocidos" at bounding box center [118, 292] width 86 height 15
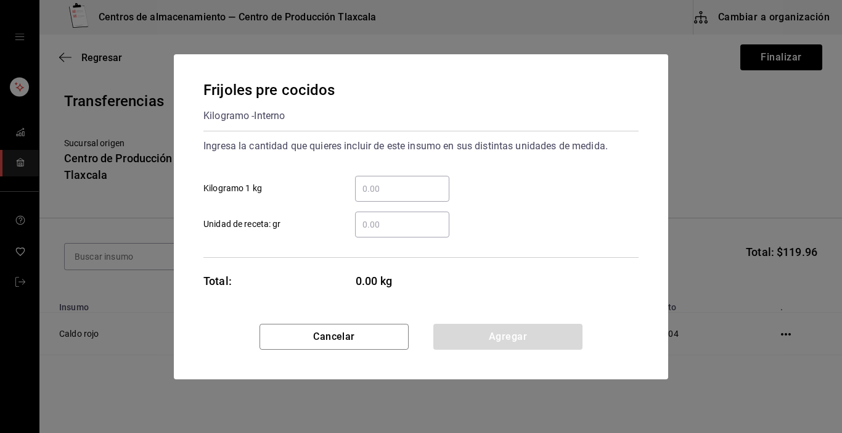
drag, startPoint x: 374, startPoint y: 200, endPoint x: 374, endPoint y: 192, distance: 8.0
click at [374, 192] on div "​" at bounding box center [402, 189] width 94 height 26
click at [374, 192] on input "​ Kilogramo 1 kg" at bounding box center [402, 188] width 94 height 15
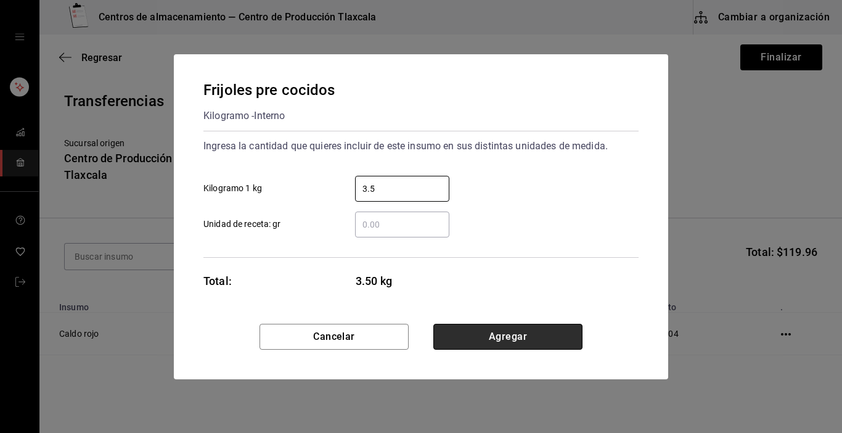
click at [488, 340] on button "Agregar" at bounding box center [507, 337] width 149 height 26
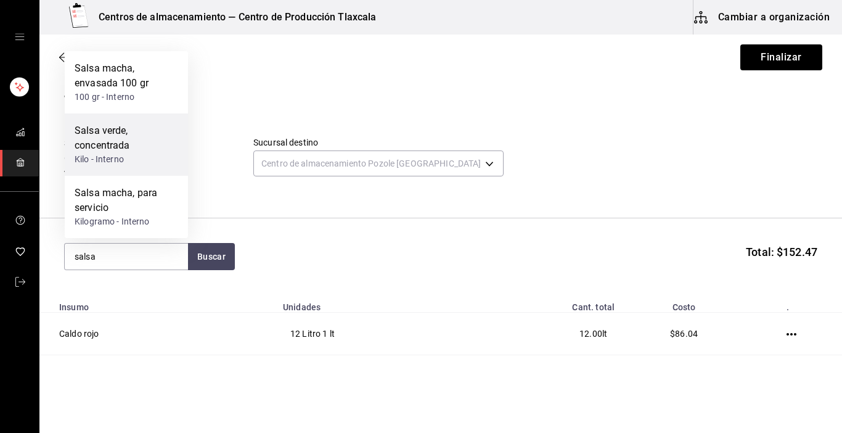
click at [89, 150] on div "Salsa verde, concentrada" at bounding box center [127, 138] width 104 height 30
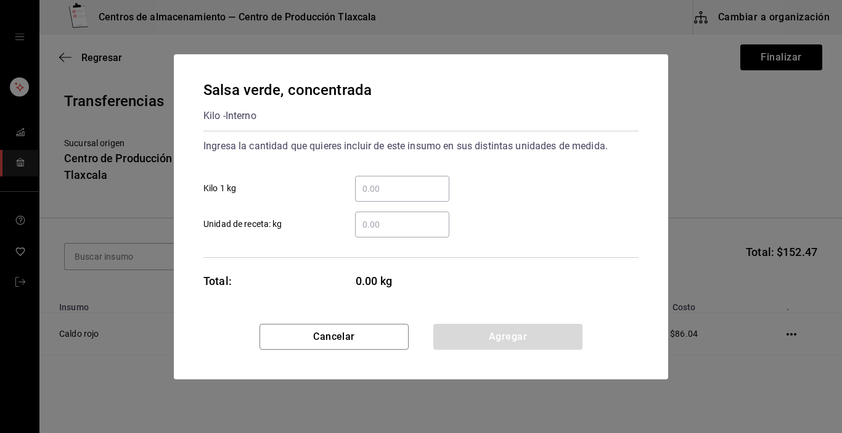
click at [416, 193] on input "​ Kilo 1 kg" at bounding box center [402, 188] width 94 height 15
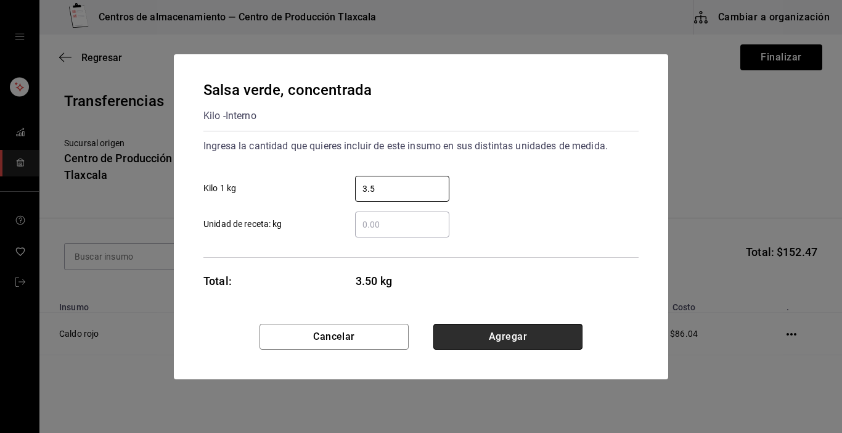
click at [531, 337] on button "Agregar" at bounding box center [507, 337] width 149 height 26
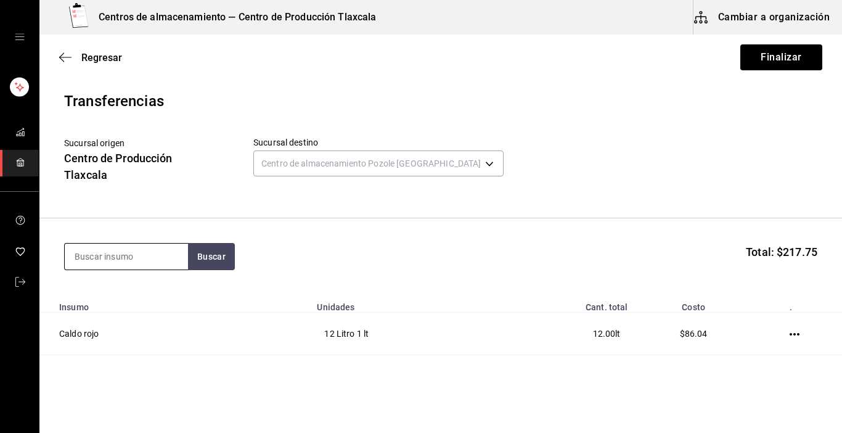
click at [182, 255] on input at bounding box center [126, 257] width 123 height 26
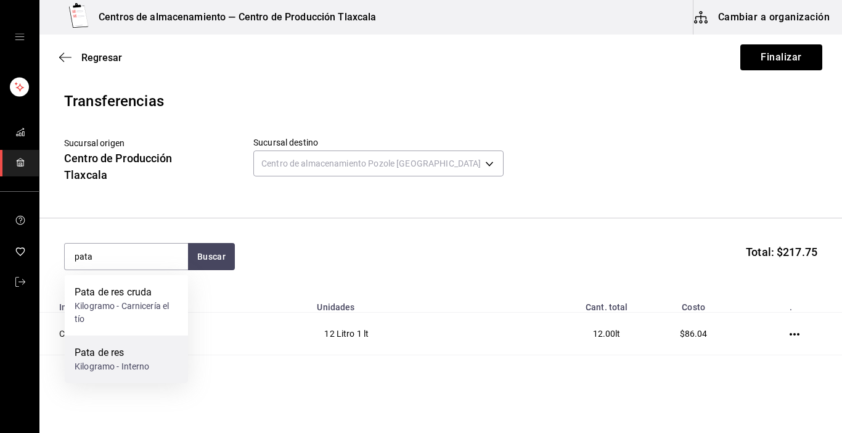
click at [115, 356] on div "Pata de res" at bounding box center [112, 352] width 75 height 15
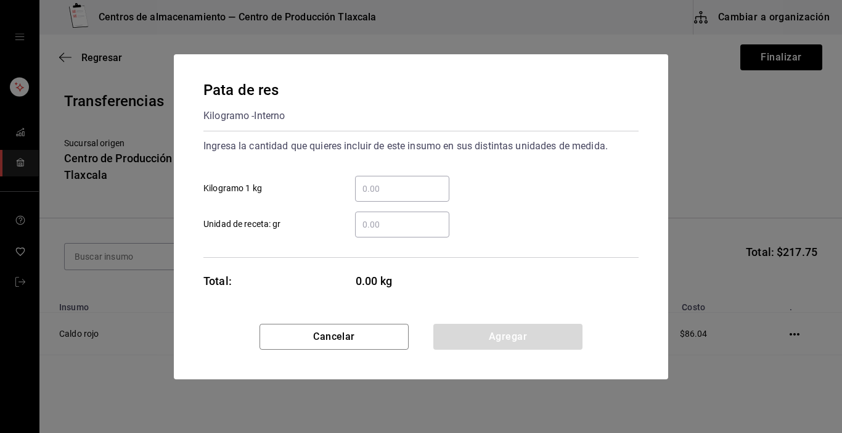
click at [370, 186] on input "​ Kilogramo 1 kg" at bounding box center [402, 188] width 94 height 15
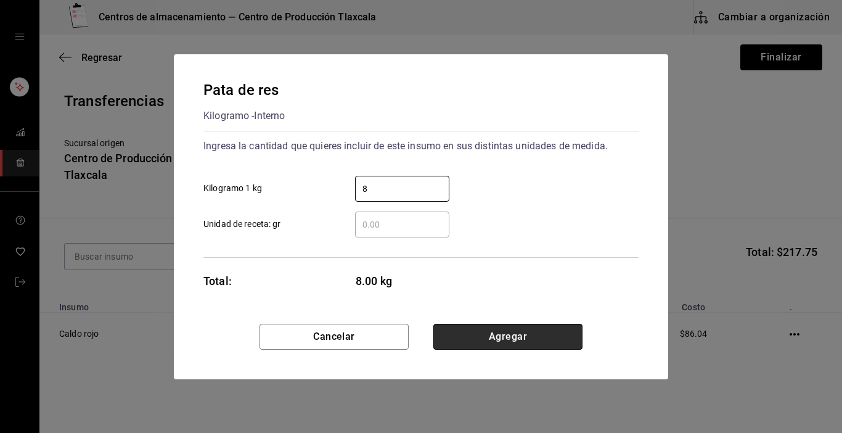
click at [535, 342] on button "Agregar" at bounding box center [507, 337] width 149 height 26
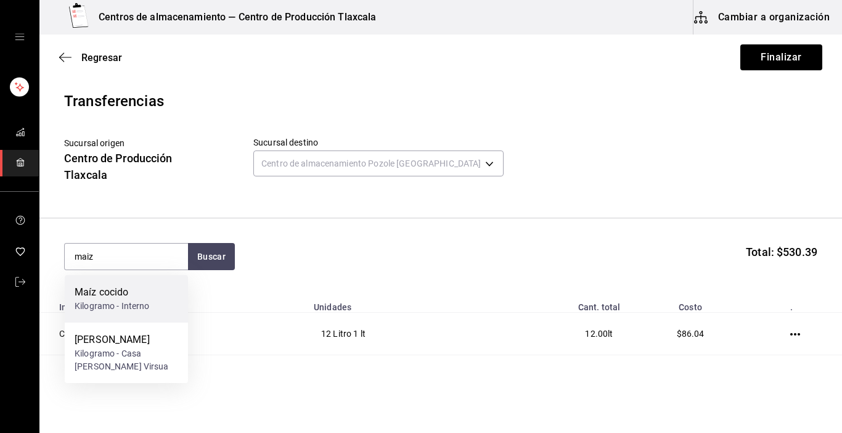
click at [129, 301] on div "Kilogramo - Interno" at bounding box center [112, 306] width 75 height 13
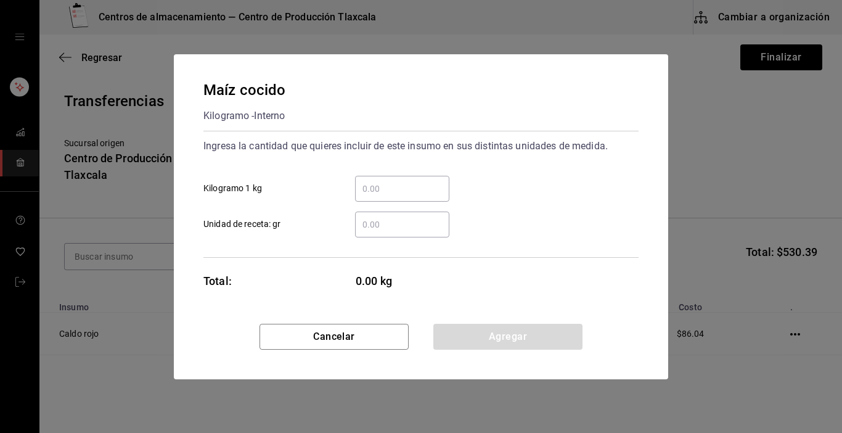
click at [394, 192] on input "​ Kilogramo 1 kg" at bounding box center [402, 188] width 94 height 15
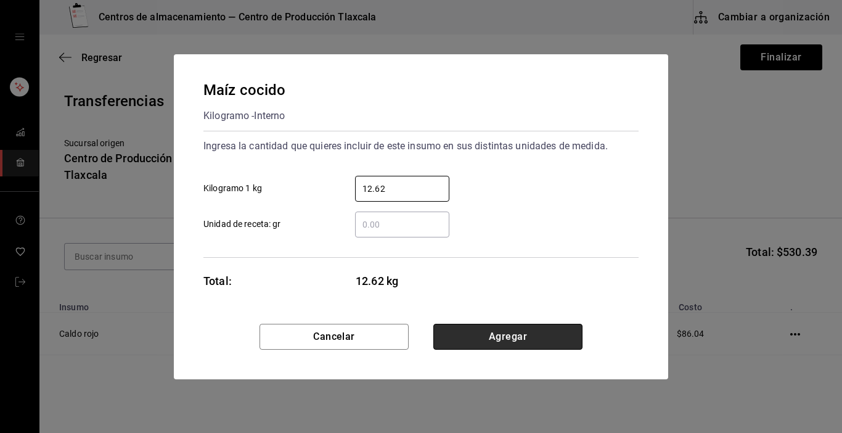
click at [474, 347] on button "Agregar" at bounding box center [507, 337] width 149 height 26
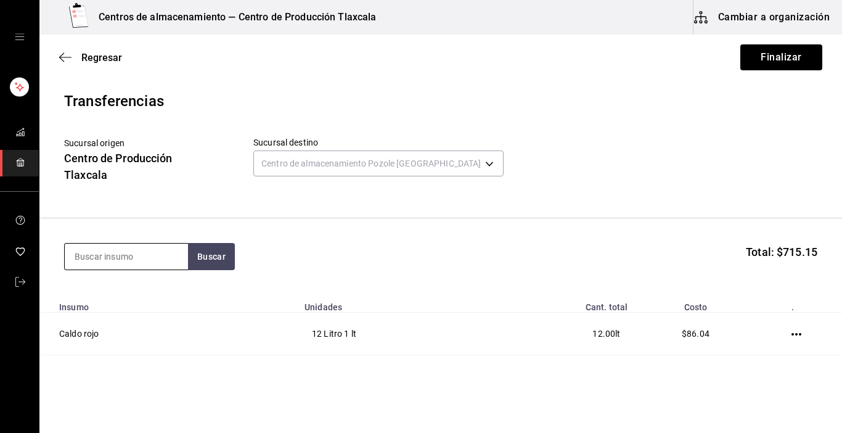
click at [154, 251] on input at bounding box center [126, 257] width 123 height 26
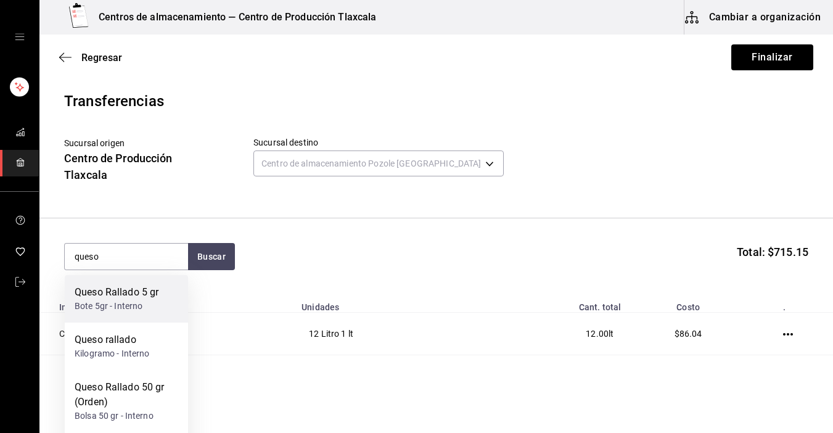
click at [135, 310] on div "Bote 5gr - Interno" at bounding box center [117, 306] width 84 height 13
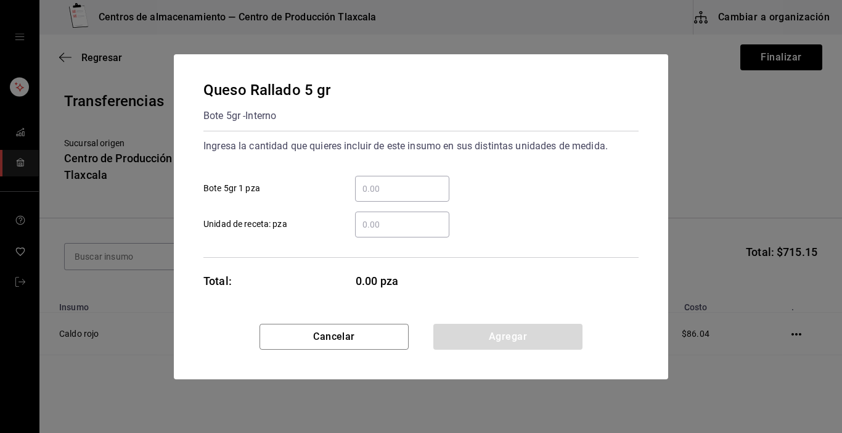
click at [374, 191] on input "​ Bote 5gr 1 pza" at bounding box center [402, 188] width 94 height 15
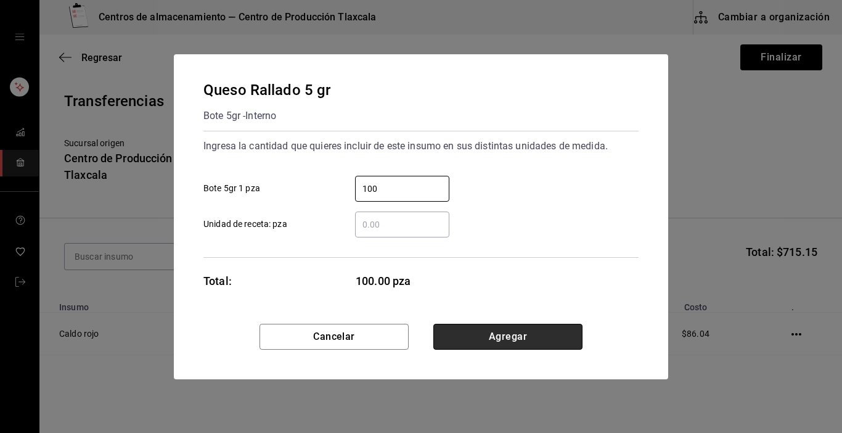
click at [457, 328] on button "Agregar" at bounding box center [507, 337] width 149 height 26
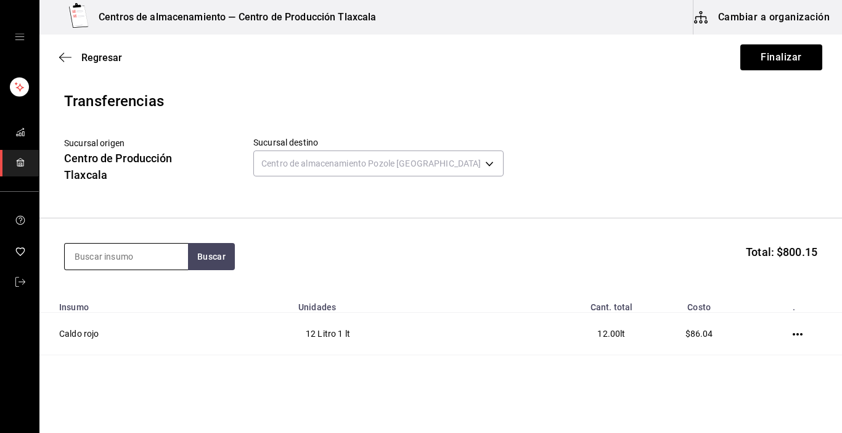
click at [170, 260] on input at bounding box center [126, 257] width 123 height 26
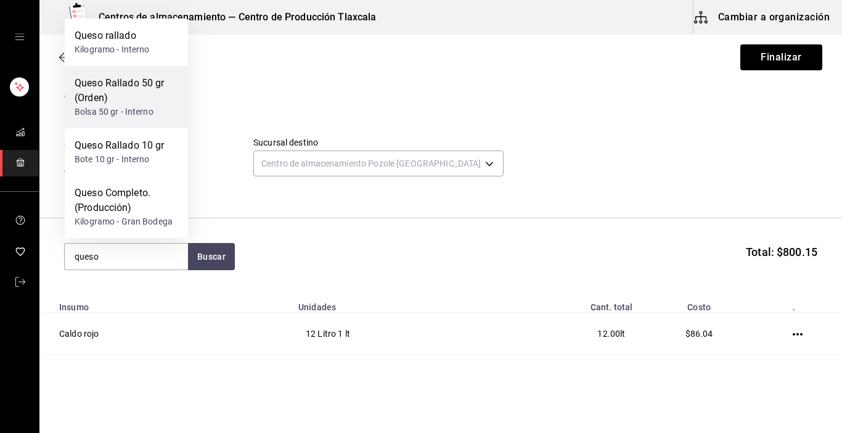
click at [108, 90] on div "Queso Rallado 50 gr (Orden)" at bounding box center [127, 91] width 104 height 30
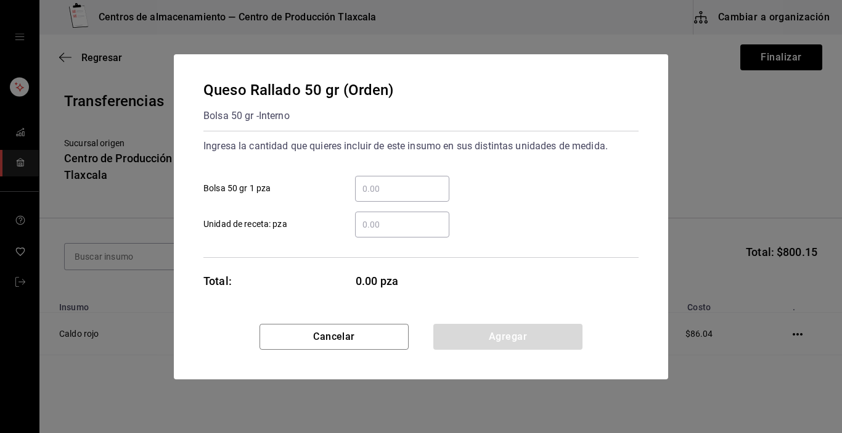
click at [396, 194] on input "​ Bolsa 50 gr 1 pza" at bounding box center [402, 188] width 94 height 15
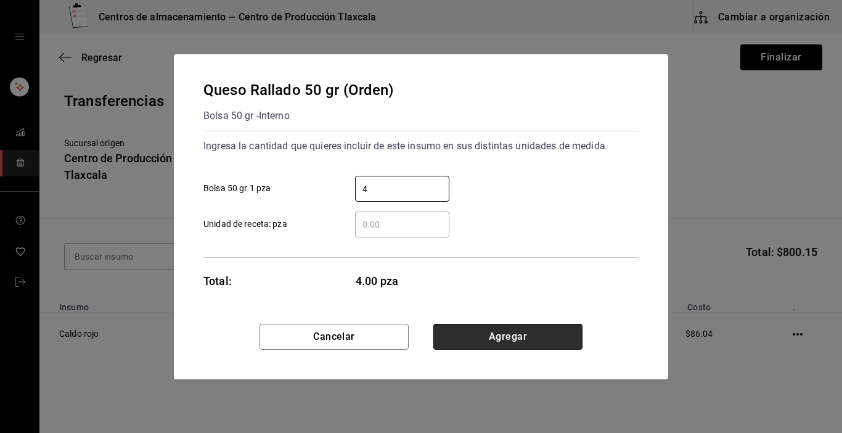
click at [545, 329] on button "Agregar" at bounding box center [507, 337] width 149 height 26
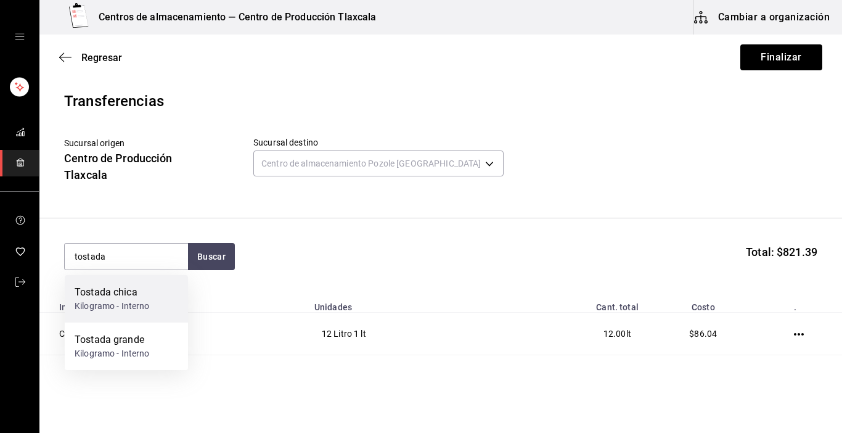
click at [123, 306] on div "Kilogramo - Interno" at bounding box center [112, 306] width 75 height 13
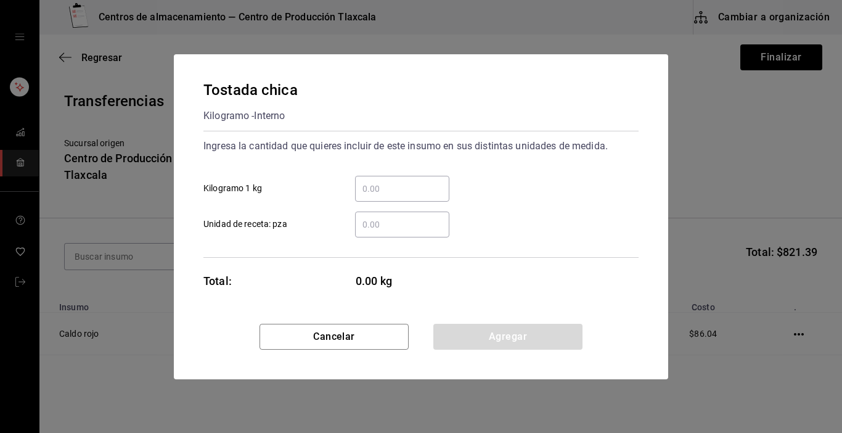
click at [397, 188] on input "​ Kilogramo 1 kg" at bounding box center [402, 188] width 94 height 15
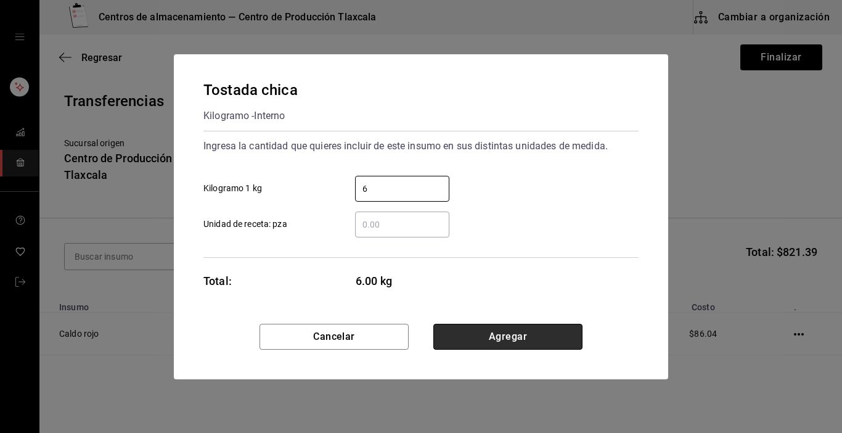
click at [495, 335] on button "Agregar" at bounding box center [507, 337] width 149 height 26
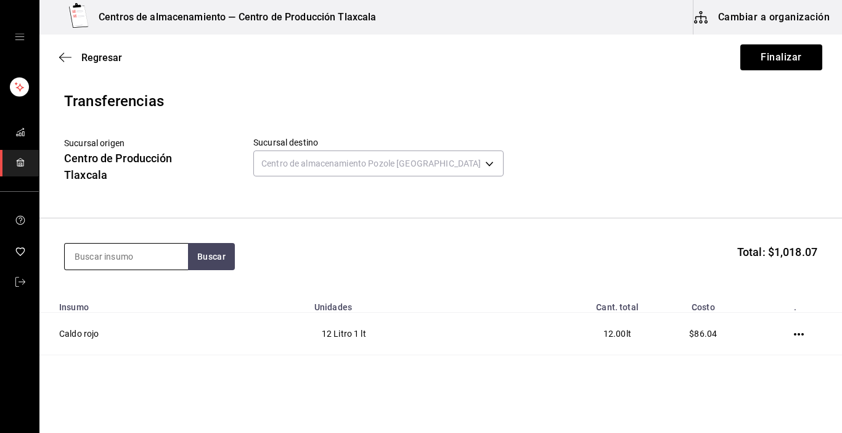
click at [100, 262] on input at bounding box center [126, 257] width 123 height 26
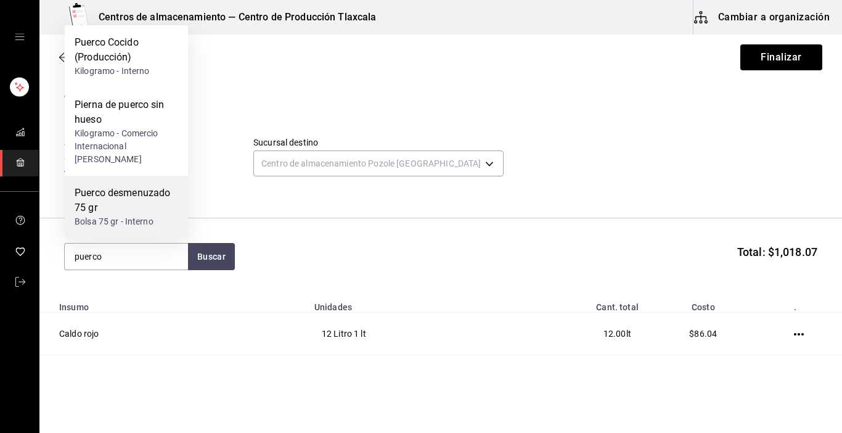
click at [141, 189] on div "Puerco desmenuzado 75 gr" at bounding box center [127, 201] width 104 height 30
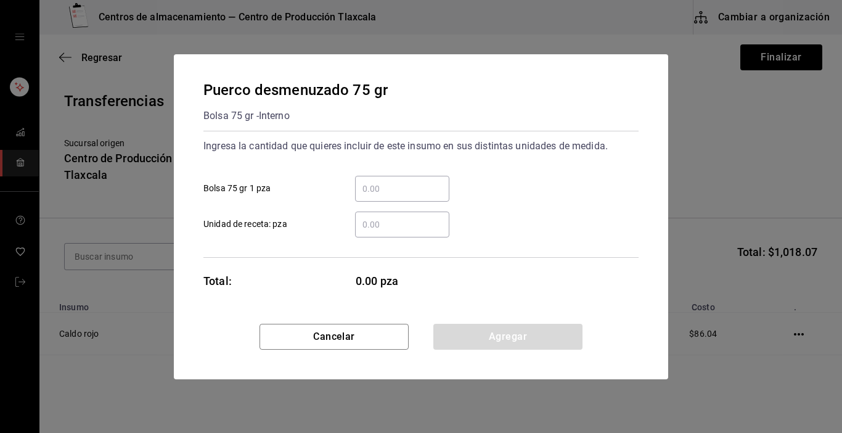
click at [360, 187] on input "​ Bolsa 75 gr 1 pza" at bounding box center [402, 188] width 94 height 15
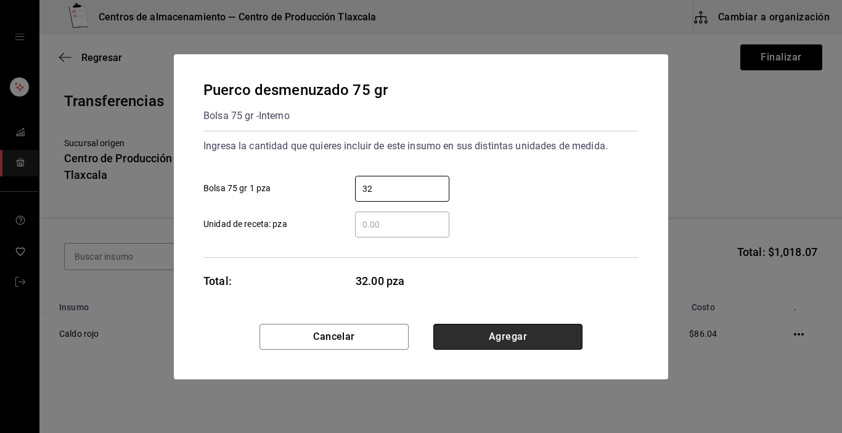
click at [511, 326] on button "Agregar" at bounding box center [507, 337] width 149 height 26
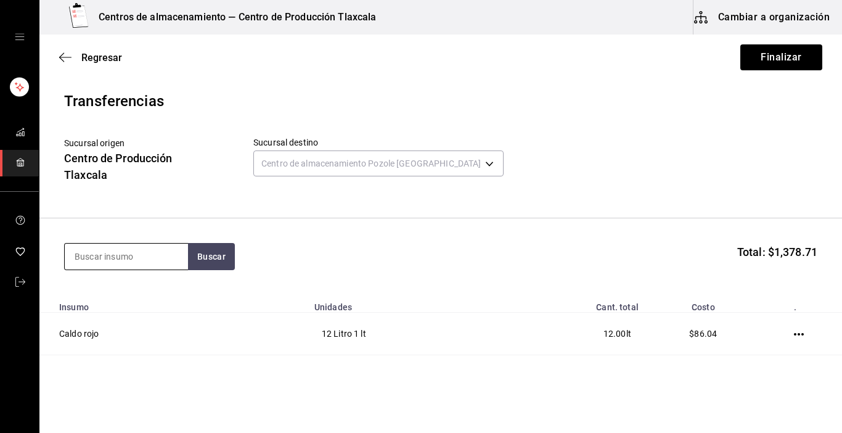
click at [172, 252] on input at bounding box center [126, 257] width 123 height 26
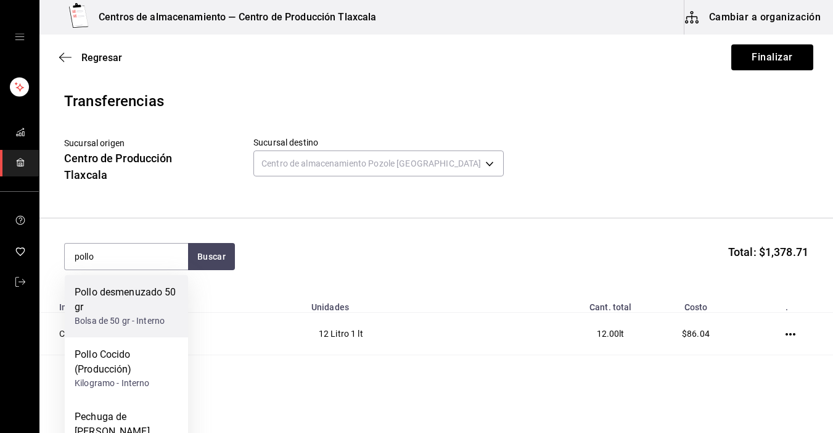
click at [175, 301] on div "Pollo desmenuzado 50 gr" at bounding box center [127, 300] width 104 height 30
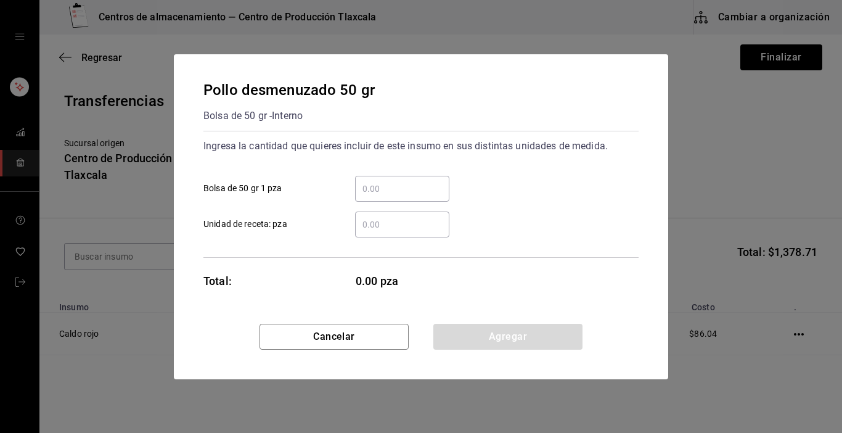
click at [387, 192] on input "​ Bolsa de 50 gr 1 pza" at bounding box center [402, 188] width 94 height 15
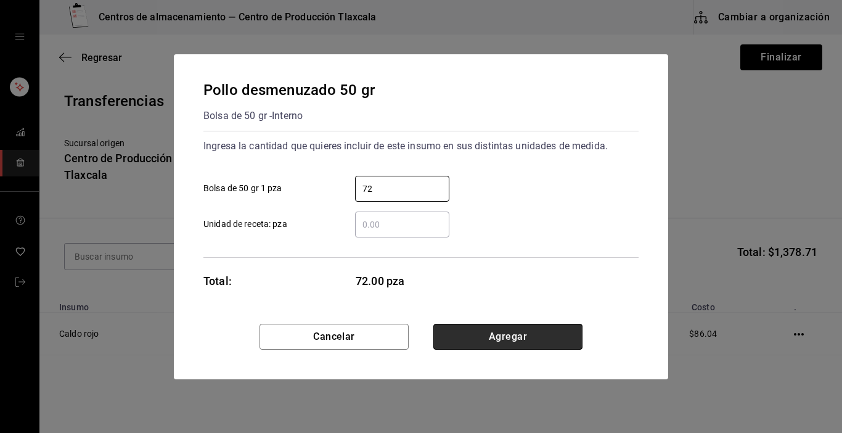
click at [479, 335] on button "Agregar" at bounding box center [507, 337] width 149 height 26
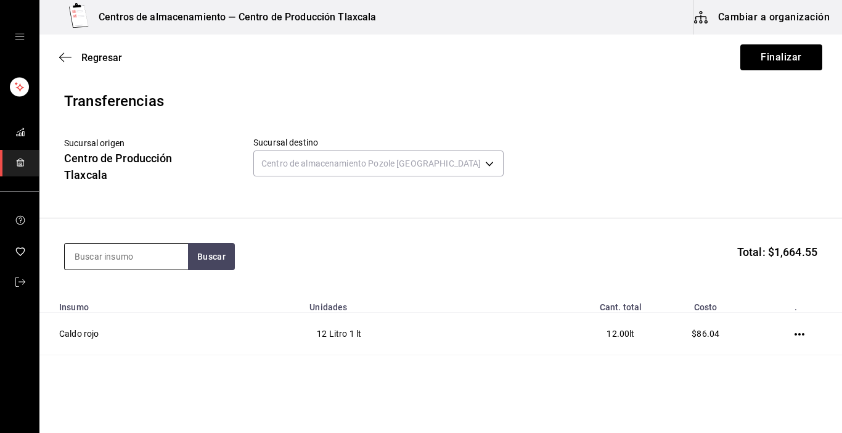
click at [147, 250] on input at bounding box center [126, 257] width 123 height 26
click at [122, 260] on input at bounding box center [126, 257] width 123 height 26
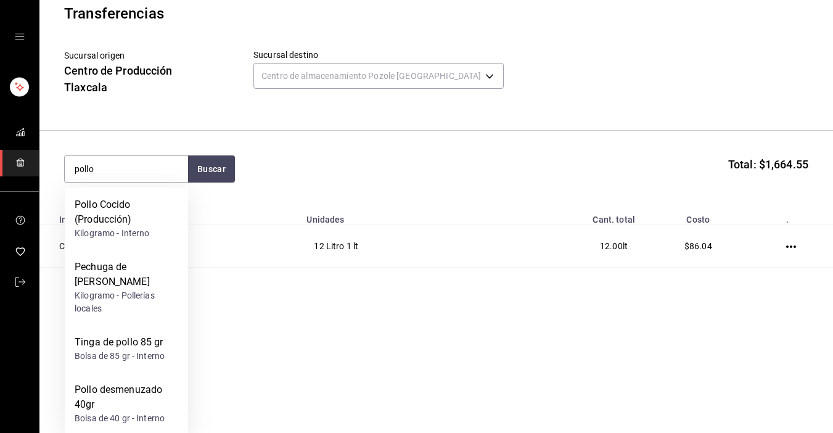
scroll to position [94, 0]
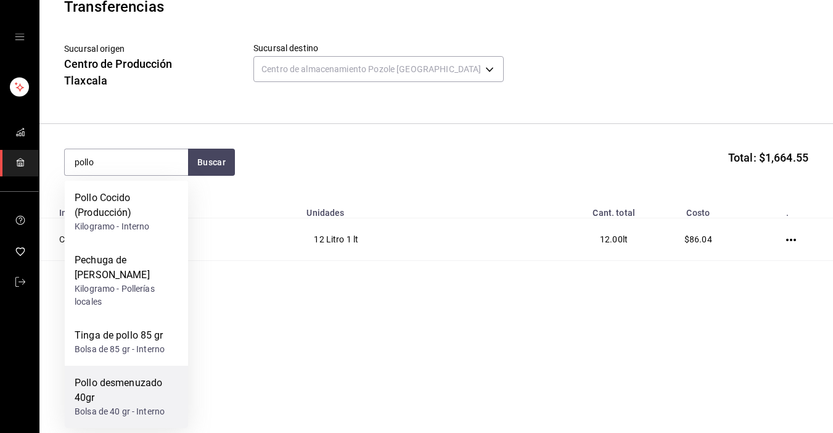
click at [134, 398] on div "Pollo desmenuzado 40gr" at bounding box center [127, 390] width 104 height 30
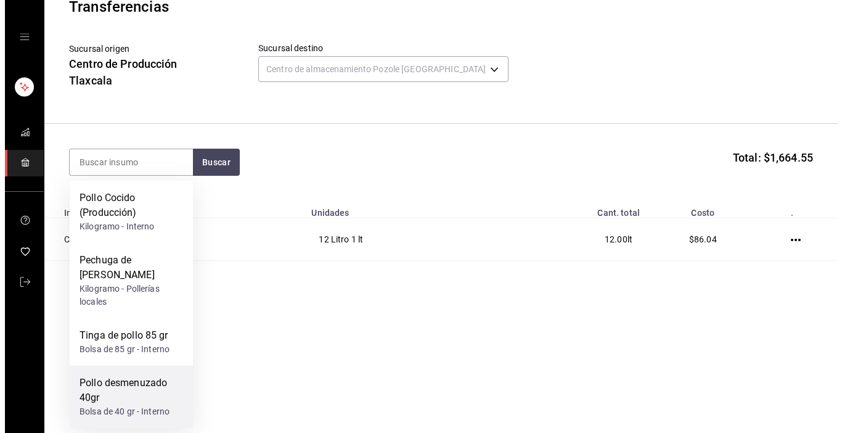
scroll to position [0, 0]
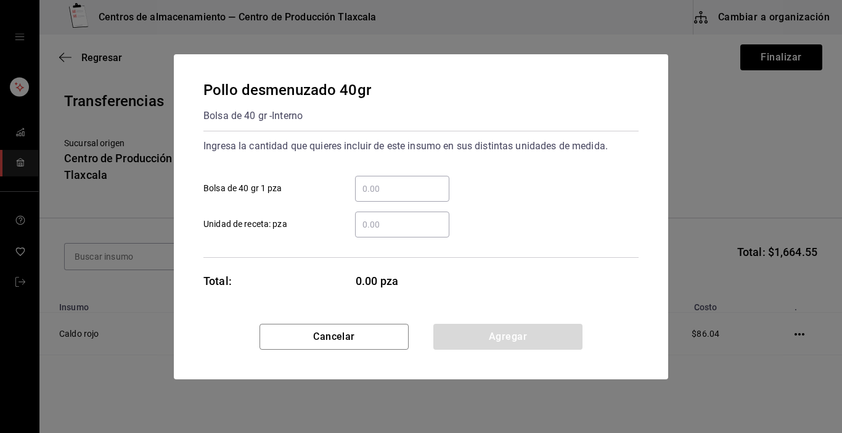
click at [392, 192] on input "​ Bolsa de 40 gr 1 pza" at bounding box center [402, 188] width 94 height 15
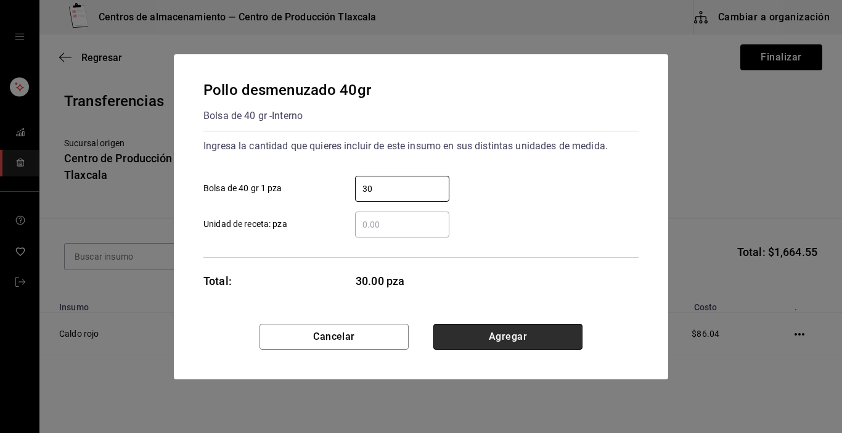
click at [524, 343] on button "Agregar" at bounding box center [507, 337] width 149 height 26
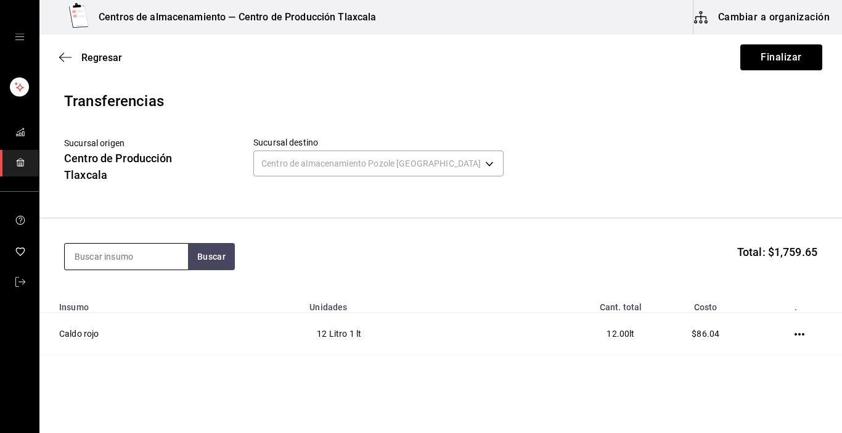
click at [98, 250] on input at bounding box center [126, 257] width 123 height 26
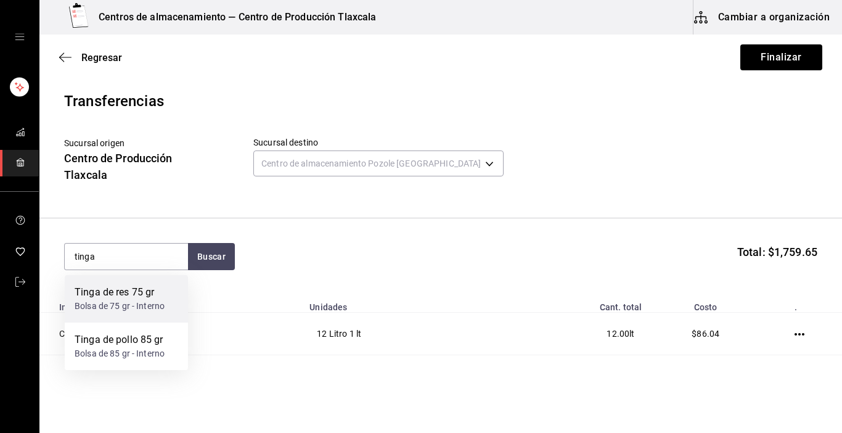
click at [107, 292] on div "Tinga de res 75 gr" at bounding box center [120, 292] width 90 height 15
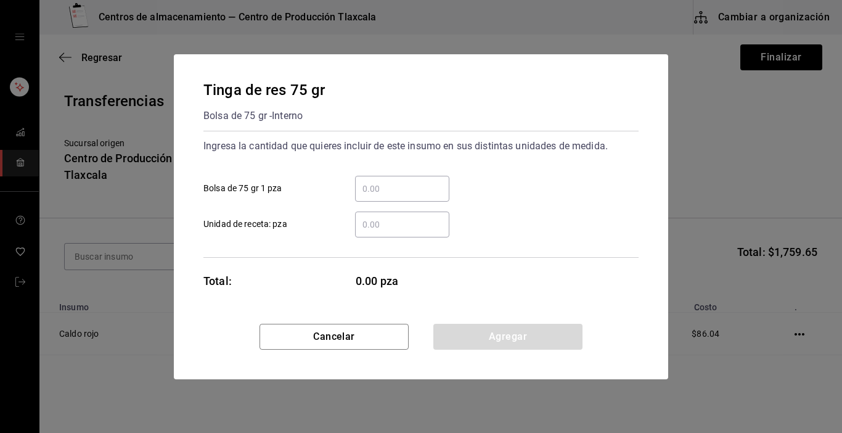
click at [374, 178] on div "​" at bounding box center [402, 189] width 94 height 26
click at [374, 181] on input "​ Bolsa de 75 gr 1 pza" at bounding box center [402, 188] width 94 height 15
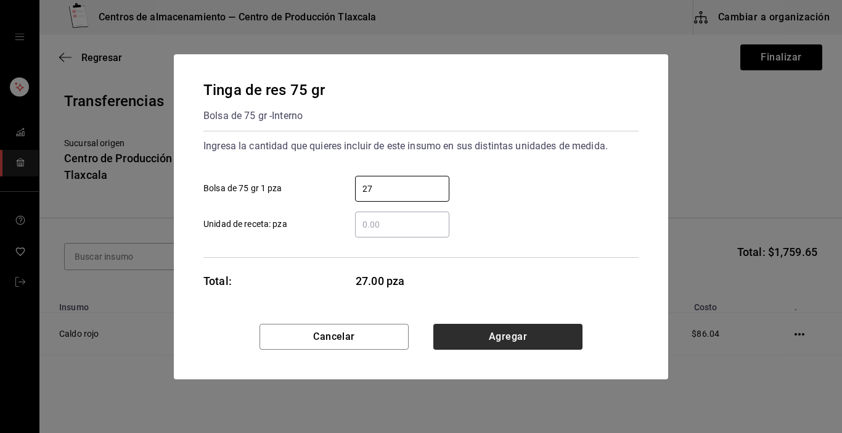
drag, startPoint x: 457, startPoint y: 350, endPoint x: 457, endPoint y: 339, distance: 10.5
click at [457, 339] on div "Cancelar Agregar" at bounding box center [421, 351] width 494 height 55
click at [457, 339] on button "Agregar" at bounding box center [507, 337] width 149 height 26
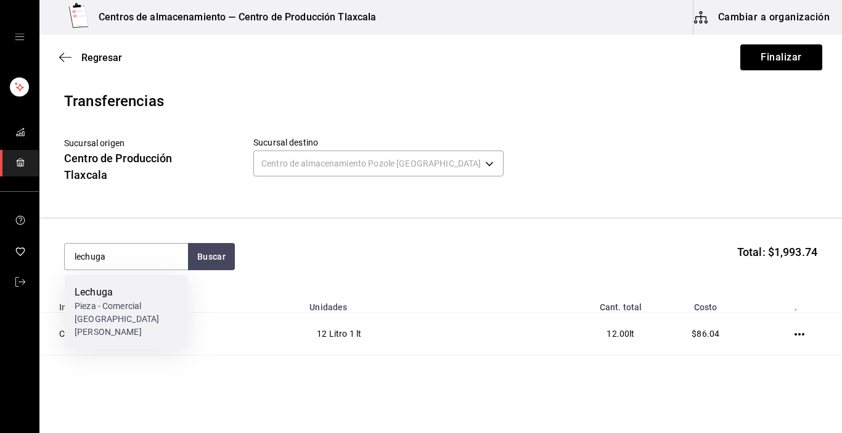
click at [127, 314] on div "Pieza - Comercial [GEOGRAPHIC_DATA][PERSON_NAME]" at bounding box center [127, 319] width 104 height 39
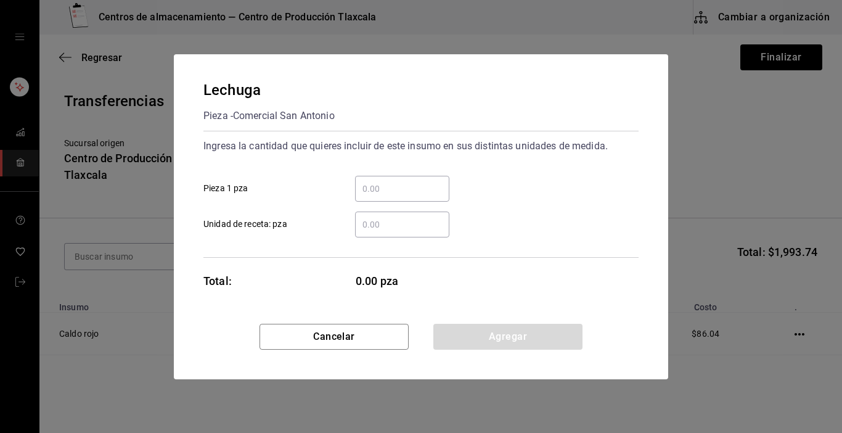
click at [413, 189] on input "​ Pieza 1 pza" at bounding box center [402, 188] width 94 height 15
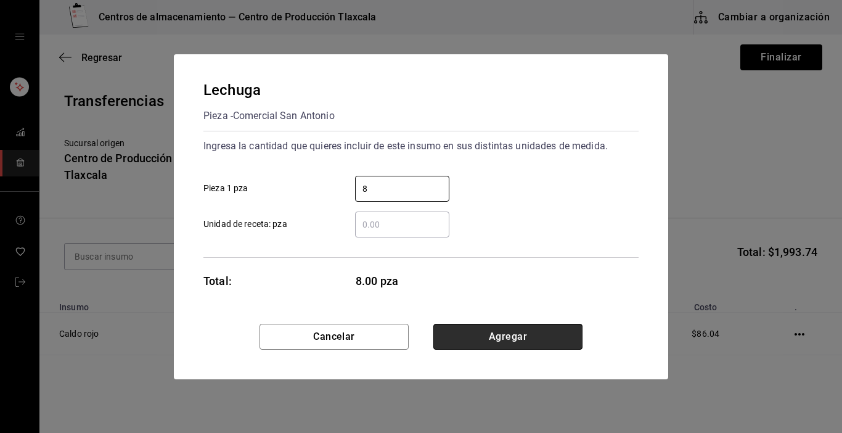
click at [528, 335] on button "Agregar" at bounding box center [507, 337] width 149 height 26
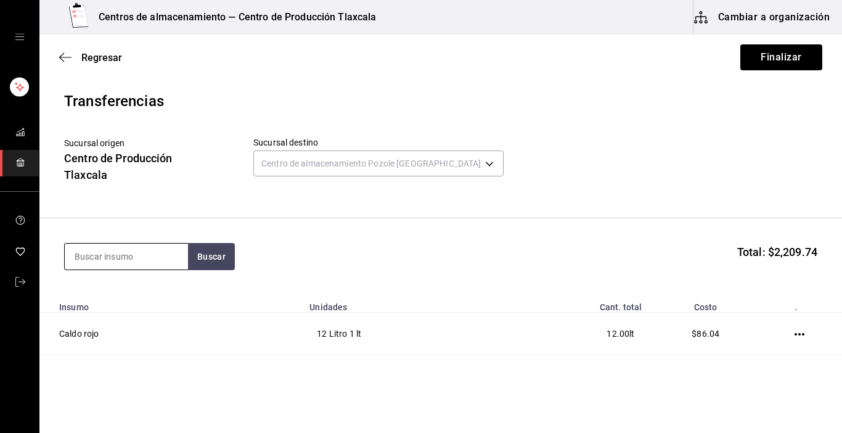
click at [72, 264] on input at bounding box center [126, 257] width 123 height 26
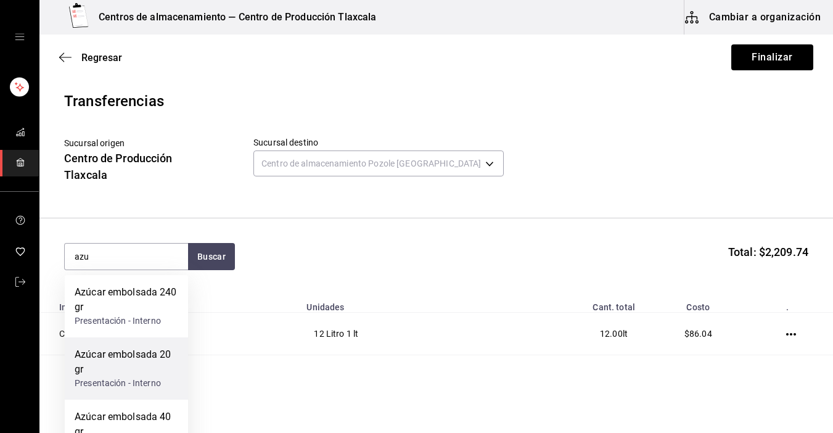
click at [156, 350] on div "Azúcar embolsada 20 gr" at bounding box center [127, 362] width 104 height 30
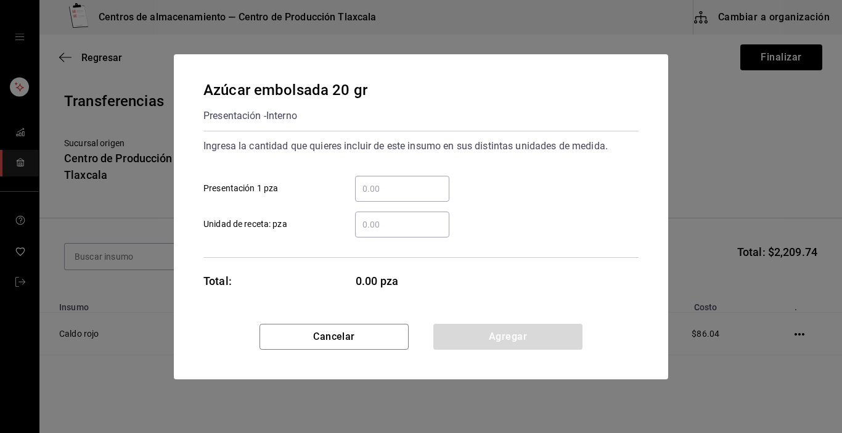
click at [363, 189] on input "​ Presentación 1 pza" at bounding box center [402, 188] width 94 height 15
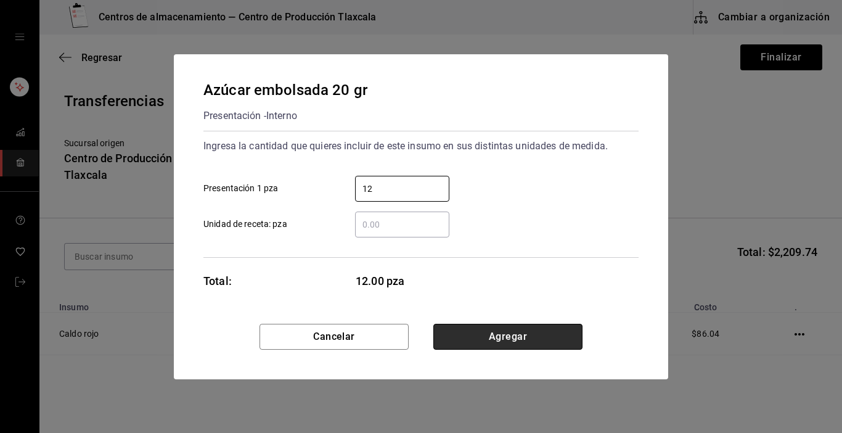
click at [509, 340] on button "Agregar" at bounding box center [507, 337] width 149 height 26
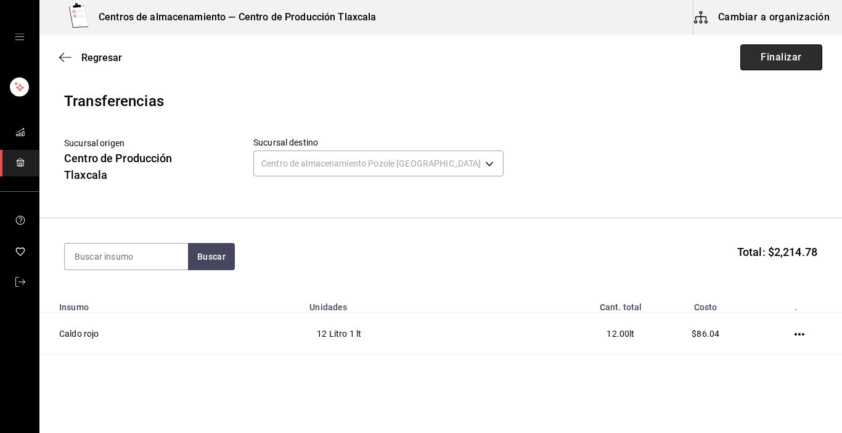
click at [789, 62] on button "Finalizar" at bounding box center [781, 57] width 82 height 26
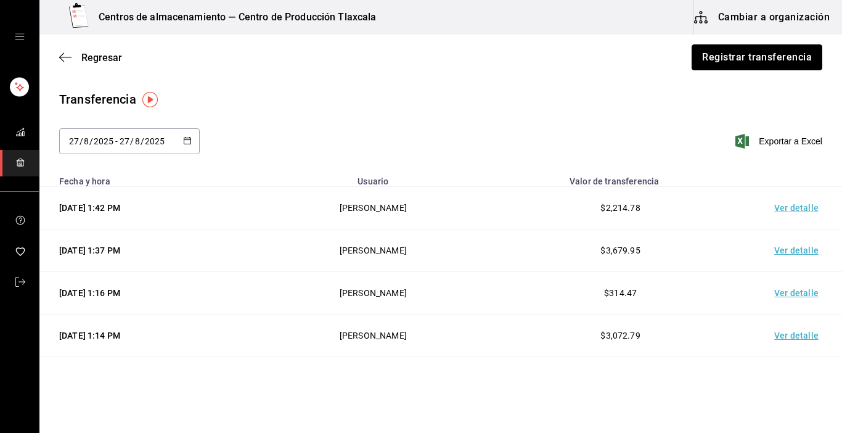
click at [789, 62] on button "Registrar transferencia" at bounding box center [757, 57] width 131 height 26
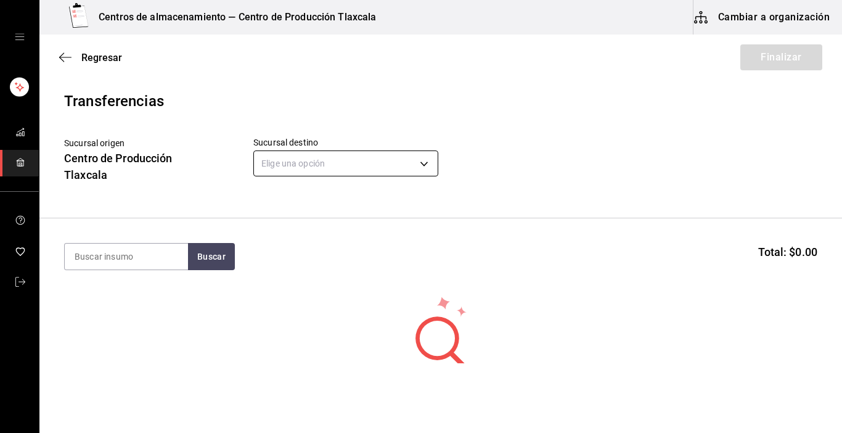
click at [434, 168] on body "Centros de almacenamiento — Centro de Producción Tlaxcala Cambiar a organizació…" at bounding box center [421, 181] width 842 height 363
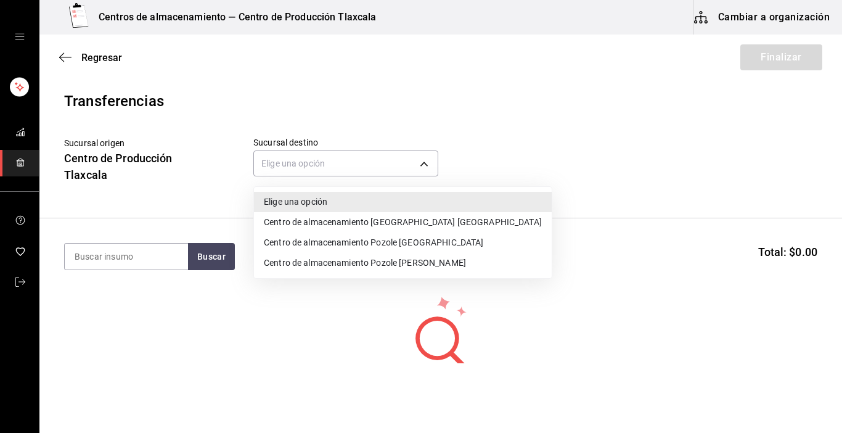
click at [430, 229] on li "Centro de almacenamiento [GEOGRAPHIC_DATA] [GEOGRAPHIC_DATA]" at bounding box center [403, 222] width 298 height 20
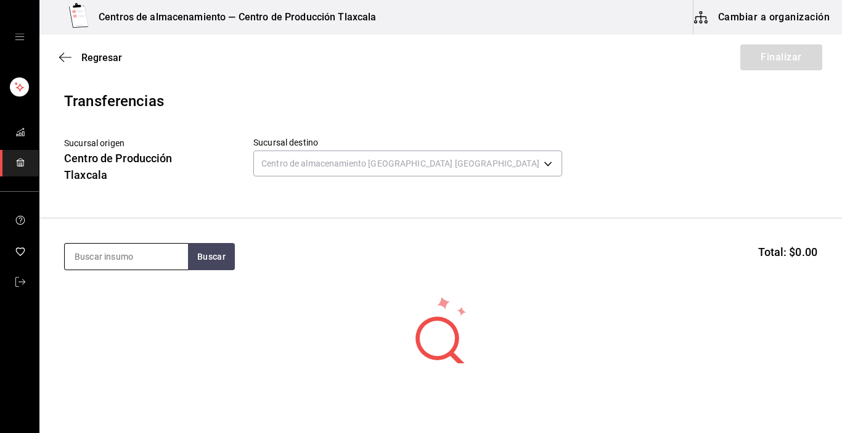
click at [116, 251] on input at bounding box center [126, 257] width 123 height 26
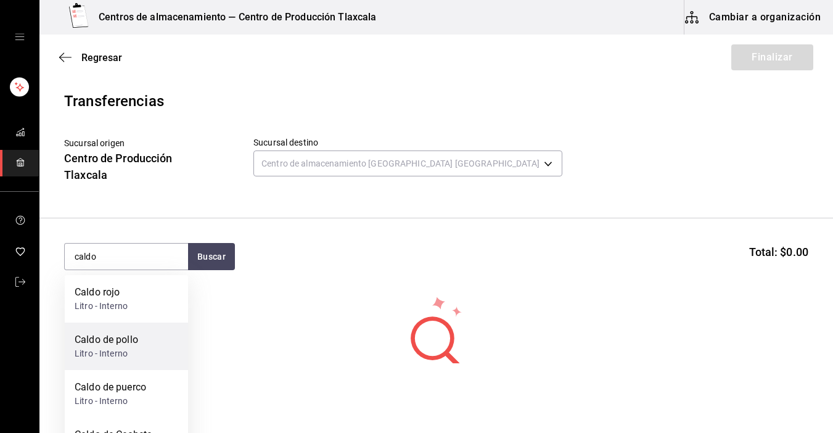
click at [126, 350] on div "Litro - Interno" at bounding box center [107, 353] width 64 height 13
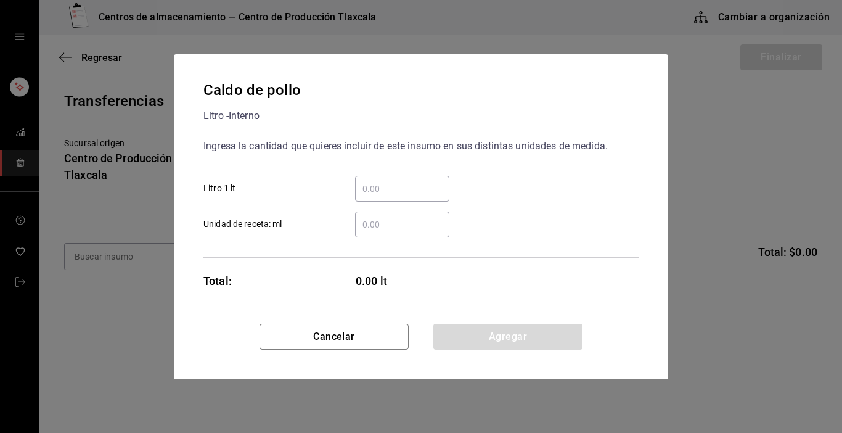
click at [397, 199] on div "​" at bounding box center [402, 189] width 94 height 26
click at [397, 196] on input "​ Litro 1 lt" at bounding box center [402, 188] width 94 height 15
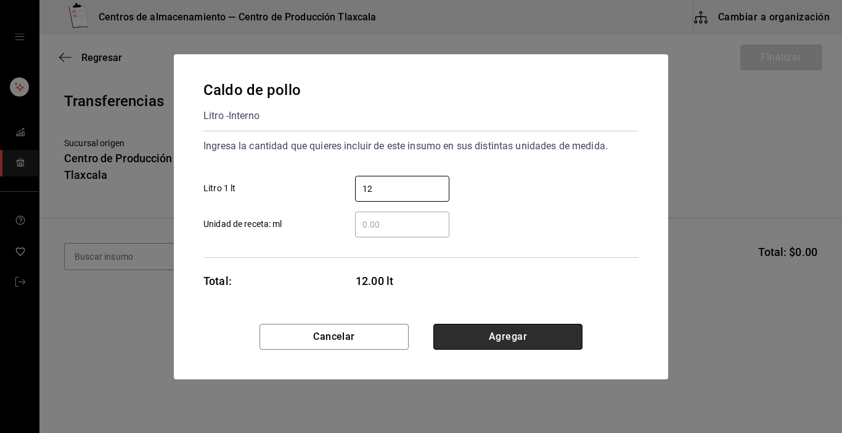
click at [520, 342] on button "Agregar" at bounding box center [507, 337] width 149 height 26
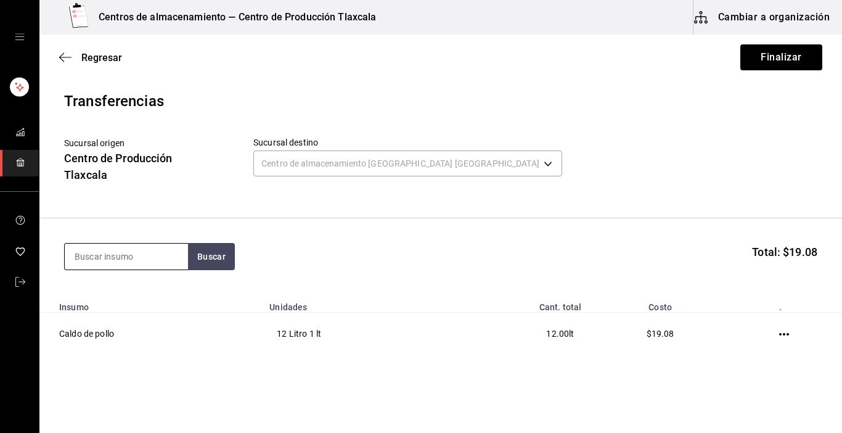
click at [146, 261] on input at bounding box center [126, 257] width 123 height 26
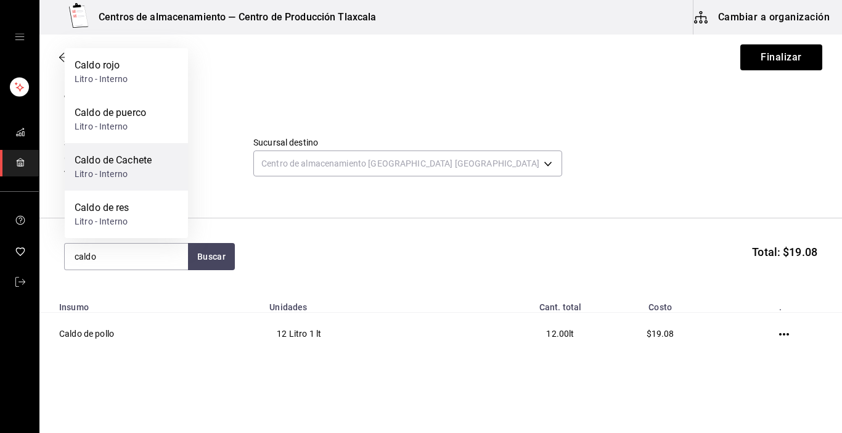
click at [83, 143] on div "Caldo de Cachete Litro - Interno" at bounding box center [126, 166] width 123 height 47
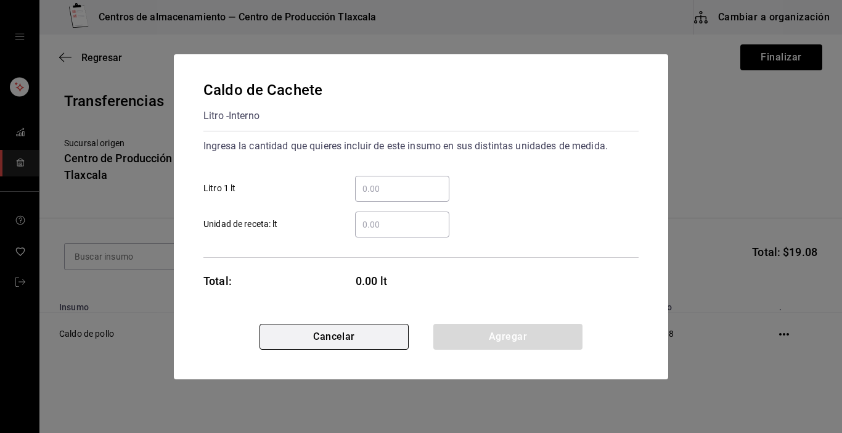
click at [358, 330] on button "Cancelar" at bounding box center [334, 337] width 149 height 26
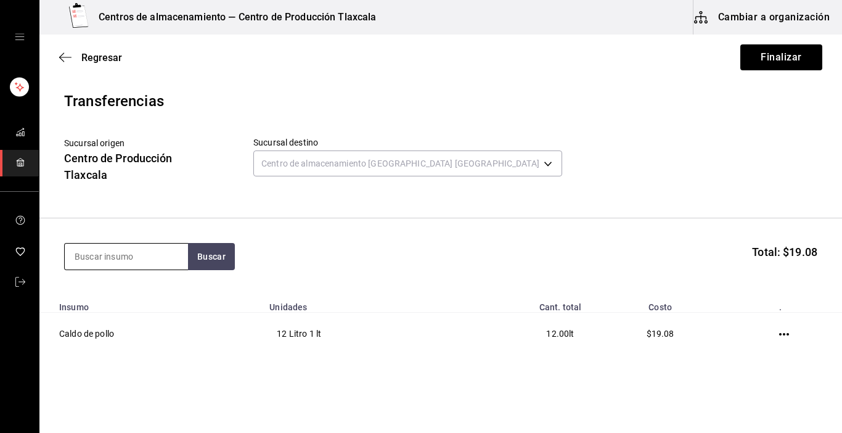
click at [79, 257] on input at bounding box center [126, 257] width 123 height 26
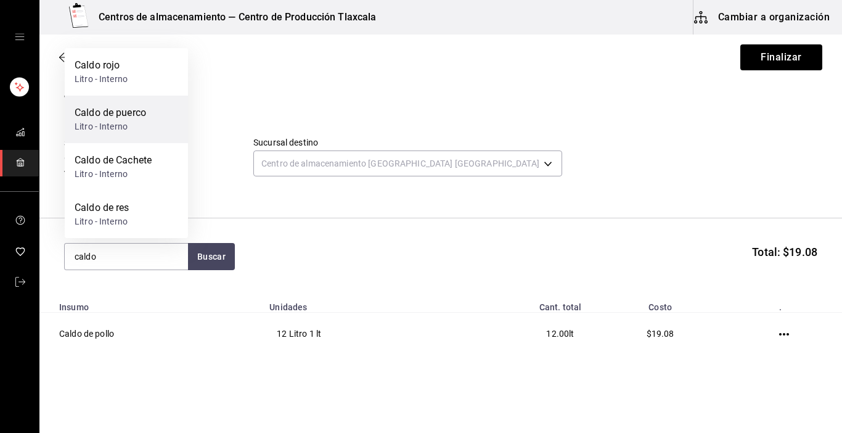
click at [110, 106] on div "Caldo de puerco" at bounding box center [111, 112] width 72 height 15
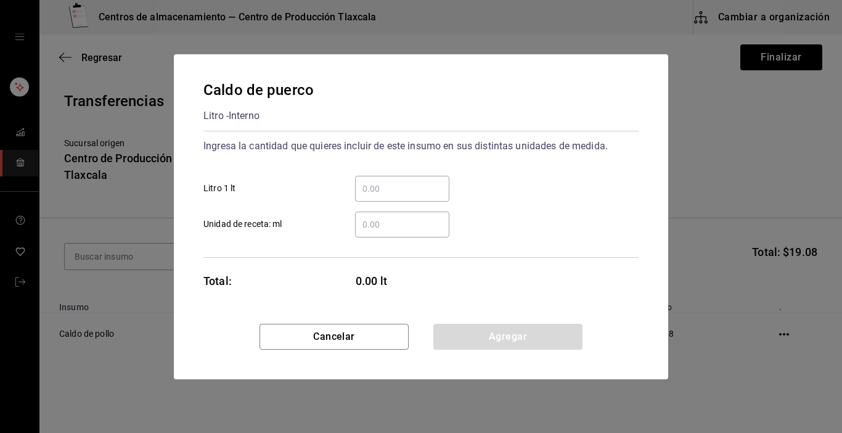
click at [433, 186] on input "​ Litro 1 lt" at bounding box center [402, 188] width 94 height 15
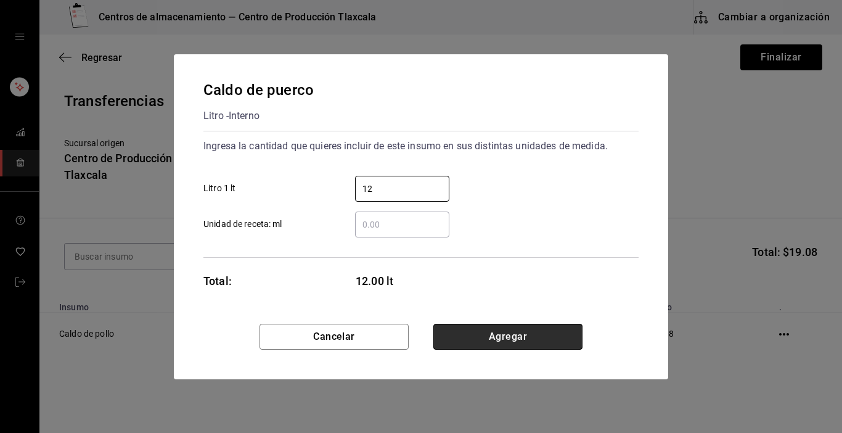
click at [502, 332] on button "Agregar" at bounding box center [507, 337] width 149 height 26
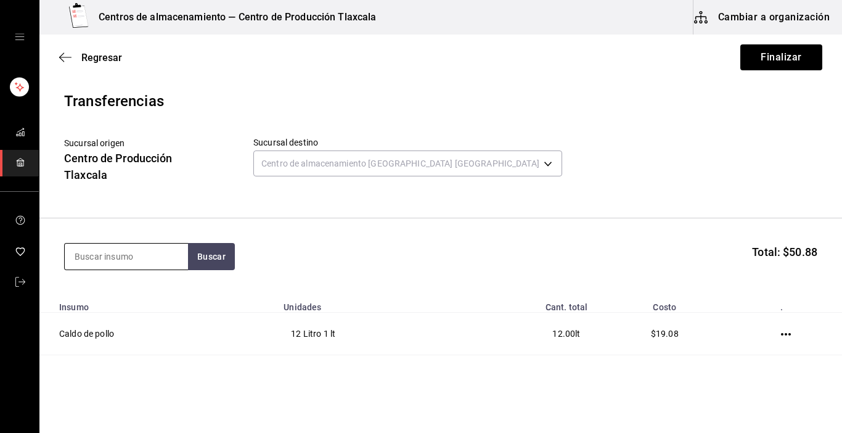
click at [120, 253] on input at bounding box center [126, 257] width 123 height 26
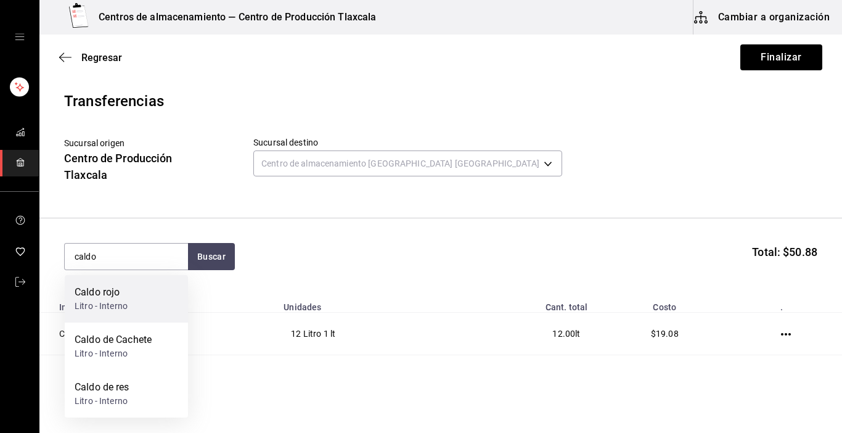
click at [157, 285] on div "Caldo rojo Litro - Interno" at bounding box center [126, 298] width 123 height 47
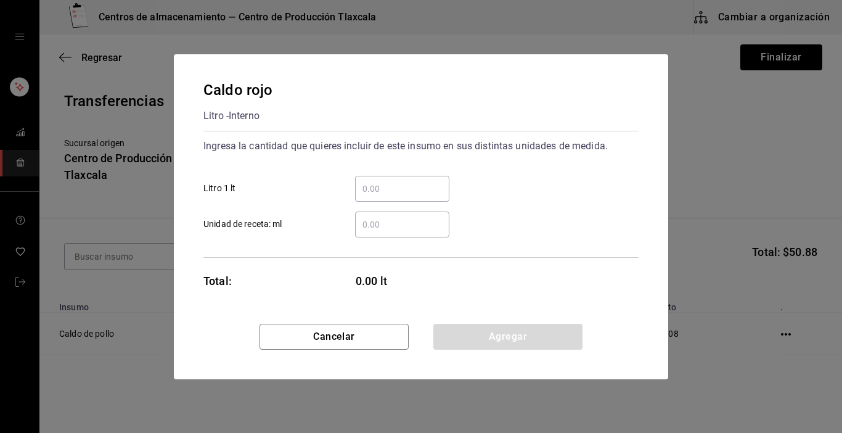
click at [364, 189] on input "​ Litro 1 lt" at bounding box center [402, 188] width 94 height 15
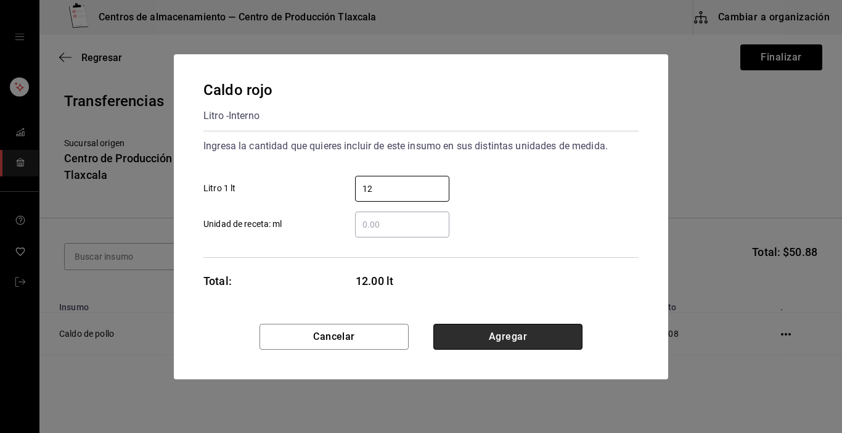
click at [511, 331] on button "Agregar" at bounding box center [507, 337] width 149 height 26
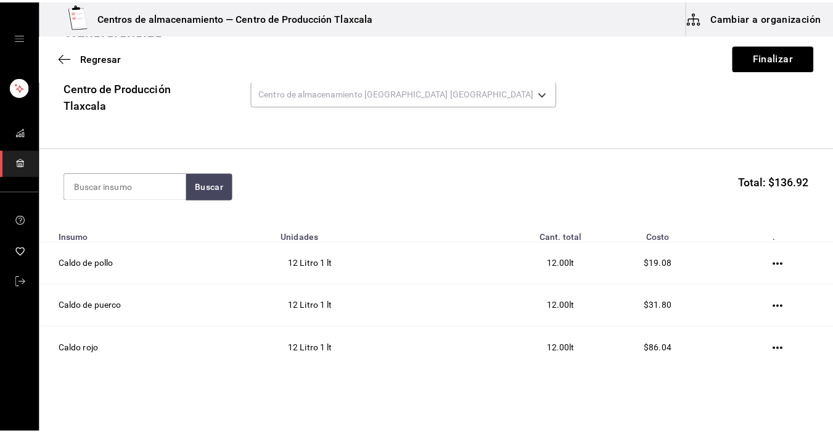
scroll to position [67, 0]
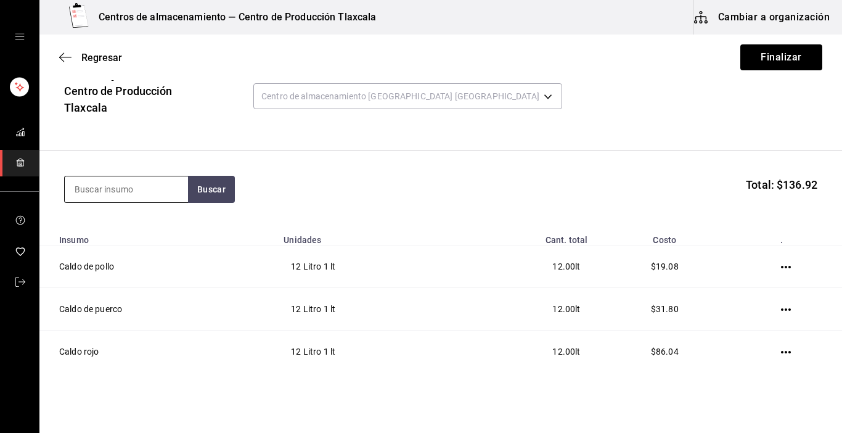
click at [98, 197] on input at bounding box center [126, 189] width 123 height 26
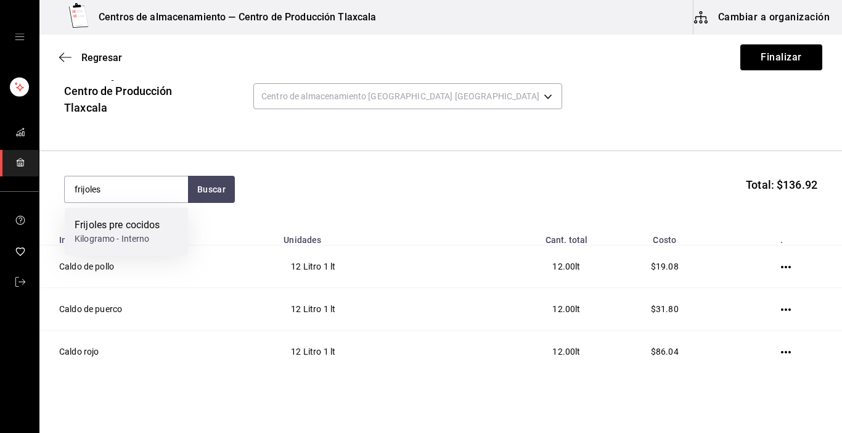
click at [96, 212] on div "Frijoles pre cocidos Kilogramo - Interno" at bounding box center [126, 231] width 123 height 47
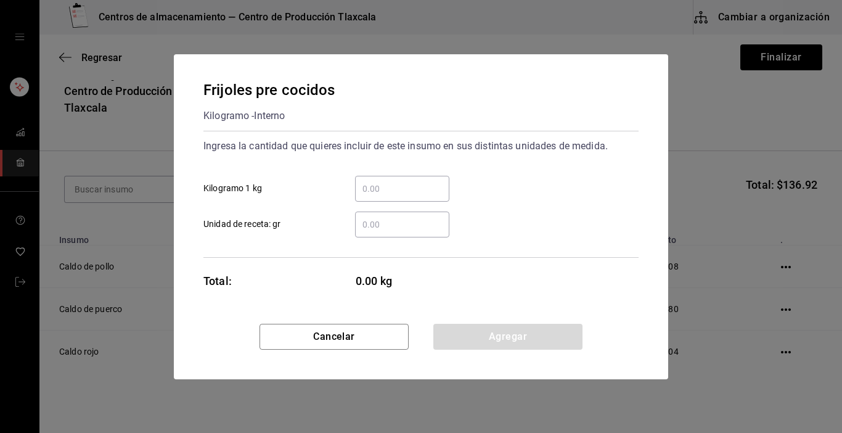
click at [372, 184] on input "​ Kilogramo 1 kg" at bounding box center [402, 188] width 94 height 15
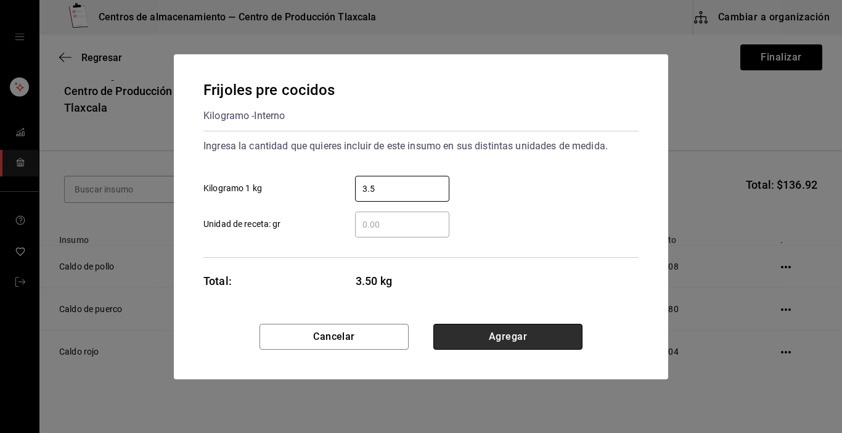
click at [451, 329] on button "Agregar" at bounding box center [507, 337] width 149 height 26
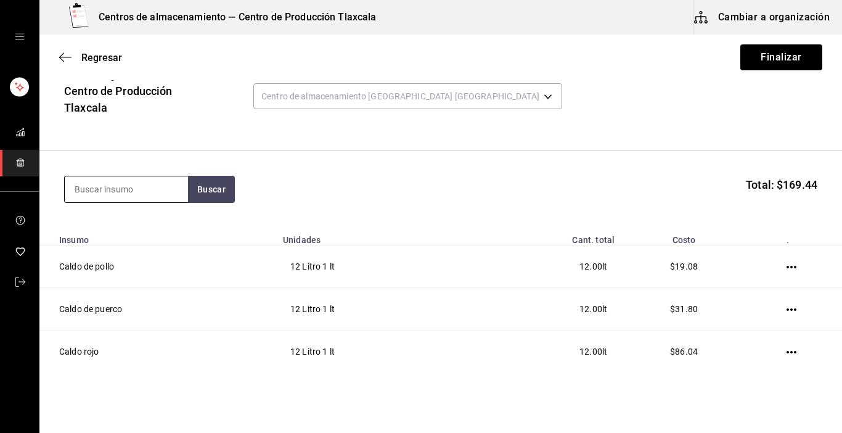
click at [173, 196] on input at bounding box center [126, 189] width 123 height 26
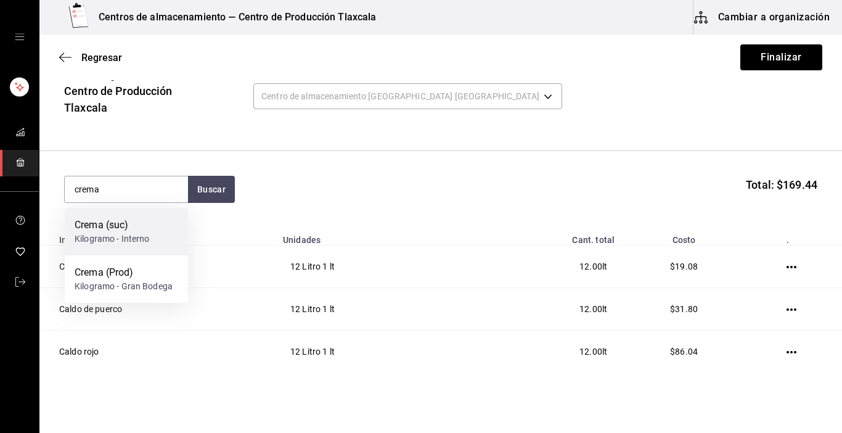
click at [144, 225] on div "Crema (suc)" at bounding box center [112, 225] width 75 height 15
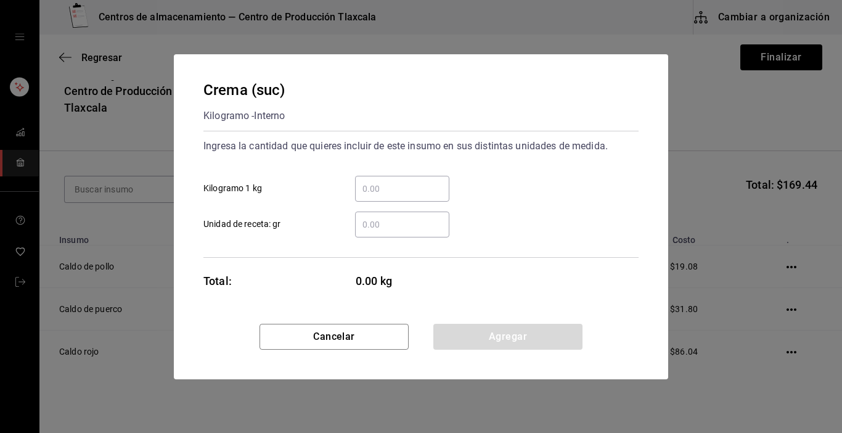
click at [416, 193] on input "​ Kilogramo 1 kg" at bounding box center [402, 188] width 94 height 15
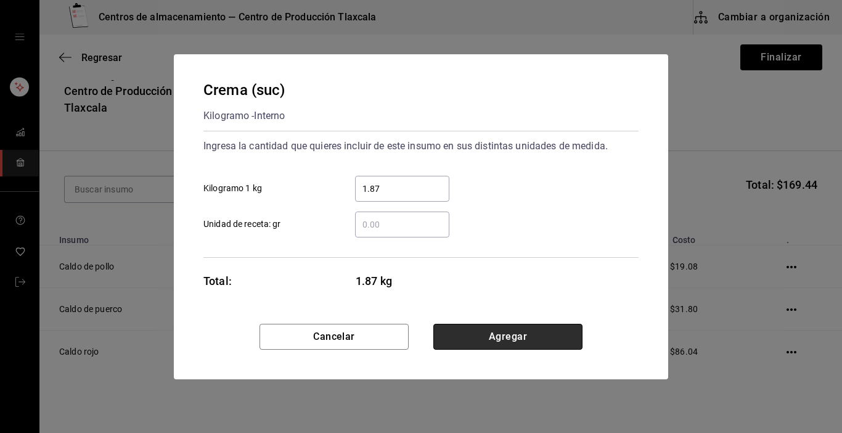
click at [530, 329] on button "Agregar" at bounding box center [507, 337] width 149 height 26
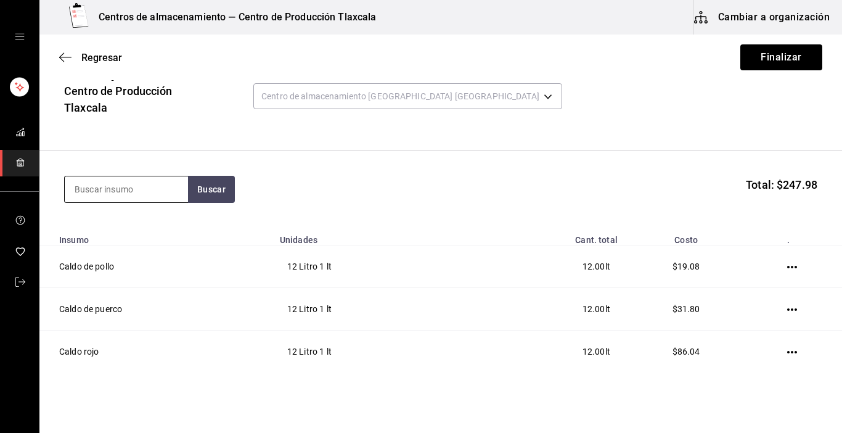
click at [113, 199] on input at bounding box center [126, 189] width 123 height 26
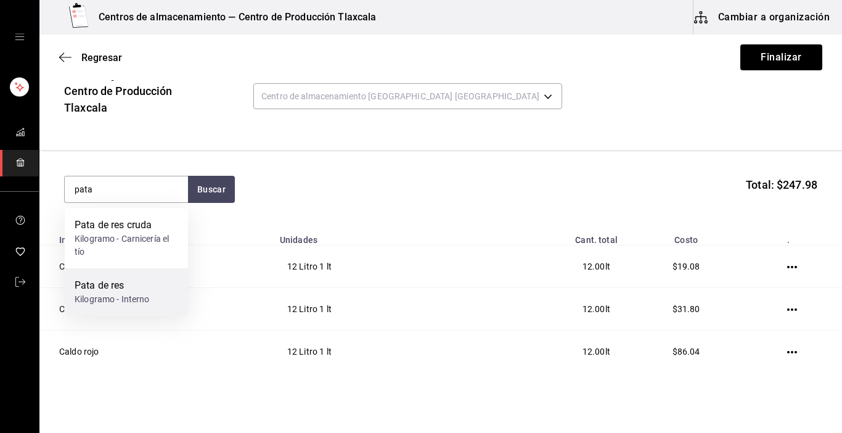
click at [118, 290] on div "Pata de res" at bounding box center [112, 285] width 75 height 15
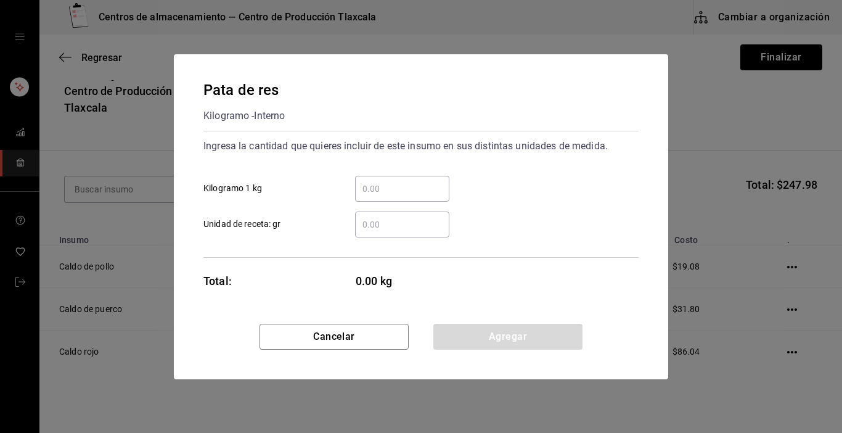
click at [404, 194] on input "​ Kilogramo 1 kg" at bounding box center [402, 188] width 94 height 15
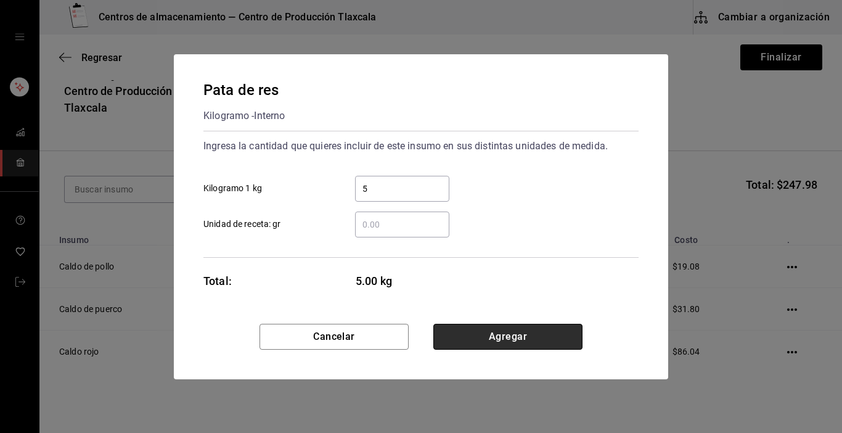
click at [531, 344] on button "Agregar" at bounding box center [507, 337] width 149 height 26
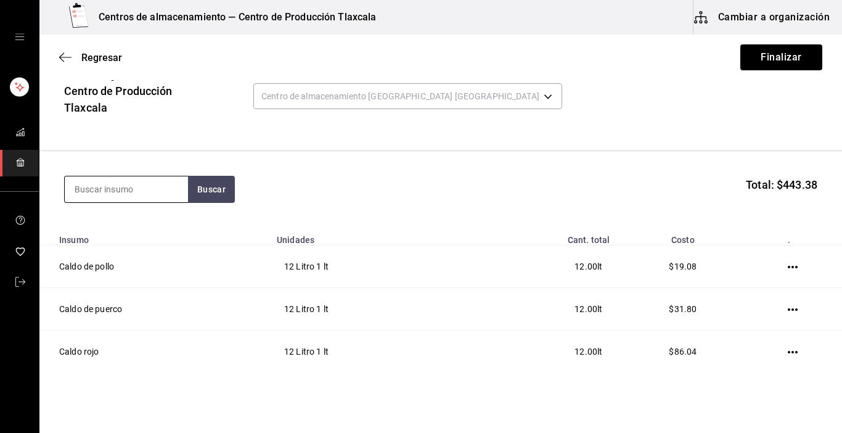
click at [134, 195] on input at bounding box center [126, 189] width 123 height 26
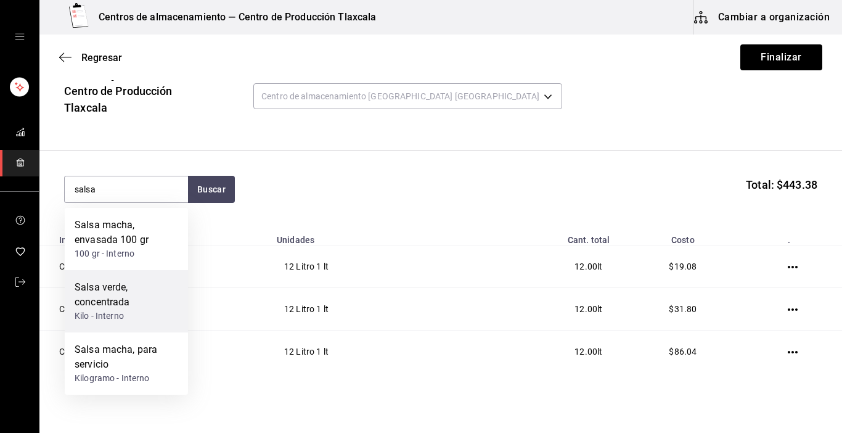
click at [112, 290] on div "Salsa verde, concentrada" at bounding box center [127, 295] width 104 height 30
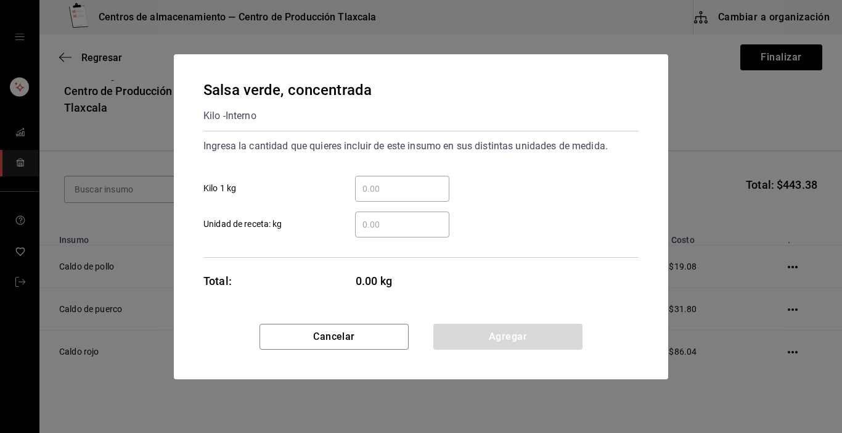
click at [409, 189] on input "​ Kilo 1 kg" at bounding box center [402, 188] width 94 height 15
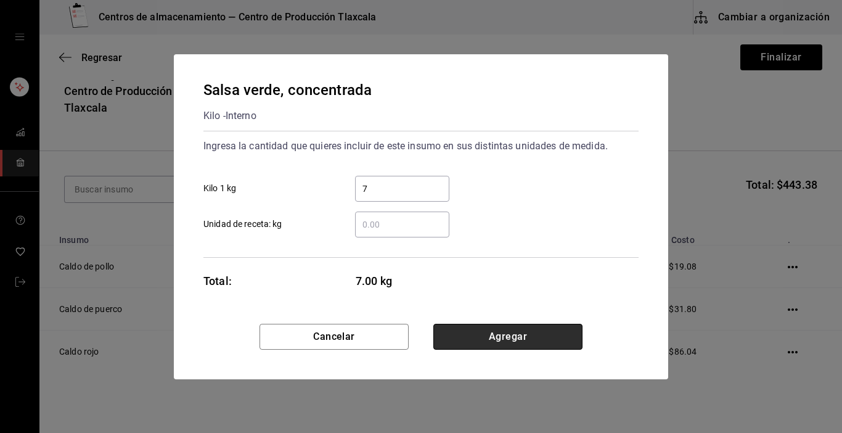
click at [518, 341] on button "Agregar" at bounding box center [507, 337] width 149 height 26
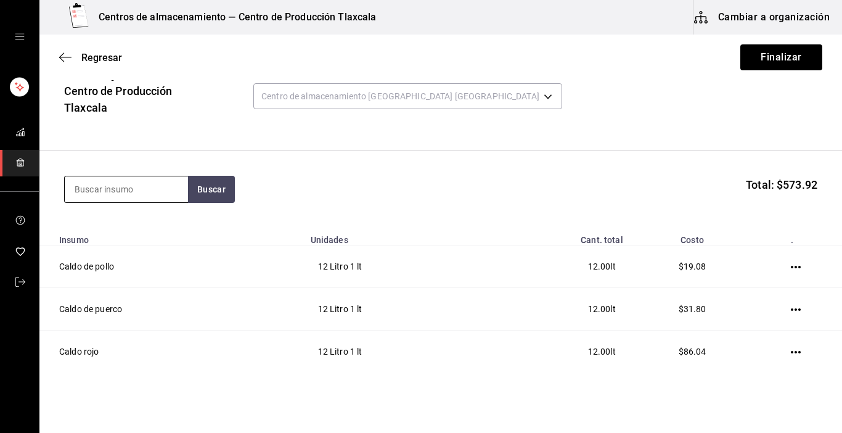
click at [122, 190] on input at bounding box center [126, 189] width 123 height 26
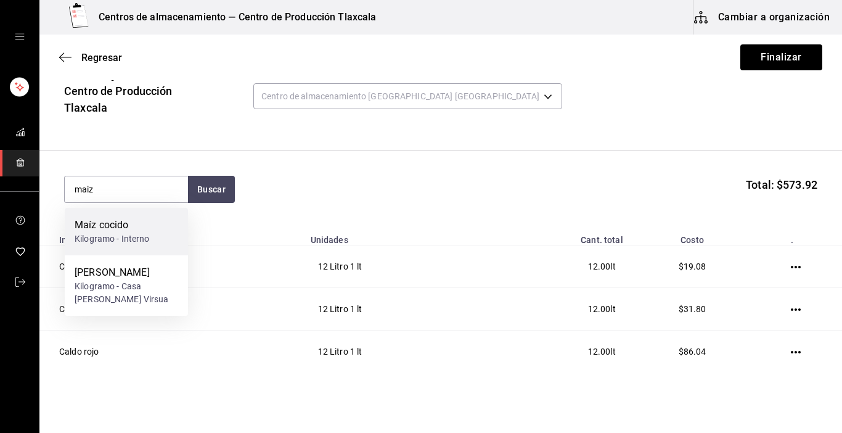
click at [112, 228] on div "Maíz cocido" at bounding box center [112, 225] width 75 height 15
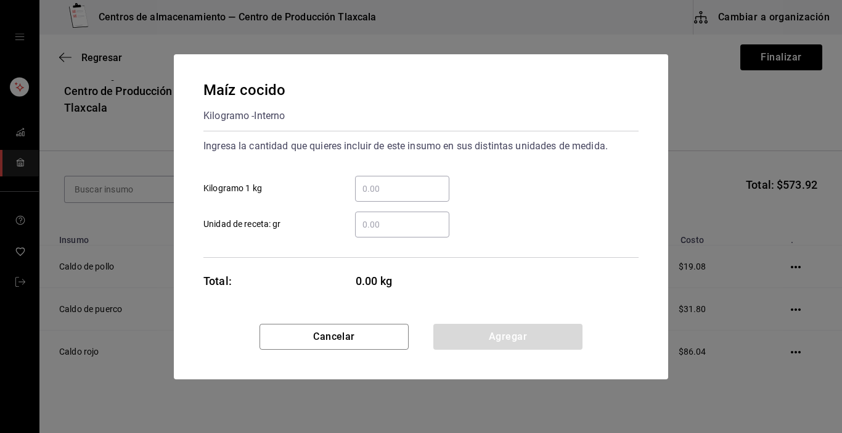
click at [359, 192] on input "​ Kilogramo 1 kg" at bounding box center [402, 188] width 94 height 15
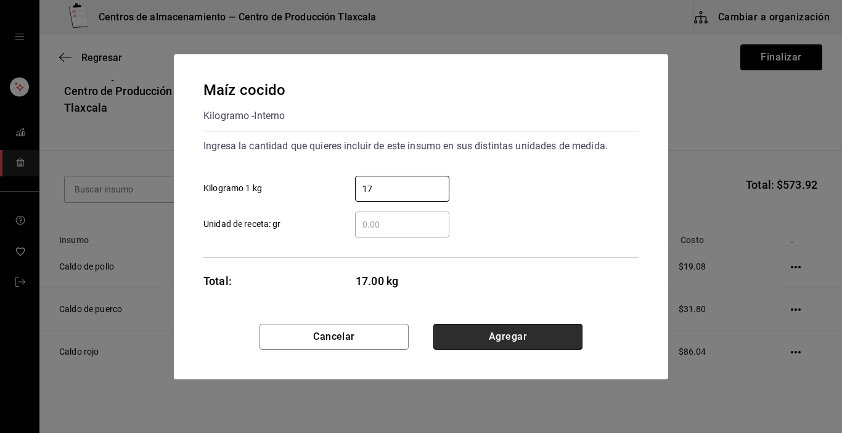
click at [540, 343] on button "Agregar" at bounding box center [507, 337] width 149 height 26
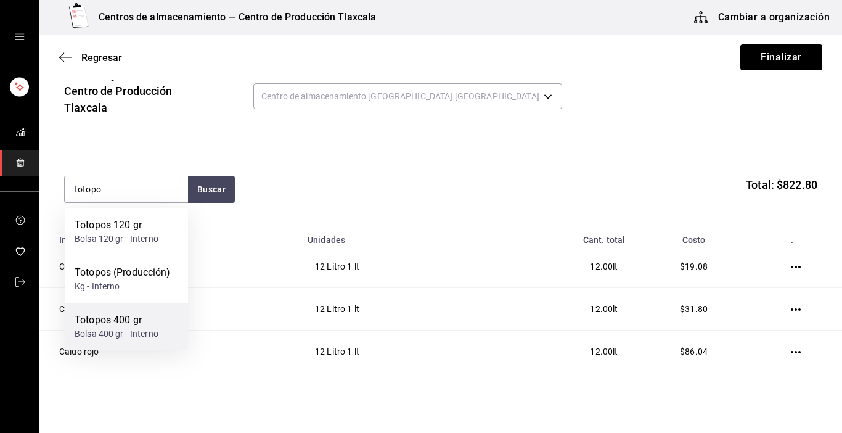
click at [146, 334] on div "Bolsa 400 gr - Interno" at bounding box center [117, 333] width 84 height 13
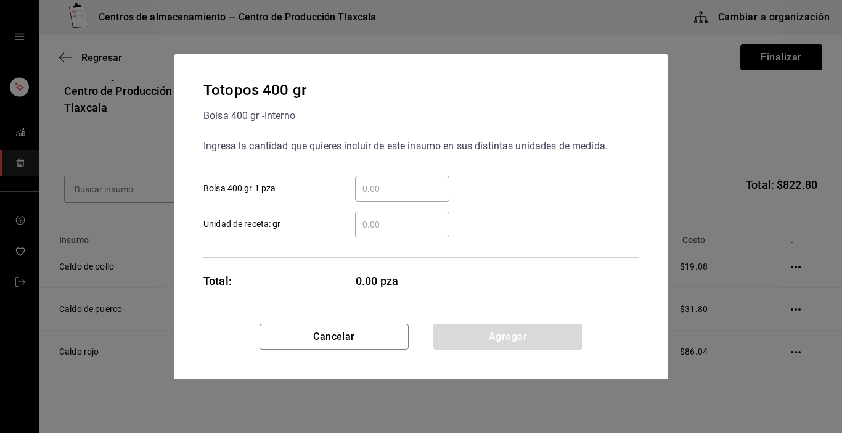
click at [379, 172] on div "​ Bolsa 400 gr 1 pza" at bounding box center [416, 184] width 445 height 36
click at [379, 184] on input "​ Bolsa 400 gr 1 pza" at bounding box center [402, 188] width 94 height 15
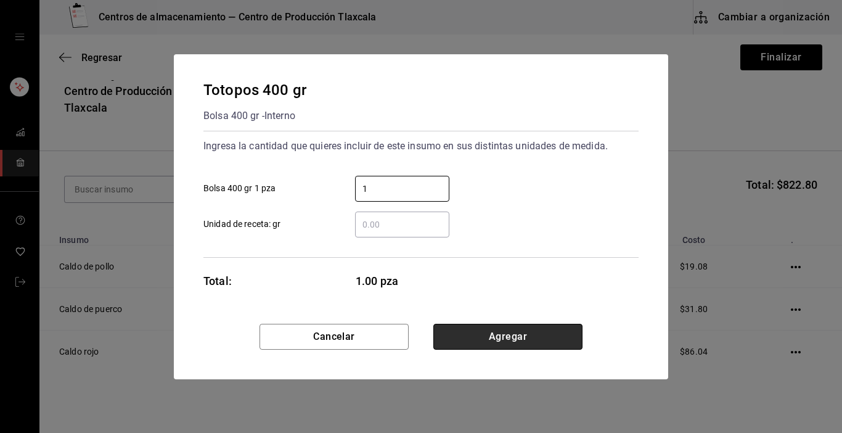
click at [505, 339] on button "Agregar" at bounding box center [507, 337] width 149 height 26
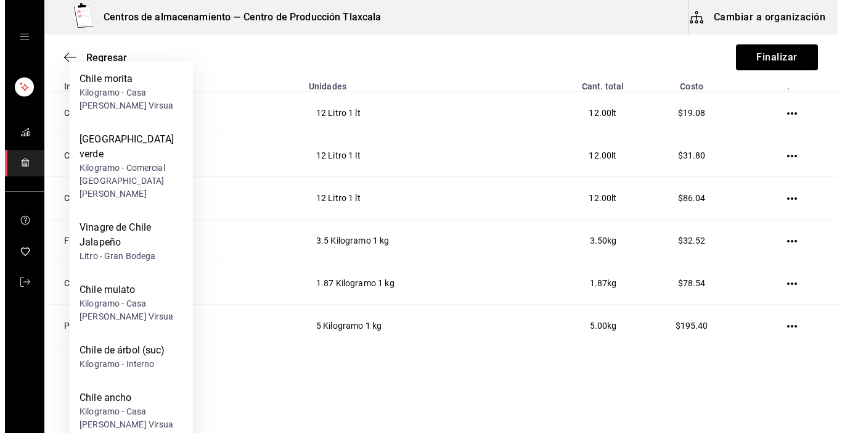
scroll to position [240, 0]
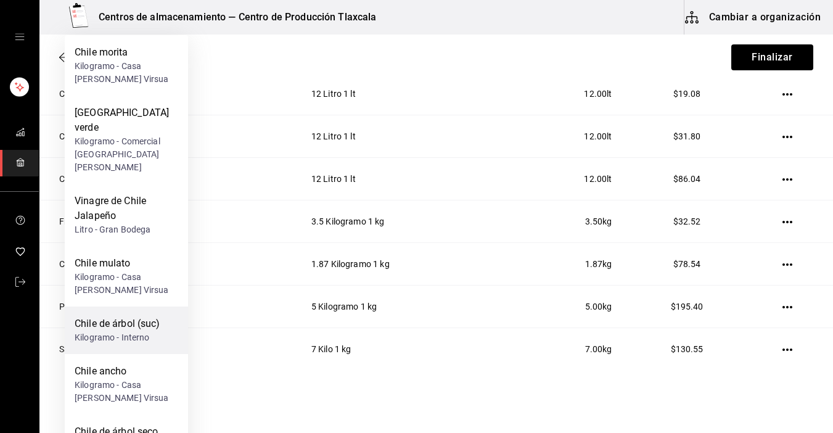
click at [135, 331] on div "Kilogramo - Interno" at bounding box center [118, 337] width 86 height 13
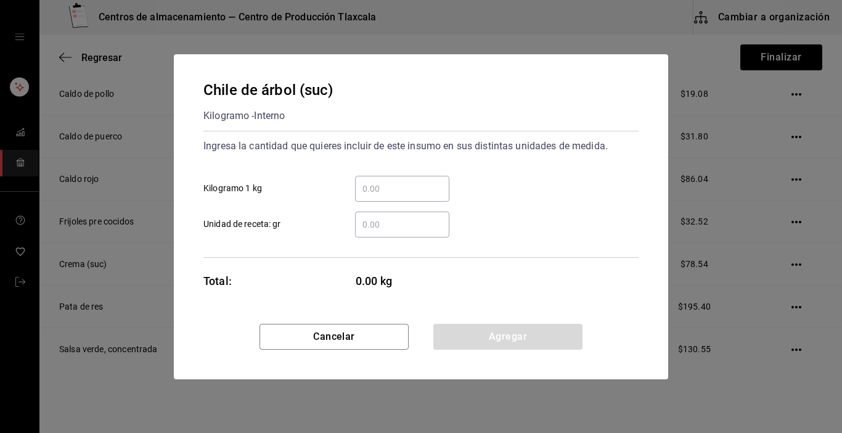
click at [419, 189] on input "​ Kilogramo 1 kg" at bounding box center [402, 188] width 94 height 15
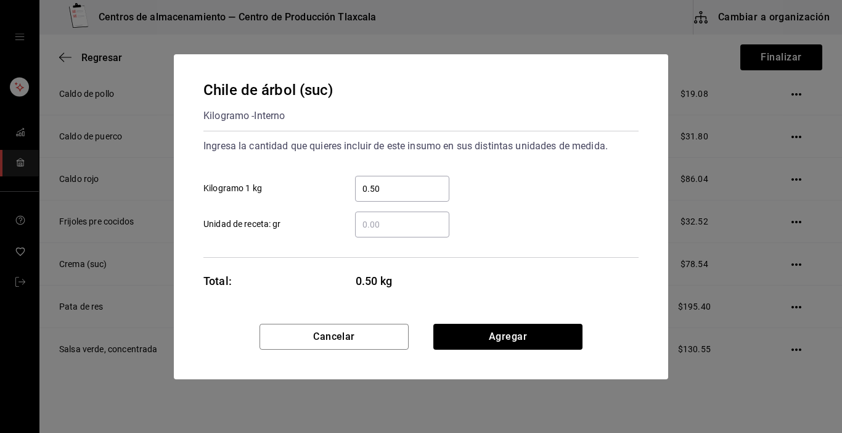
click at [420, 198] on div "0.50 ​" at bounding box center [402, 189] width 94 height 26
click at [420, 196] on input "0.50" at bounding box center [402, 188] width 94 height 15
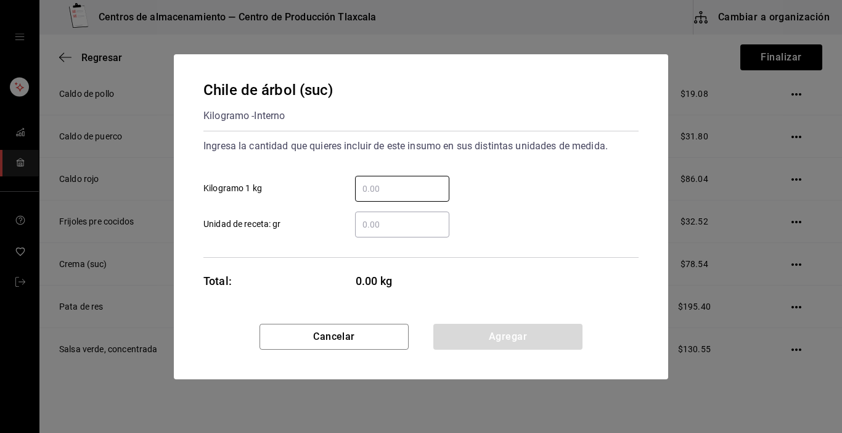
click at [401, 233] on div "​" at bounding box center [402, 224] width 94 height 26
click at [401, 232] on input "​ Unidad de receta: gr" at bounding box center [402, 224] width 94 height 15
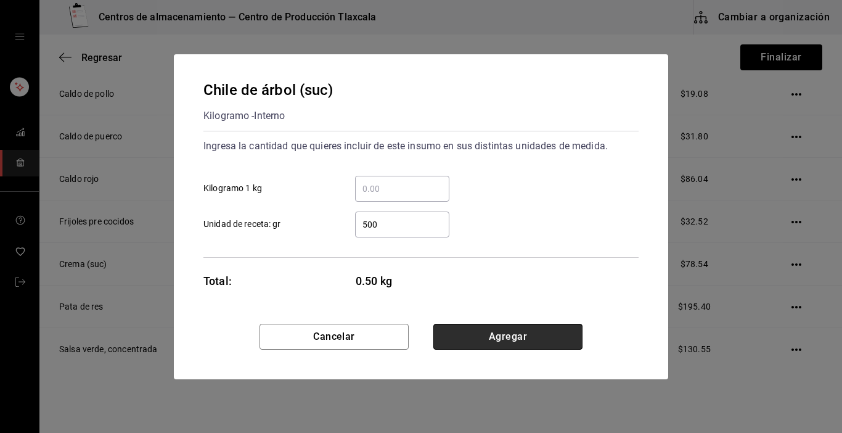
click at [473, 342] on button "Agregar" at bounding box center [507, 337] width 149 height 26
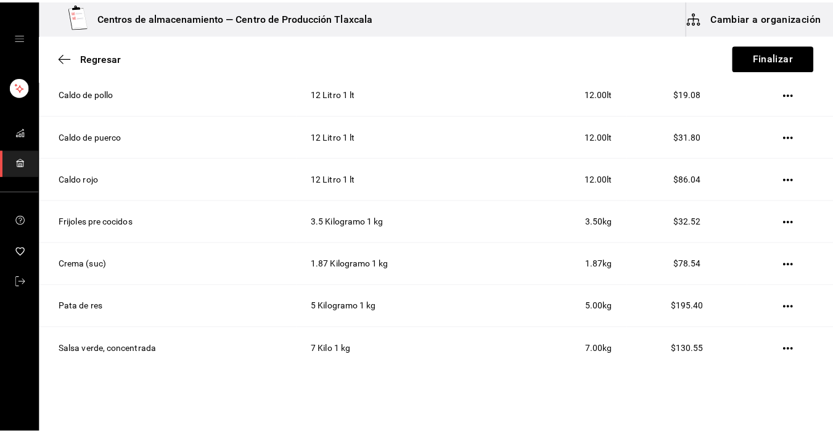
scroll to position [58, 0]
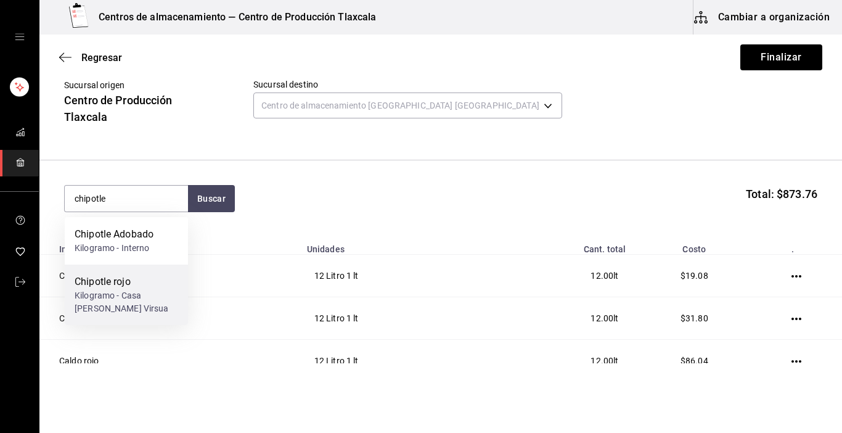
click at [112, 277] on div "Chipotle rojo" at bounding box center [127, 281] width 104 height 15
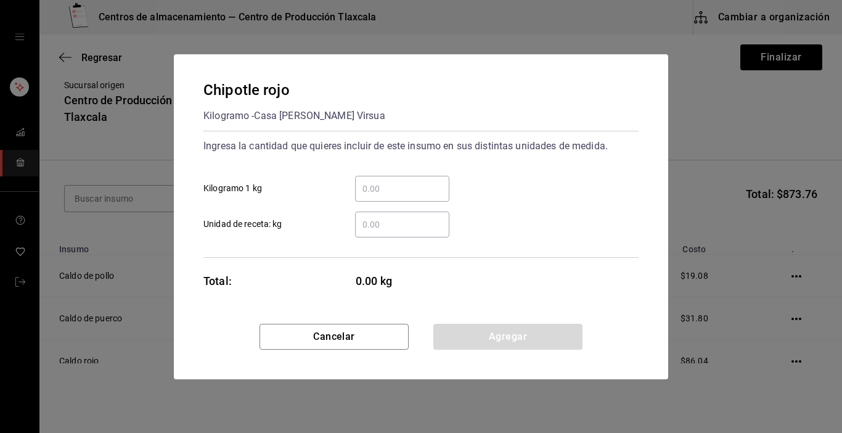
click at [371, 219] on input "​ Unidad de receta: kg" at bounding box center [402, 224] width 94 height 15
click at [383, 191] on input "​ Kilogramo 1 kg" at bounding box center [402, 188] width 94 height 15
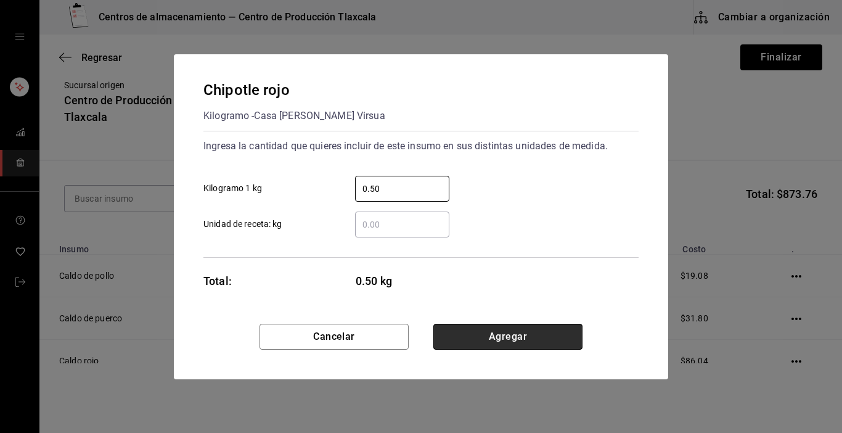
click at [497, 339] on button "Agregar" at bounding box center [507, 337] width 149 height 26
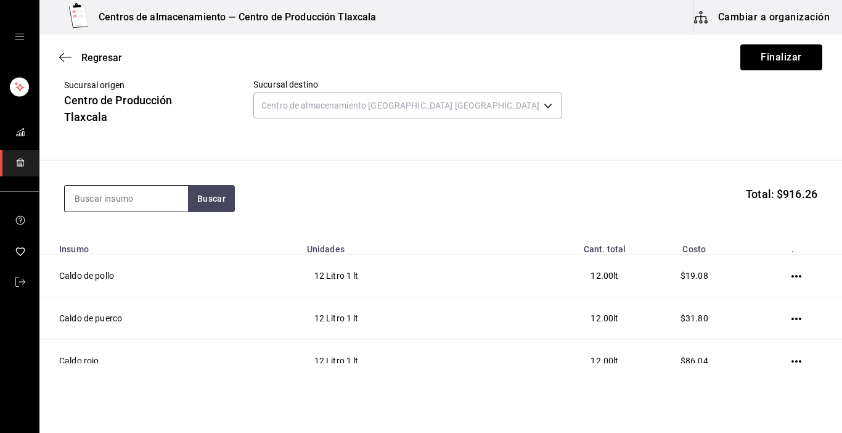
click at [94, 193] on input at bounding box center [126, 199] width 123 height 26
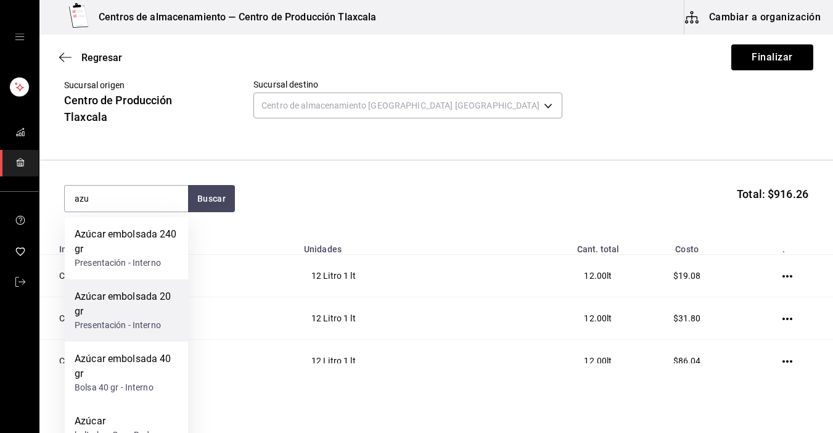
click at [181, 293] on div "Azúcar embolsada 20 gr Presentación - Interno" at bounding box center [126, 310] width 123 height 62
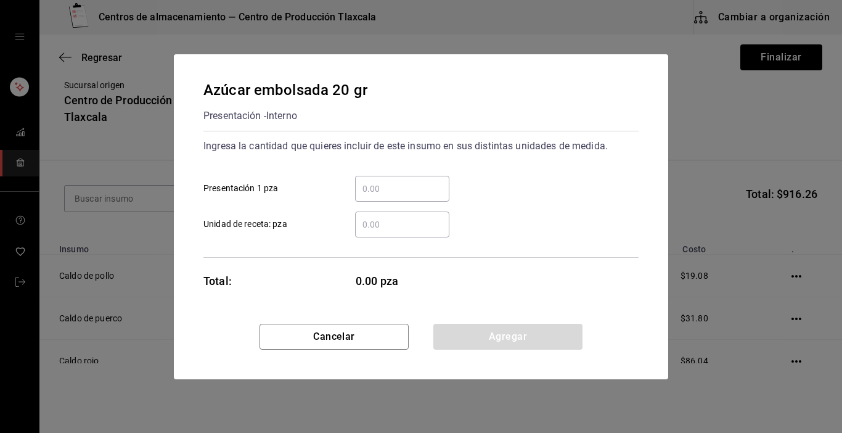
click at [396, 197] on div "​" at bounding box center [402, 189] width 94 height 26
click at [396, 196] on input "​ Presentación 1 pza" at bounding box center [402, 188] width 94 height 15
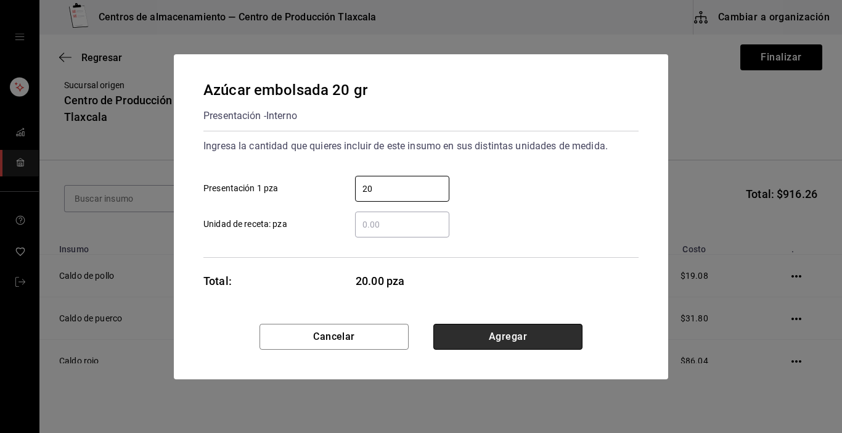
click at [567, 326] on button "Agregar" at bounding box center [507, 337] width 149 height 26
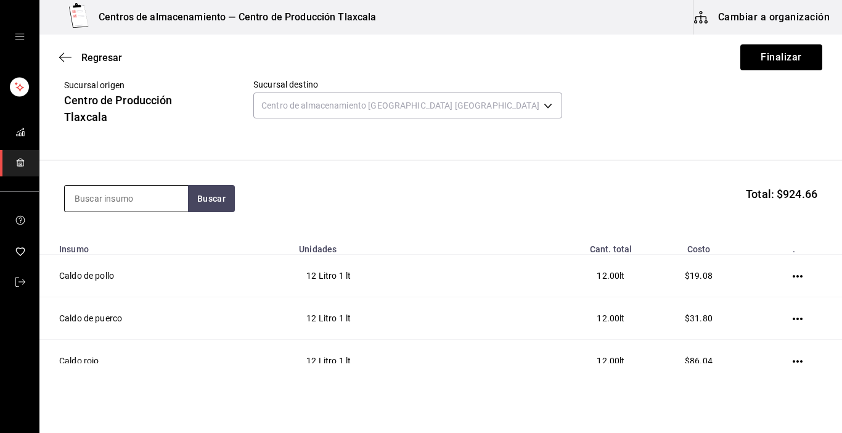
click at [153, 208] on input at bounding box center [126, 199] width 123 height 26
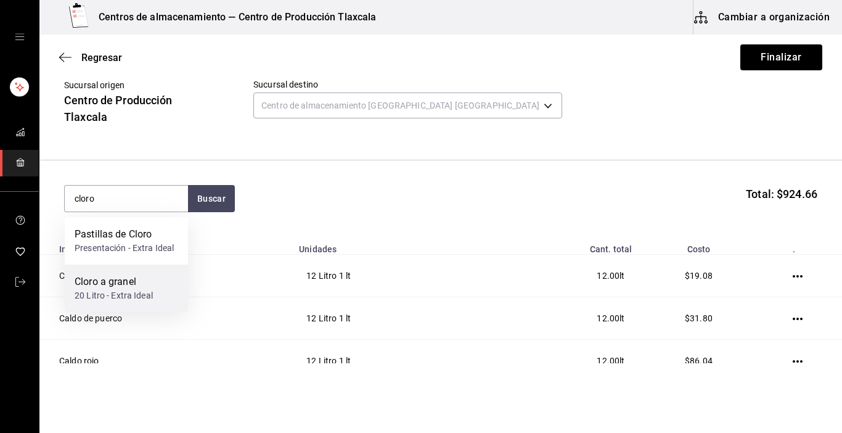
click at [136, 274] on div "Cloro a granel" at bounding box center [114, 281] width 78 height 15
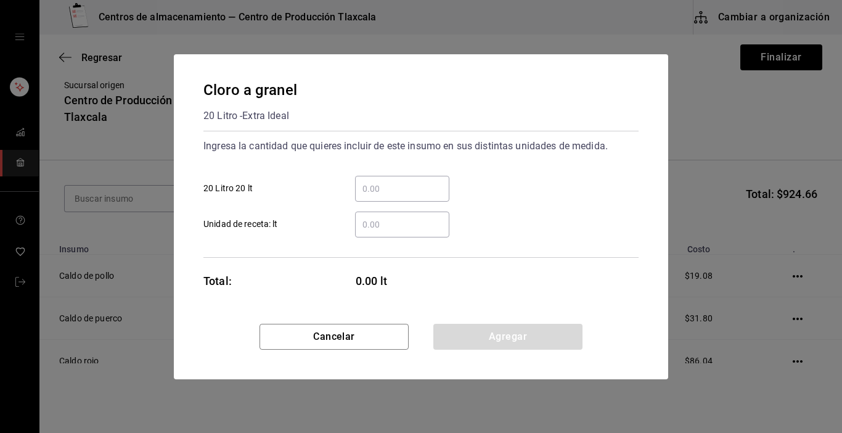
click at [380, 218] on input "​ Unidad de receta: lt" at bounding box center [402, 224] width 94 height 15
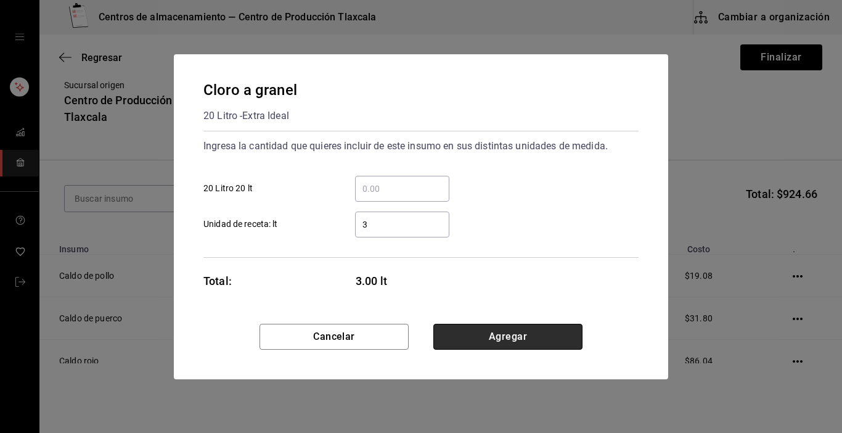
click at [526, 343] on button "Agregar" at bounding box center [507, 337] width 149 height 26
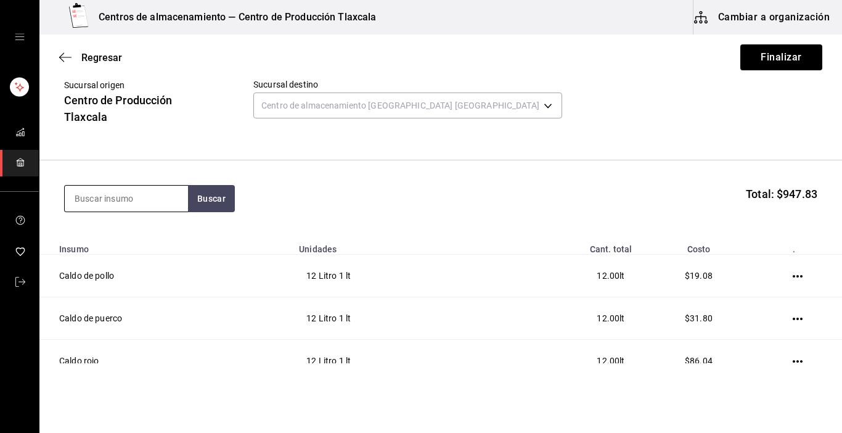
click at [158, 204] on input at bounding box center [126, 199] width 123 height 26
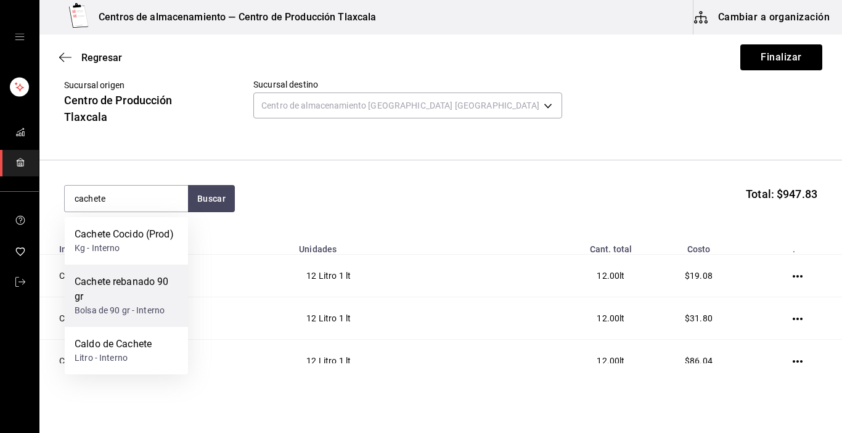
click at [146, 295] on div "Cachete rebanado 90 gr" at bounding box center [127, 289] width 104 height 30
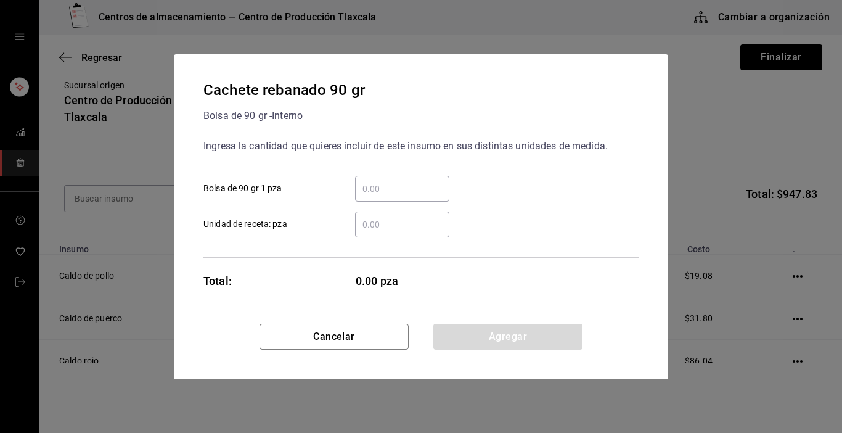
click at [396, 195] on input "​ Bolsa de 90 gr 1 pza" at bounding box center [402, 188] width 94 height 15
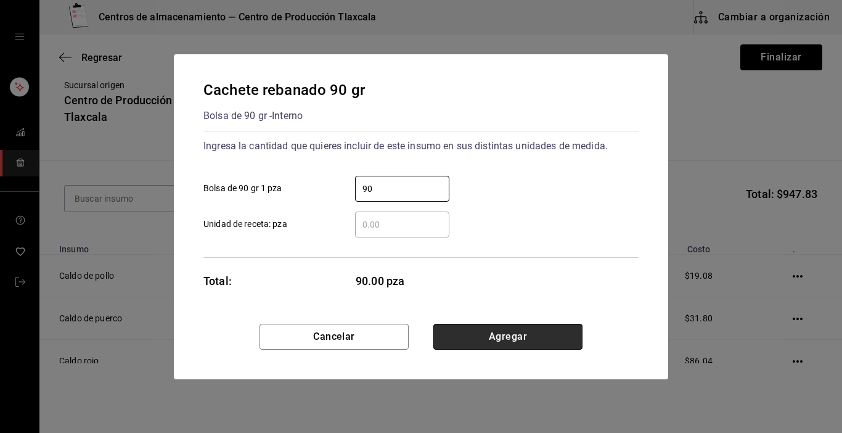
click at [443, 332] on button "Agregar" at bounding box center [507, 337] width 149 height 26
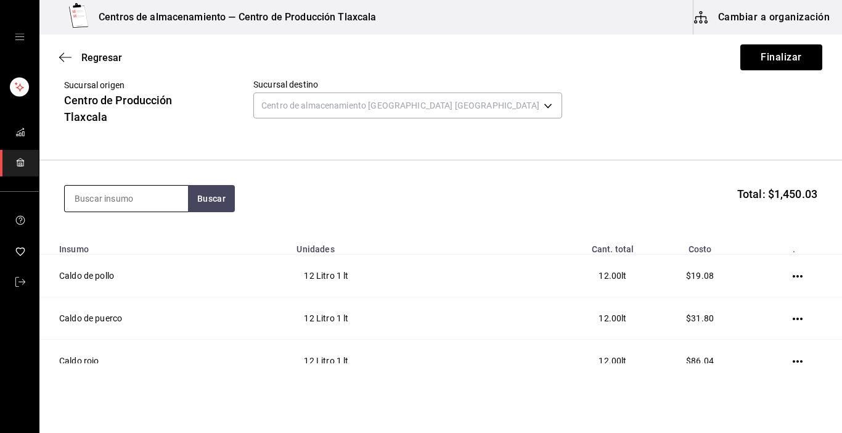
click at [97, 205] on input at bounding box center [126, 199] width 123 height 26
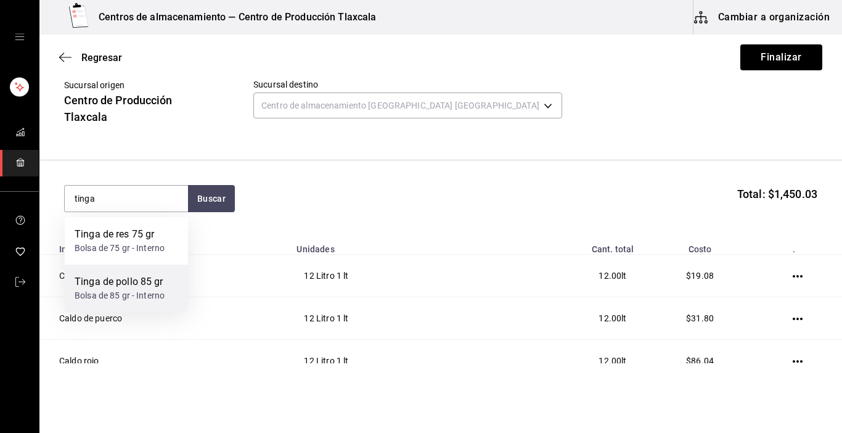
click at [102, 280] on div "Tinga de pollo 85 gr" at bounding box center [120, 281] width 90 height 15
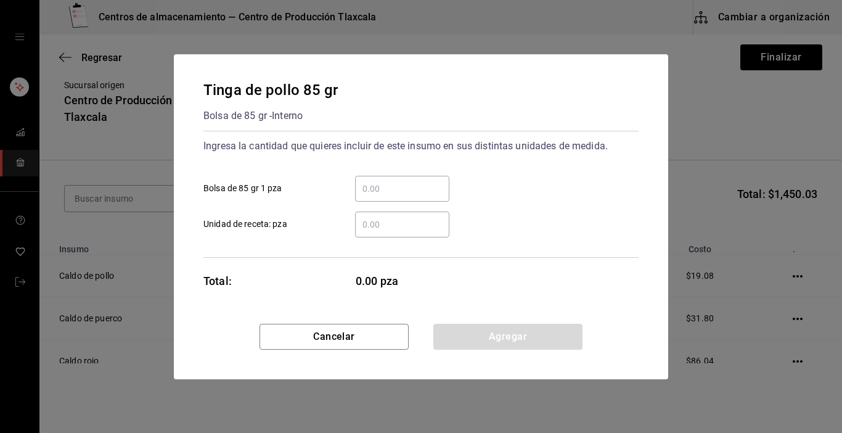
click at [387, 185] on input "​ Bolsa de 85 gr 1 pza" at bounding box center [402, 188] width 94 height 15
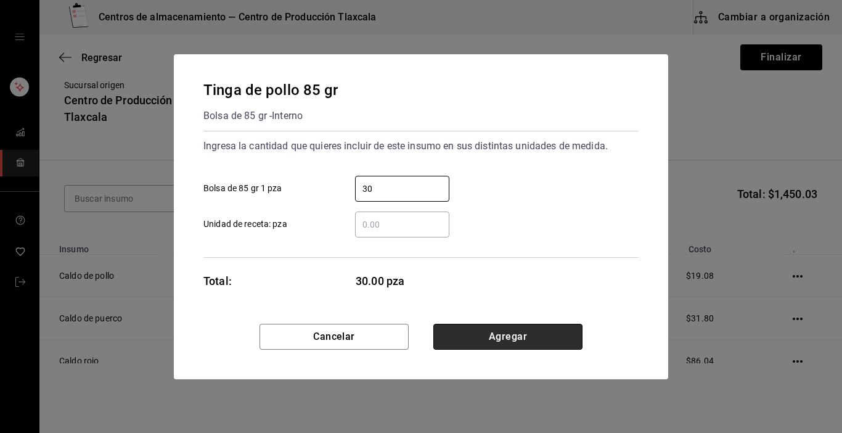
click at [536, 336] on button "Agregar" at bounding box center [507, 337] width 149 height 26
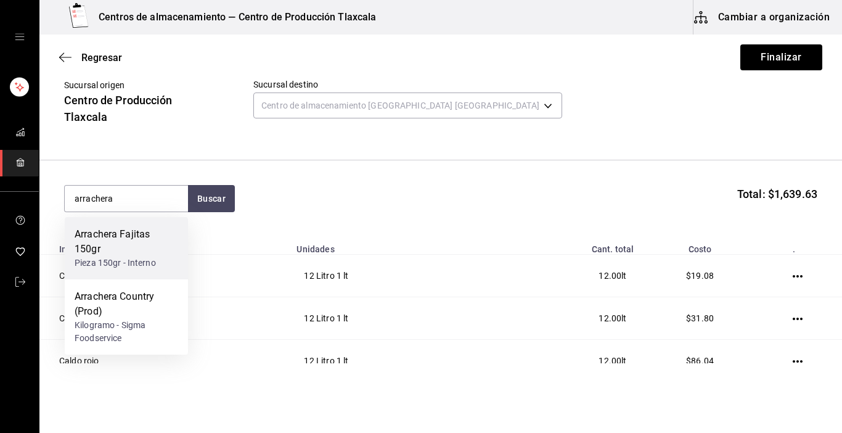
click at [137, 258] on div "Pieza 150gr - Interno" at bounding box center [127, 262] width 104 height 13
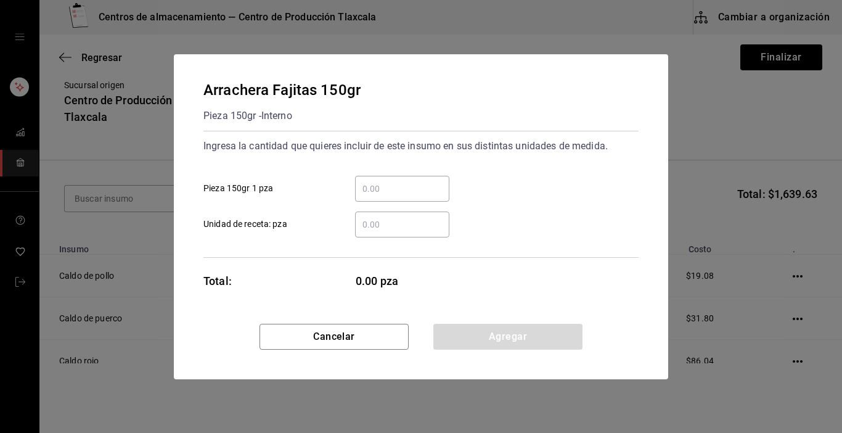
click at [416, 193] on input "​ Pieza 150gr 1 pza" at bounding box center [402, 188] width 94 height 15
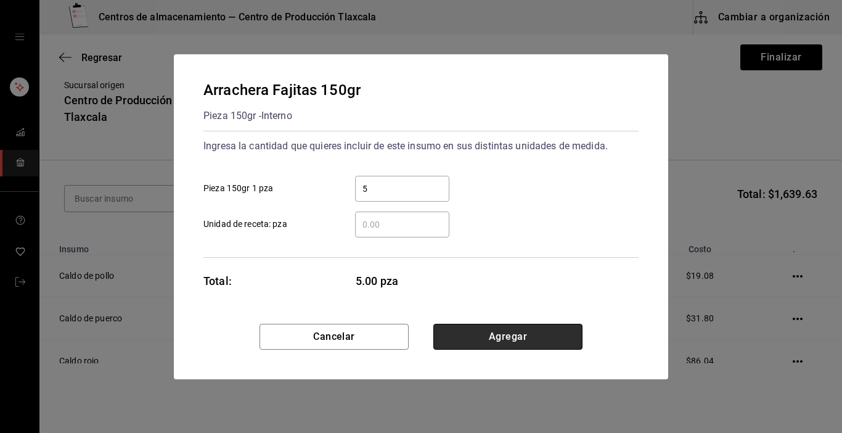
click at [514, 342] on button "Agregar" at bounding box center [507, 337] width 149 height 26
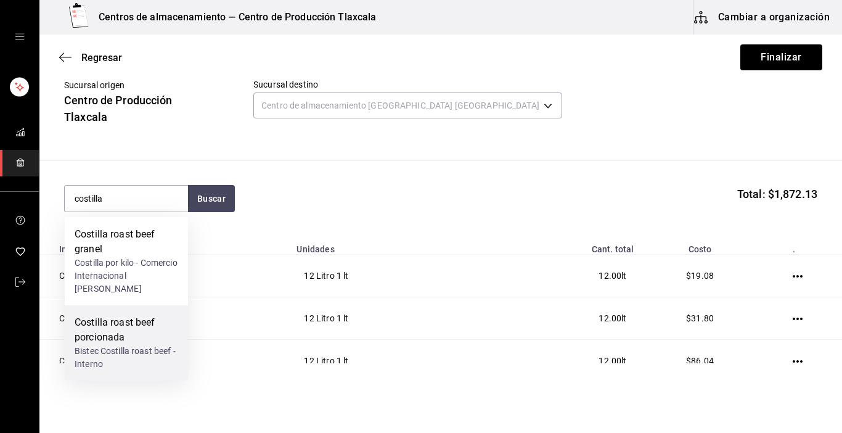
click at [139, 341] on div "Costilla roast beef porcionada" at bounding box center [127, 330] width 104 height 30
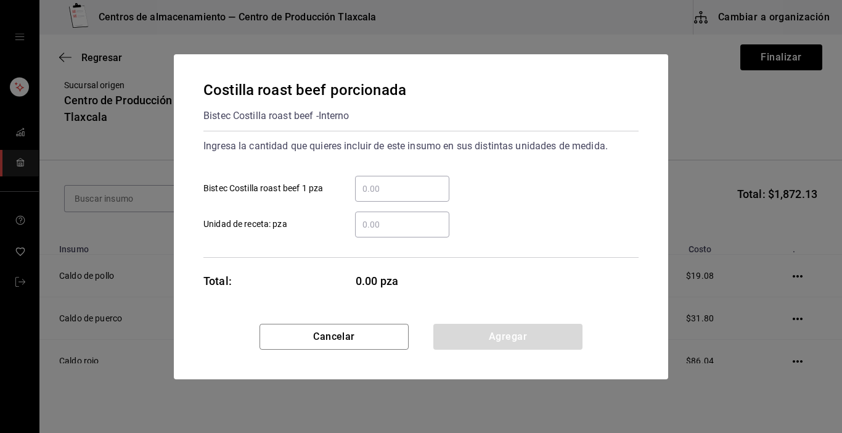
click at [403, 186] on input "​ Bistec Costilla roast beef 1 pza" at bounding box center [402, 188] width 94 height 15
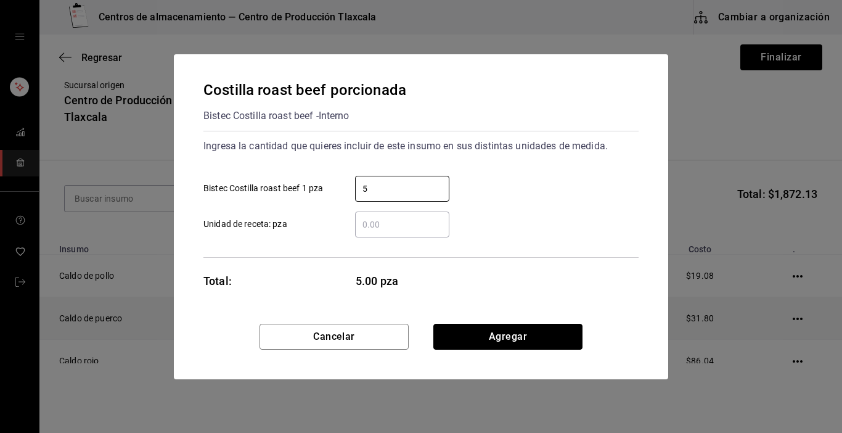
click at [530, 327] on button "Agregar" at bounding box center [507, 337] width 149 height 26
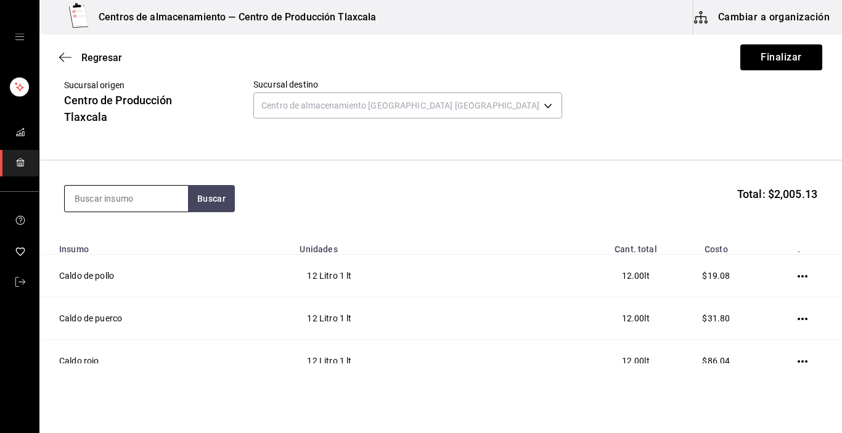
click at [138, 207] on input at bounding box center [126, 199] width 123 height 26
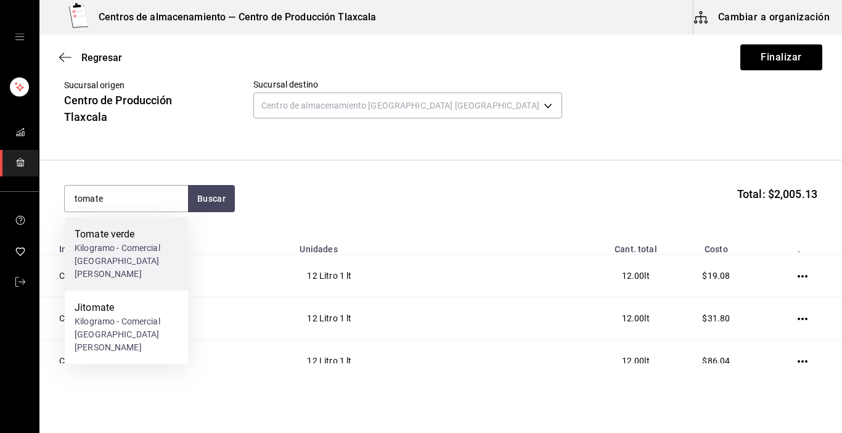
click at [149, 250] on div "Kilogramo - Comercial [GEOGRAPHIC_DATA][PERSON_NAME]" at bounding box center [127, 261] width 104 height 39
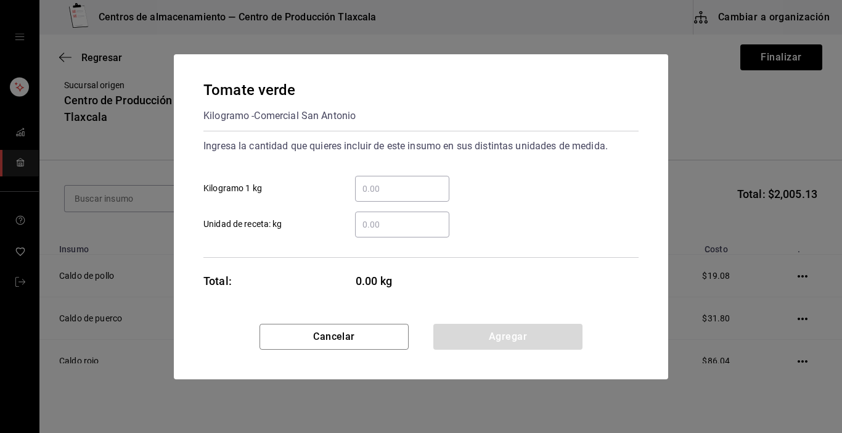
click at [392, 198] on div "​" at bounding box center [402, 189] width 94 height 26
click at [392, 196] on input "​ Kilogramo 1 kg" at bounding box center [402, 188] width 94 height 15
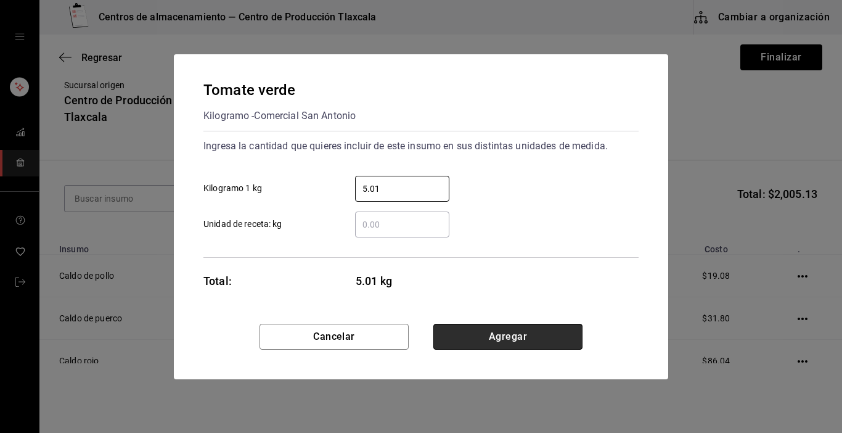
click at [481, 326] on button "Agregar" at bounding box center [507, 337] width 149 height 26
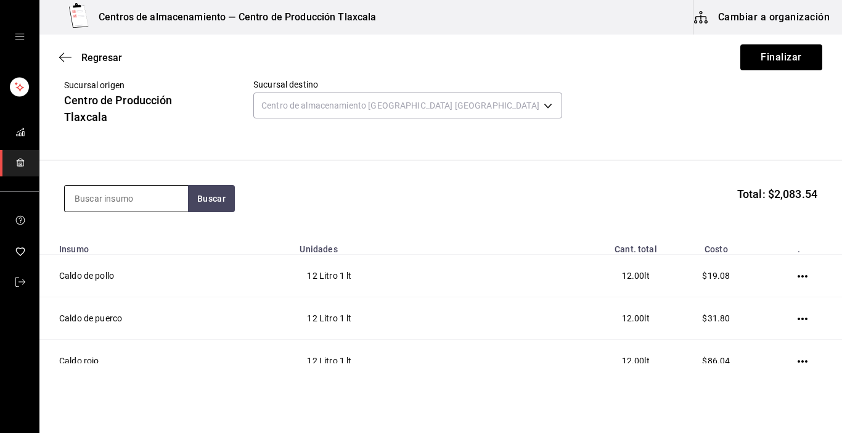
click at [129, 197] on input at bounding box center [126, 199] width 123 height 26
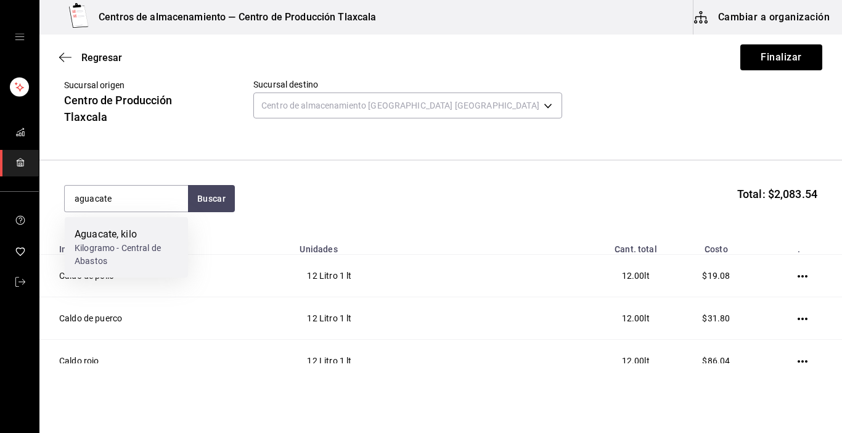
click at [168, 237] on div "Aguacate, kilo" at bounding box center [127, 234] width 104 height 15
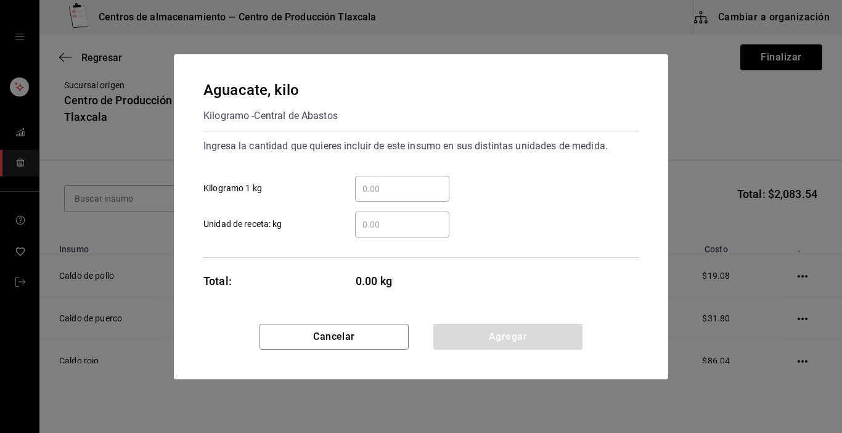
click at [370, 186] on input "​ Kilogramo 1 kg" at bounding box center [402, 188] width 94 height 15
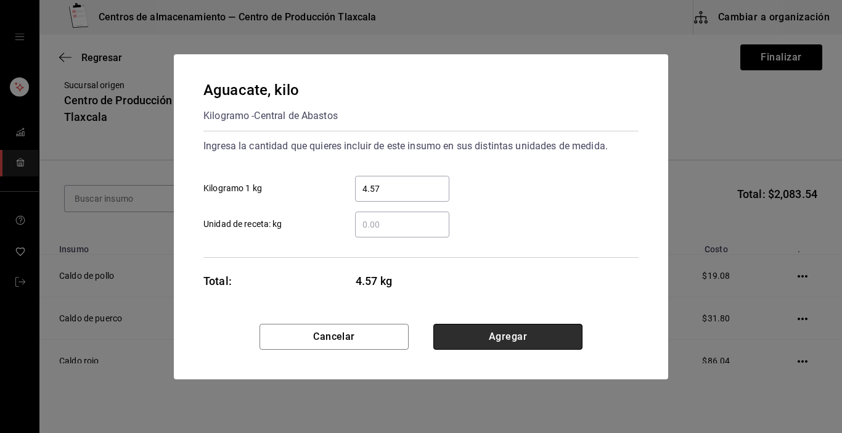
click at [461, 342] on button "Agregar" at bounding box center [507, 337] width 149 height 26
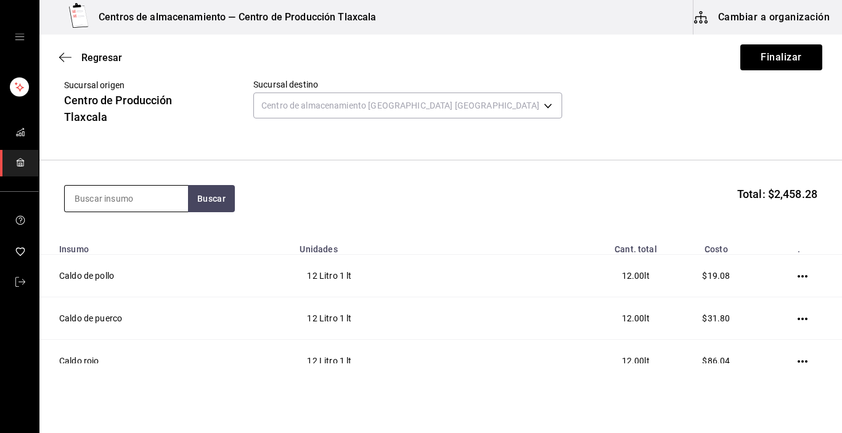
click at [176, 203] on input at bounding box center [126, 199] width 123 height 26
click at [170, 198] on input at bounding box center [126, 199] width 123 height 26
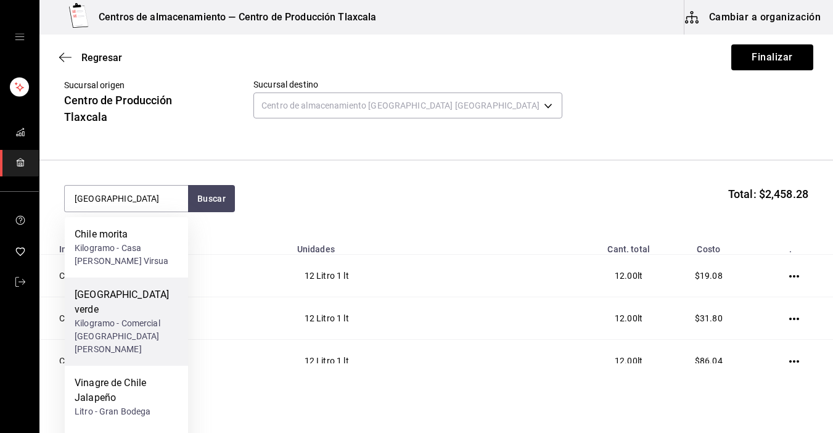
click at [74, 303] on div "Chile verde Kilogramo - Comercial [GEOGRAPHIC_DATA][PERSON_NAME]" at bounding box center [126, 321] width 123 height 88
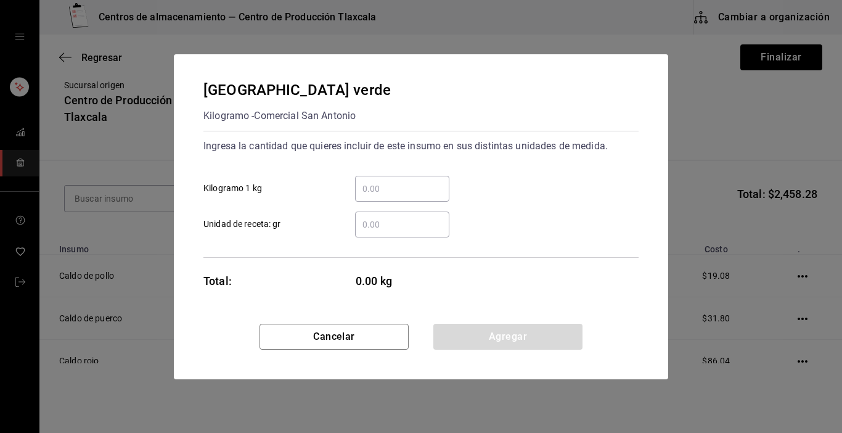
click at [374, 224] on input "​ Unidad de receta: gr" at bounding box center [402, 224] width 94 height 15
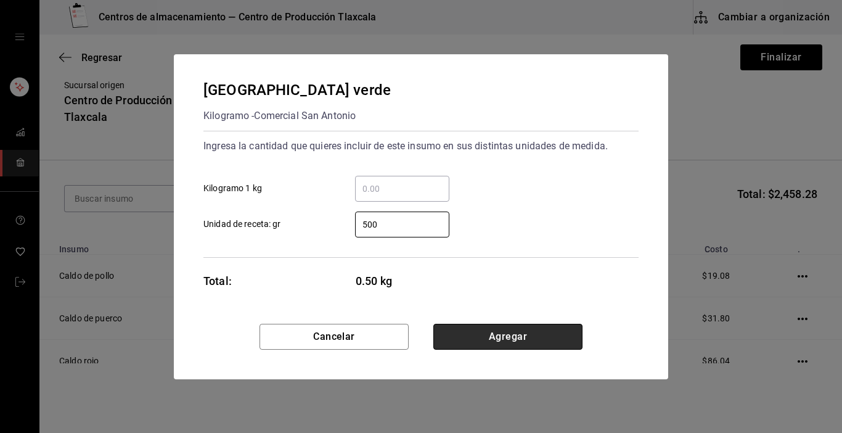
click at [455, 333] on button "Agregar" at bounding box center [507, 337] width 149 height 26
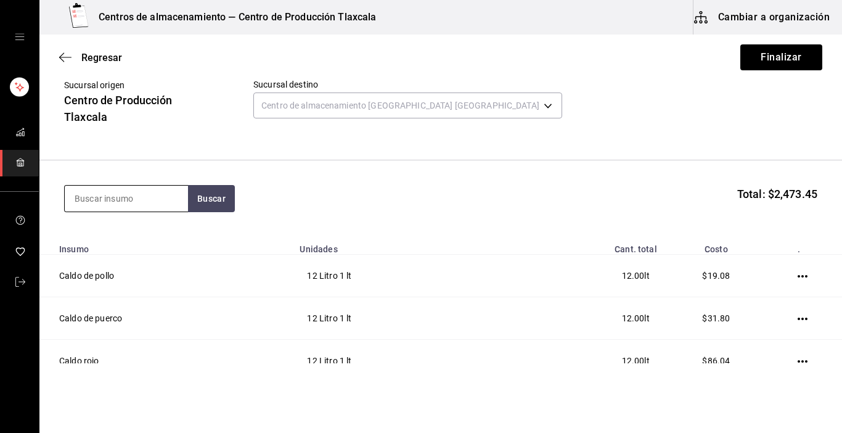
click at [162, 207] on input at bounding box center [126, 199] width 123 height 26
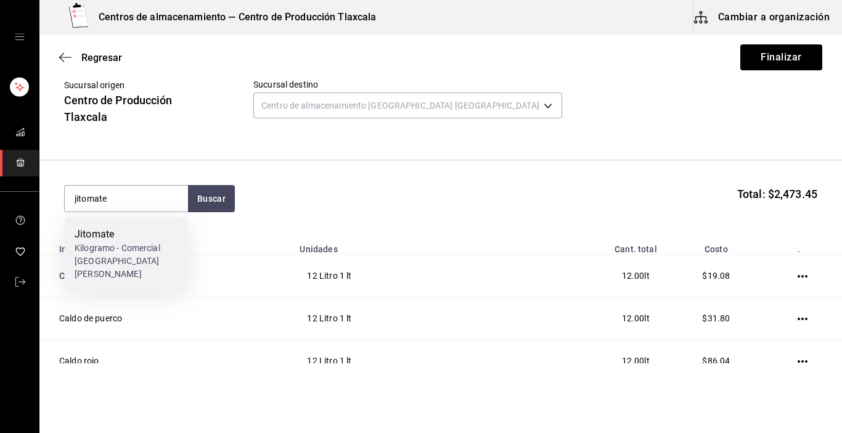
click at [157, 248] on div "Kilogramo - Comercial [GEOGRAPHIC_DATA][PERSON_NAME]" at bounding box center [127, 261] width 104 height 39
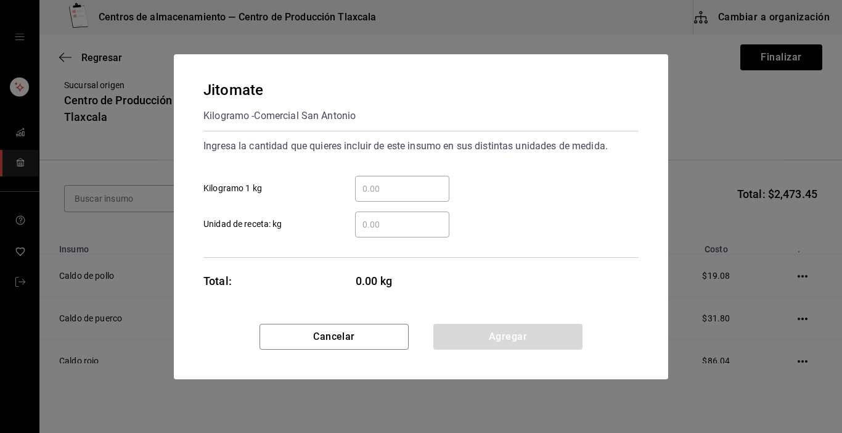
click at [385, 185] on input "​ Kilogramo 1 kg" at bounding box center [402, 188] width 94 height 15
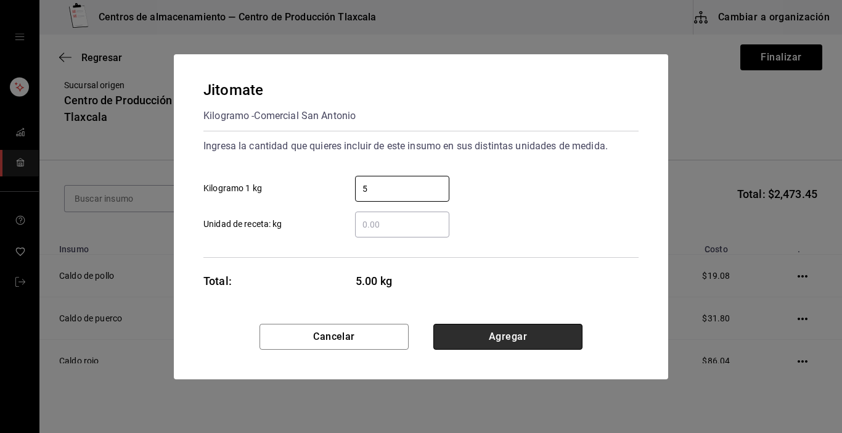
click at [547, 334] on button "Agregar" at bounding box center [507, 337] width 149 height 26
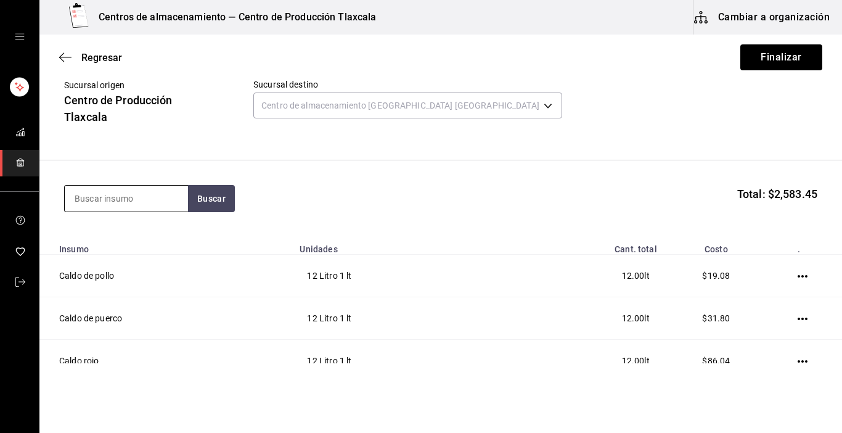
click at [118, 191] on input at bounding box center [126, 199] width 123 height 26
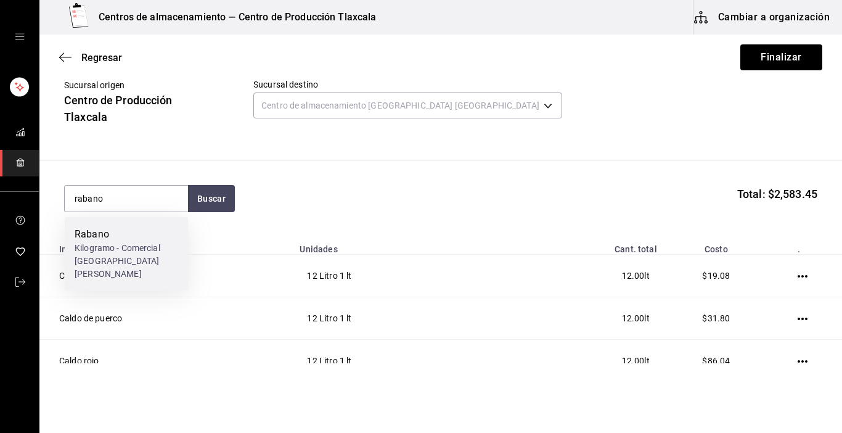
drag, startPoint x: 154, startPoint y: 240, endPoint x: 182, endPoint y: 242, distance: 27.8
click at [182, 242] on div "Rabano Kilogramo - Comercial [GEOGRAPHIC_DATA][PERSON_NAME]" at bounding box center [126, 253] width 123 height 73
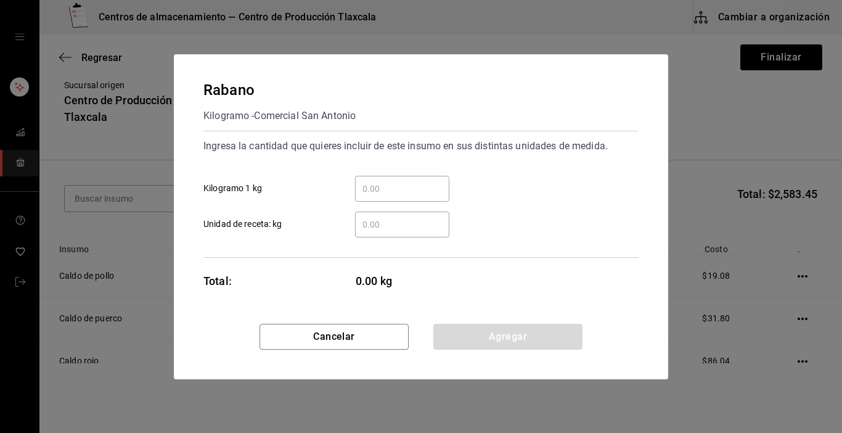
click at [376, 178] on div "​" at bounding box center [402, 189] width 94 height 26
click at [376, 181] on input "​ Kilogramo 1 kg" at bounding box center [402, 188] width 94 height 15
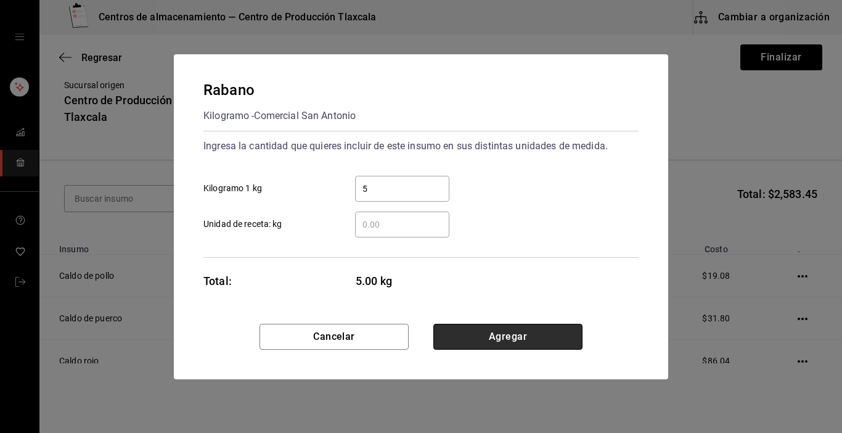
click at [523, 326] on button "Agregar" at bounding box center [507, 337] width 149 height 26
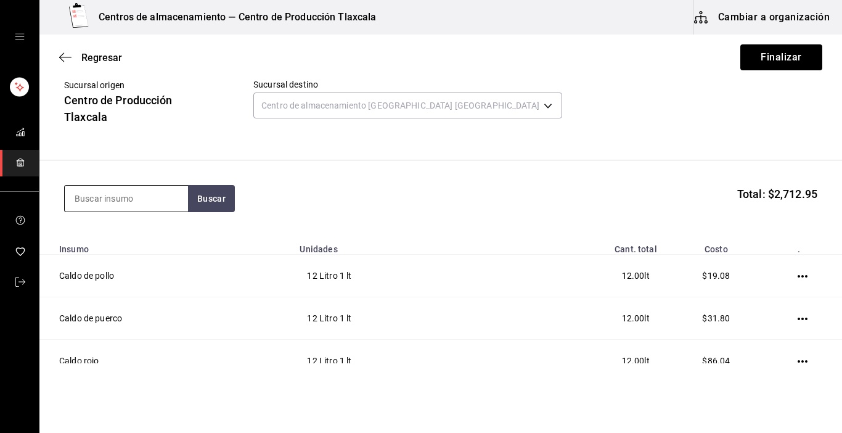
click at [186, 193] on input at bounding box center [126, 199] width 123 height 26
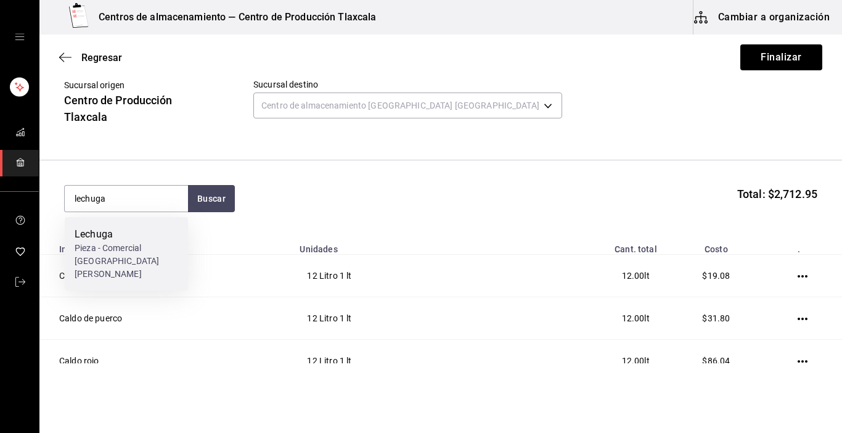
click at [171, 221] on div "Lechuga Pieza - Comercial [GEOGRAPHIC_DATA][PERSON_NAME]" at bounding box center [126, 253] width 123 height 73
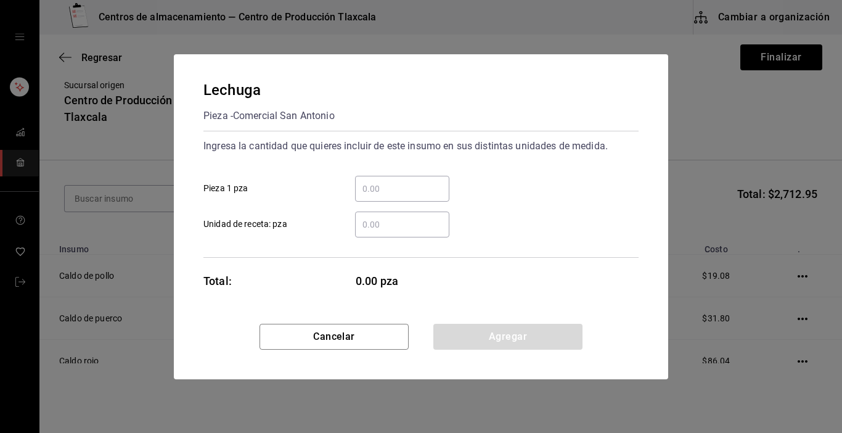
click at [392, 185] on input "​ Pieza 1 pza" at bounding box center [402, 188] width 94 height 15
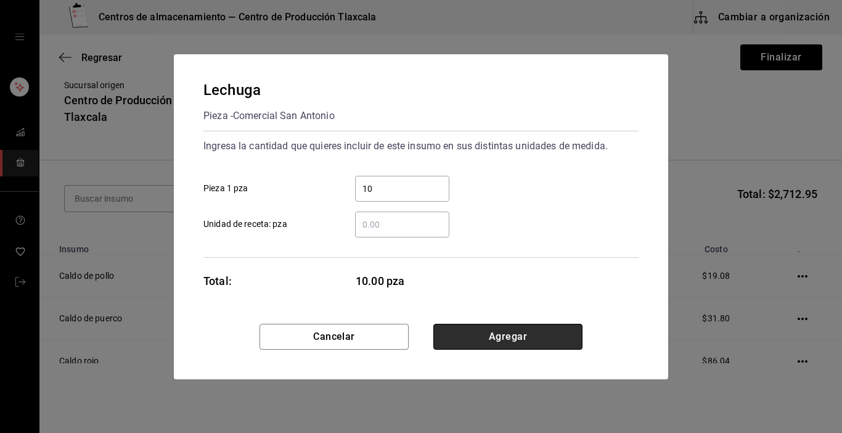
click at [497, 339] on button "Agregar" at bounding box center [507, 337] width 149 height 26
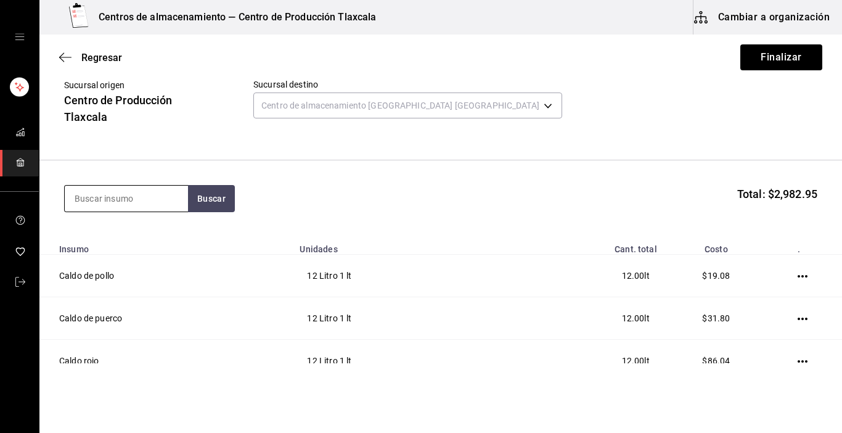
click at [128, 197] on input at bounding box center [126, 199] width 123 height 26
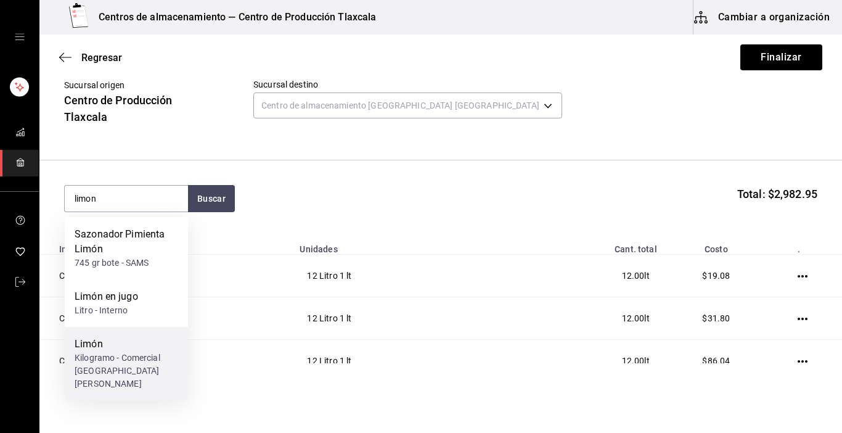
click at [151, 341] on div "Limón" at bounding box center [127, 344] width 104 height 15
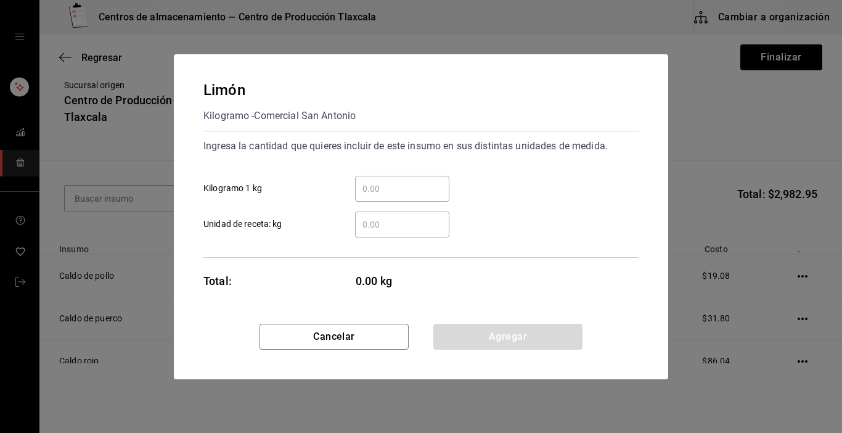
click at [400, 184] on input "​ Kilogramo 1 kg" at bounding box center [402, 188] width 94 height 15
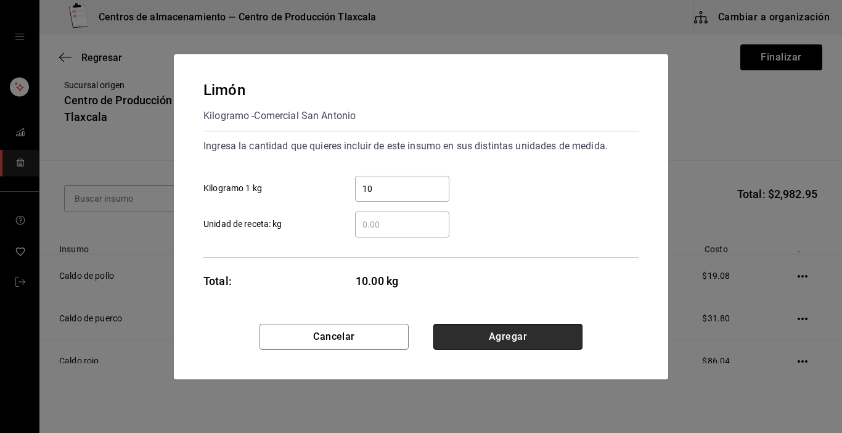
click at [514, 326] on button "Agregar" at bounding box center [507, 337] width 149 height 26
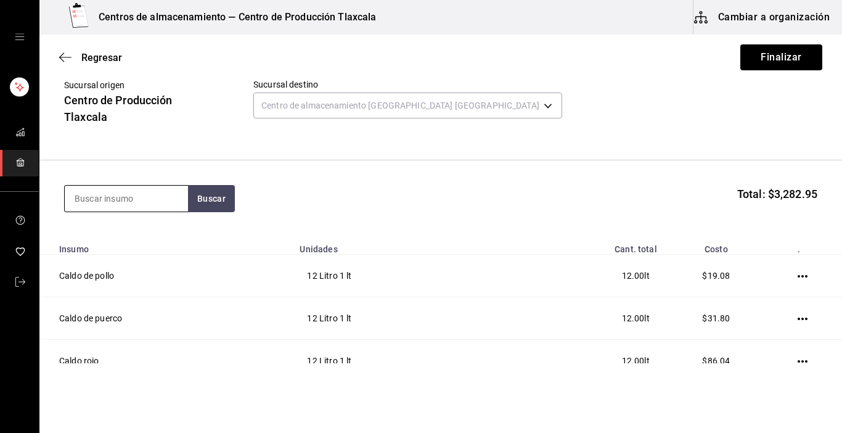
click at [104, 196] on input at bounding box center [126, 199] width 123 height 26
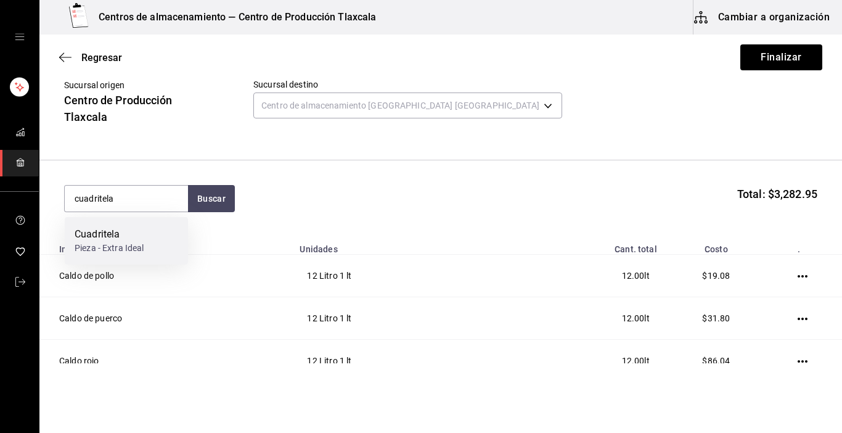
click at [170, 227] on div "Cuadritela Pieza - Extra Ideal" at bounding box center [126, 240] width 123 height 47
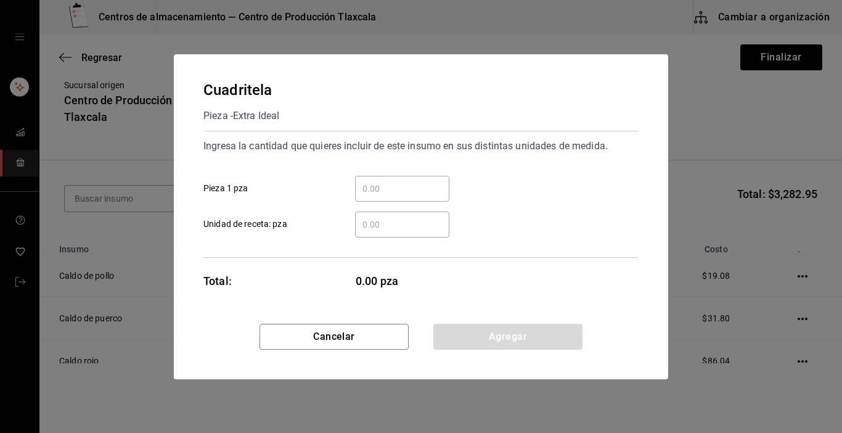
click at [383, 183] on input "​ Pieza 1 pza" at bounding box center [402, 188] width 94 height 15
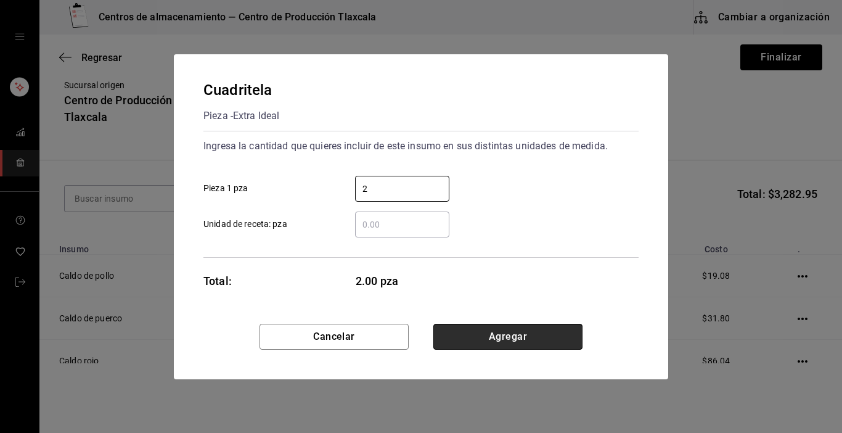
click at [536, 340] on button "Agregar" at bounding box center [507, 337] width 149 height 26
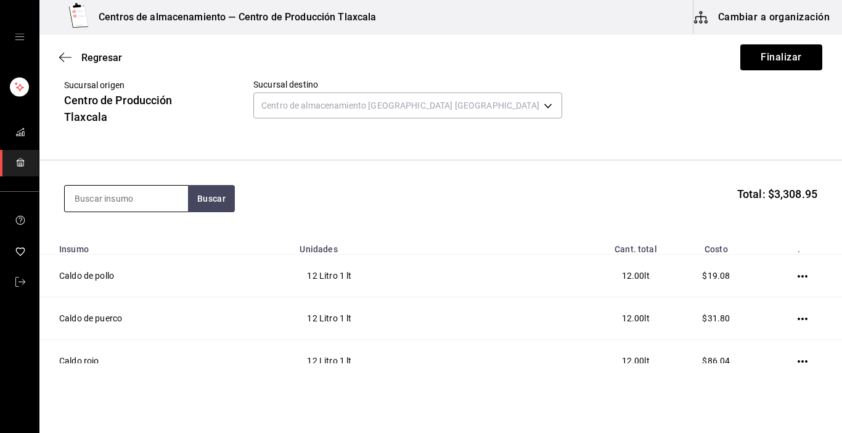
click at [148, 202] on input at bounding box center [126, 199] width 123 height 26
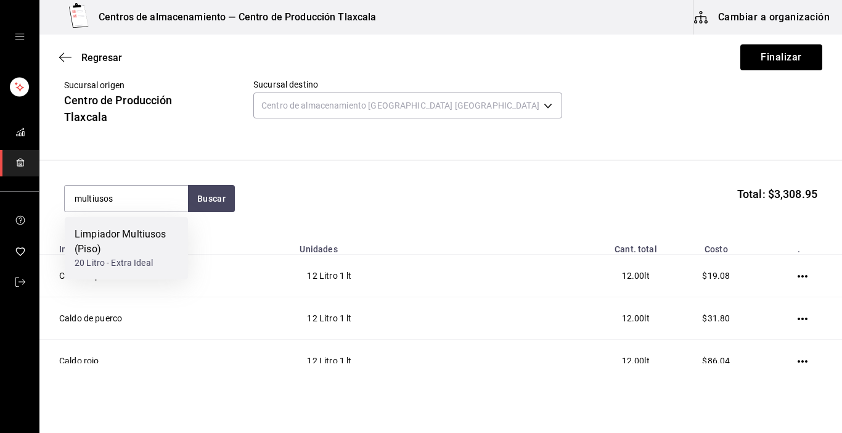
click at [161, 250] on div "Limpiador Multiusos (Piso)" at bounding box center [127, 242] width 104 height 30
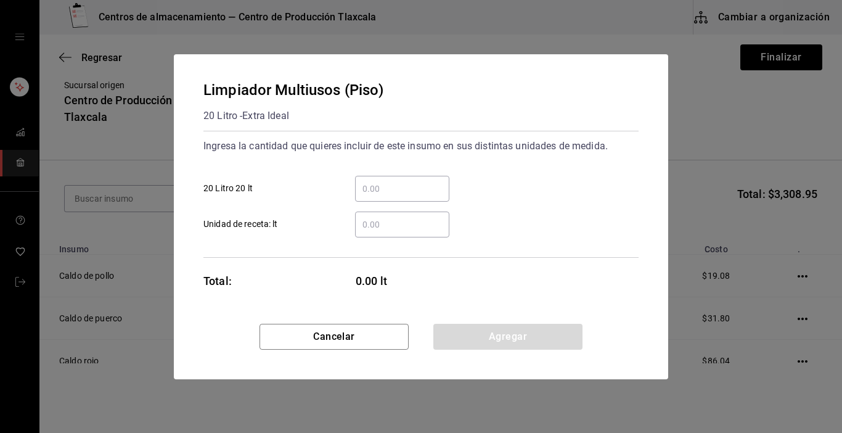
click at [396, 182] on input "​ 20 Litro 20 lt" at bounding box center [402, 188] width 94 height 15
click at [423, 234] on div "​" at bounding box center [402, 224] width 94 height 26
click at [423, 232] on input "​ Unidad de receta: lt" at bounding box center [402, 224] width 94 height 15
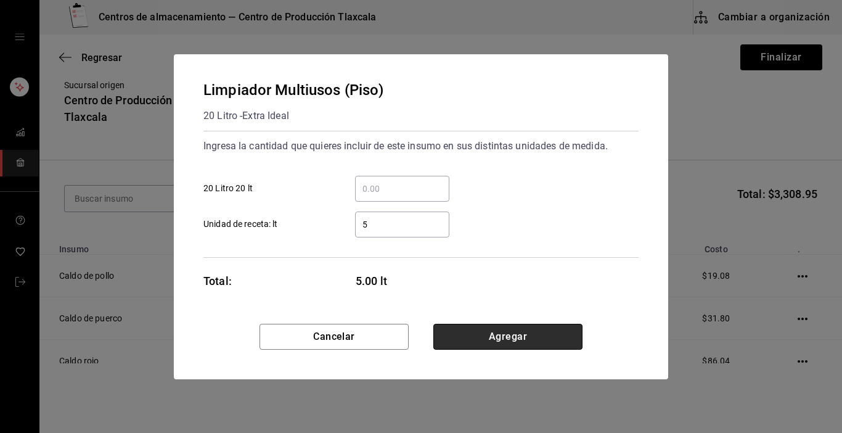
click at [507, 340] on button "Agregar" at bounding box center [507, 337] width 149 height 26
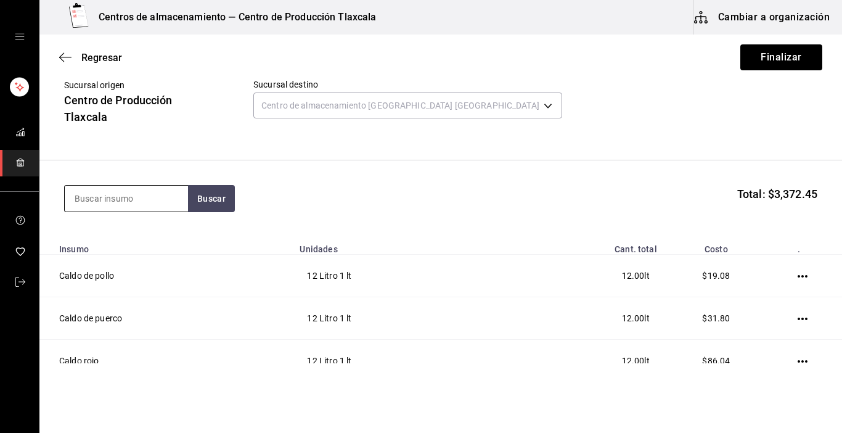
click at [157, 199] on input at bounding box center [126, 199] width 123 height 26
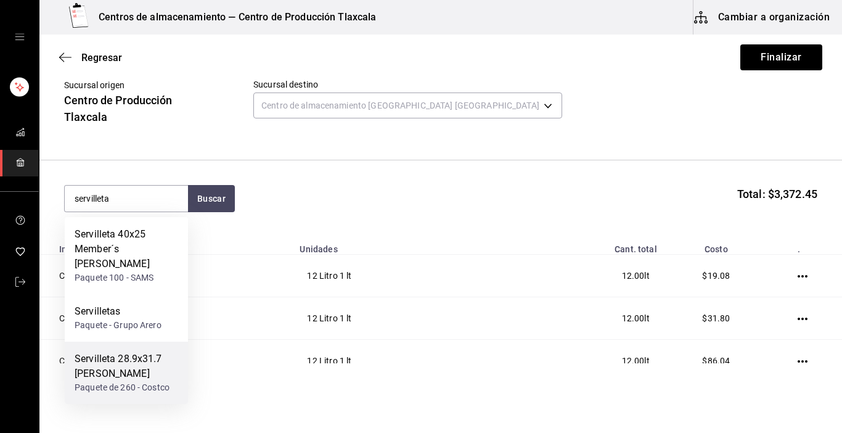
click at [141, 351] on div "Servilleta 28.9x31.7 [PERSON_NAME]" at bounding box center [127, 366] width 104 height 30
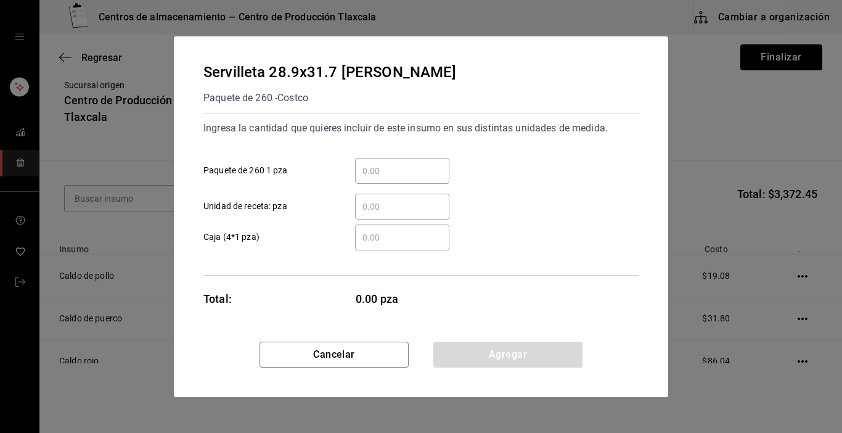
click at [382, 175] on input "​ Paquete de 260 1 pza" at bounding box center [402, 170] width 94 height 15
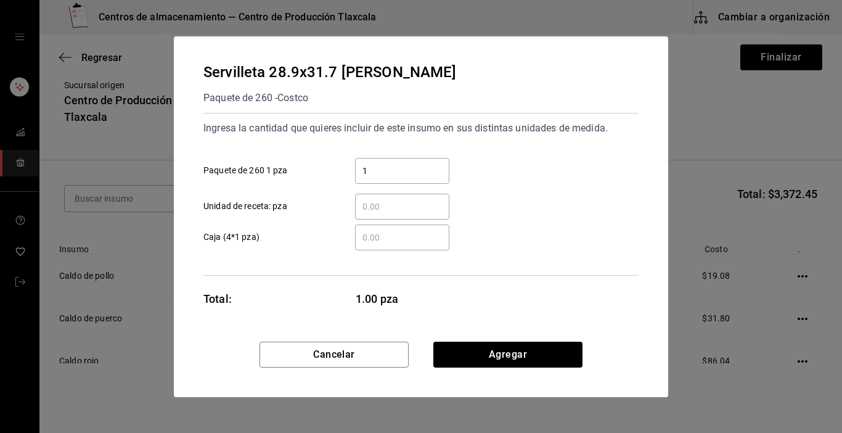
click at [538, 332] on div "Servilleta 28.9x31.7 [PERSON_NAME] Paquete de 260 - Costco Ingresa la cantidad …" at bounding box center [421, 188] width 494 height 305
click at [536, 361] on button "Agregar" at bounding box center [507, 355] width 149 height 26
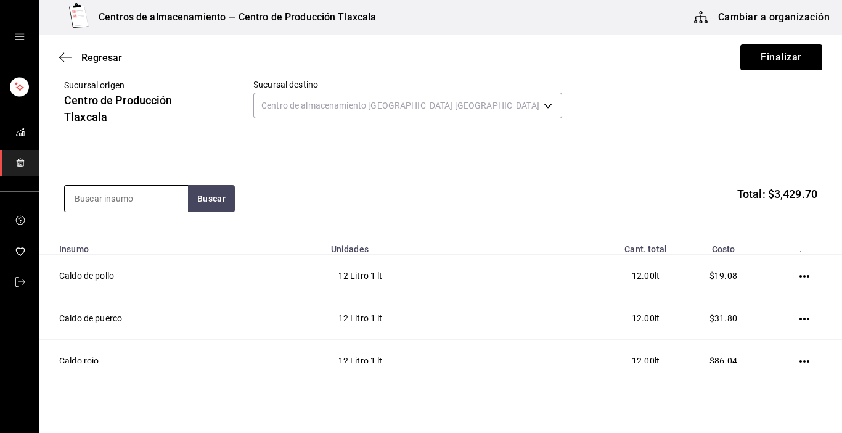
click at [150, 197] on input at bounding box center [126, 199] width 123 height 26
click at [211, 202] on button "Buscar" at bounding box center [211, 198] width 47 height 27
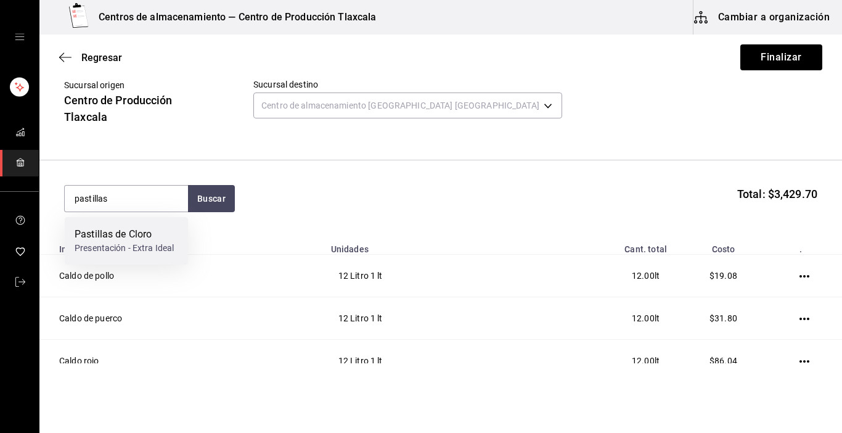
click at [187, 221] on div "Pastillas de Cloro Presentación - Extra Ideal" at bounding box center [126, 240] width 123 height 47
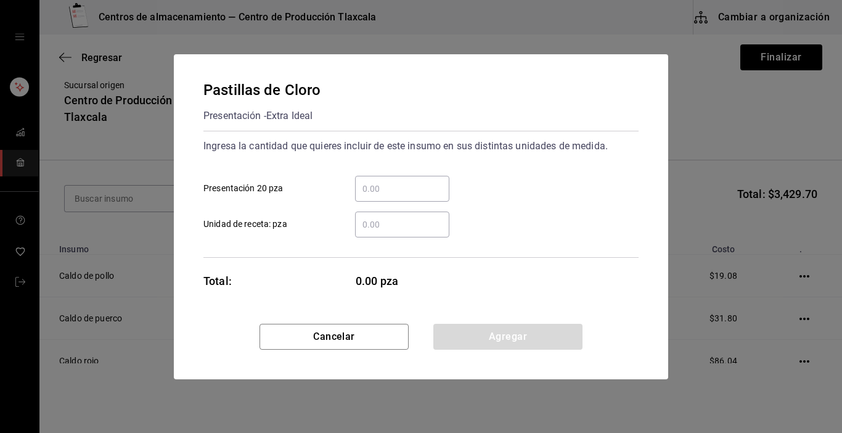
click at [379, 186] on input "​ Presentación 20 pza" at bounding box center [402, 188] width 94 height 15
click at [375, 227] on input "​ Unidad de receta: pza" at bounding box center [402, 224] width 94 height 15
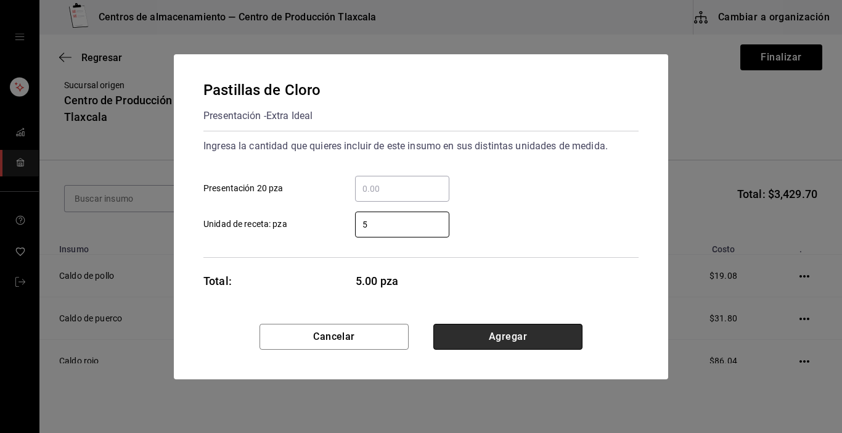
click at [502, 336] on button "Agregar" at bounding box center [507, 337] width 149 height 26
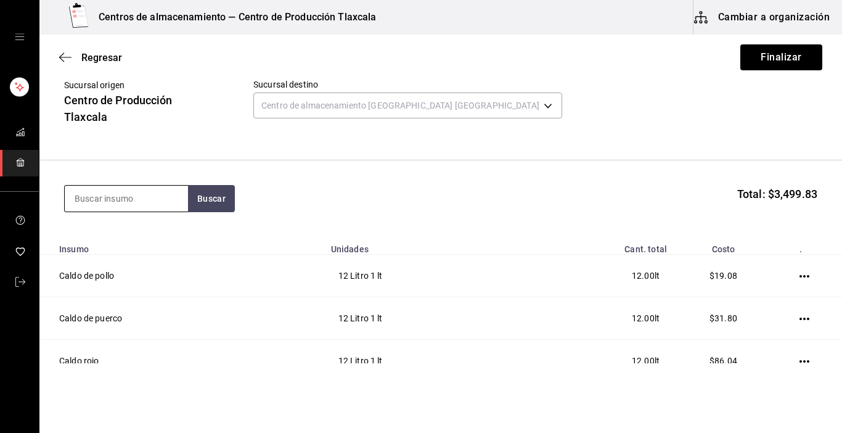
click at [151, 195] on input at bounding box center [126, 199] width 123 height 26
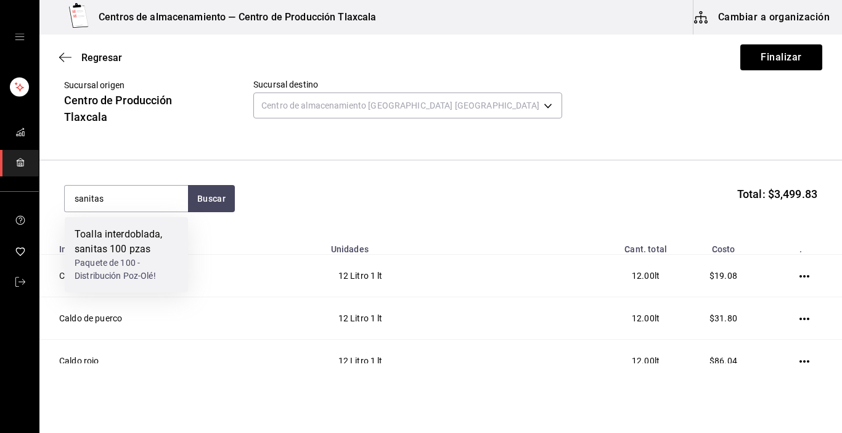
click at [149, 255] on div "Toalla interdoblada, sanitas 100 pzas" at bounding box center [127, 242] width 104 height 30
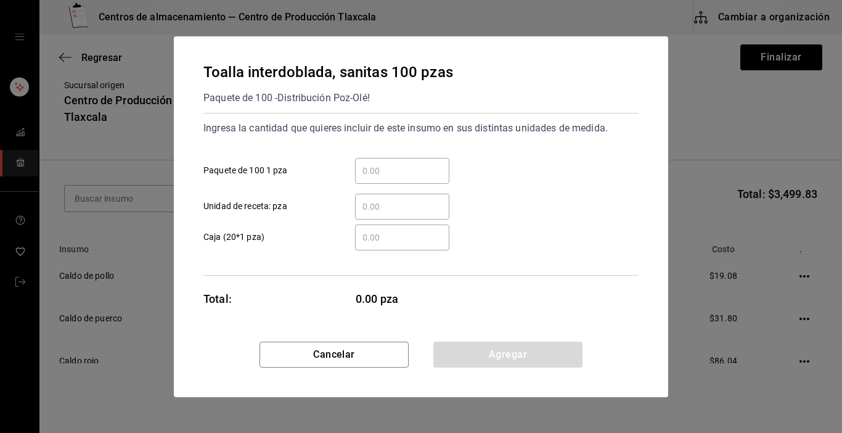
click at [366, 203] on input "​ Unidad de receta: pza" at bounding box center [402, 206] width 94 height 15
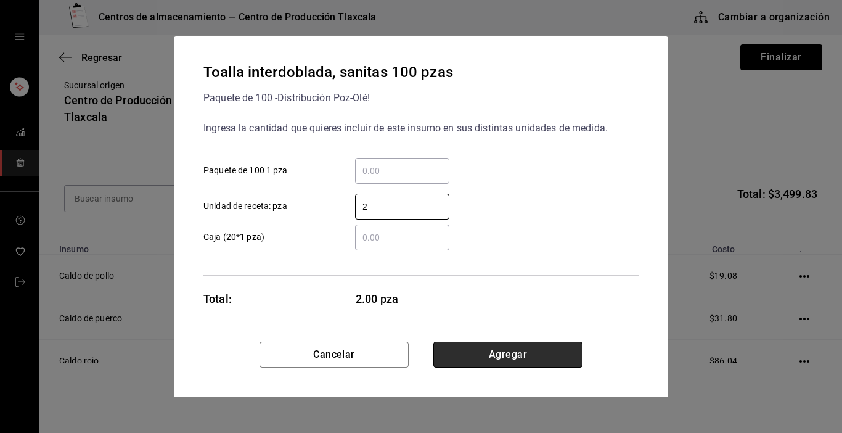
click at [533, 351] on button "Agregar" at bounding box center [507, 355] width 149 height 26
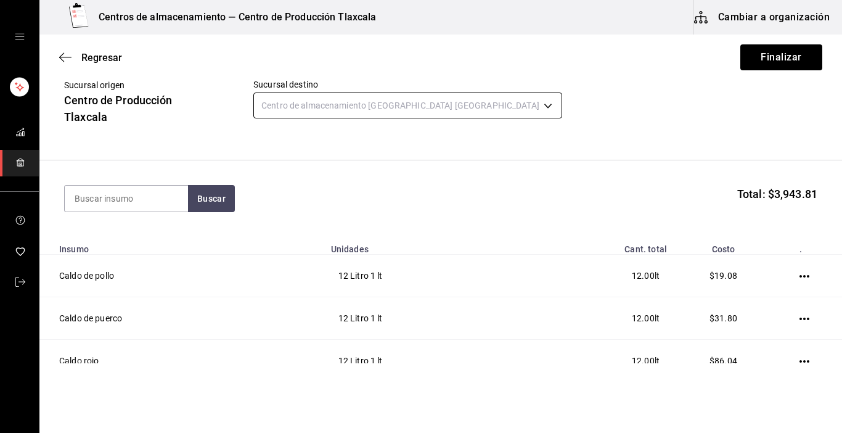
click at [430, 109] on body "Centros de almacenamiento — Centro de Producción Tlaxcala Cambiar a organizació…" at bounding box center [421, 181] width 842 height 363
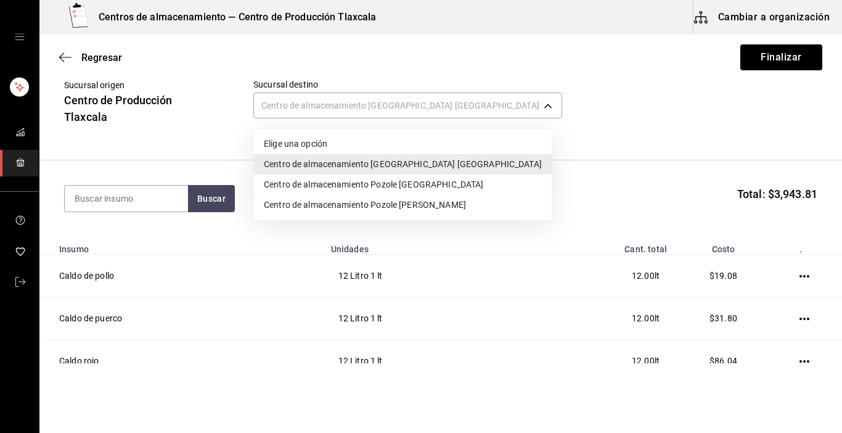
click at [430, 190] on li "Centro de almacenamiento Pozole [GEOGRAPHIC_DATA]" at bounding box center [403, 184] width 298 height 20
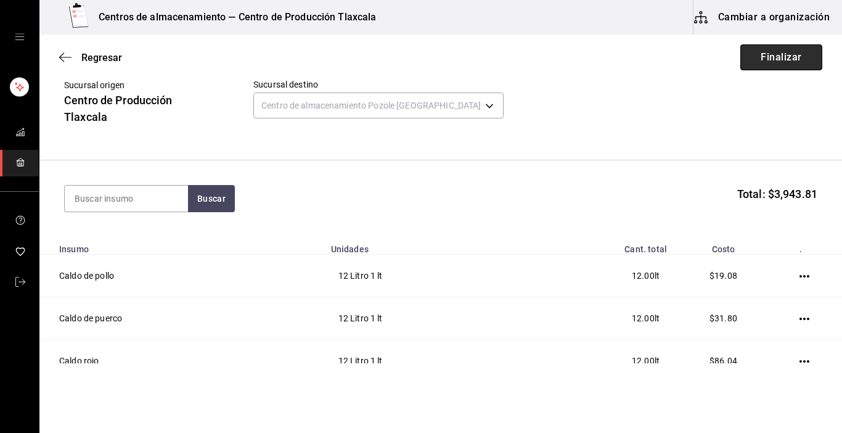
click at [783, 53] on button "Finalizar" at bounding box center [781, 57] width 82 height 26
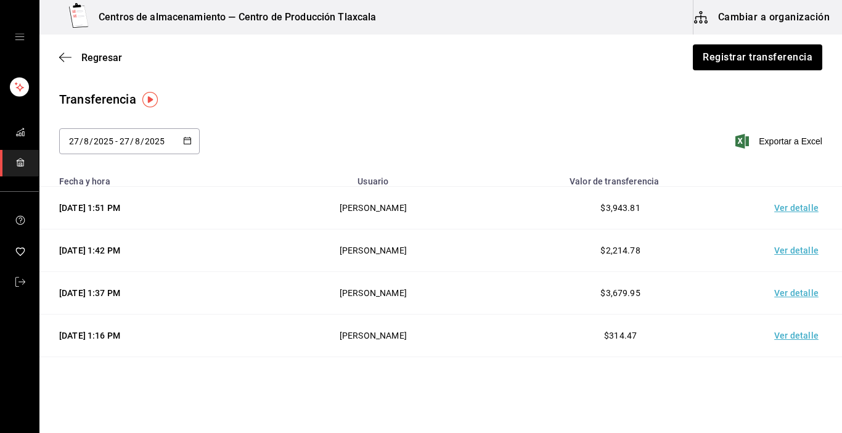
click at [791, 245] on td "Ver detalle" at bounding box center [799, 250] width 86 height 43
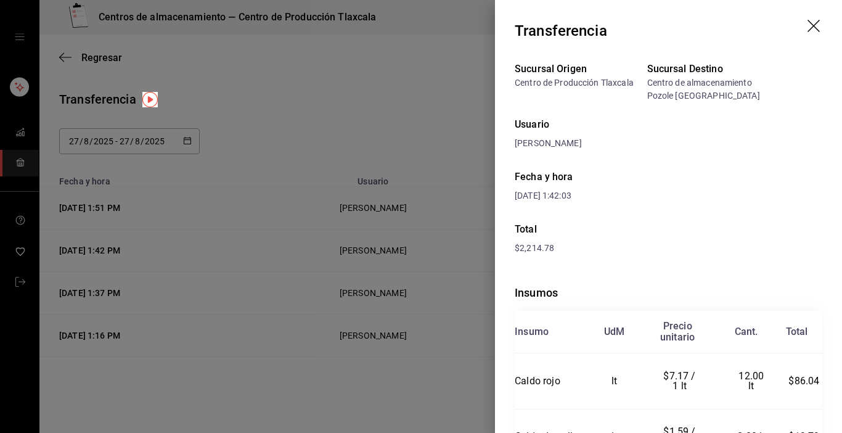
click at [814, 27] on header "Transferencia" at bounding box center [668, 31] width 347 height 62
click at [808, 27] on icon "drag" at bounding box center [814, 26] width 12 height 12
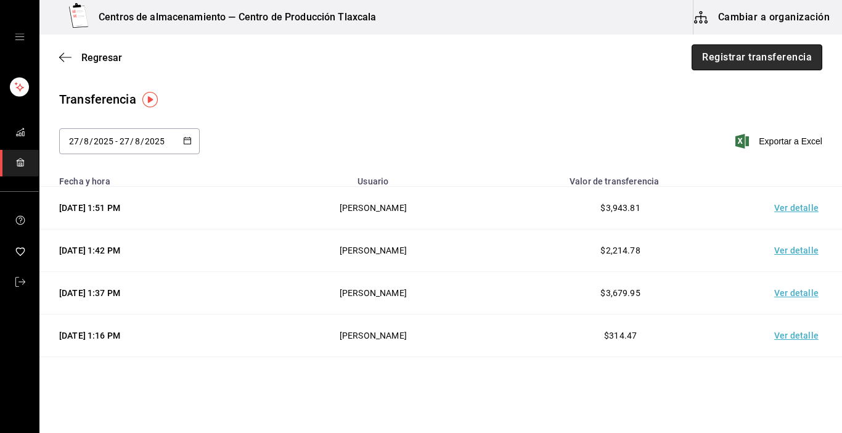
click at [770, 49] on button "Registrar transferencia" at bounding box center [757, 57] width 131 height 26
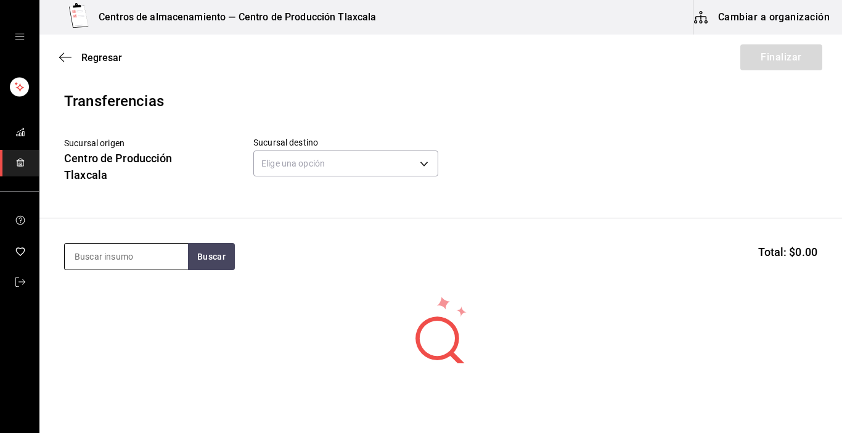
click at [169, 248] on input at bounding box center [126, 257] width 123 height 26
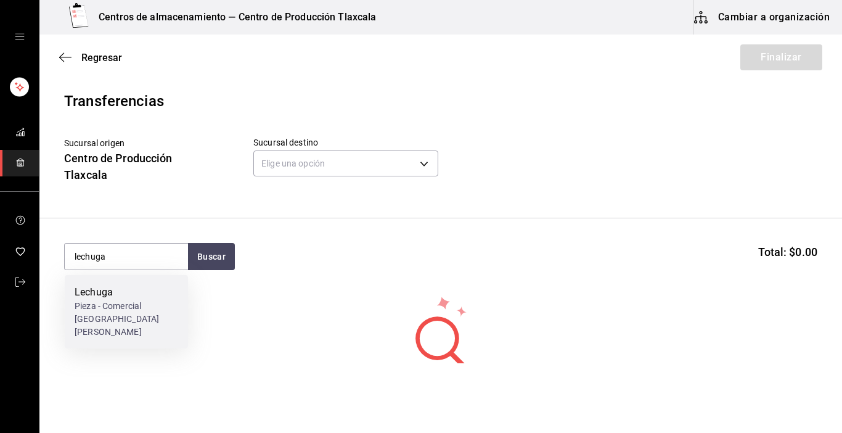
click at [102, 299] on div "Lechuga" at bounding box center [127, 292] width 104 height 15
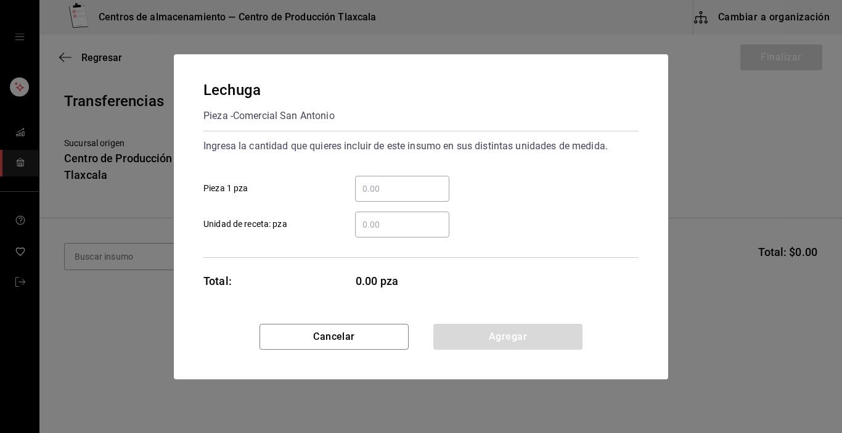
click at [375, 191] on input "​ Pieza 1 pza" at bounding box center [402, 188] width 94 height 15
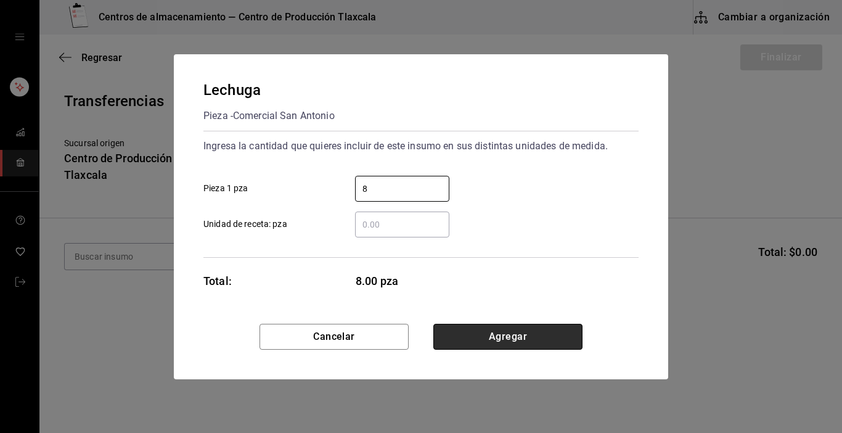
click at [527, 326] on button "Agregar" at bounding box center [507, 337] width 149 height 26
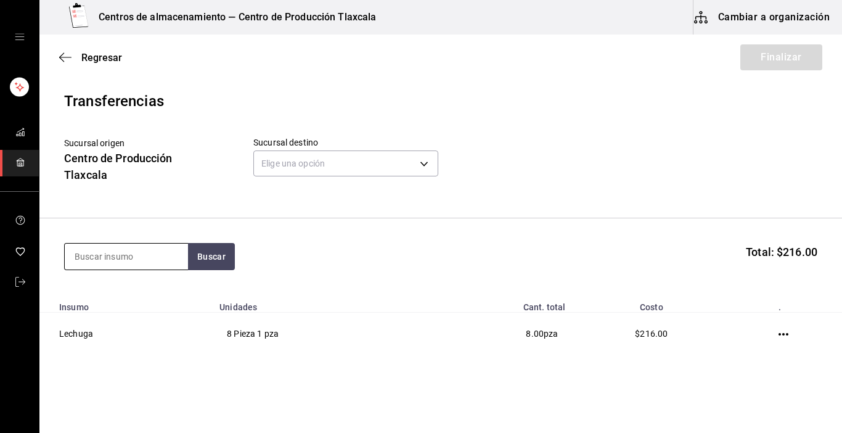
click at [81, 248] on input at bounding box center [126, 257] width 123 height 26
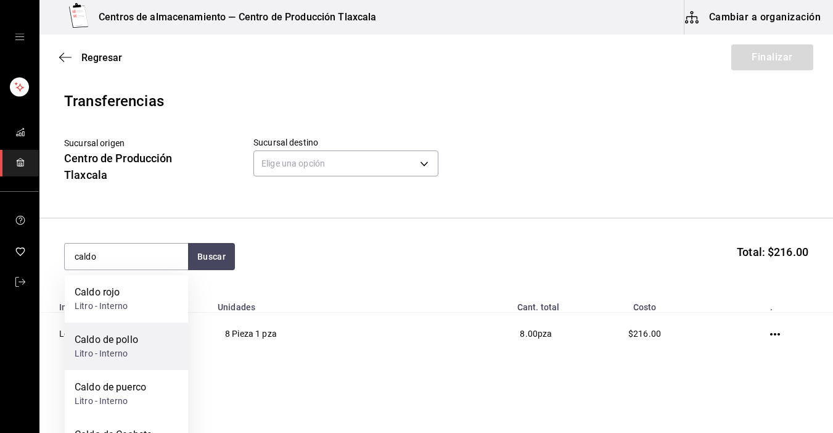
click at [113, 345] on div "Caldo de pollo" at bounding box center [107, 339] width 64 height 15
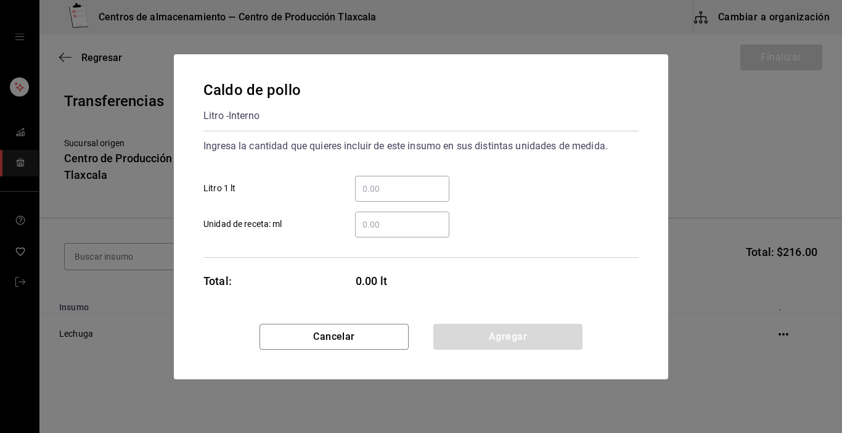
click at [359, 186] on input "​ Litro 1 lt" at bounding box center [402, 188] width 94 height 15
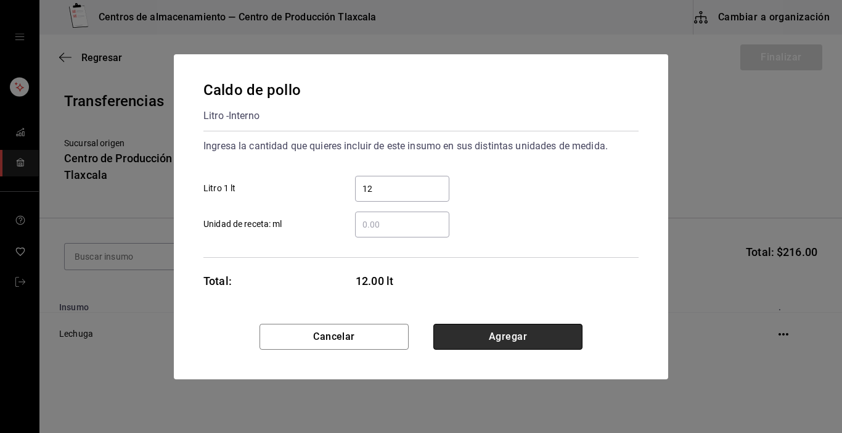
click at [539, 328] on button "Agregar" at bounding box center [507, 337] width 149 height 26
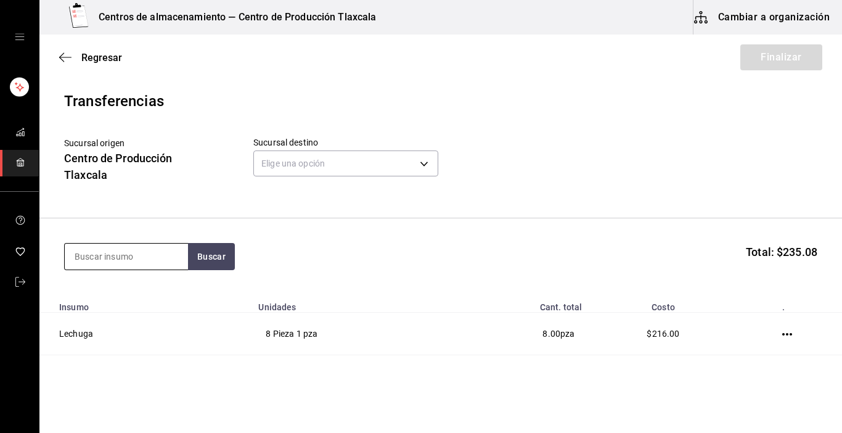
click at [132, 247] on input at bounding box center [126, 257] width 123 height 26
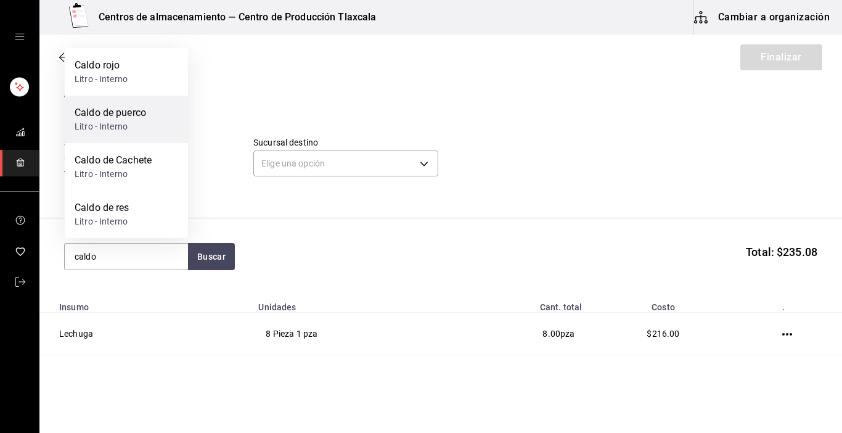
click at [134, 117] on div "Caldo de puerco" at bounding box center [111, 112] width 72 height 15
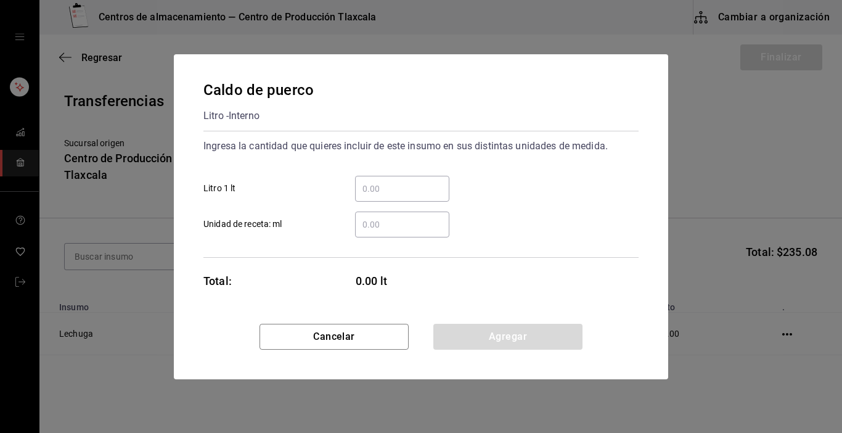
click at [379, 179] on div "​" at bounding box center [402, 189] width 94 height 26
click at [379, 181] on input "​ Litro 1 lt" at bounding box center [402, 188] width 94 height 15
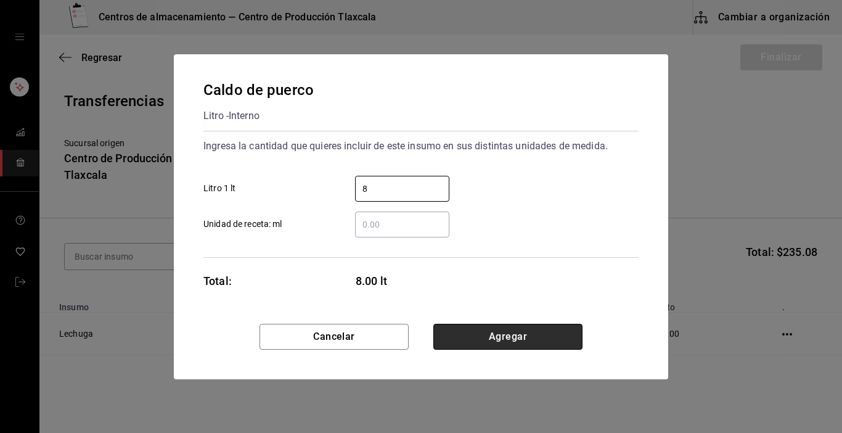
click at [537, 333] on button "Agregar" at bounding box center [507, 337] width 149 height 26
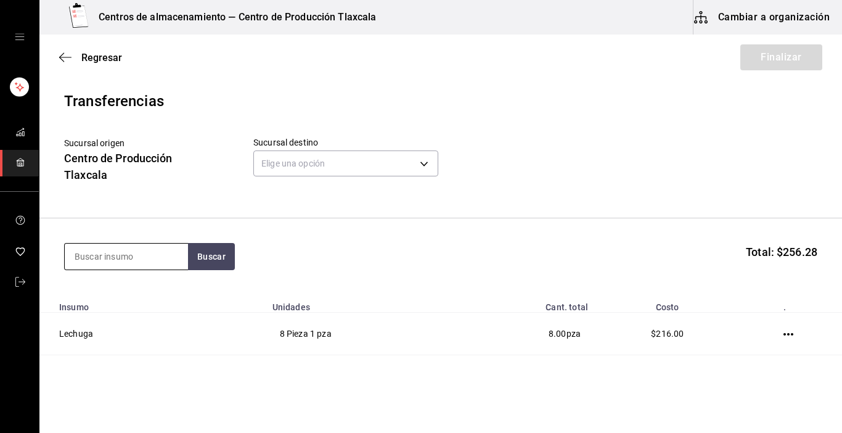
click at [126, 263] on input at bounding box center [126, 257] width 123 height 26
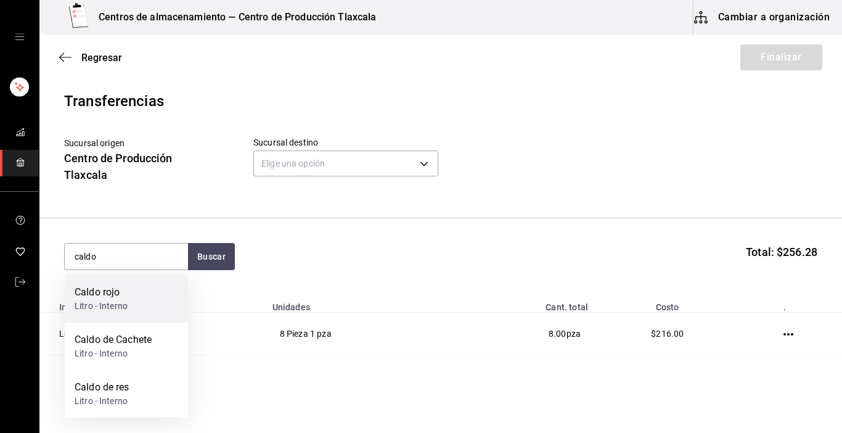
click at [117, 305] on div "Litro - Interno" at bounding box center [101, 306] width 53 height 13
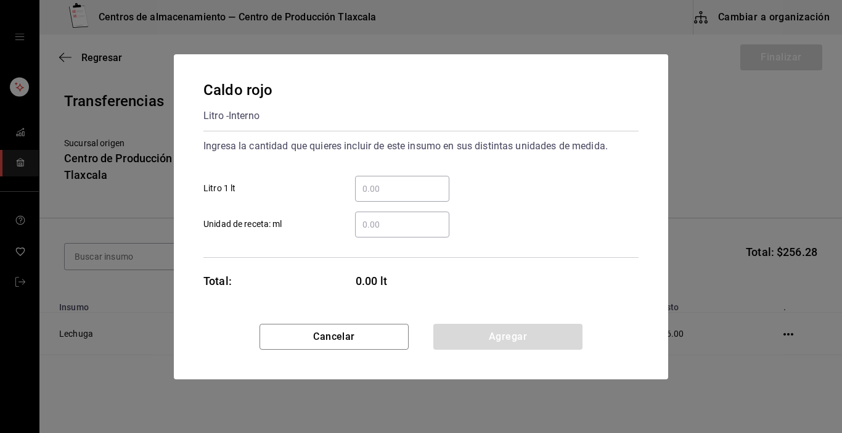
click at [383, 198] on div "​" at bounding box center [402, 189] width 94 height 26
click at [383, 196] on input "​ Litro 1 lt" at bounding box center [402, 188] width 94 height 15
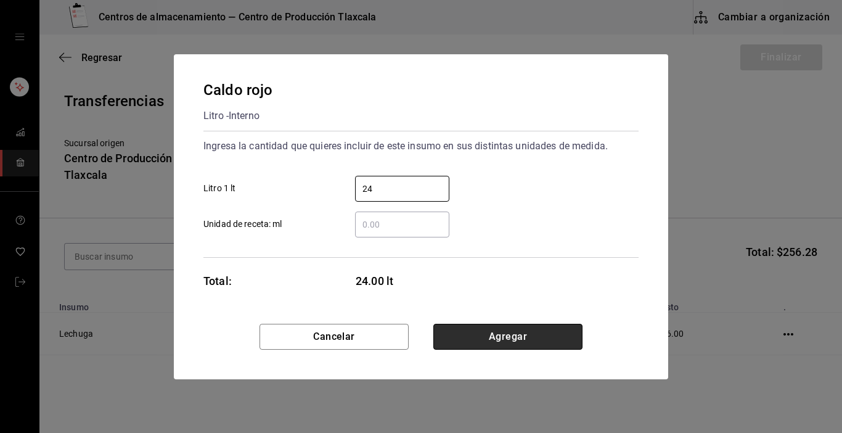
click at [514, 337] on button "Agregar" at bounding box center [507, 337] width 149 height 26
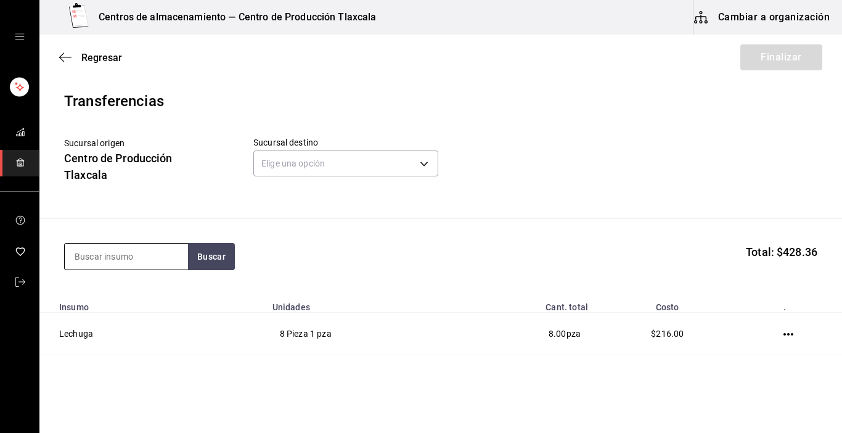
click at [157, 248] on input at bounding box center [126, 257] width 123 height 26
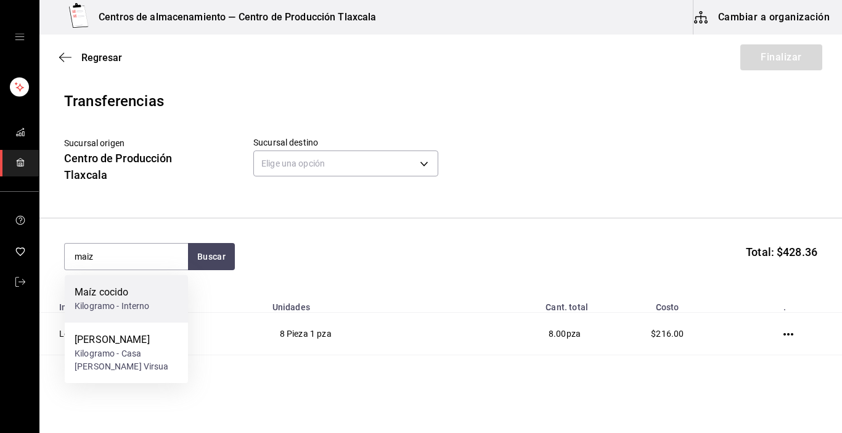
click at [142, 310] on div "Kilogramo - Interno" at bounding box center [112, 306] width 75 height 13
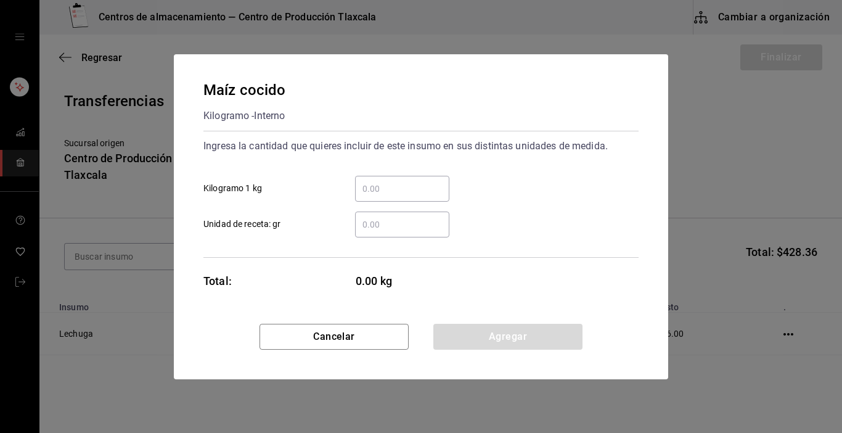
click at [386, 192] on input "​ Kilogramo 1 kg" at bounding box center [402, 188] width 94 height 15
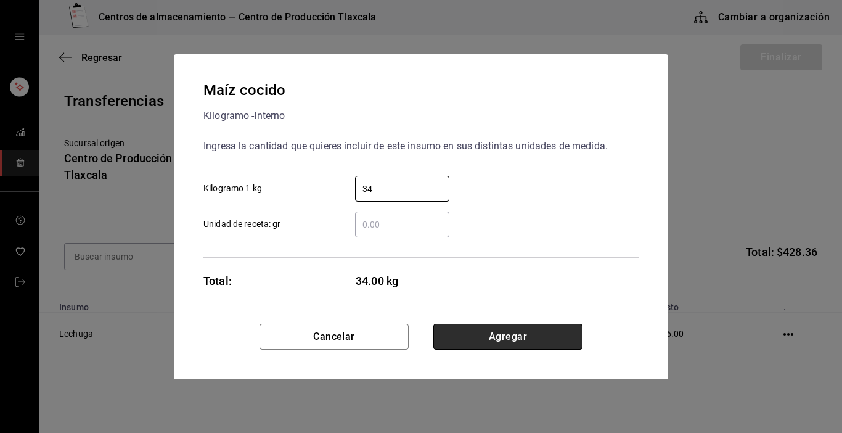
click at [460, 341] on button "Agregar" at bounding box center [507, 337] width 149 height 26
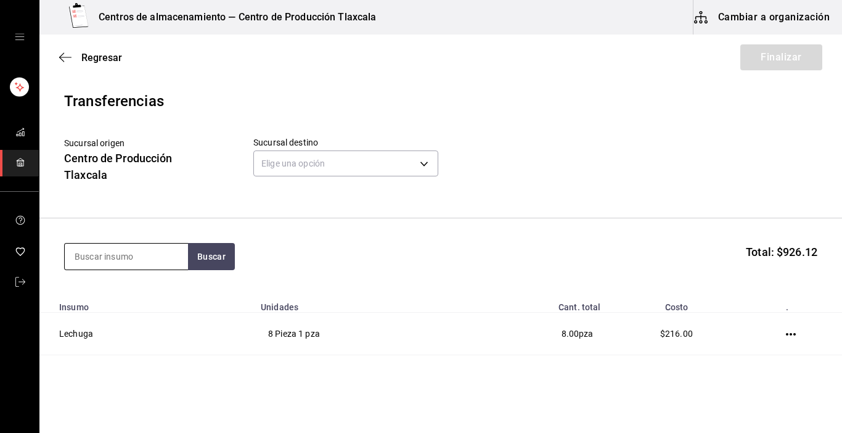
click at [130, 260] on input at bounding box center [126, 257] width 123 height 26
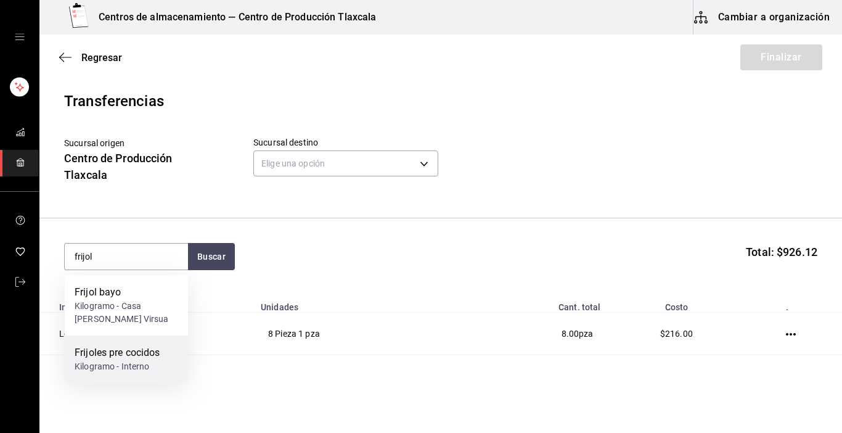
click at [95, 345] on div "Frijoles pre cocidos" at bounding box center [118, 352] width 86 height 15
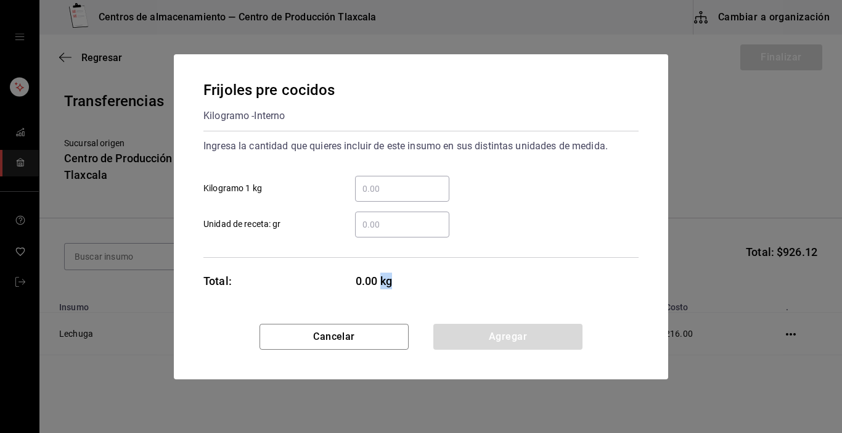
click at [95, 345] on div "Frijoles pre cocidos Kilogramo - Interno Ingresa la cantidad que quieres inclui…" at bounding box center [421, 216] width 842 height 433
click at [414, 188] on input "​ Kilogramo 1 kg" at bounding box center [402, 188] width 94 height 15
click at [372, 184] on input "​ Kilogramo 1 kg" at bounding box center [402, 188] width 94 height 15
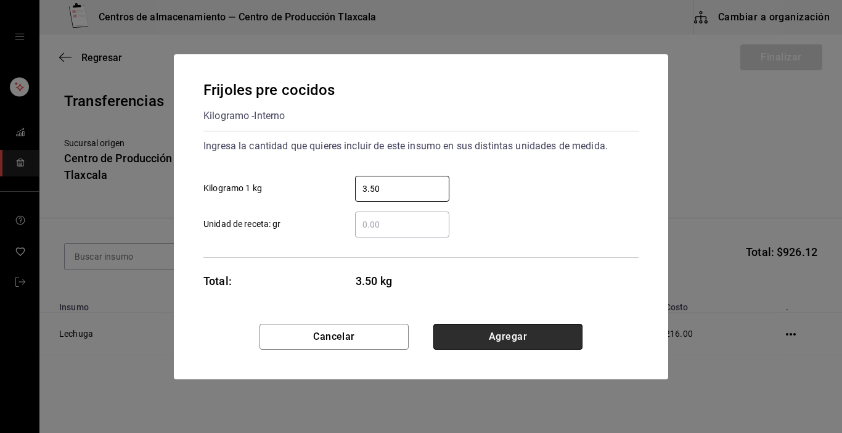
click at [456, 332] on button "Agregar" at bounding box center [507, 337] width 149 height 26
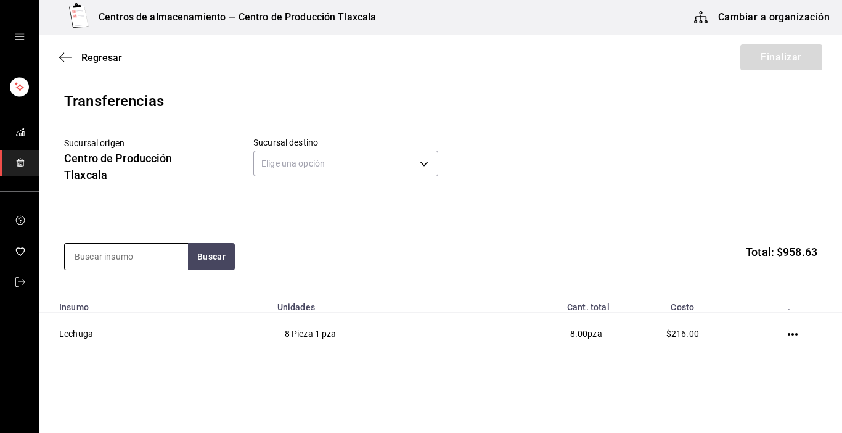
click at [159, 256] on input at bounding box center [126, 257] width 123 height 26
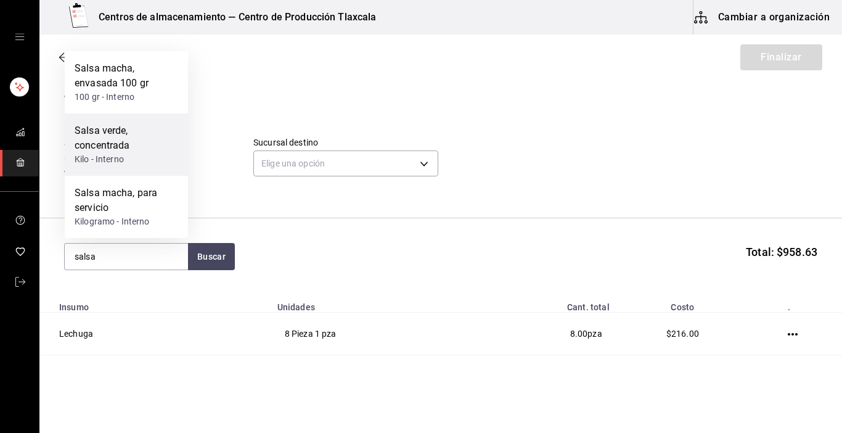
click at [144, 162] on div "Kilo - Interno" at bounding box center [127, 159] width 104 height 13
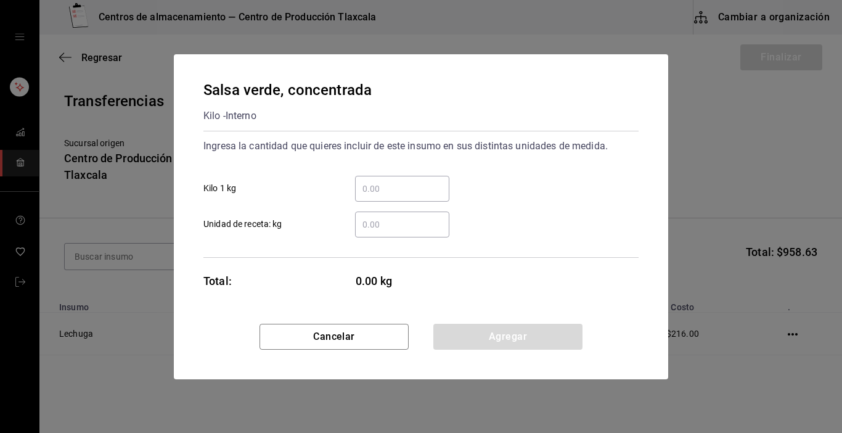
click at [405, 179] on div "​" at bounding box center [402, 189] width 94 height 26
click at [405, 181] on input "​ Kilo 1 kg" at bounding box center [402, 188] width 94 height 15
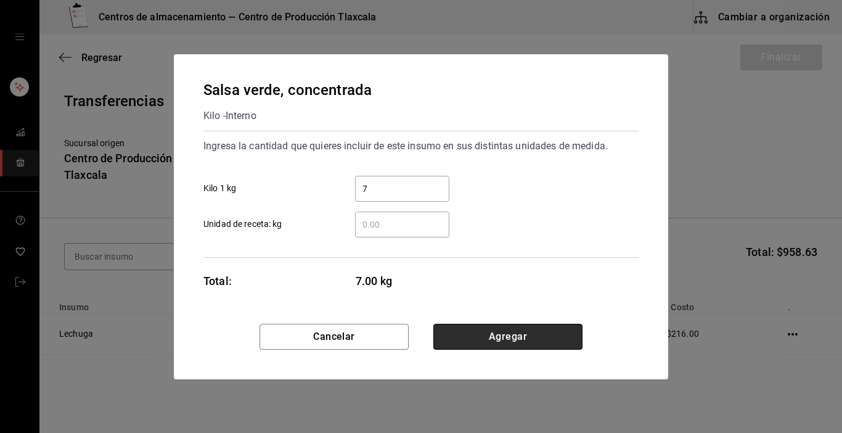
click at [538, 337] on button "Agregar" at bounding box center [507, 337] width 149 height 26
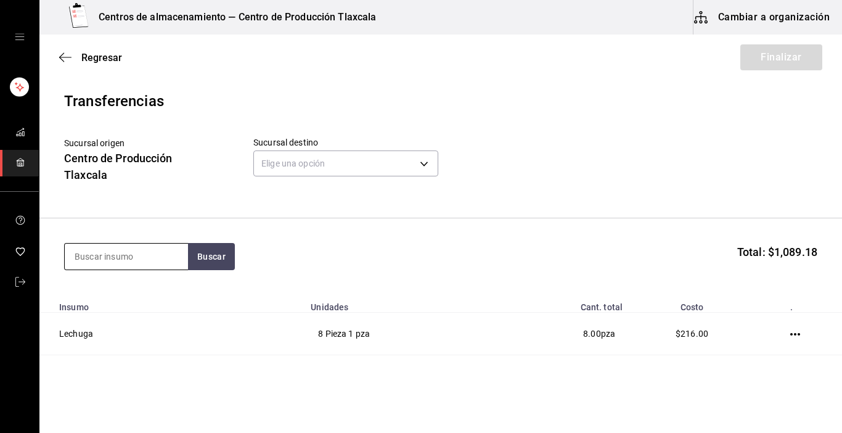
click at [168, 253] on input at bounding box center [126, 257] width 123 height 26
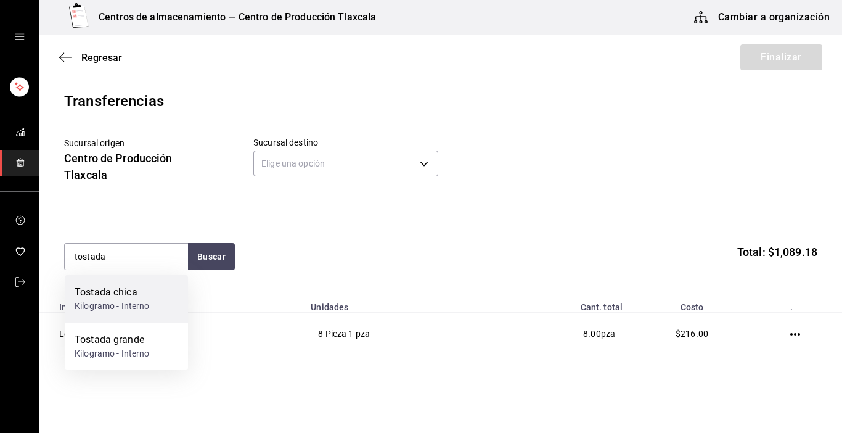
click at [155, 289] on div "Tostada chica Kilogramo - Interno" at bounding box center [126, 298] width 123 height 47
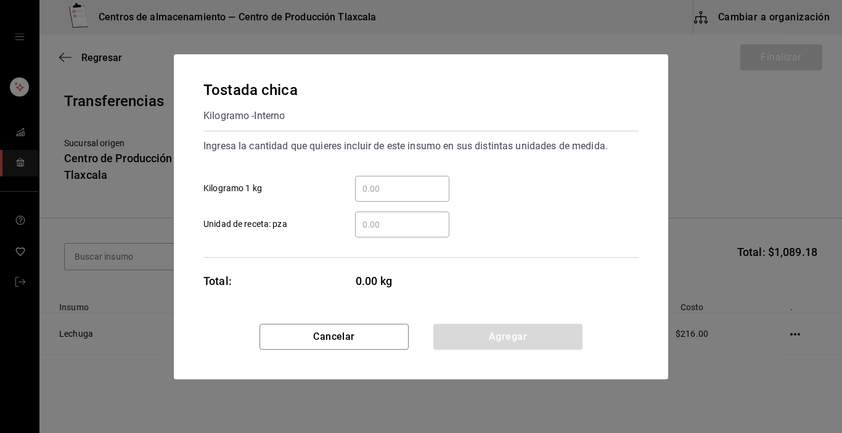
click at [401, 197] on div "​" at bounding box center [402, 189] width 94 height 26
click at [401, 196] on input "​ Kilogramo 1 kg" at bounding box center [402, 188] width 94 height 15
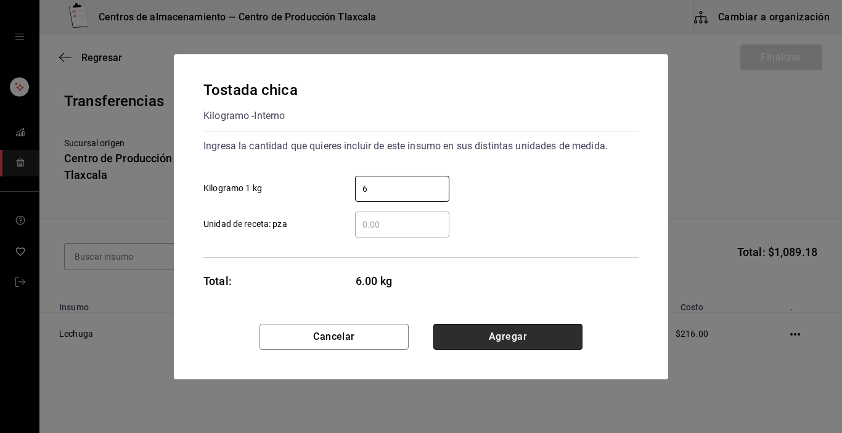
click at [503, 337] on button "Agregar" at bounding box center [507, 337] width 149 height 26
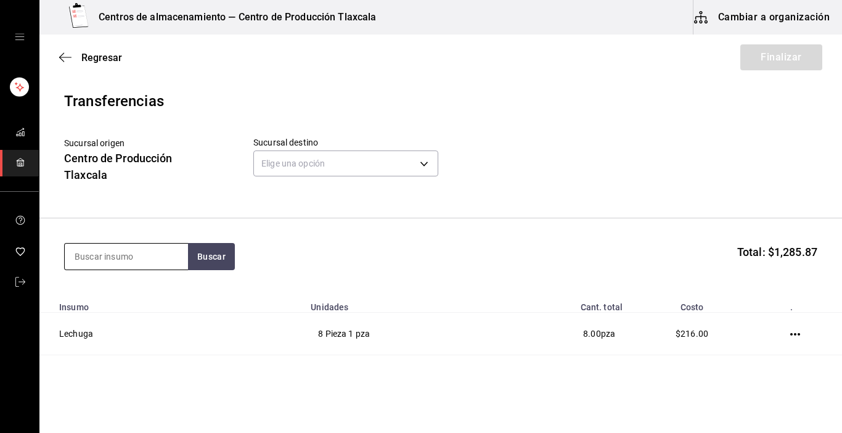
click at [171, 255] on input at bounding box center [126, 257] width 123 height 26
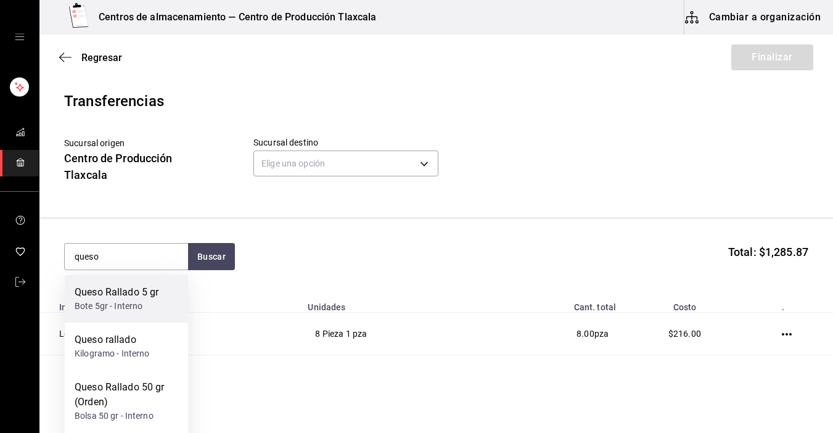
click at [153, 288] on div "Queso Rallado 5 gr" at bounding box center [117, 292] width 84 height 15
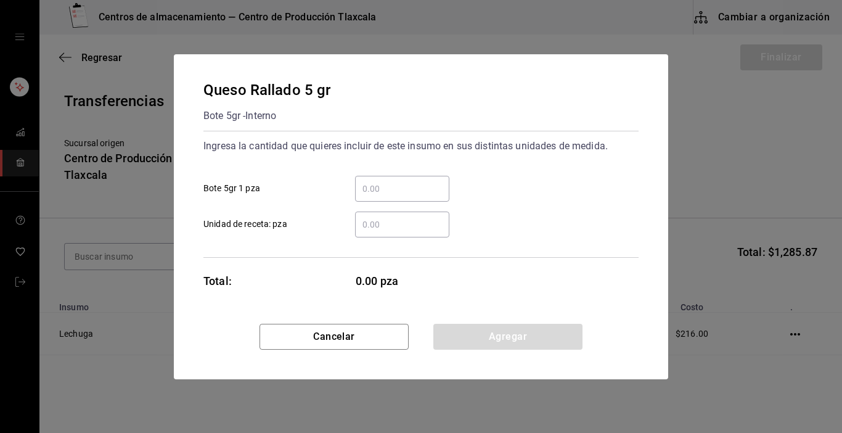
click at [438, 181] on input "​ Bote 5gr 1 pza" at bounding box center [402, 188] width 94 height 15
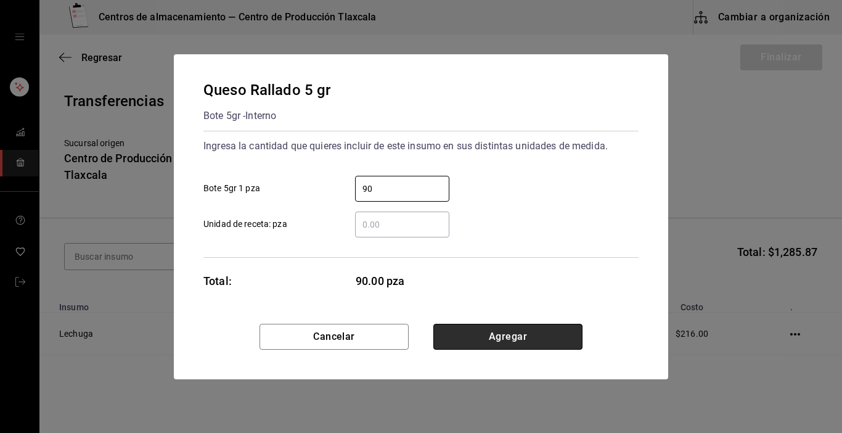
click at [543, 342] on button "Agregar" at bounding box center [507, 337] width 149 height 26
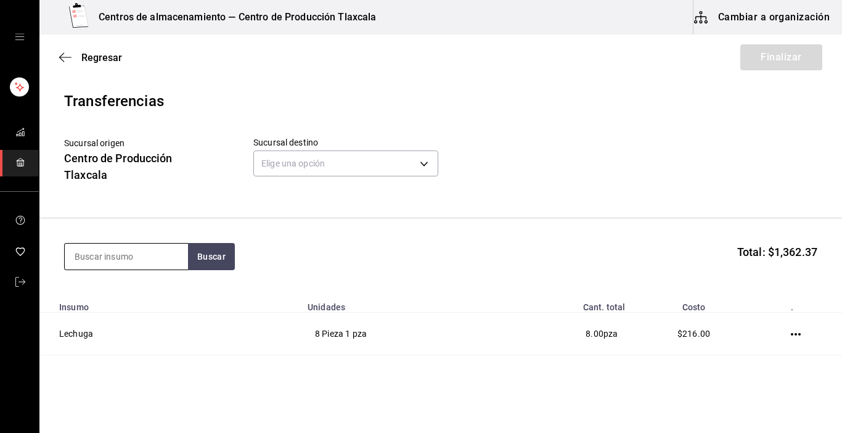
click at [128, 256] on input at bounding box center [126, 257] width 123 height 26
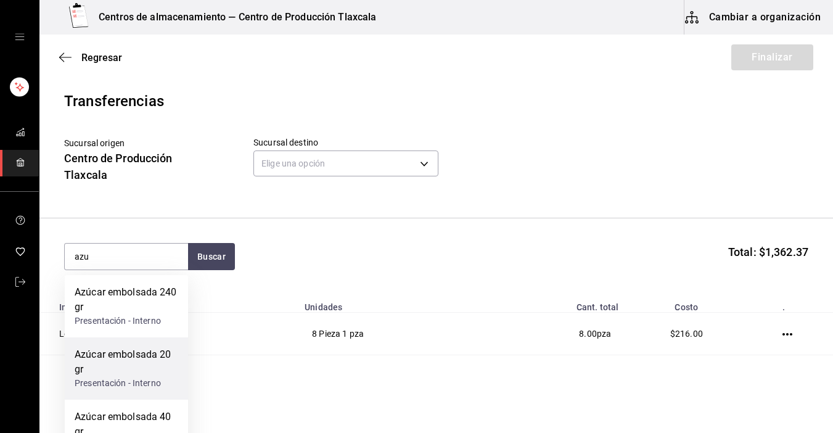
click at [142, 351] on div "Azúcar embolsada 20 gr" at bounding box center [127, 362] width 104 height 30
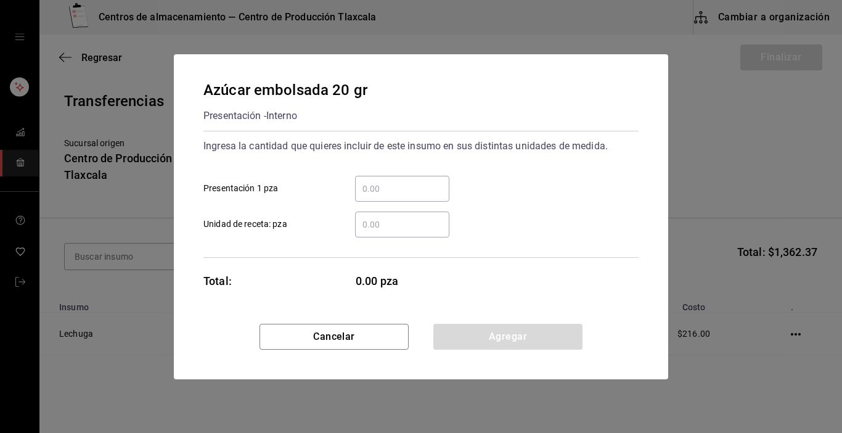
click at [402, 181] on input "​ Presentación 1 pza" at bounding box center [402, 188] width 94 height 15
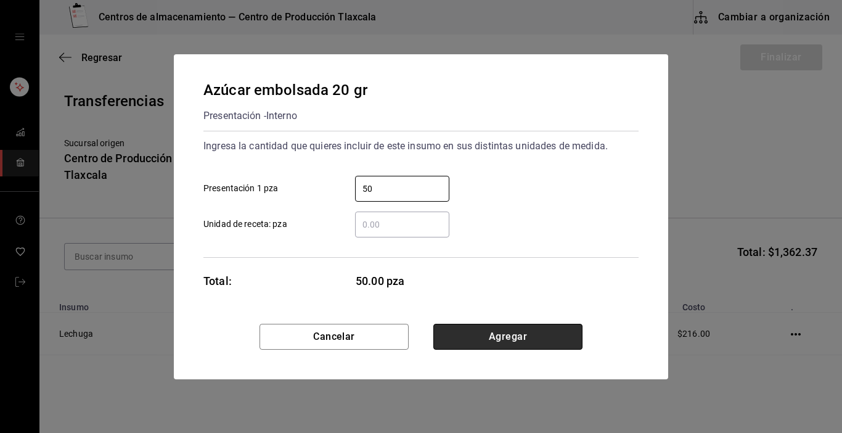
click at [466, 341] on button "Agregar" at bounding box center [507, 337] width 149 height 26
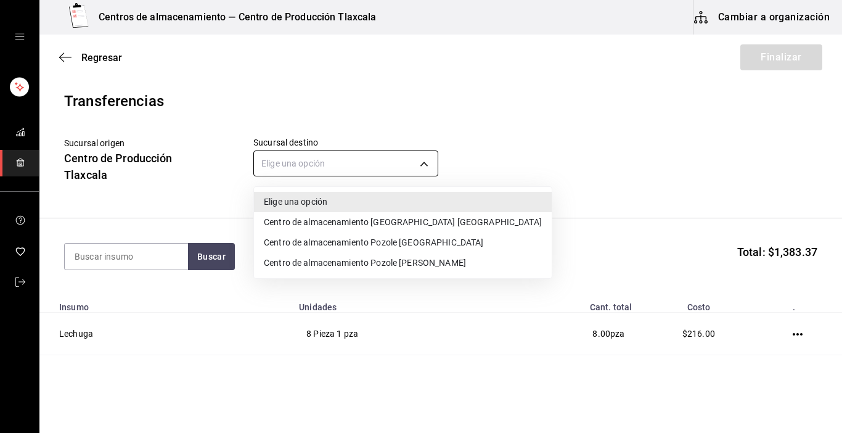
click at [425, 160] on body "Centros de almacenamiento — Centro de Producción Tlaxcala Cambiar a organizació…" at bounding box center [421, 181] width 842 height 363
click at [432, 267] on li "Centro de almacenamiento Pozole [PERSON_NAME]" at bounding box center [403, 263] width 298 height 20
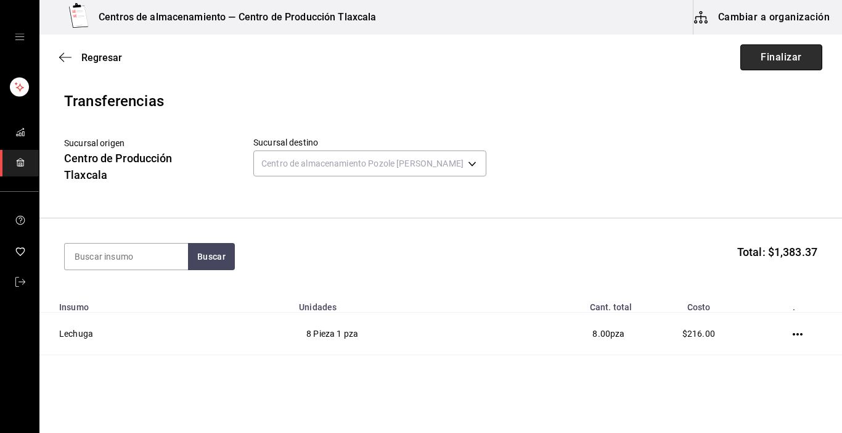
click at [763, 62] on button "Finalizar" at bounding box center [781, 57] width 82 height 26
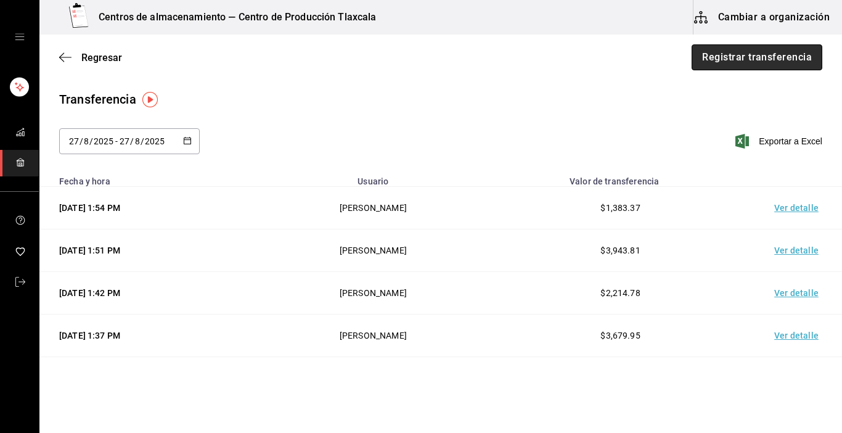
click at [782, 62] on button "Registrar transferencia" at bounding box center [757, 57] width 131 height 26
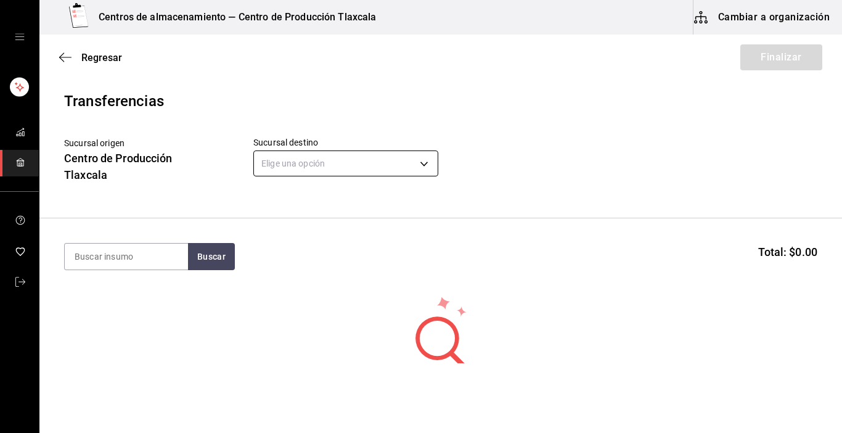
click at [425, 166] on body "Centros de almacenamiento — Centro de Producción Tlaxcala Cambiar a organizació…" at bounding box center [421, 181] width 842 height 363
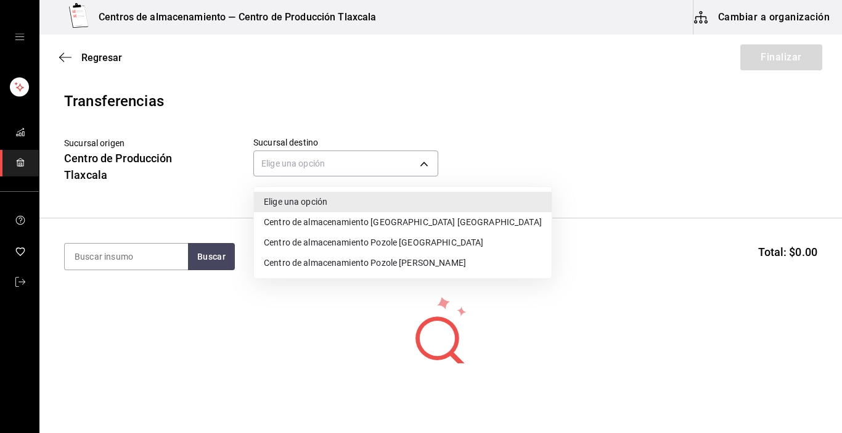
click at [422, 269] on li "Centro de almacenamiento Pozole [PERSON_NAME]" at bounding box center [403, 263] width 298 height 20
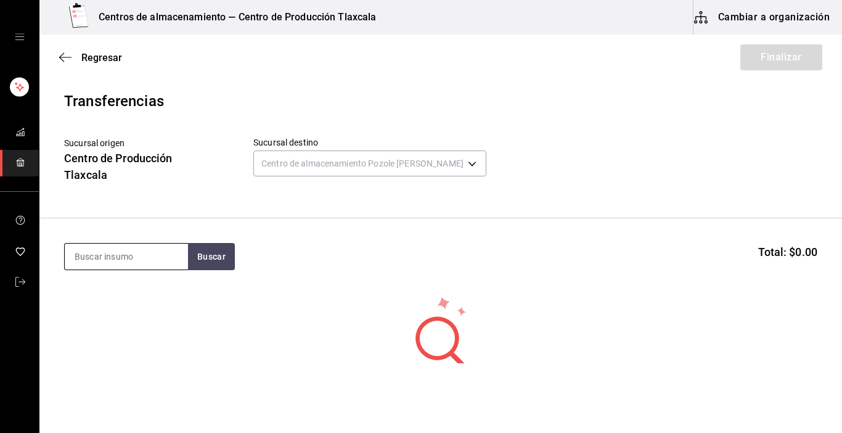
click at [158, 252] on input at bounding box center [126, 257] width 123 height 26
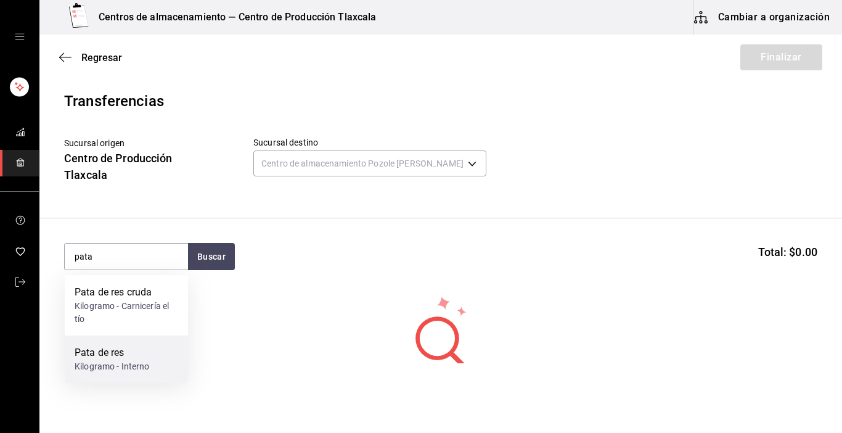
click at [128, 362] on div "Kilogramo - Interno" at bounding box center [112, 366] width 75 height 13
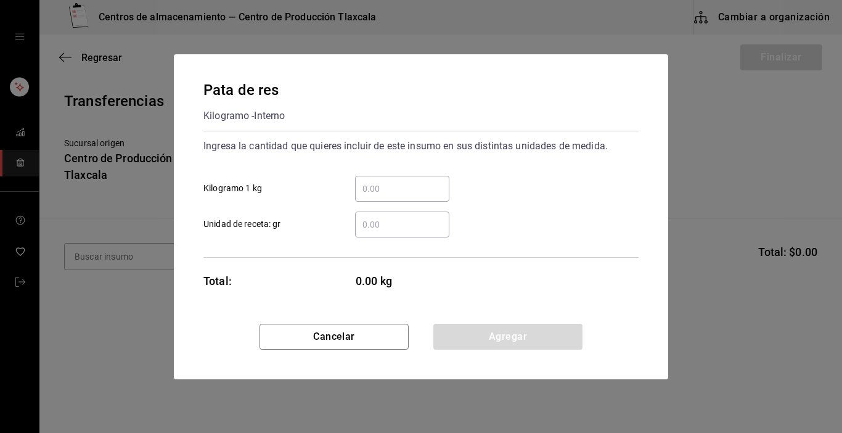
click at [374, 192] on input "​ Kilogramo 1 kg" at bounding box center [402, 188] width 94 height 15
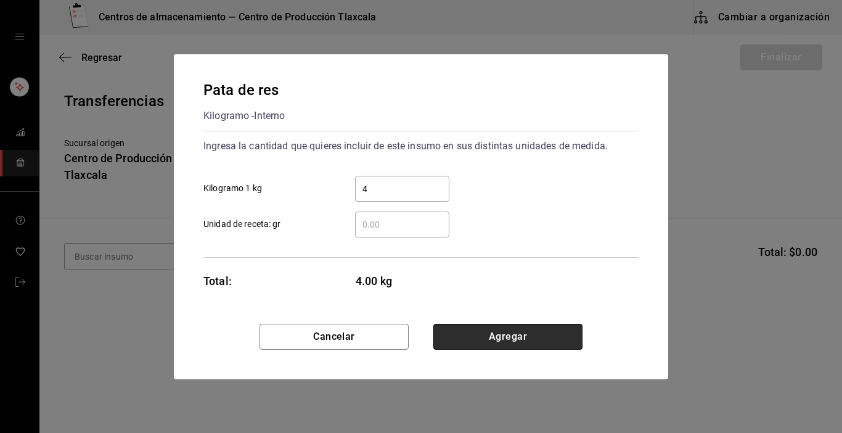
click at [519, 342] on button "Agregar" at bounding box center [507, 337] width 149 height 26
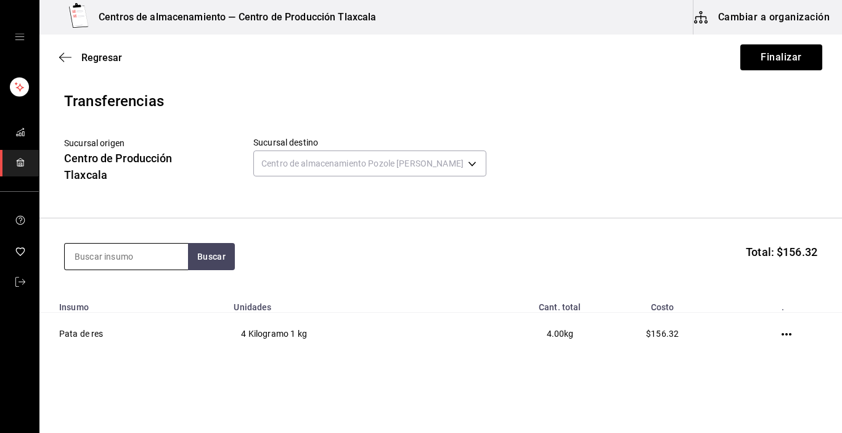
click at [171, 260] on input at bounding box center [126, 257] width 123 height 26
click at [221, 263] on button "Buscar" at bounding box center [211, 256] width 47 height 27
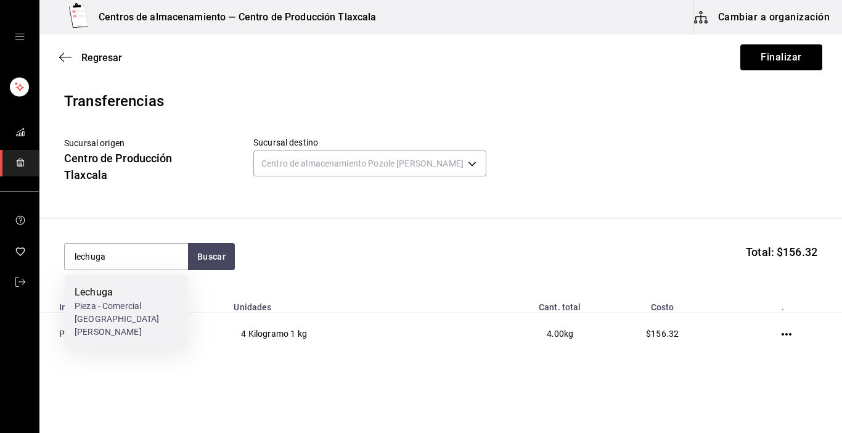
click at [142, 301] on div "Pieza - Comercial [GEOGRAPHIC_DATA][PERSON_NAME]" at bounding box center [127, 319] width 104 height 39
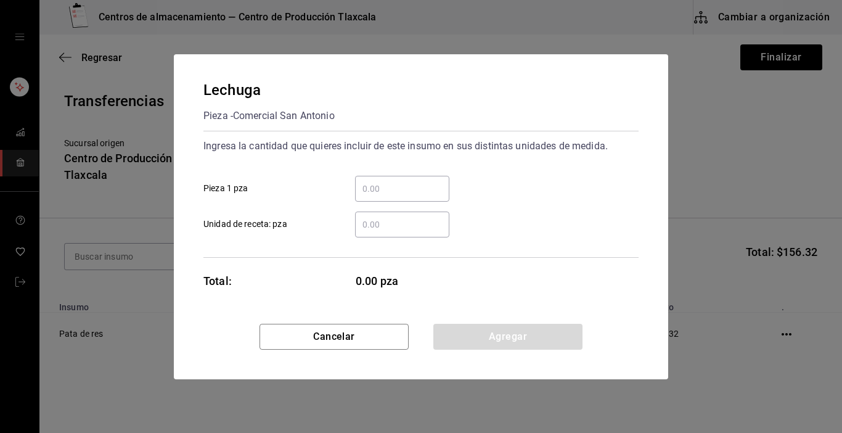
click at [396, 181] on input "​ Pieza 1 pza" at bounding box center [402, 188] width 94 height 15
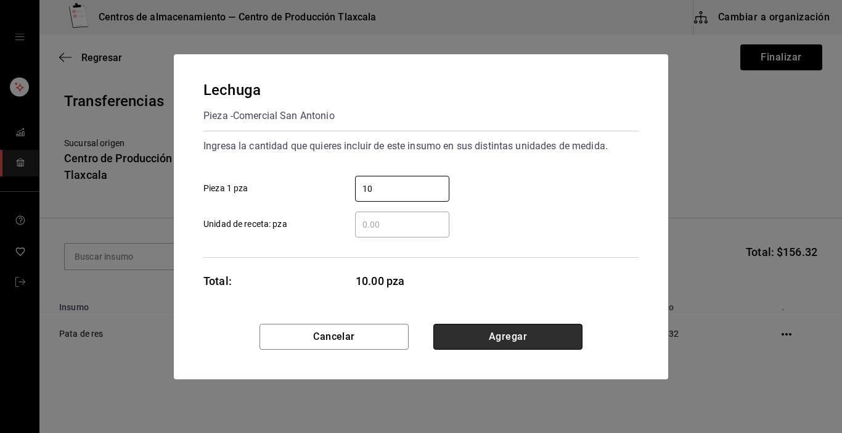
click at [564, 340] on button "Agregar" at bounding box center [507, 337] width 149 height 26
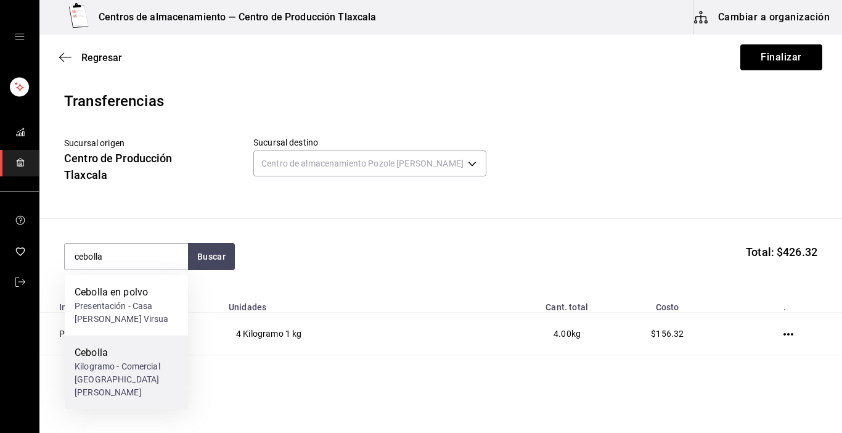
click at [104, 367] on div "Kilogramo - Comercial [GEOGRAPHIC_DATA][PERSON_NAME]" at bounding box center [127, 379] width 104 height 39
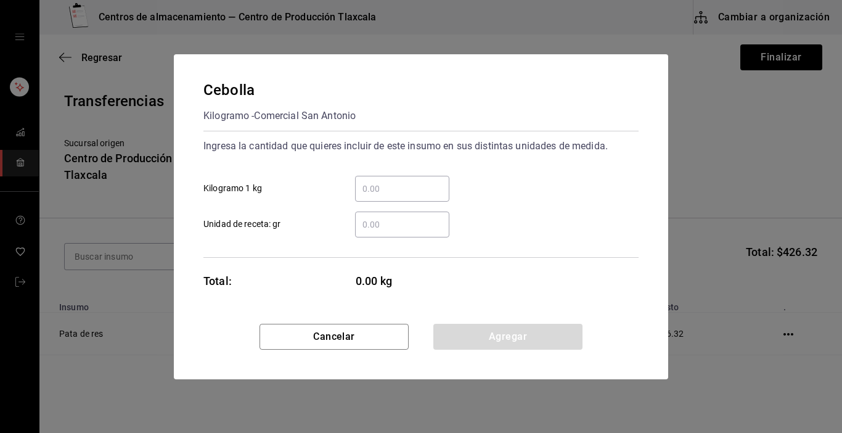
click at [377, 182] on input "​ Kilogramo 1 kg" at bounding box center [402, 188] width 94 height 15
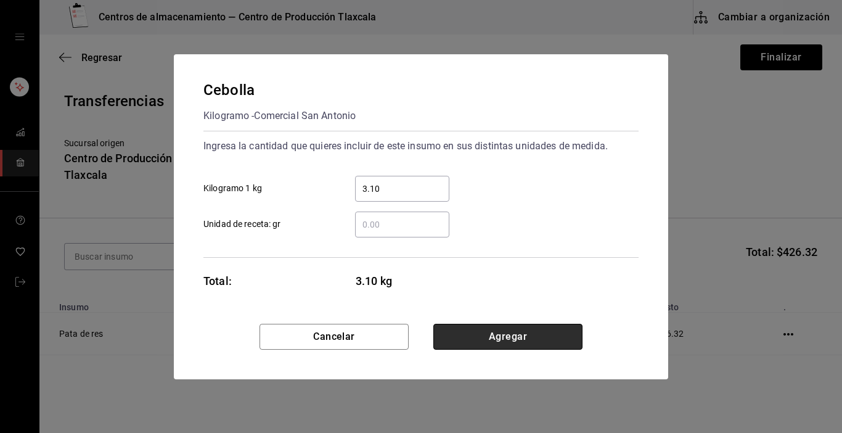
click at [446, 338] on button "Agregar" at bounding box center [507, 337] width 149 height 26
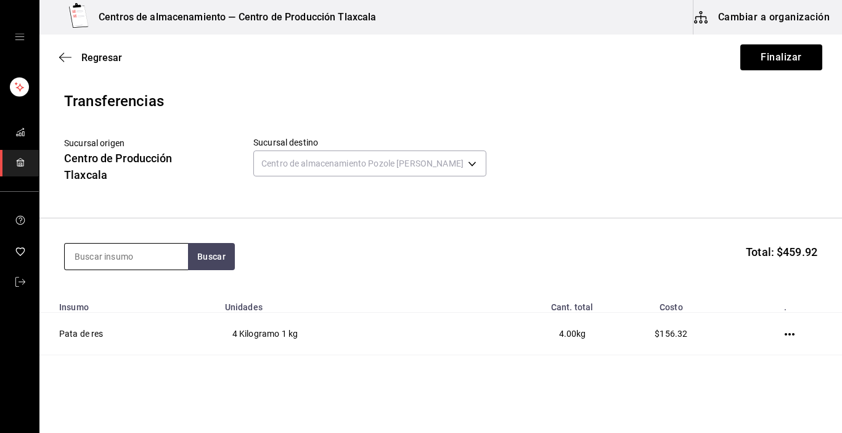
click at [109, 260] on input at bounding box center [126, 257] width 123 height 26
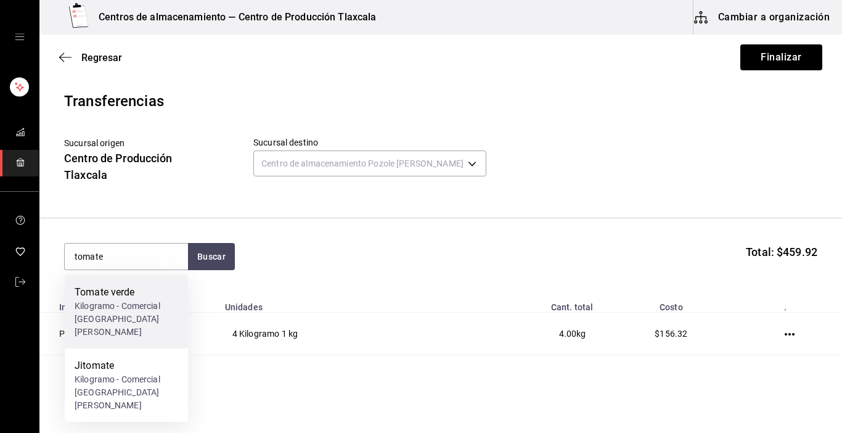
click at [109, 285] on div "Tomate verde" at bounding box center [127, 292] width 104 height 15
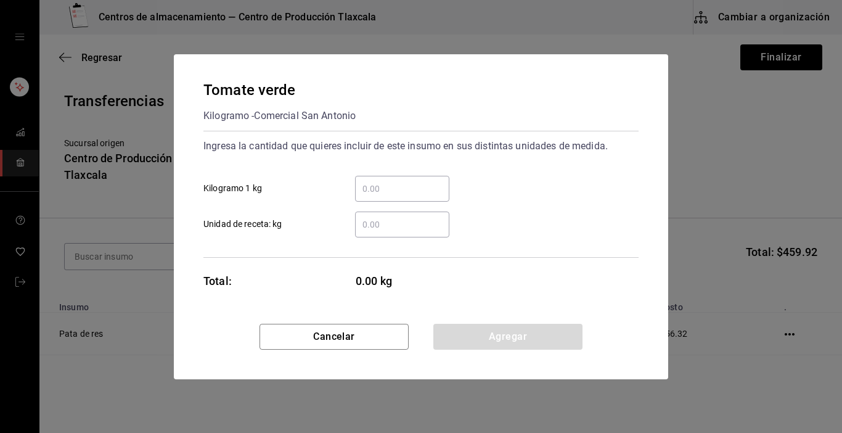
click at [393, 199] on div "​" at bounding box center [402, 189] width 94 height 26
click at [393, 196] on input "​ Kilogramo 1 kg" at bounding box center [402, 188] width 94 height 15
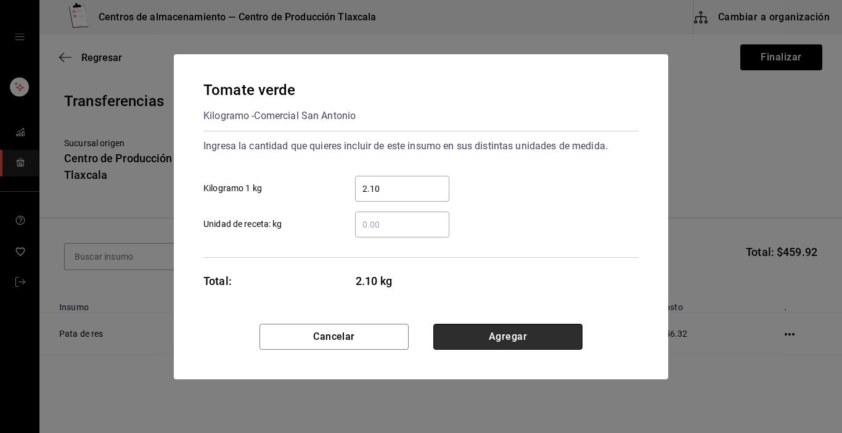
click at [434, 330] on button "Agregar" at bounding box center [507, 337] width 149 height 26
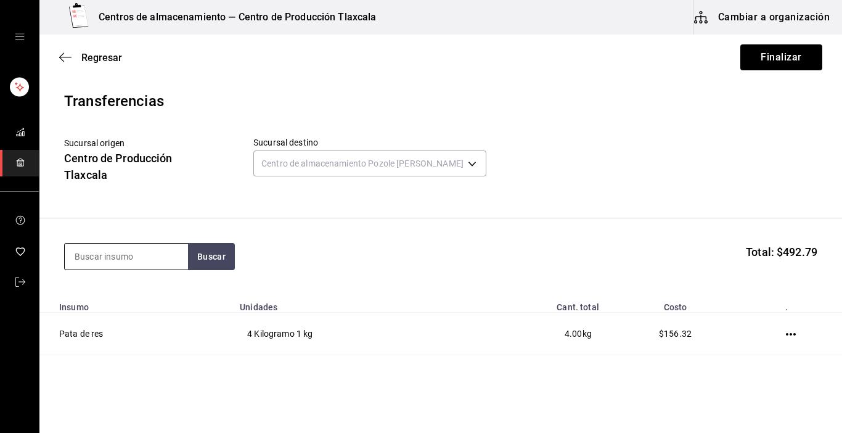
click at [148, 265] on input at bounding box center [126, 257] width 123 height 26
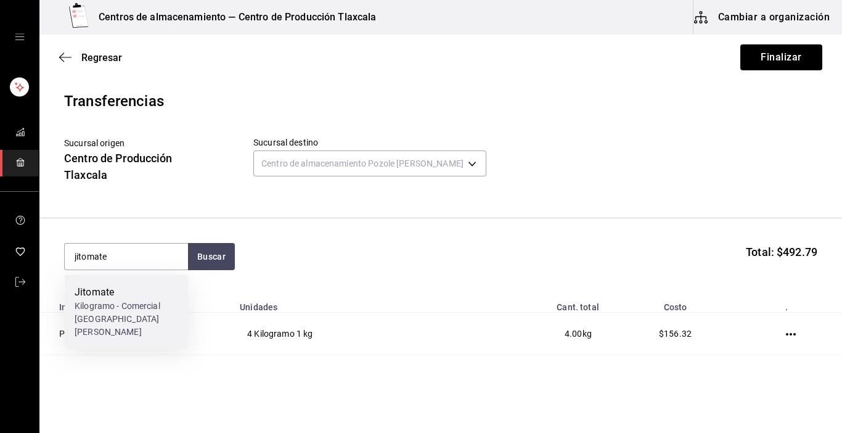
click at [142, 303] on div "Kilogramo - Comercial [GEOGRAPHIC_DATA][PERSON_NAME]" at bounding box center [127, 319] width 104 height 39
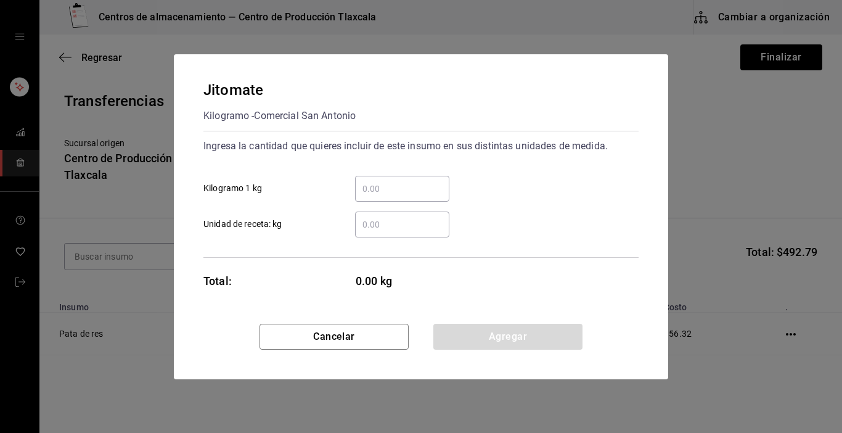
click at [385, 186] on input "​ Kilogramo 1 kg" at bounding box center [402, 188] width 94 height 15
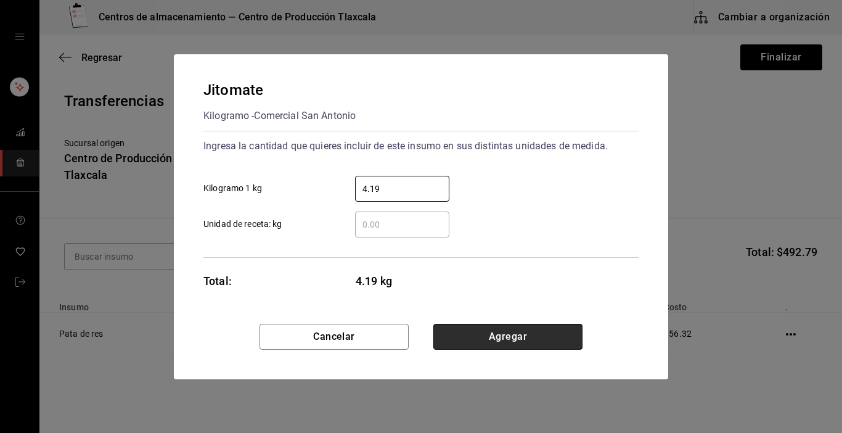
click at [495, 331] on button "Agregar" at bounding box center [507, 337] width 149 height 26
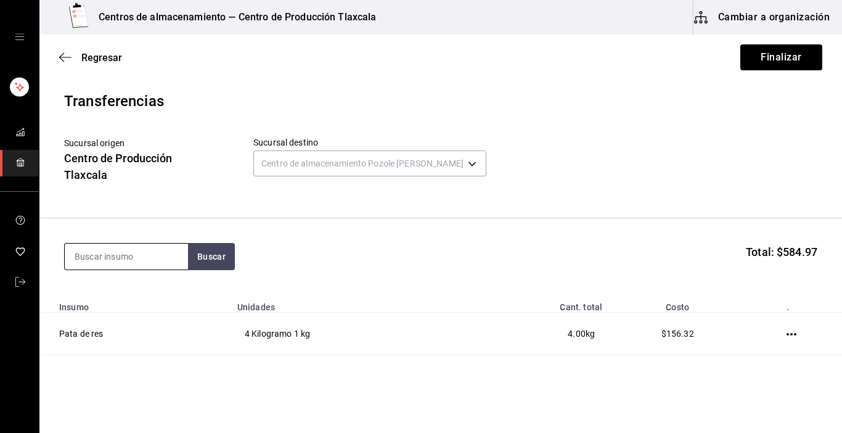
click at [164, 259] on input at bounding box center [126, 257] width 123 height 26
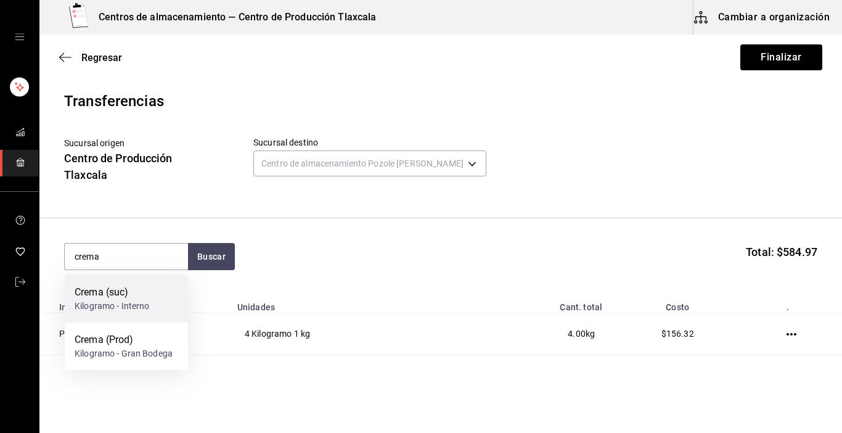
click at [144, 314] on div "Crema (suc) Kilogramo - Interno" at bounding box center [126, 298] width 123 height 47
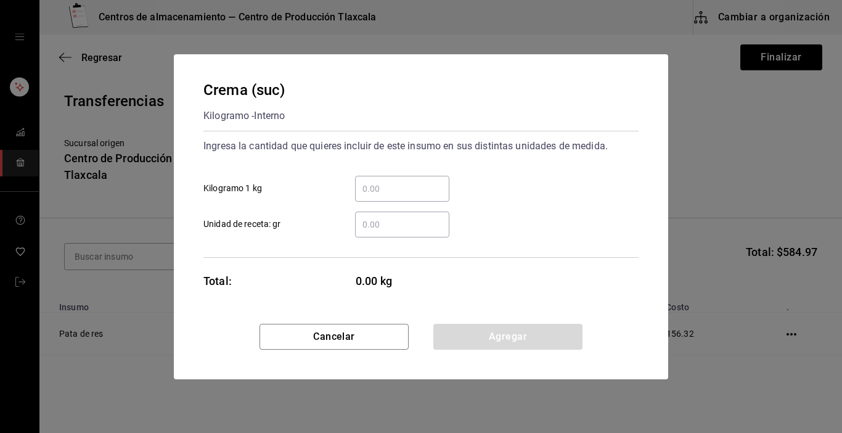
click at [389, 192] on input "​ Kilogramo 1 kg" at bounding box center [402, 188] width 94 height 15
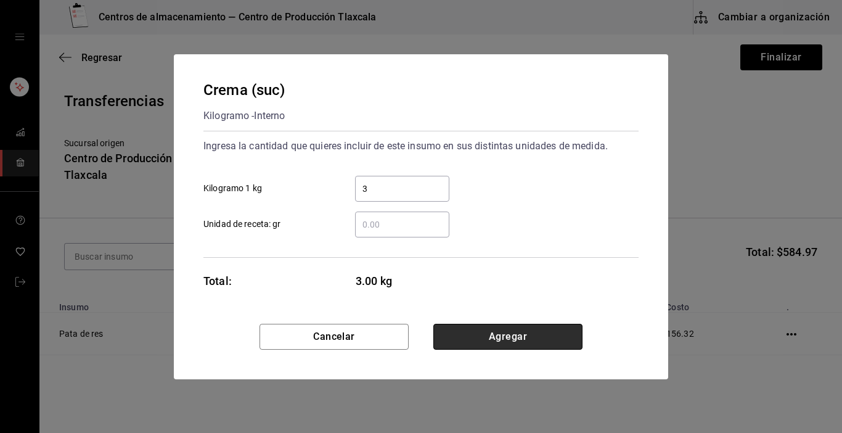
click at [526, 338] on button "Agregar" at bounding box center [507, 337] width 149 height 26
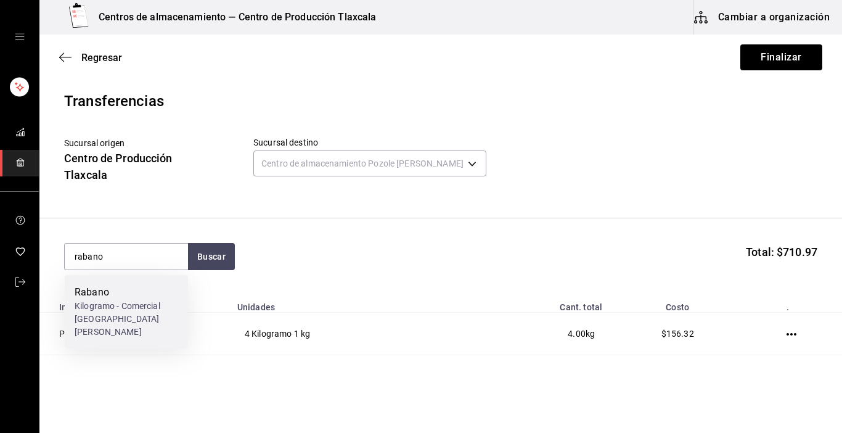
click at [121, 299] on div "Rabano" at bounding box center [127, 292] width 104 height 15
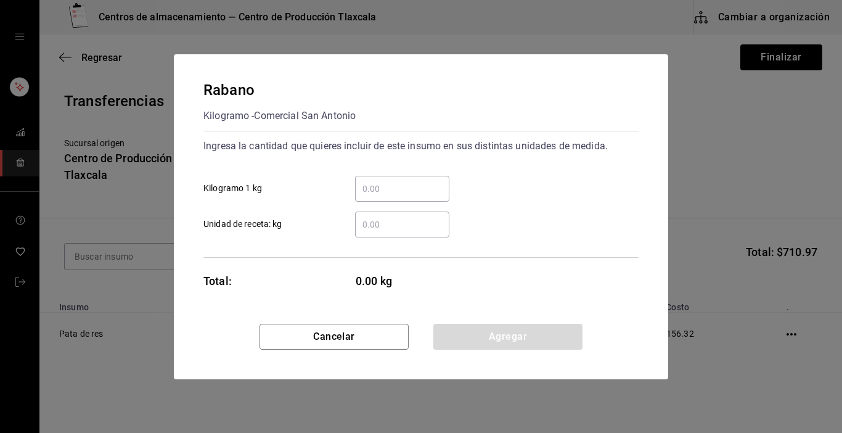
click at [426, 186] on input "​ Kilogramo 1 kg" at bounding box center [402, 188] width 94 height 15
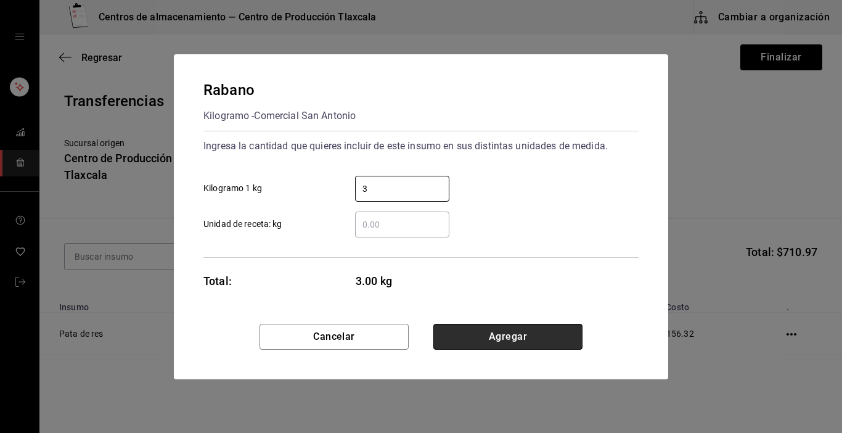
click at [572, 337] on button "Agregar" at bounding box center [507, 337] width 149 height 26
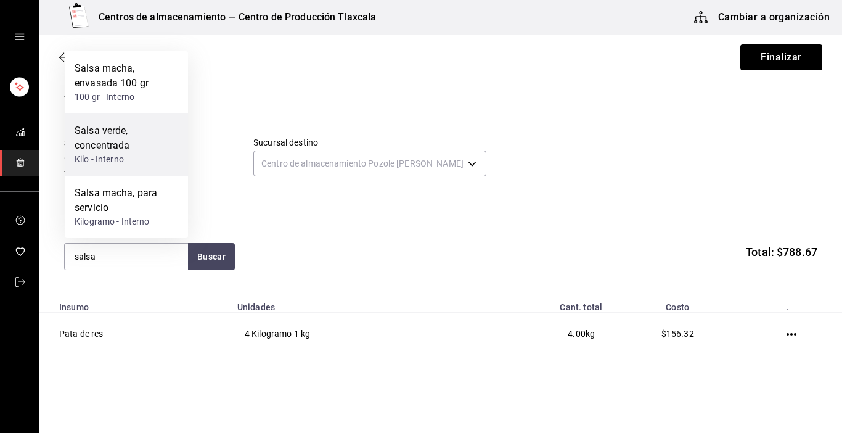
click at [124, 162] on div "Kilo - Interno" at bounding box center [127, 159] width 104 height 13
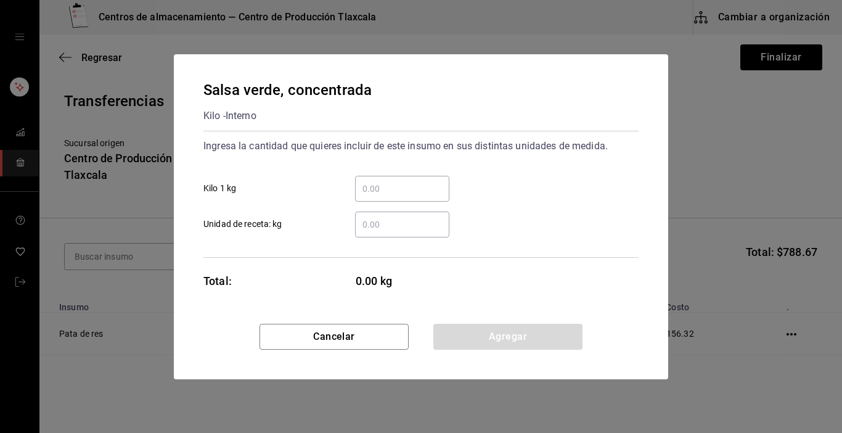
click at [372, 189] on input "​ Kilo 1 kg" at bounding box center [402, 188] width 94 height 15
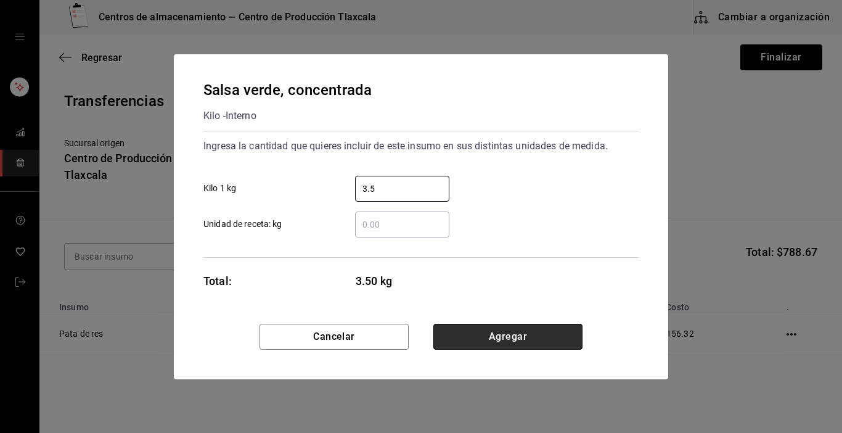
click at [448, 335] on button "Agregar" at bounding box center [507, 337] width 149 height 26
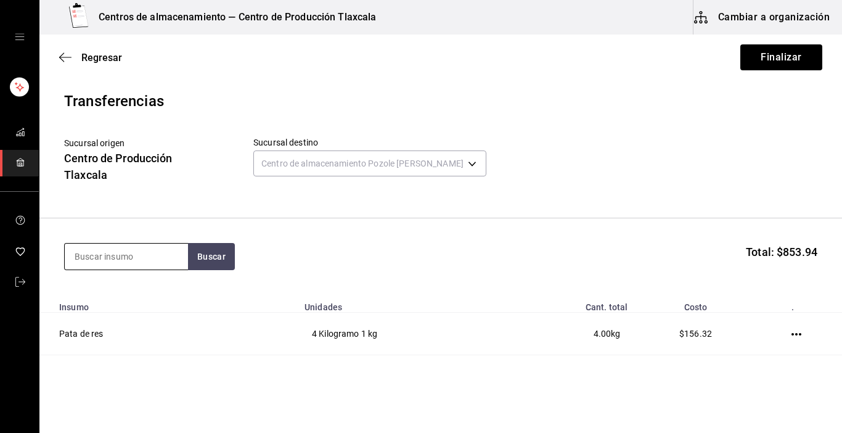
click at [148, 253] on input at bounding box center [126, 257] width 123 height 26
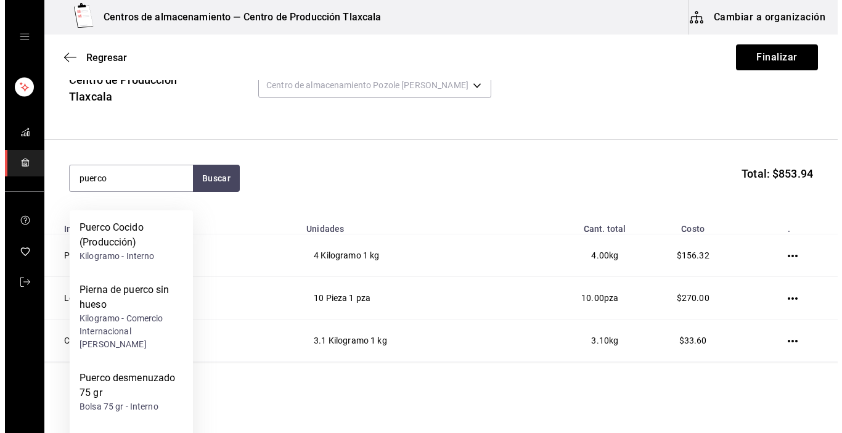
scroll to position [99, 0]
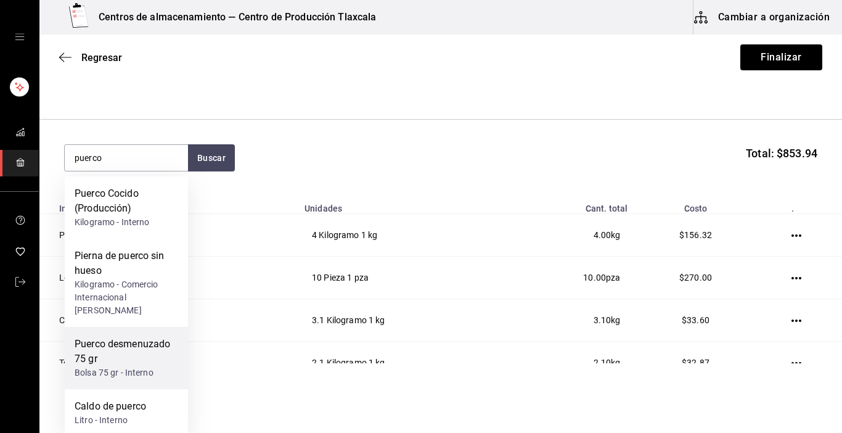
click at [169, 350] on div "Puerco desmenuzado 75 gr" at bounding box center [127, 352] width 104 height 30
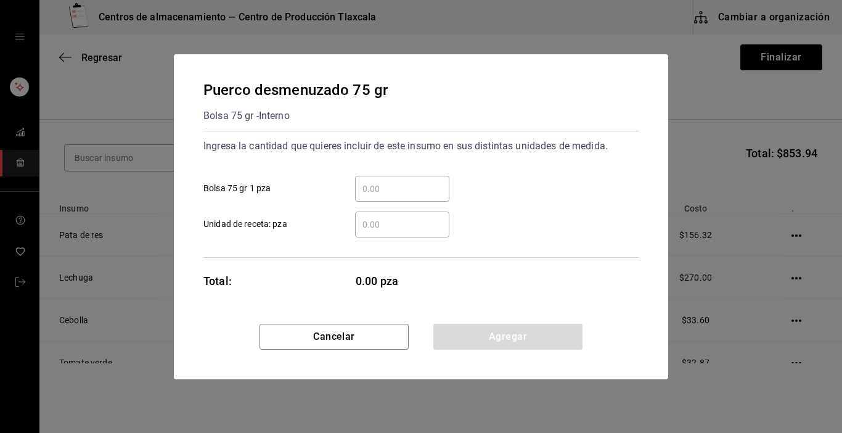
click at [384, 182] on input "​ Bolsa 75 gr 1 pza" at bounding box center [402, 188] width 94 height 15
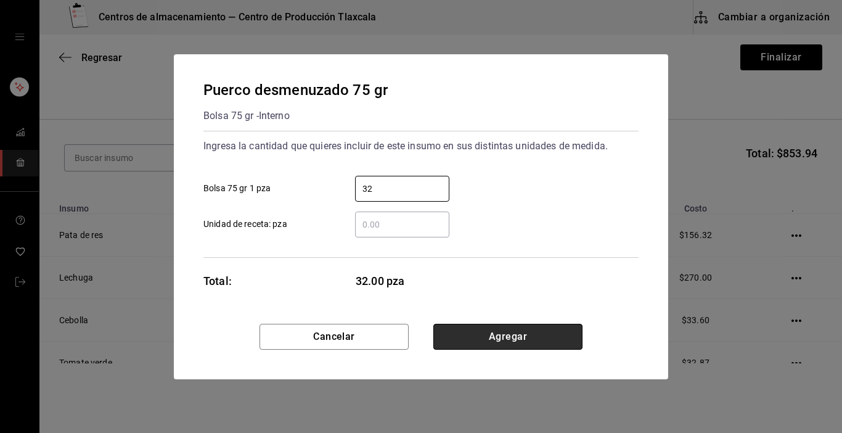
click at [531, 337] on button "Agregar" at bounding box center [507, 337] width 149 height 26
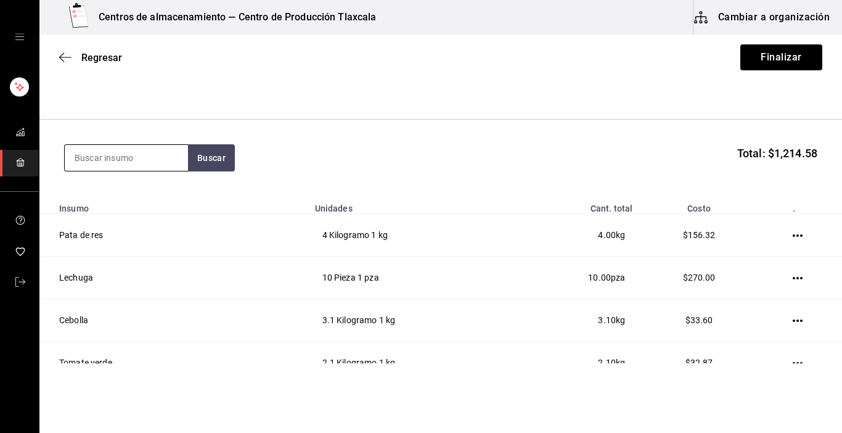
click at [159, 155] on input at bounding box center [126, 158] width 123 height 26
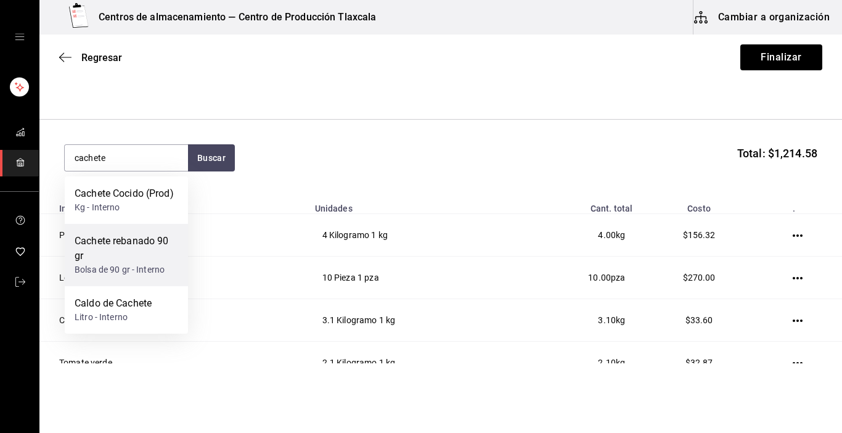
click at [175, 244] on div "Cachete rebanado 90 gr" at bounding box center [127, 249] width 104 height 30
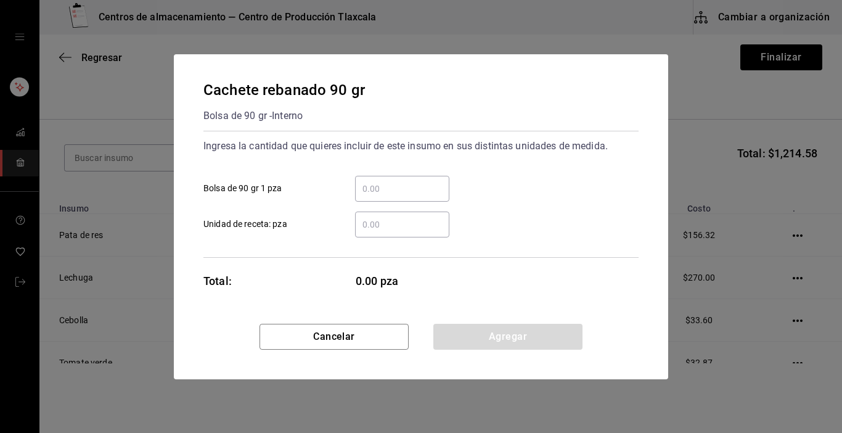
click at [400, 192] on input "​ Bolsa de 90 gr 1 pza" at bounding box center [402, 188] width 94 height 15
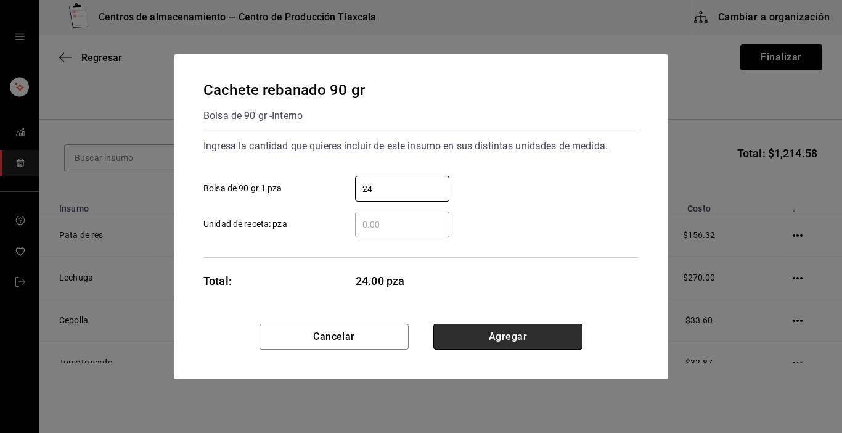
click at [472, 327] on button "Agregar" at bounding box center [507, 337] width 149 height 26
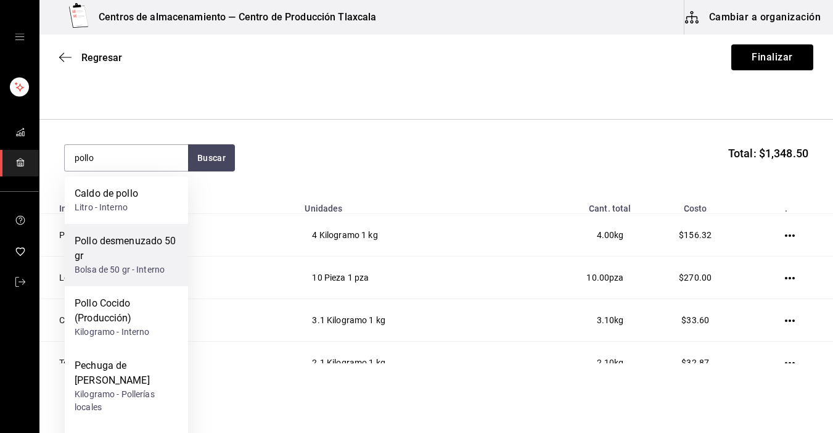
click at [145, 236] on div "Pollo desmenuzado 50 gr" at bounding box center [127, 249] width 104 height 30
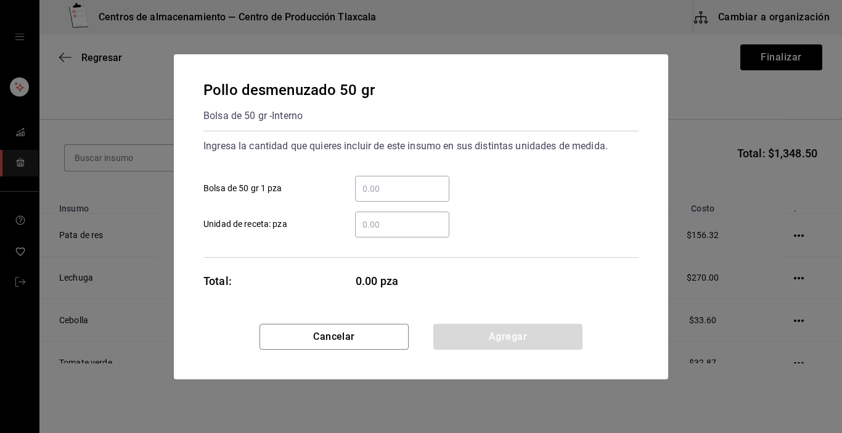
click at [385, 198] on div "​" at bounding box center [402, 189] width 94 height 26
click at [385, 196] on input "​ Bolsa de 50 gr 1 pza" at bounding box center [402, 188] width 94 height 15
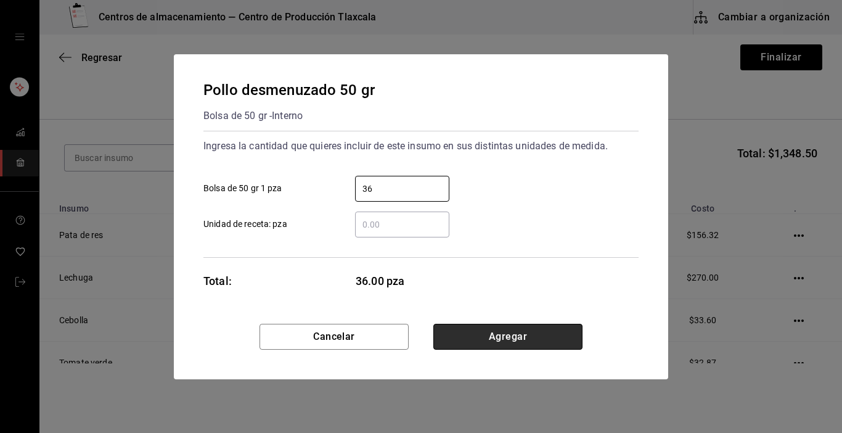
click at [494, 340] on button "Agregar" at bounding box center [507, 337] width 149 height 26
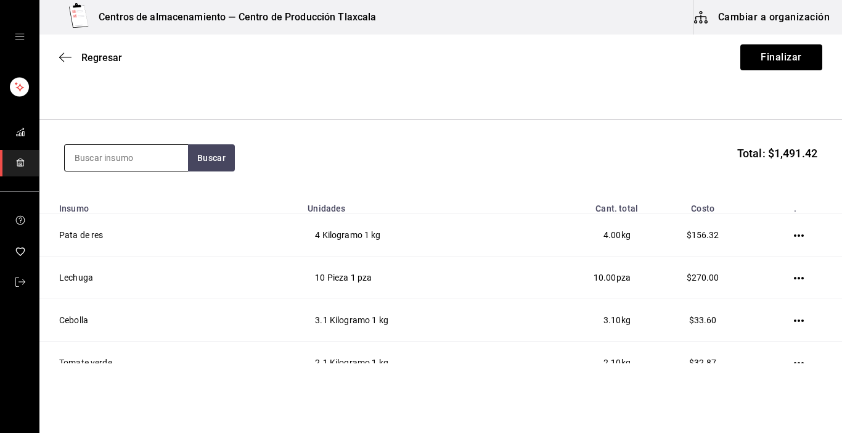
click at [147, 164] on input at bounding box center [126, 158] width 123 height 26
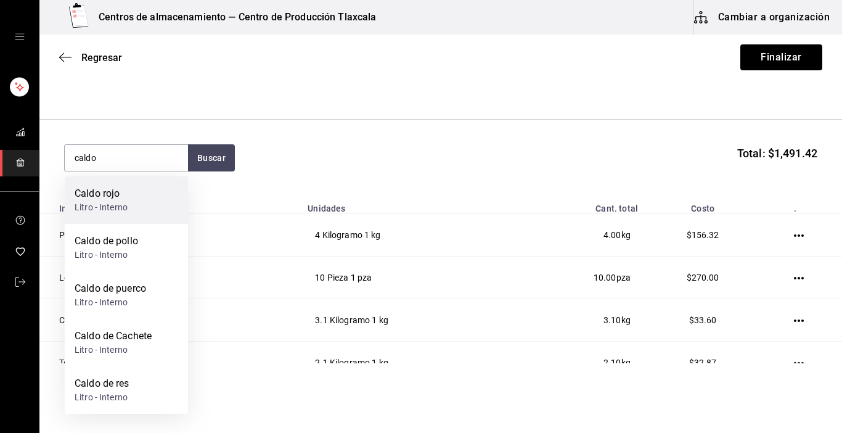
click at [158, 202] on div "Caldo rojo Litro - Interno" at bounding box center [126, 199] width 123 height 47
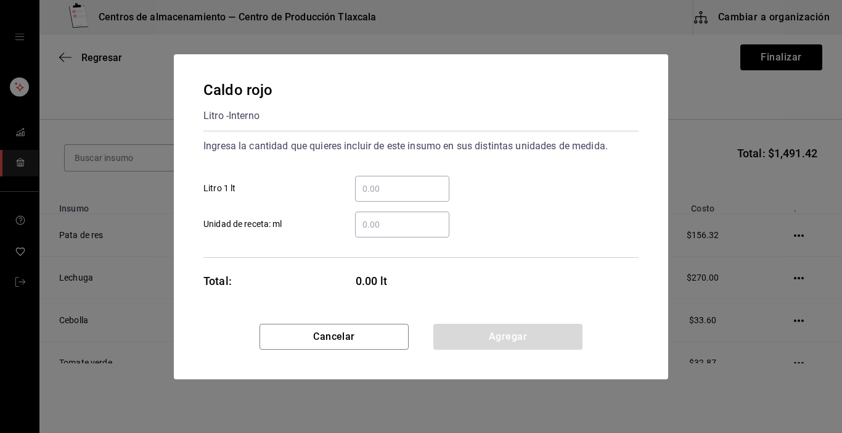
click at [356, 191] on input "​ Litro 1 lt" at bounding box center [402, 188] width 94 height 15
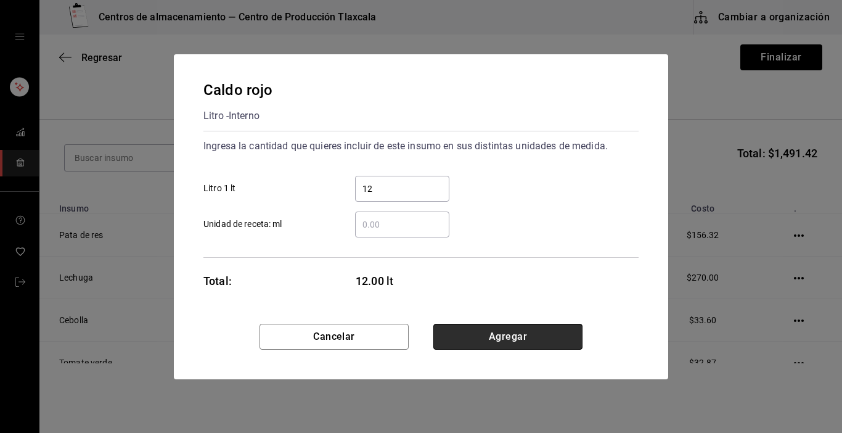
click at [523, 327] on button "Agregar" at bounding box center [507, 337] width 149 height 26
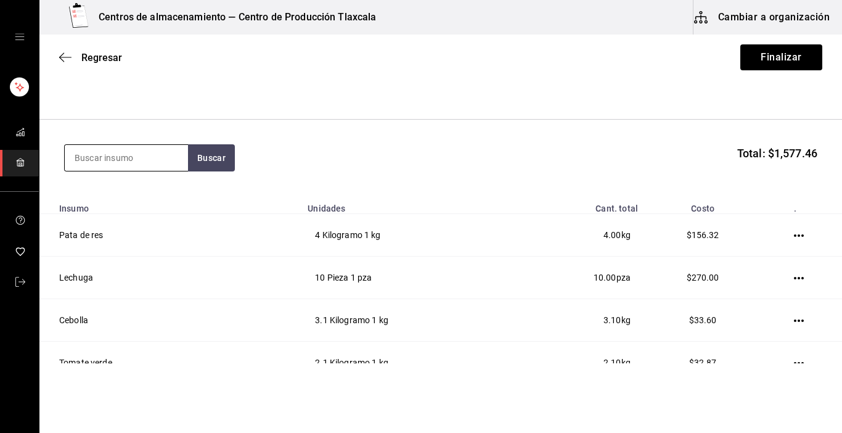
click at [152, 160] on input at bounding box center [126, 158] width 123 height 26
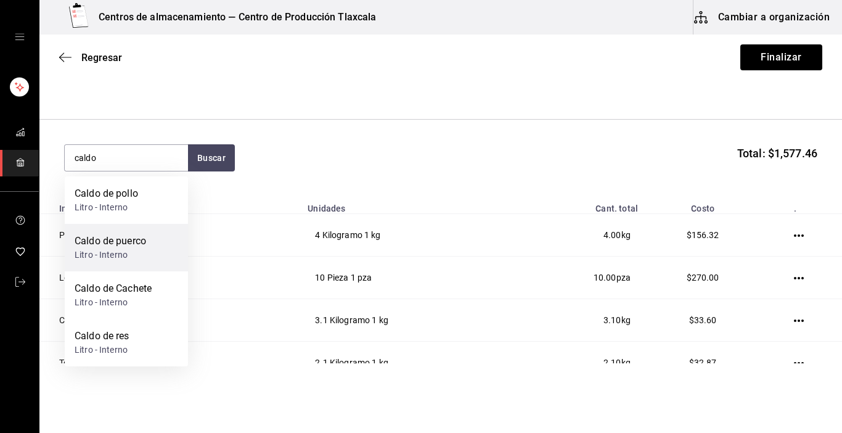
click at [142, 246] on div "Caldo de puerco" at bounding box center [111, 241] width 72 height 15
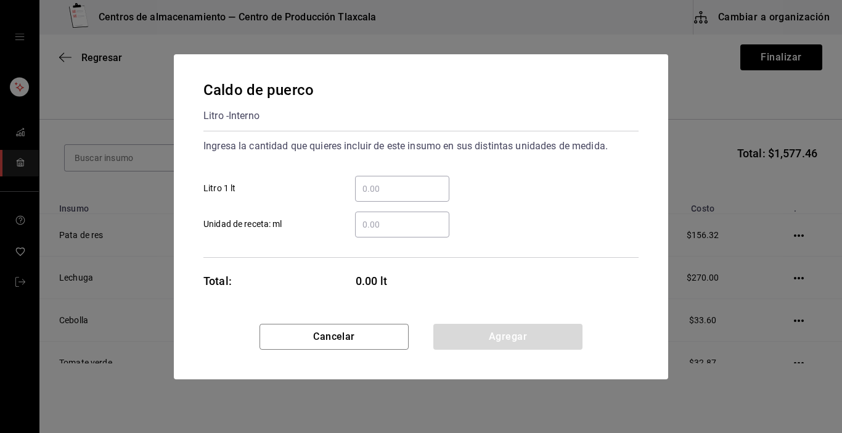
click at [387, 191] on input "​ Litro 1 lt" at bounding box center [402, 188] width 94 height 15
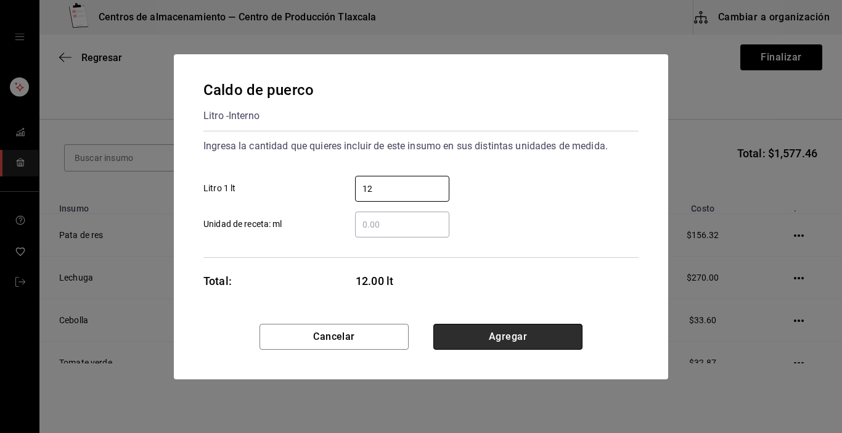
click at [539, 338] on button "Agregar" at bounding box center [507, 337] width 149 height 26
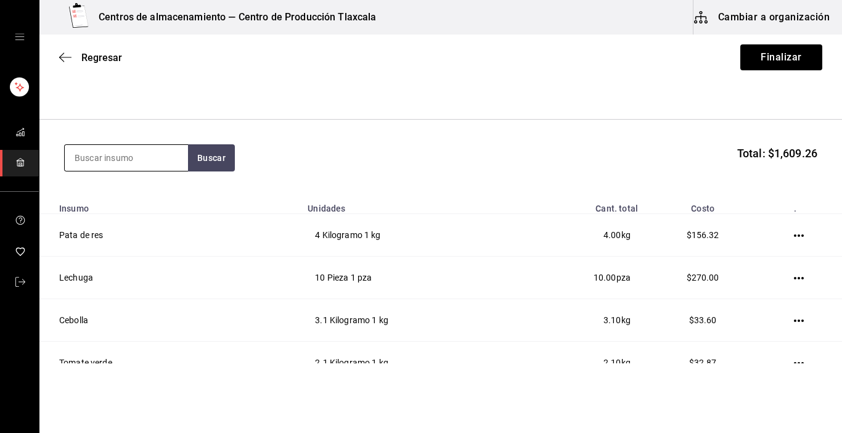
click at [146, 157] on input at bounding box center [126, 158] width 123 height 26
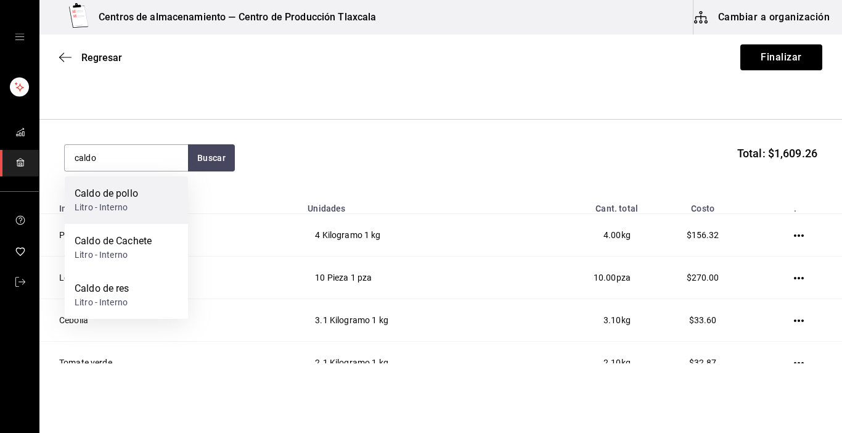
click at [148, 180] on div "Caldo de pollo Litro - Interno" at bounding box center [126, 199] width 123 height 47
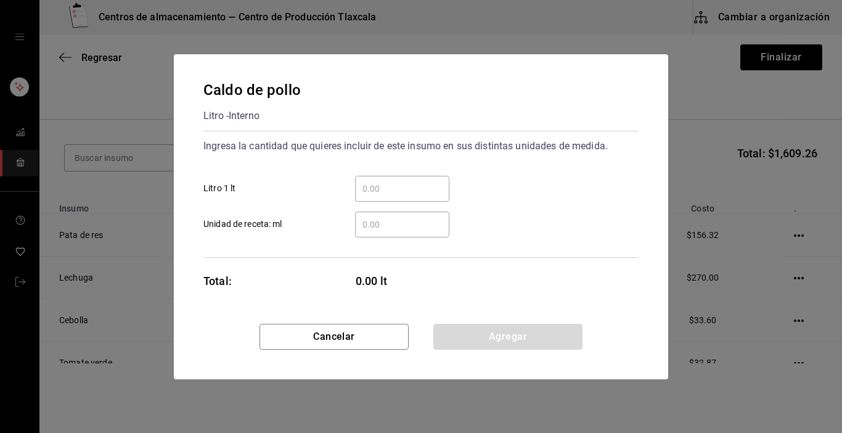
click at [377, 184] on input "​ Litro 1 lt" at bounding box center [402, 188] width 94 height 15
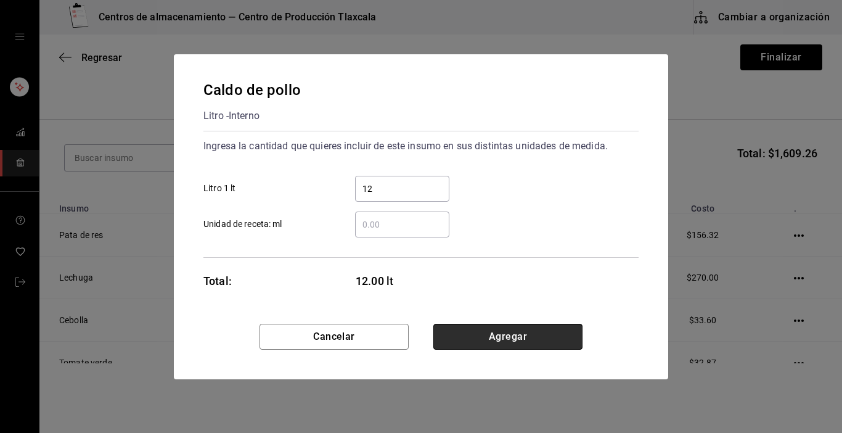
click at [522, 345] on button "Agregar" at bounding box center [507, 337] width 149 height 26
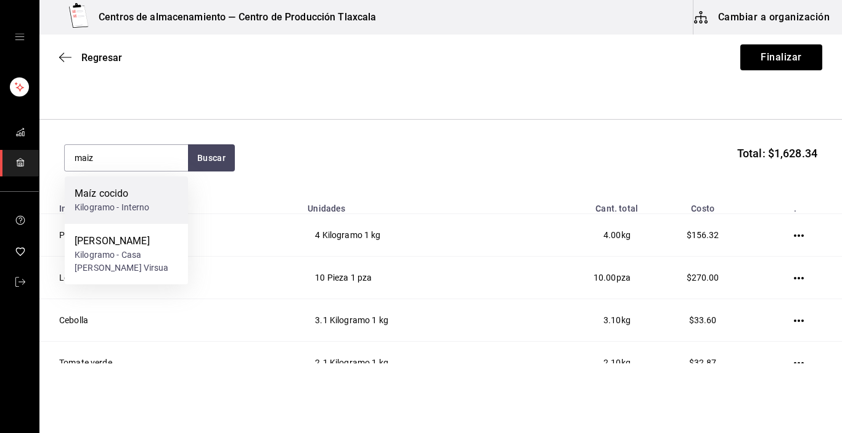
click at [134, 194] on div "Maíz cocido" at bounding box center [112, 193] width 75 height 15
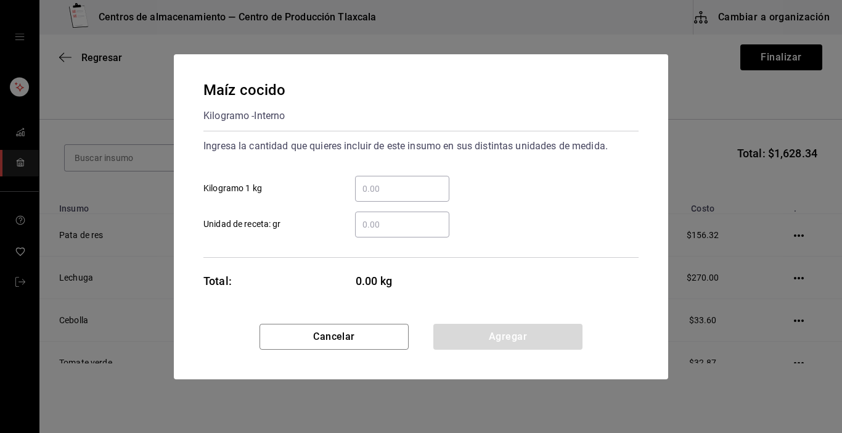
click at [377, 176] on div "​" at bounding box center [402, 189] width 94 height 26
click at [377, 181] on input "​ Kilogramo 1 kg" at bounding box center [402, 188] width 94 height 15
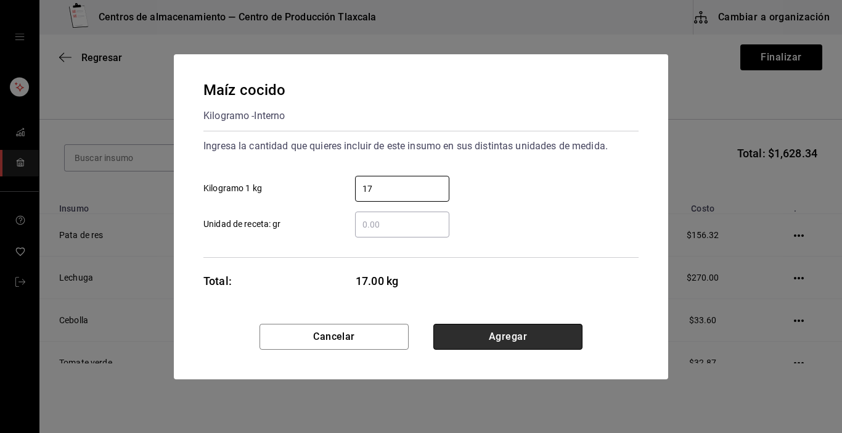
click at [507, 332] on button "Agregar" at bounding box center [507, 337] width 149 height 26
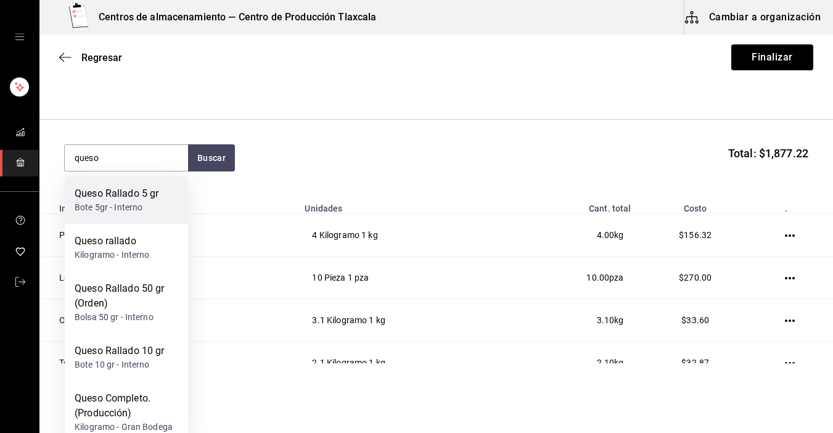
click at [135, 205] on div "Bote 5gr - Interno" at bounding box center [117, 207] width 84 height 13
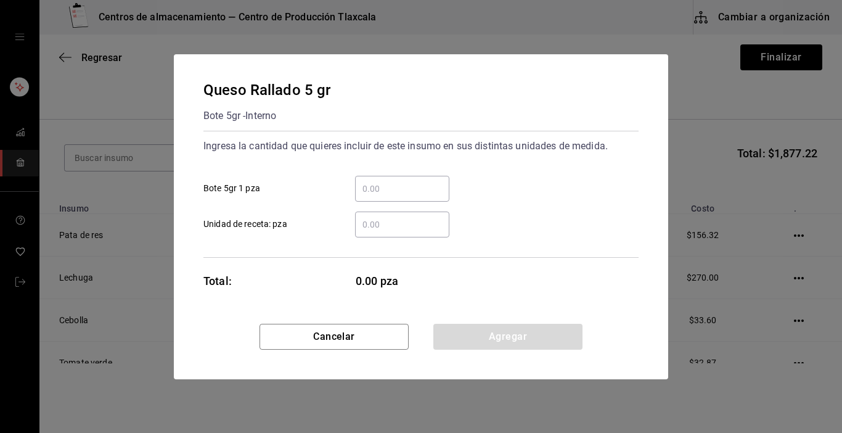
click at [384, 192] on input "​ Bote 5gr 1 pza" at bounding box center [402, 188] width 94 height 15
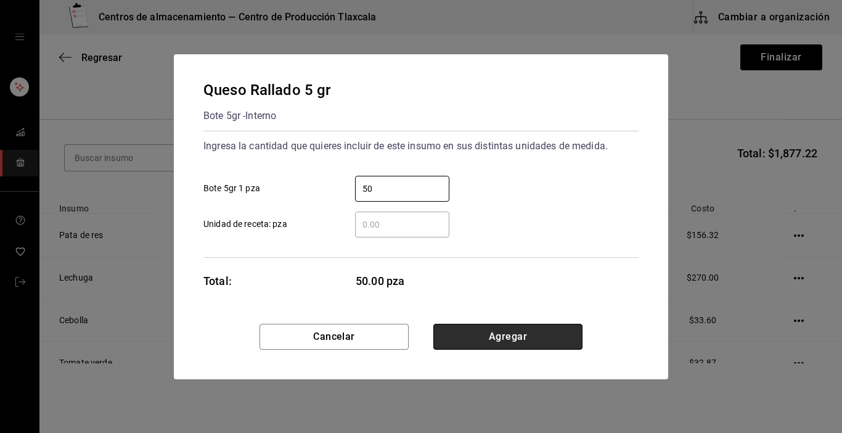
click at [464, 346] on button "Agregar" at bounding box center [507, 337] width 149 height 26
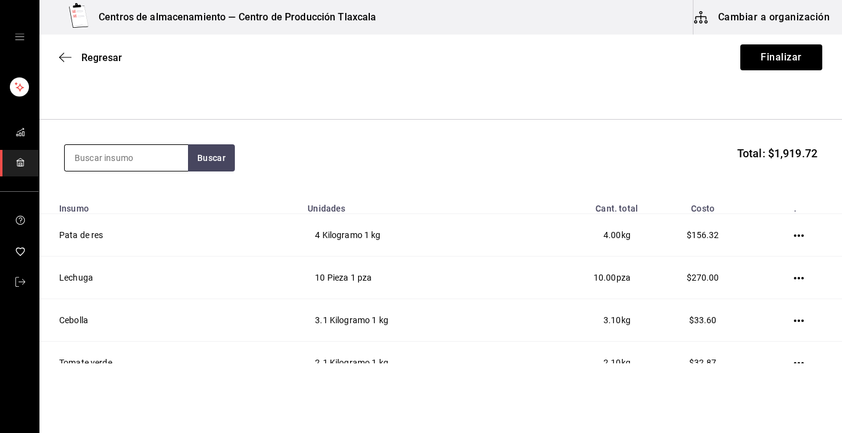
click at [170, 151] on input at bounding box center [126, 158] width 123 height 26
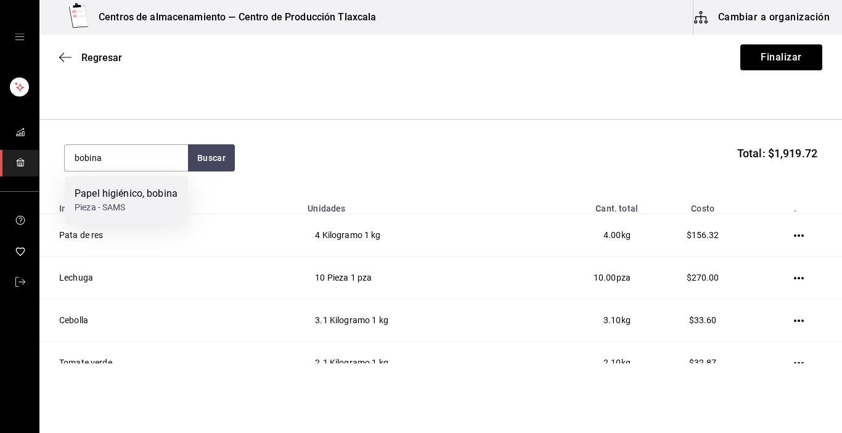
click at [159, 205] on div "Pieza - SAMS" at bounding box center [126, 207] width 103 height 13
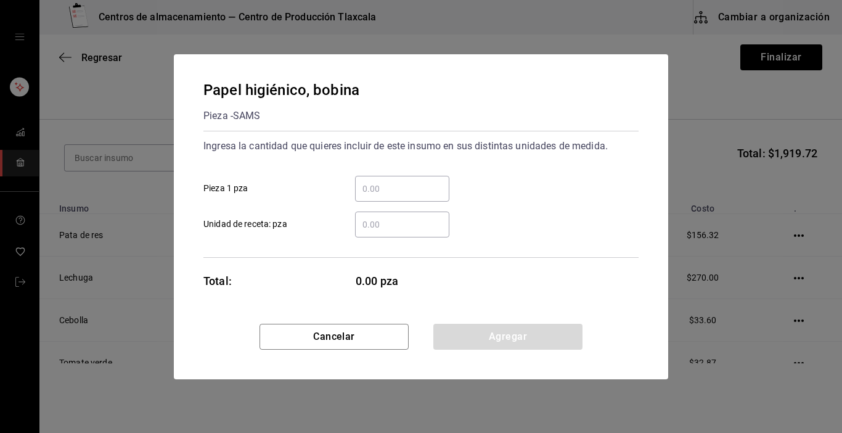
click at [364, 223] on input "​ Unidad de receta: pza" at bounding box center [402, 224] width 94 height 15
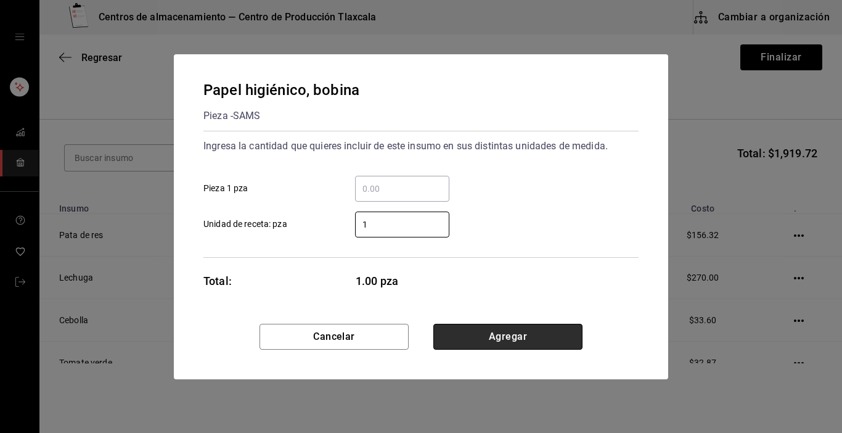
click at [536, 327] on button "Agregar" at bounding box center [507, 337] width 149 height 26
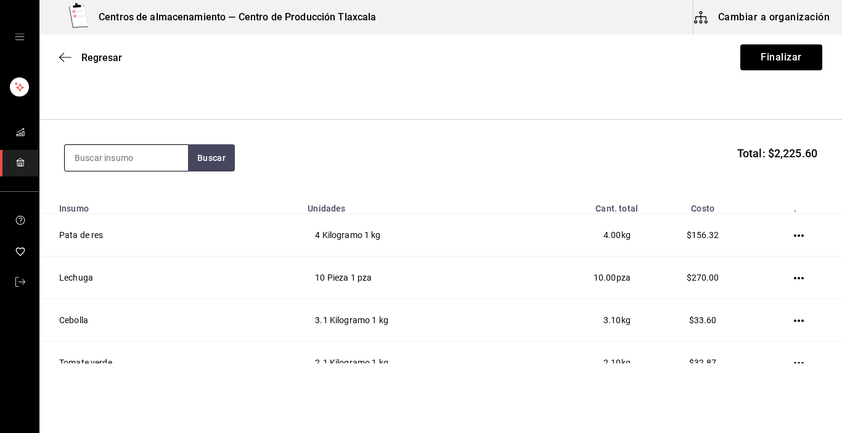
click at [139, 149] on input at bounding box center [126, 158] width 123 height 26
click at [214, 148] on button "Buscar" at bounding box center [211, 157] width 47 height 27
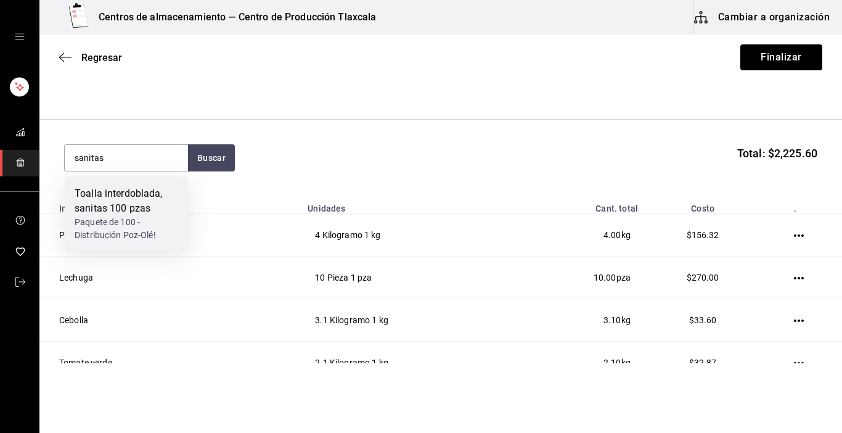
click at [143, 218] on div "Paquete de 100 - Distribución Poz-Olé!" at bounding box center [127, 229] width 104 height 26
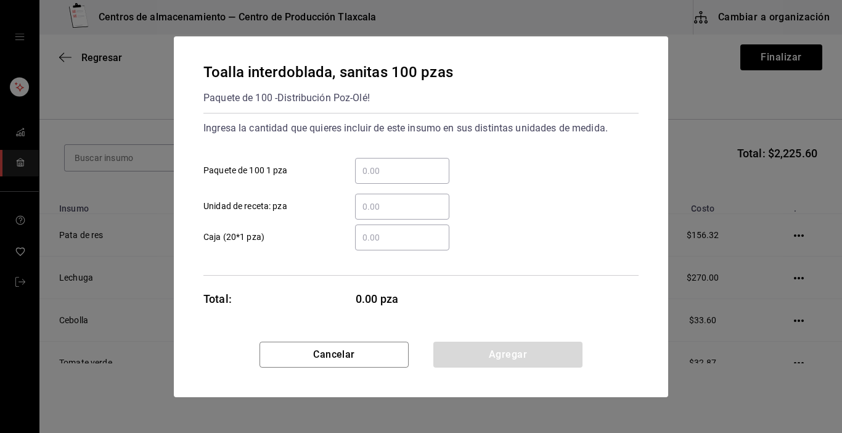
click at [388, 172] on input "​ Paquete de 100 1 pza" at bounding box center [402, 170] width 94 height 15
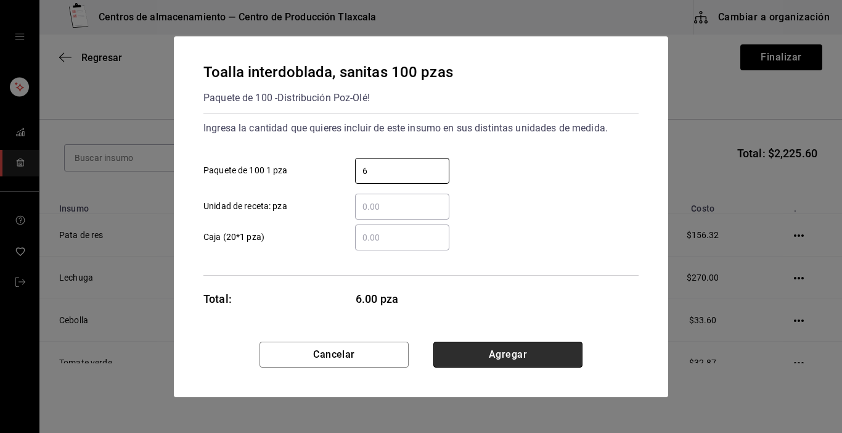
click at [528, 355] on button "Agregar" at bounding box center [507, 355] width 149 height 26
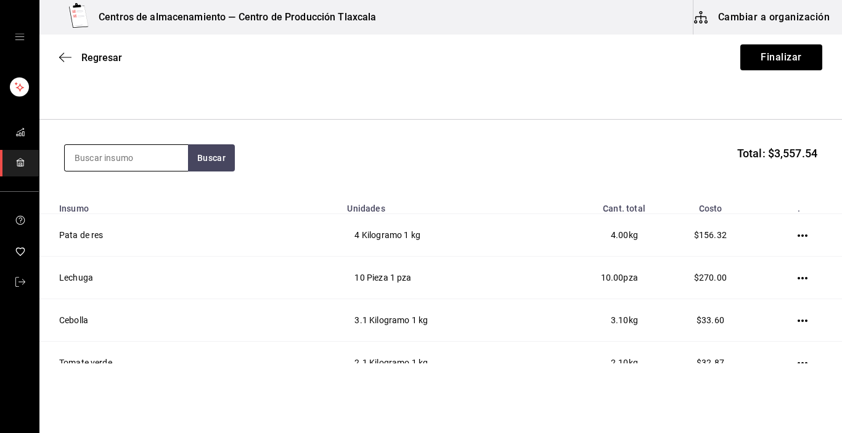
click at [163, 148] on input at bounding box center [126, 158] width 123 height 26
click at [130, 157] on input at bounding box center [126, 158] width 123 height 26
click at [130, 157] on input "horc" at bounding box center [126, 158] width 123 height 26
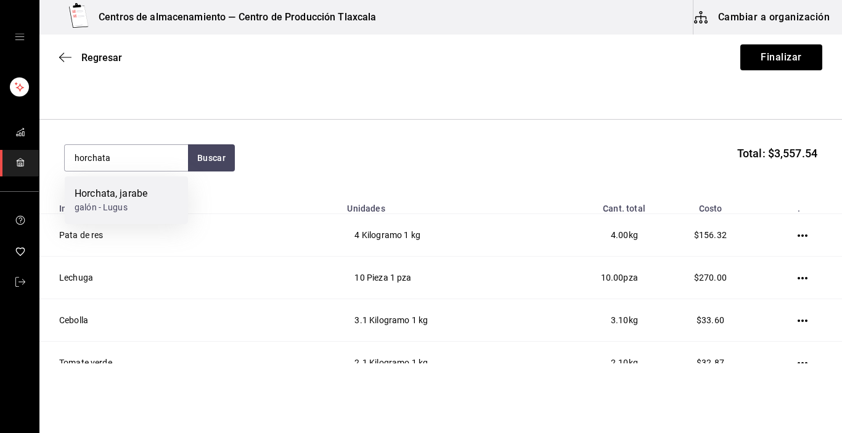
click at [133, 208] on div "galón - Lugus" at bounding box center [111, 207] width 73 height 13
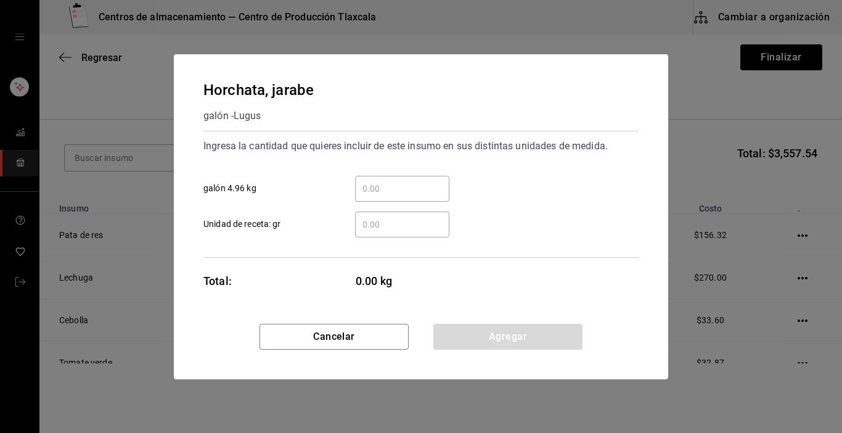
click at [383, 187] on input "​ galón 4.96 kg" at bounding box center [402, 188] width 94 height 15
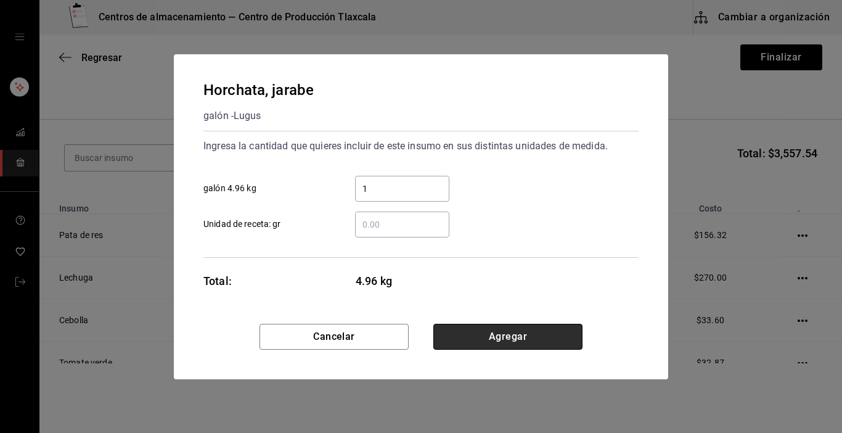
click at [517, 339] on button "Agregar" at bounding box center [507, 337] width 149 height 26
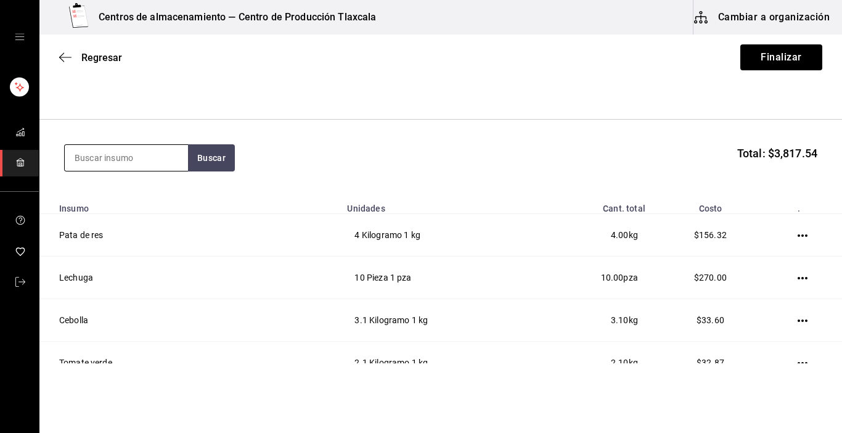
click at [113, 146] on input at bounding box center [126, 158] width 123 height 26
click at [110, 153] on input at bounding box center [126, 158] width 123 height 26
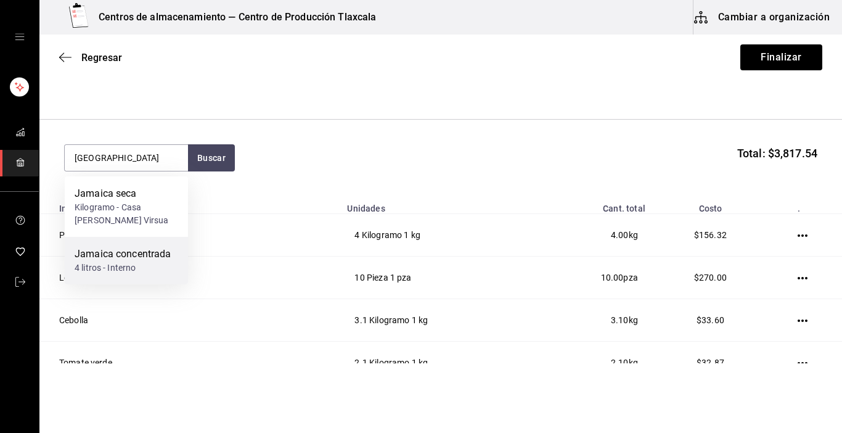
click at [117, 263] on div "4 litros - Interno" at bounding box center [123, 267] width 97 height 13
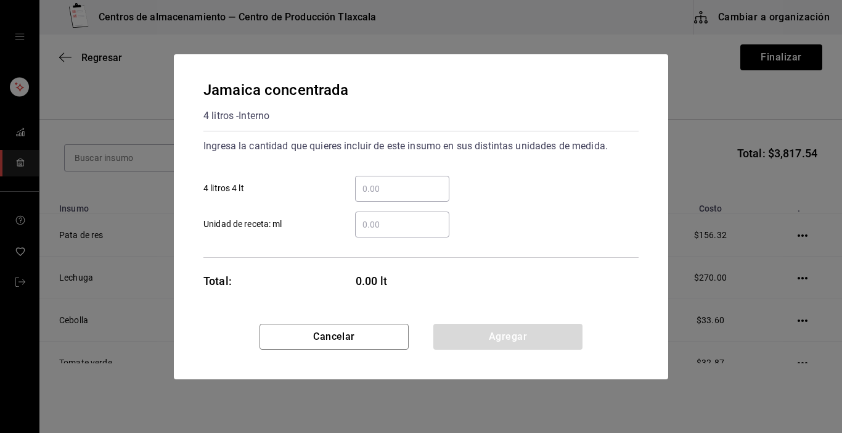
click at [367, 197] on div "​" at bounding box center [402, 189] width 94 height 26
click at [367, 196] on input "​ 4 litros 4 lt" at bounding box center [402, 188] width 94 height 15
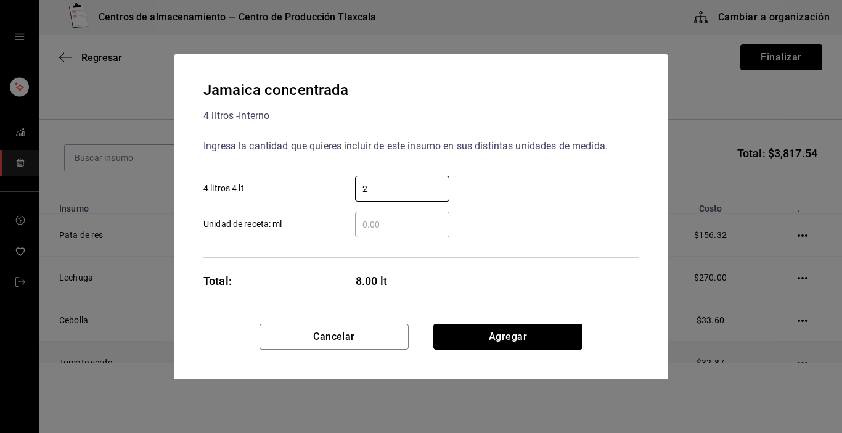
click at [534, 340] on button "Agregar" at bounding box center [507, 337] width 149 height 26
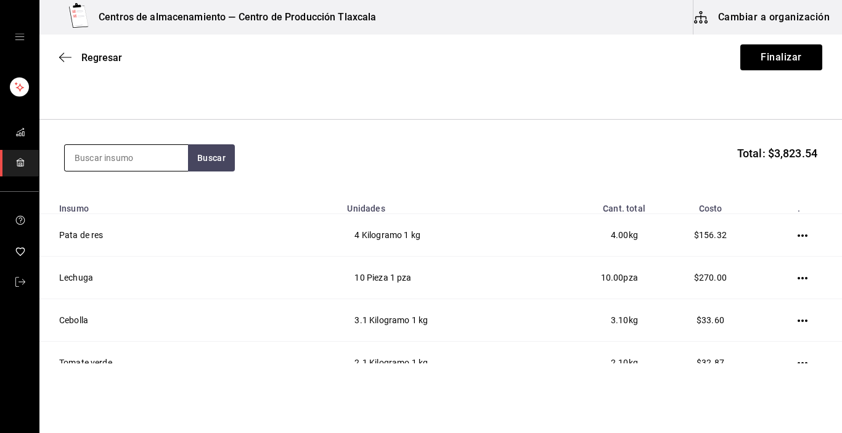
click at [160, 152] on input at bounding box center [126, 158] width 123 height 26
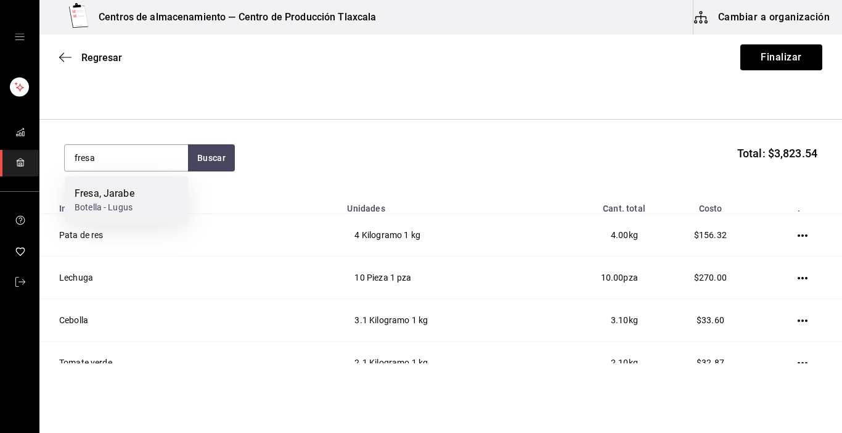
click at [142, 190] on div "Fresa, [PERSON_NAME] - Lugus" at bounding box center [126, 199] width 123 height 47
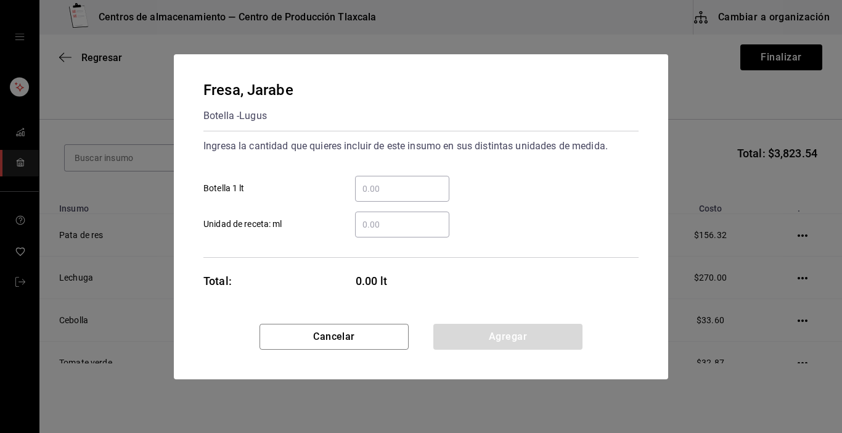
click at [390, 195] on input "​ Botella 1 lt" at bounding box center [402, 188] width 94 height 15
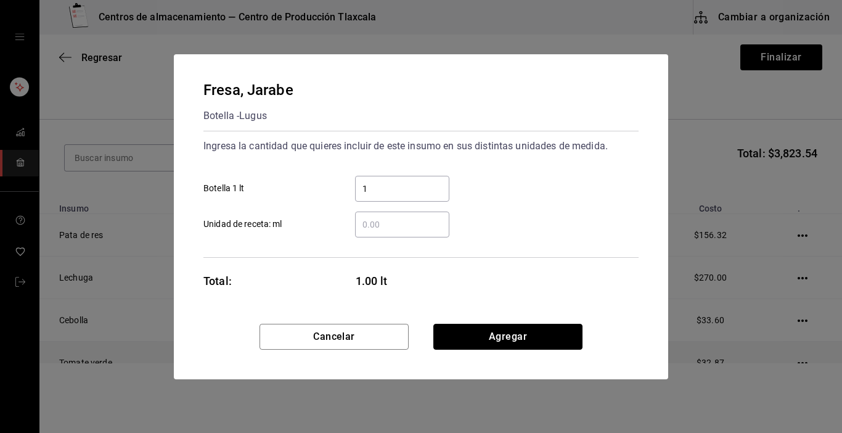
click at [541, 340] on button "Agregar" at bounding box center [507, 337] width 149 height 26
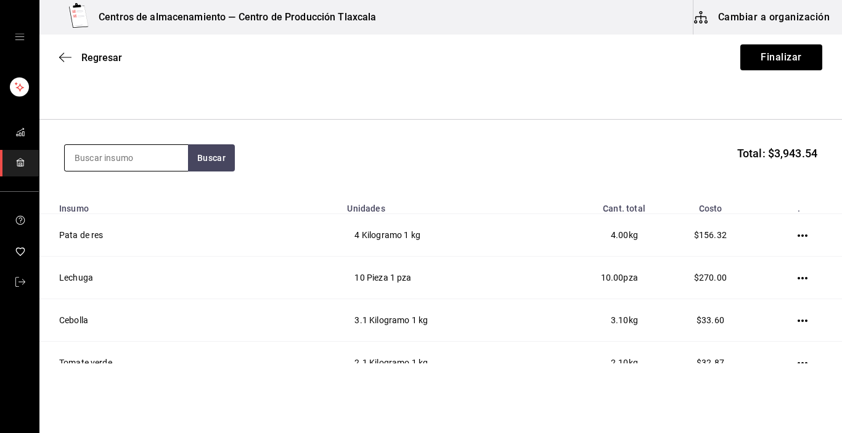
click at [134, 163] on input at bounding box center [126, 158] width 123 height 26
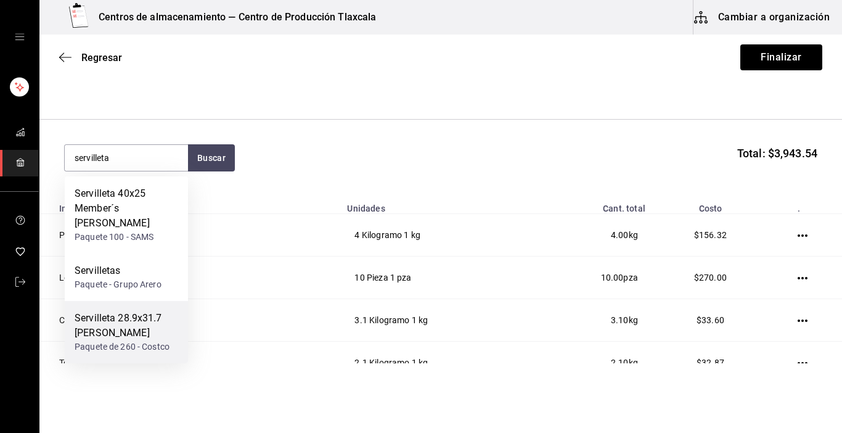
click at [124, 314] on div "Servilleta 28.9x31.7 [PERSON_NAME]" at bounding box center [127, 326] width 104 height 30
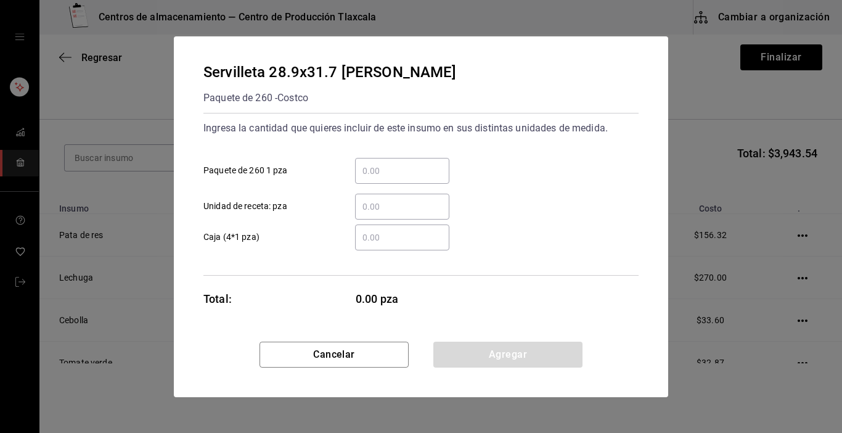
click at [372, 175] on input "​ Paquete de 260 1 pza" at bounding box center [402, 170] width 94 height 15
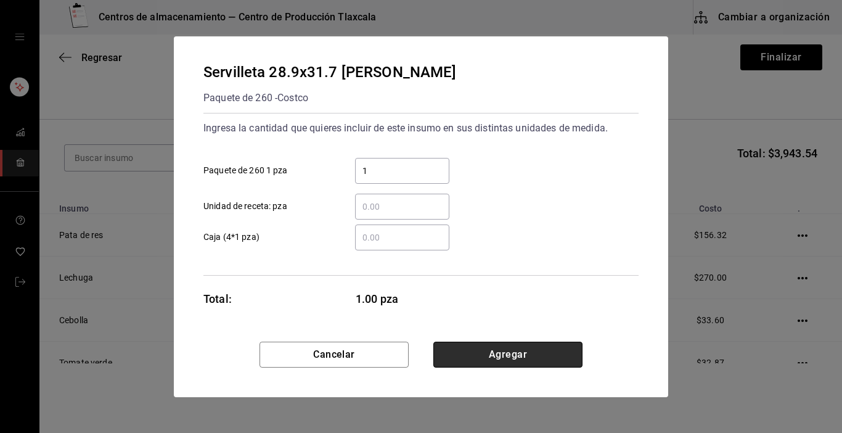
click at [547, 344] on button "Agregar" at bounding box center [507, 355] width 149 height 26
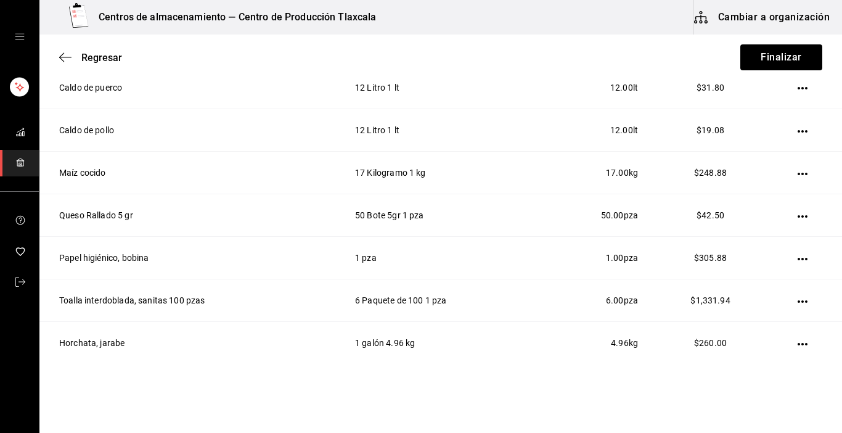
scroll to position [765, 0]
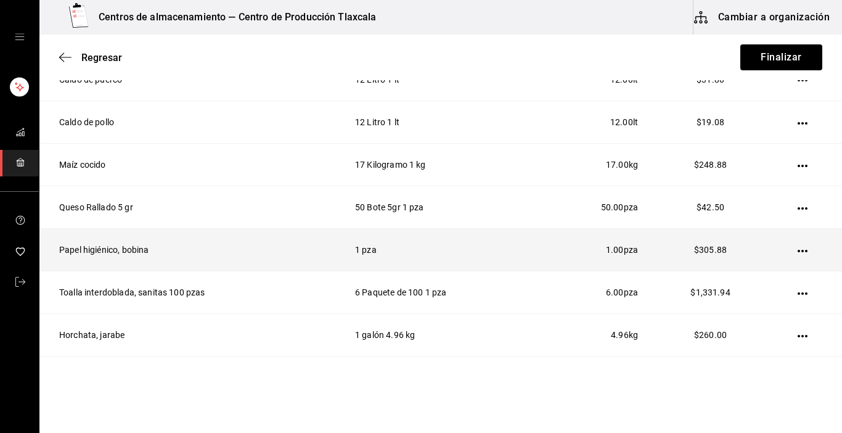
click at [798, 250] on icon "button" at bounding box center [803, 251] width 10 height 10
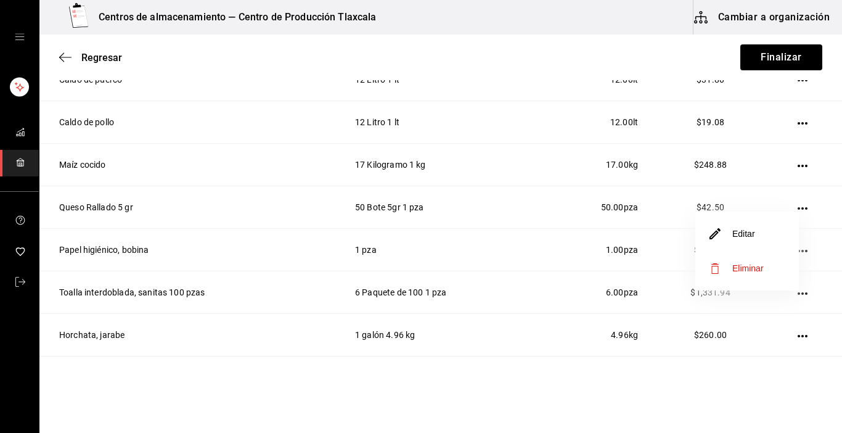
click at [779, 245] on li "Editar" at bounding box center [747, 233] width 104 height 35
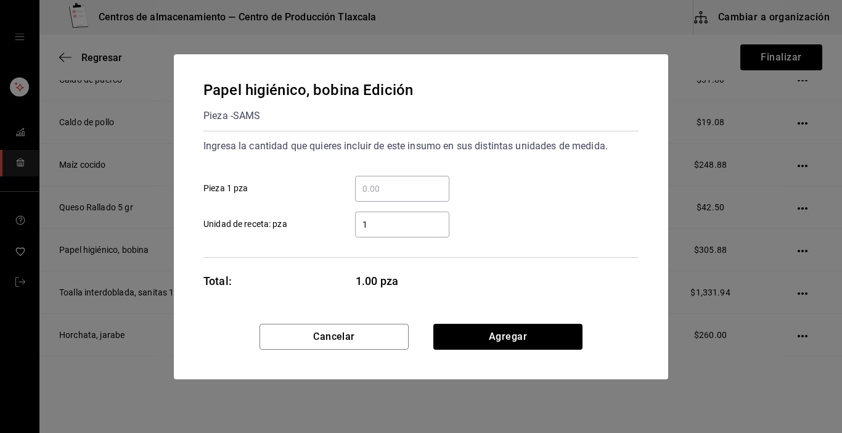
click at [394, 184] on input "​ Pieza 1 pza" at bounding box center [402, 188] width 94 height 15
click at [381, 231] on div "1 ​" at bounding box center [402, 224] width 94 height 26
click at [381, 231] on input "1" at bounding box center [402, 224] width 94 height 15
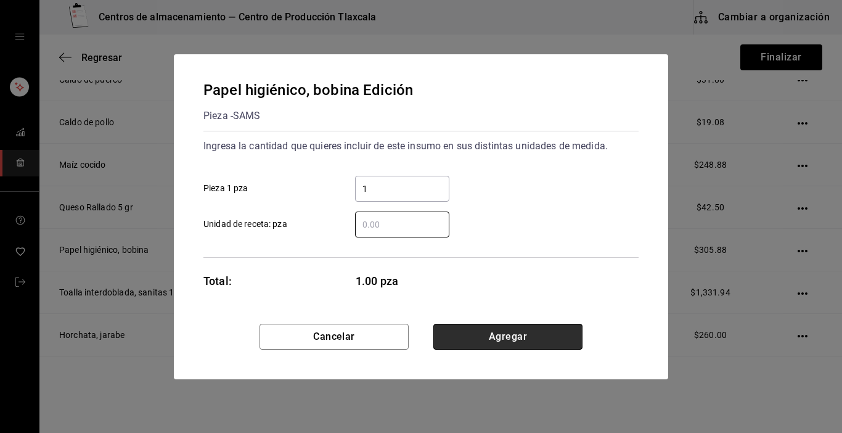
click at [494, 332] on button "Agregar" at bounding box center [507, 337] width 149 height 26
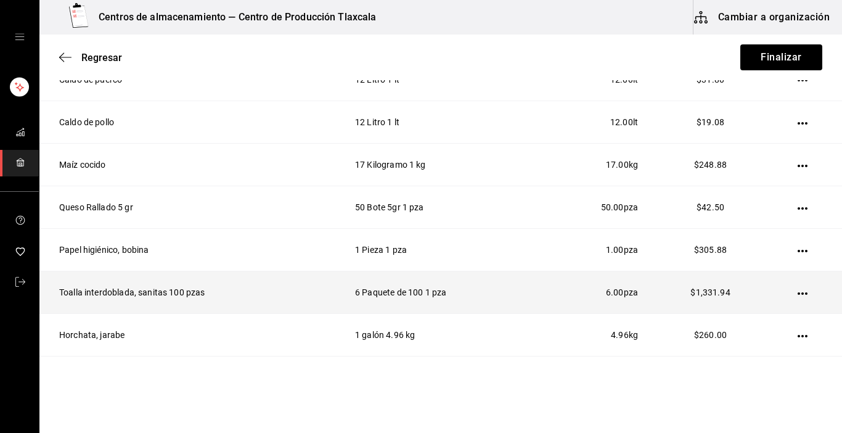
click at [798, 295] on icon "button" at bounding box center [803, 294] width 10 height 10
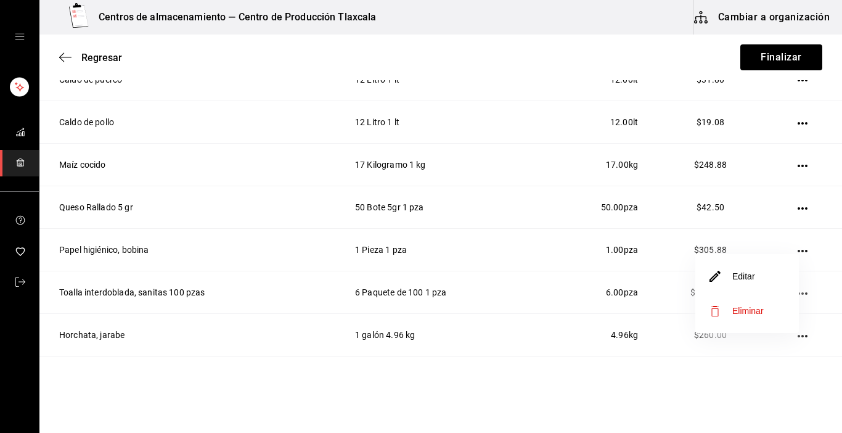
click at [772, 286] on li "Editar" at bounding box center [747, 276] width 104 height 35
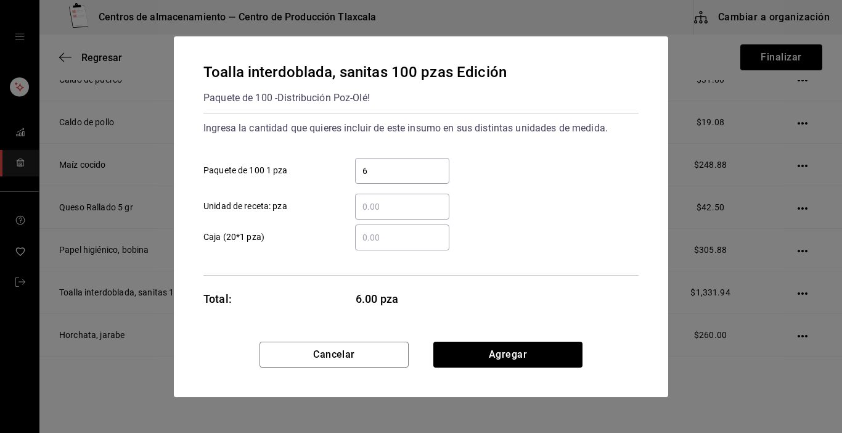
click at [384, 204] on input "​ Unidad de receta: pza" at bounding box center [402, 206] width 94 height 15
click at [394, 176] on input "6" at bounding box center [402, 170] width 94 height 15
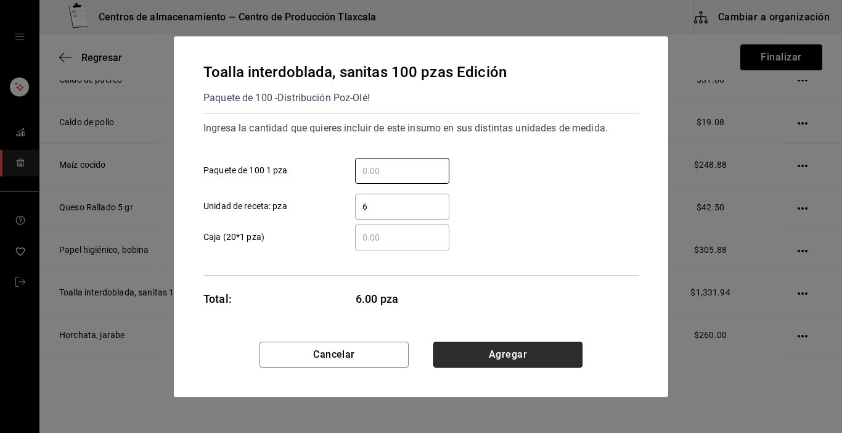
click at [491, 353] on button "Agregar" at bounding box center [507, 355] width 149 height 26
